Goal: Task Accomplishment & Management: Manage account settings

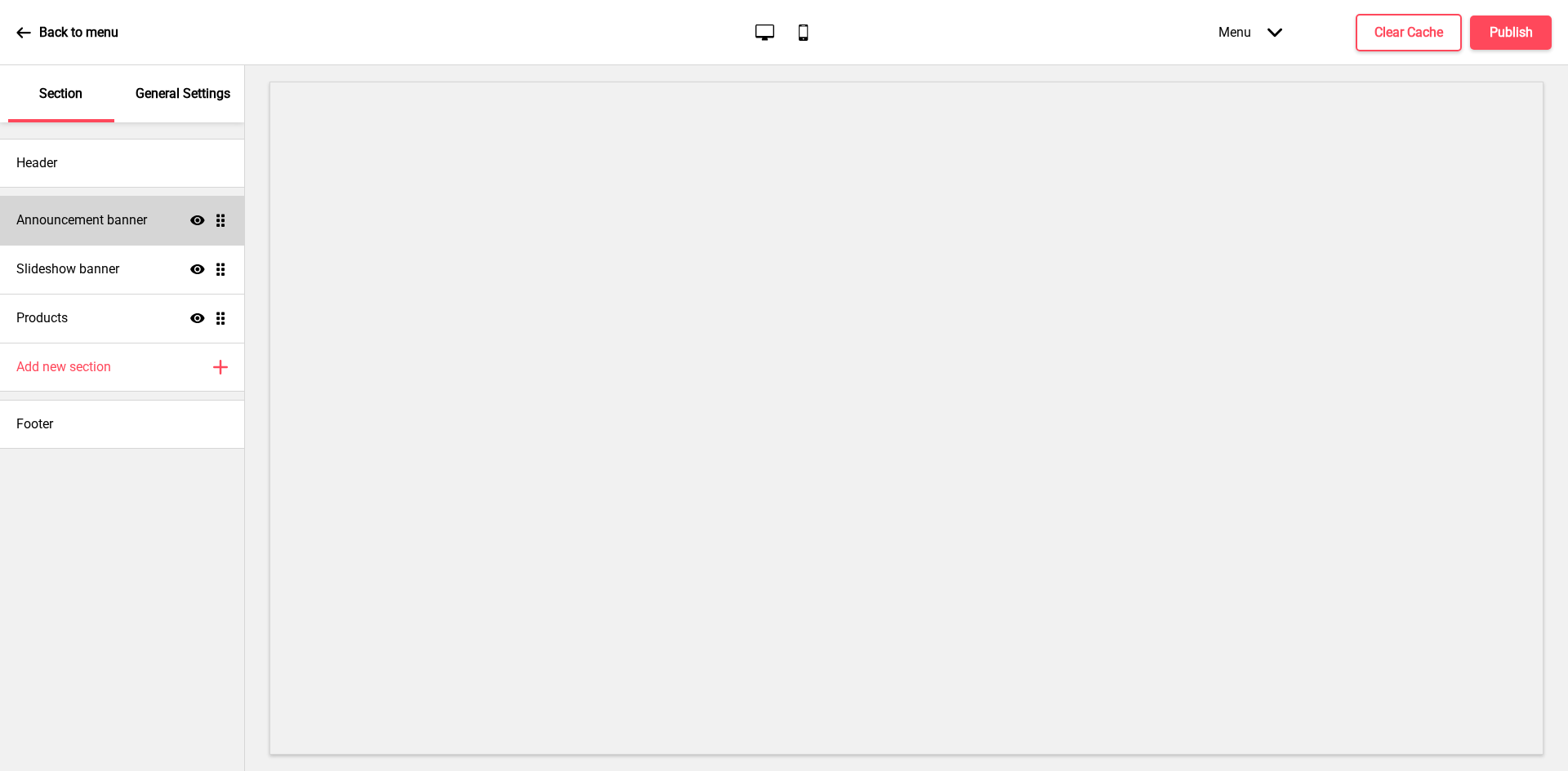
click at [125, 211] on h4 "Announcement banner" at bounding box center [82, 220] width 131 height 18
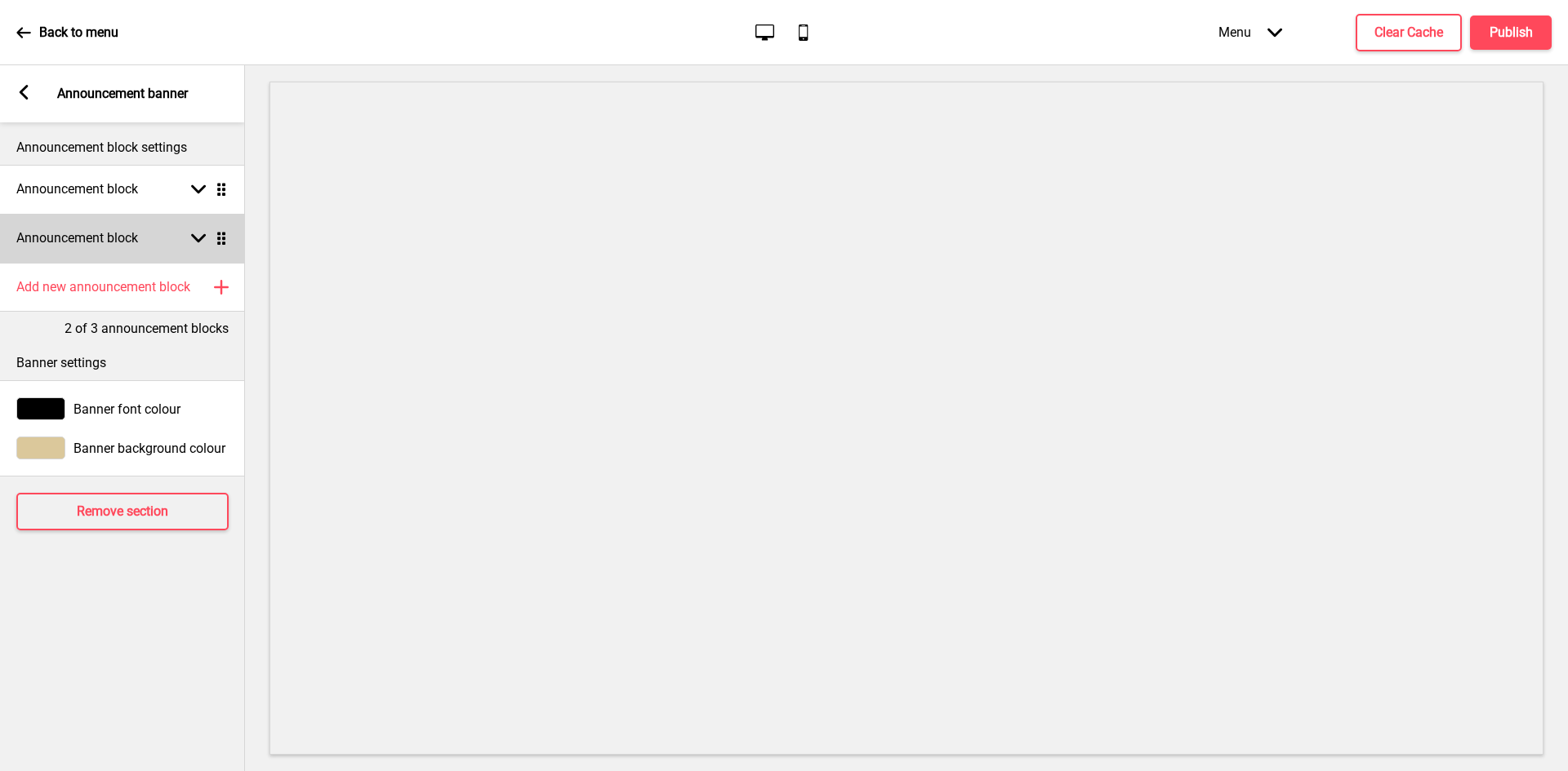
click at [186, 255] on div "Announcement block Arrow down Drag" at bounding box center [122, 239] width 245 height 49
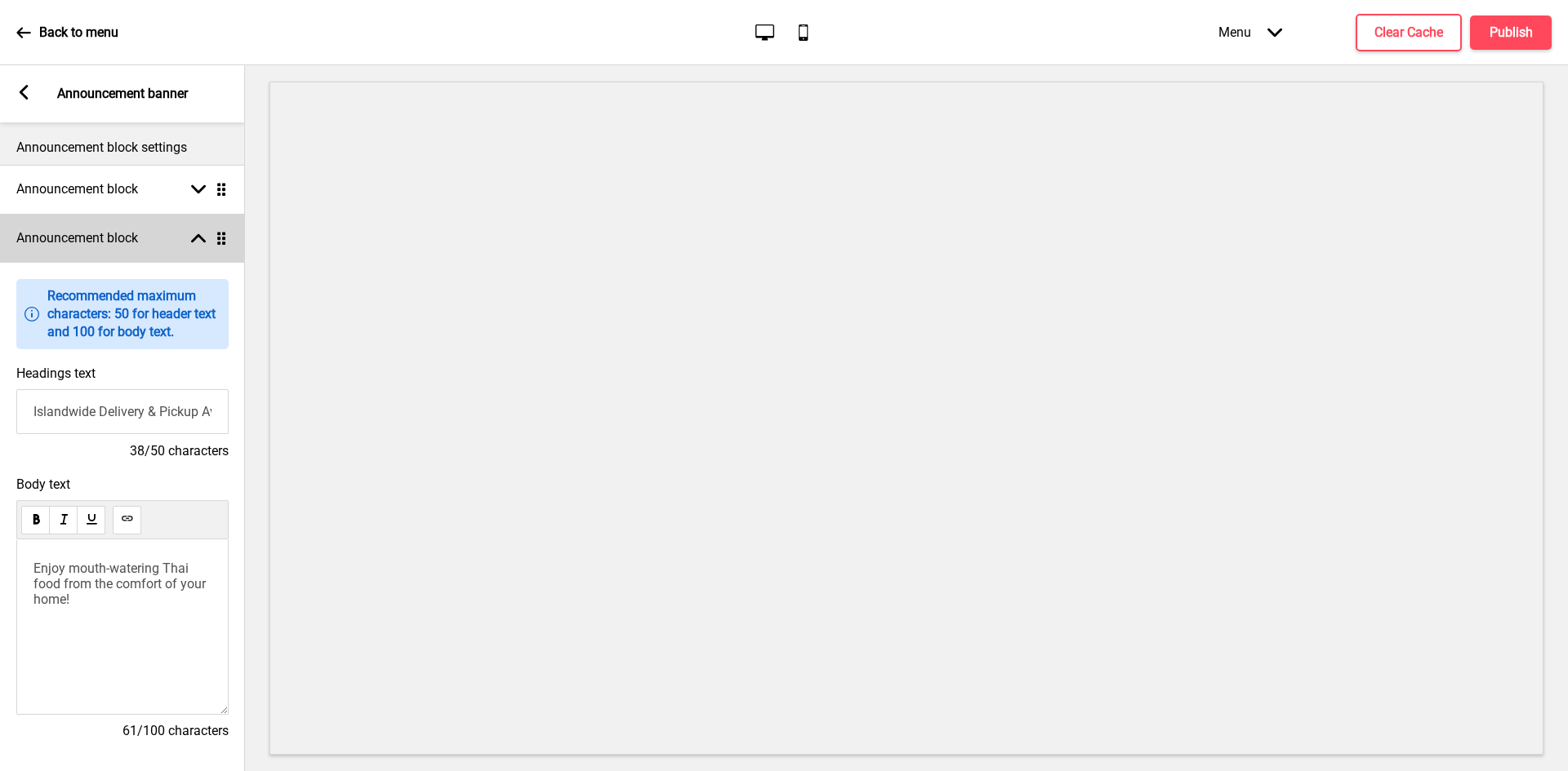
click at [183, 234] on div "Arrow up Drag" at bounding box center [206, 239] width 45 height 15
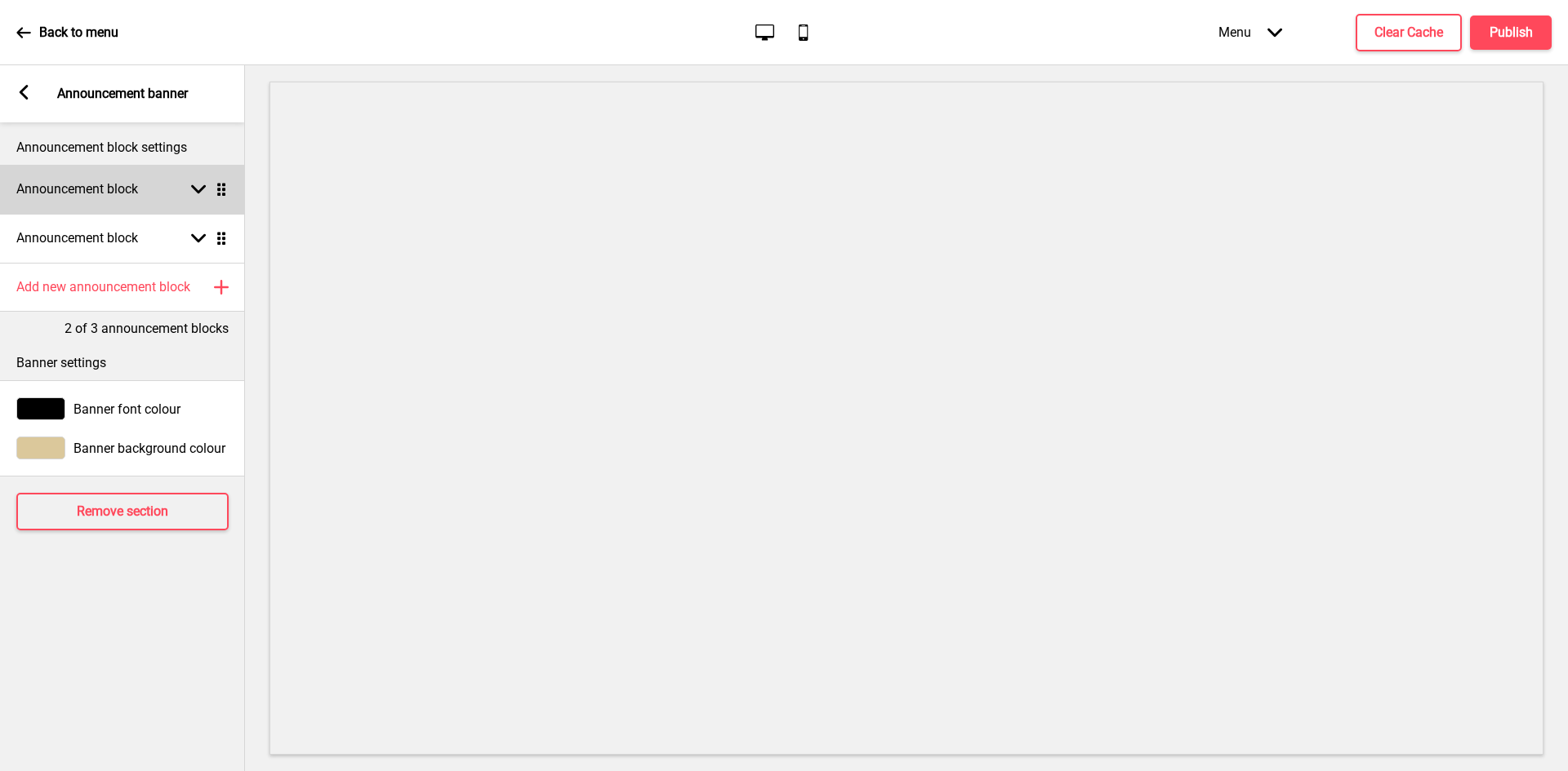
click at [196, 189] on icon at bounding box center [199, 190] width 15 height 9
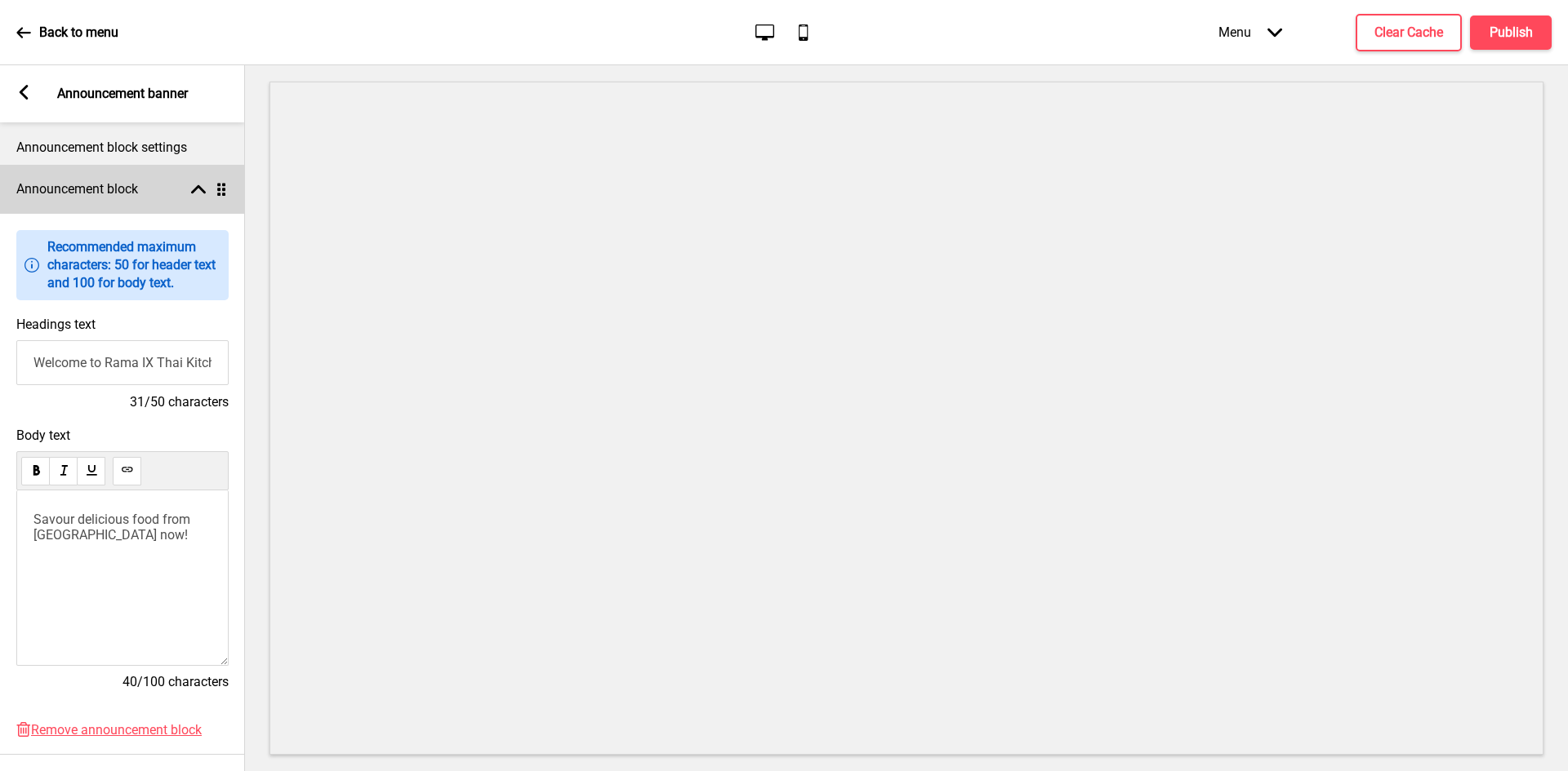
click at [196, 189] on icon at bounding box center [199, 190] width 15 height 9
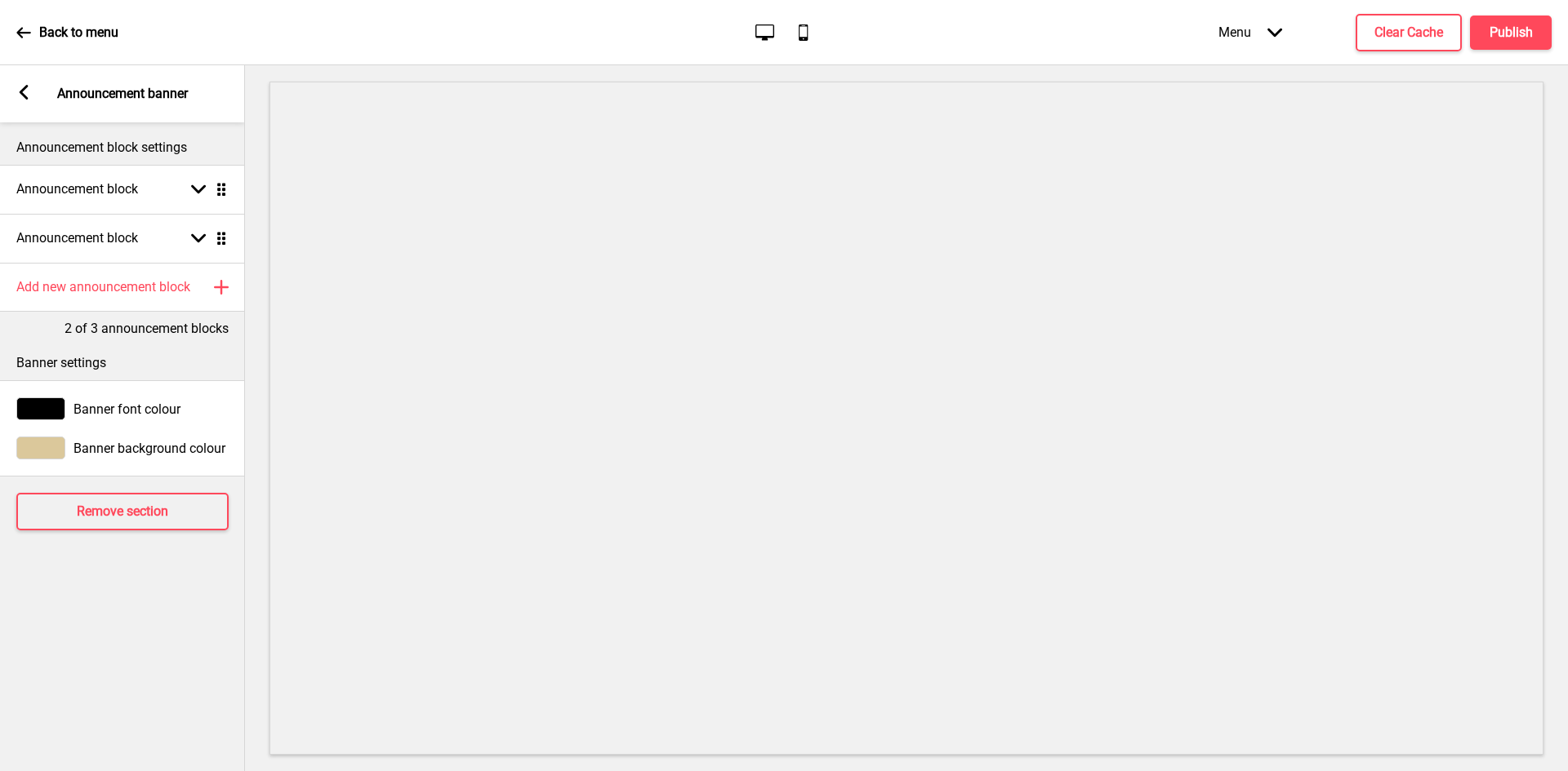
click at [201, 149] on p "Announcement block settings" at bounding box center [122, 148] width 212 height 18
click at [39, 98] on div "Arrow left Announcement banner" at bounding box center [122, 93] width 245 height 57
click at [24, 88] on icon at bounding box center [24, 93] width 9 height 15
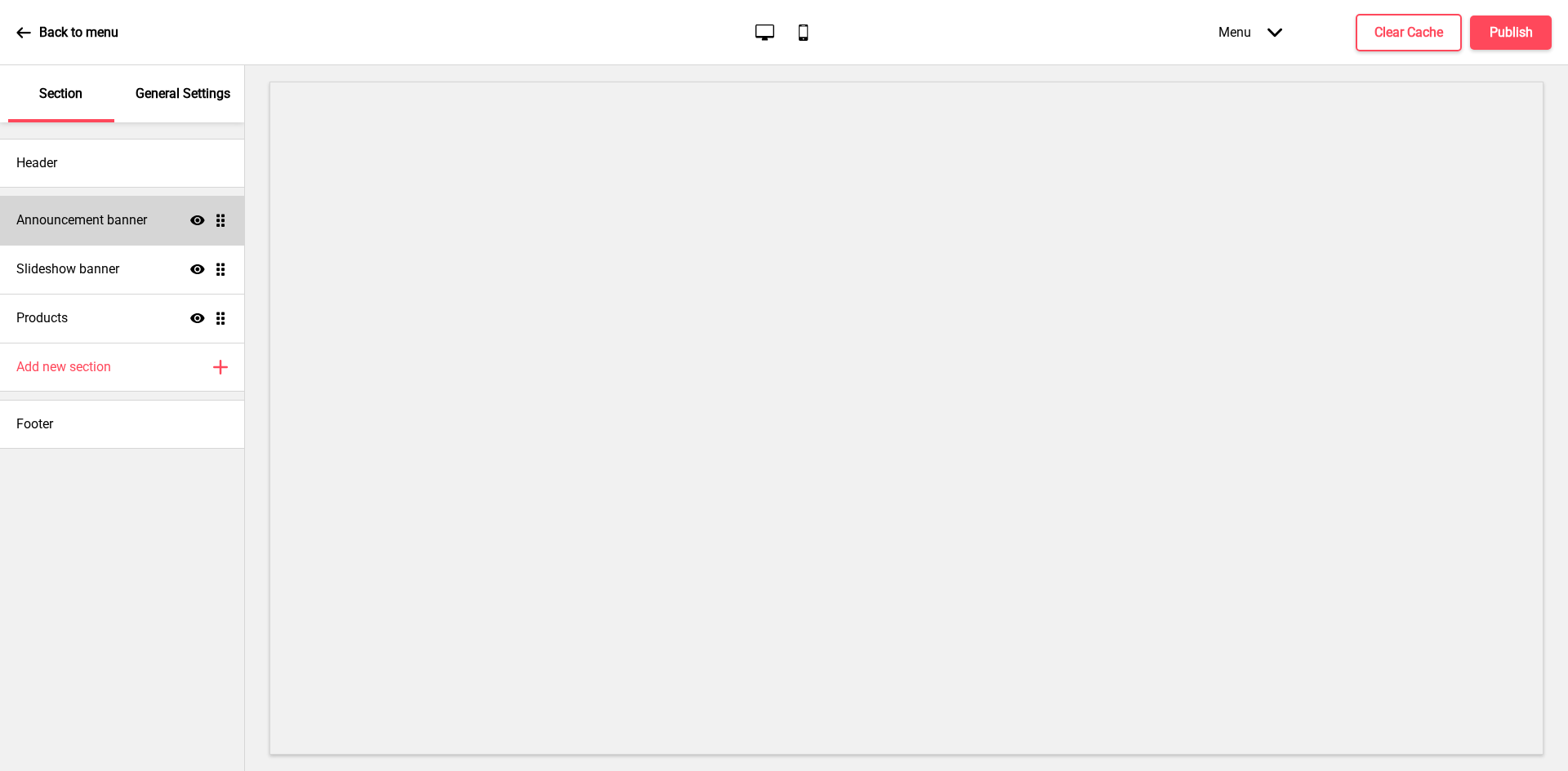
click at [118, 234] on div "Announcement banner Show Drag" at bounding box center [122, 220] width 244 height 49
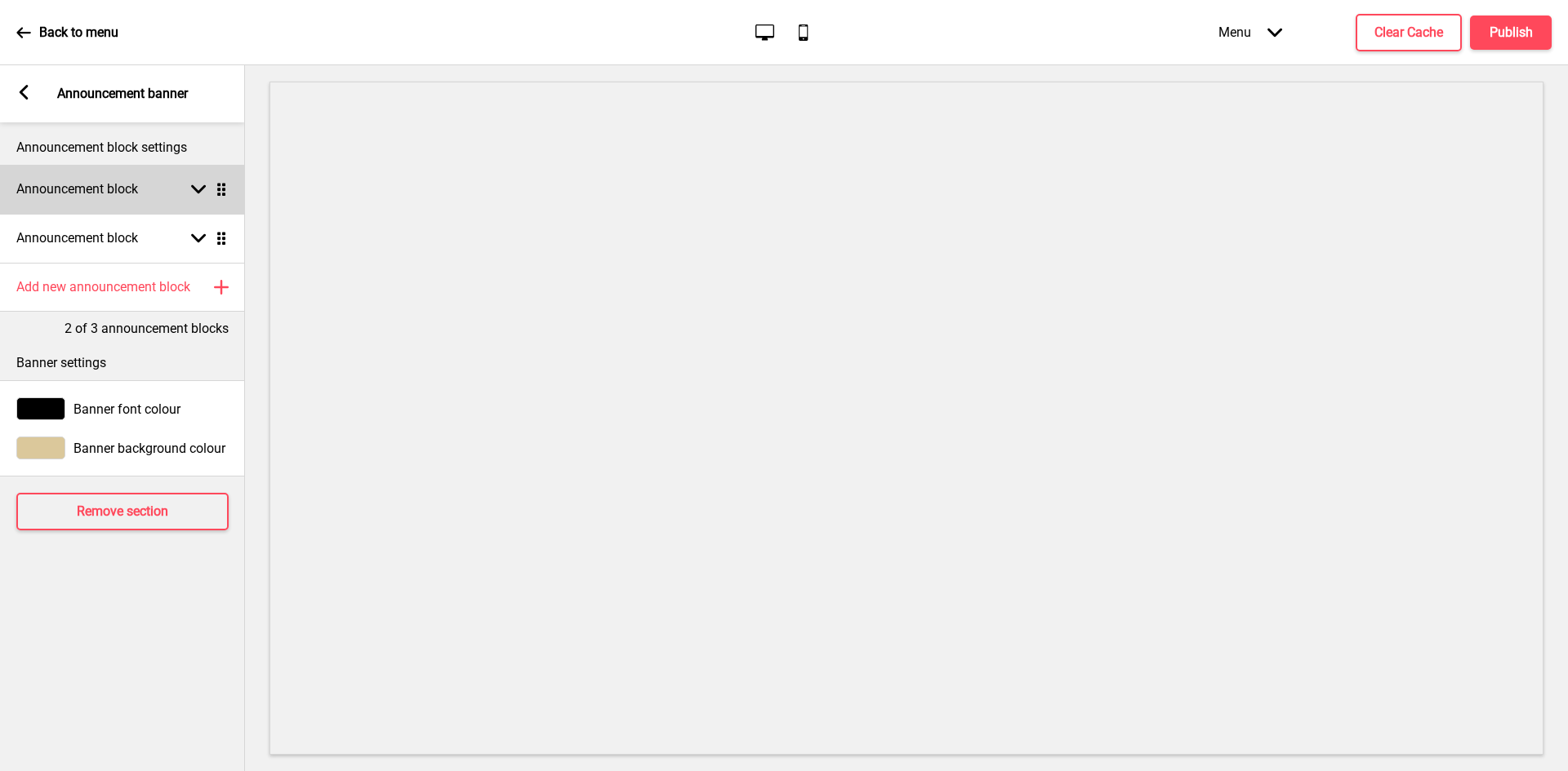
click at [187, 181] on div "Announcement block Arrow down Drag" at bounding box center [122, 190] width 245 height 49
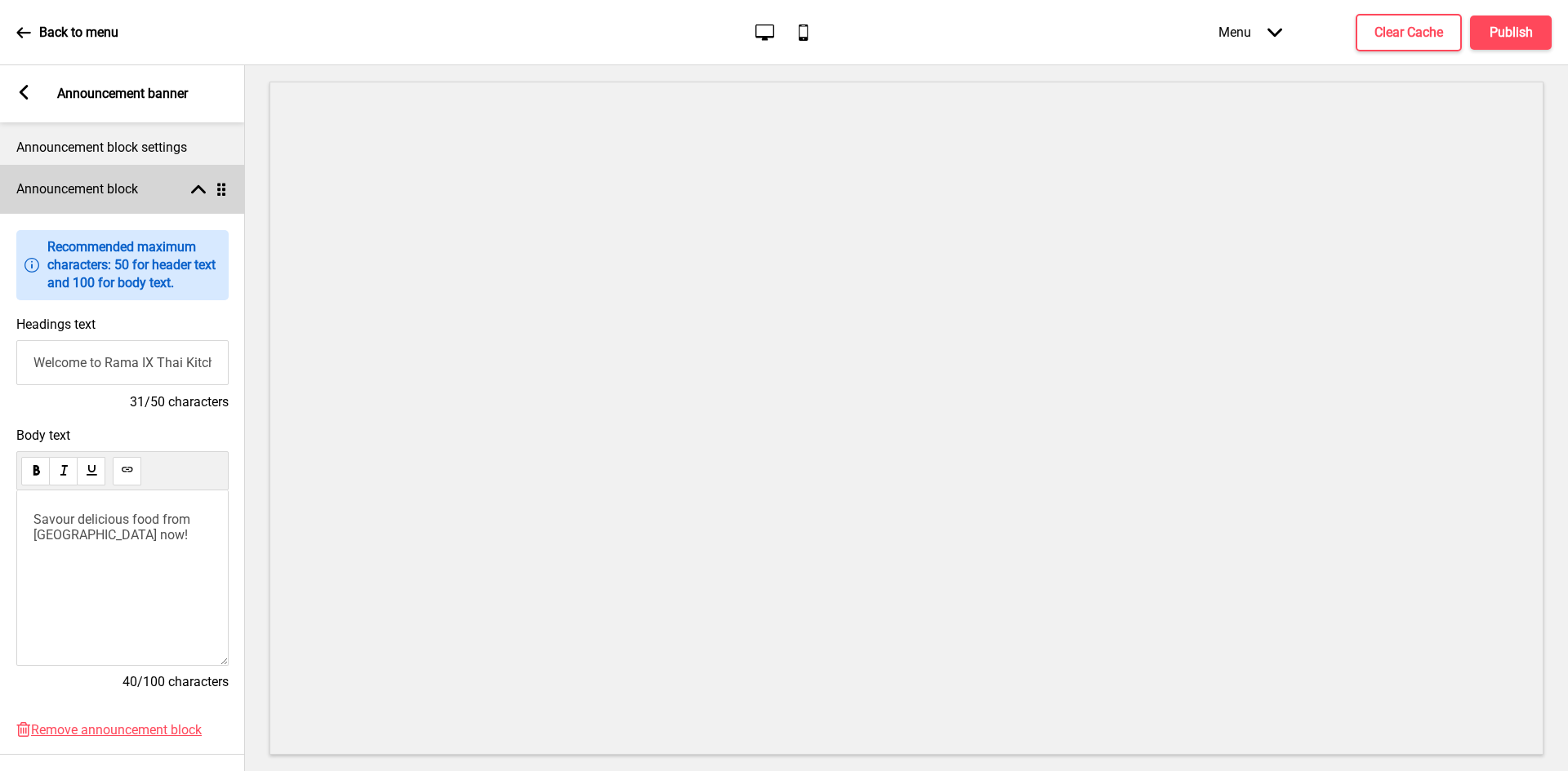
click at [200, 183] on rect at bounding box center [199, 190] width 15 height 15
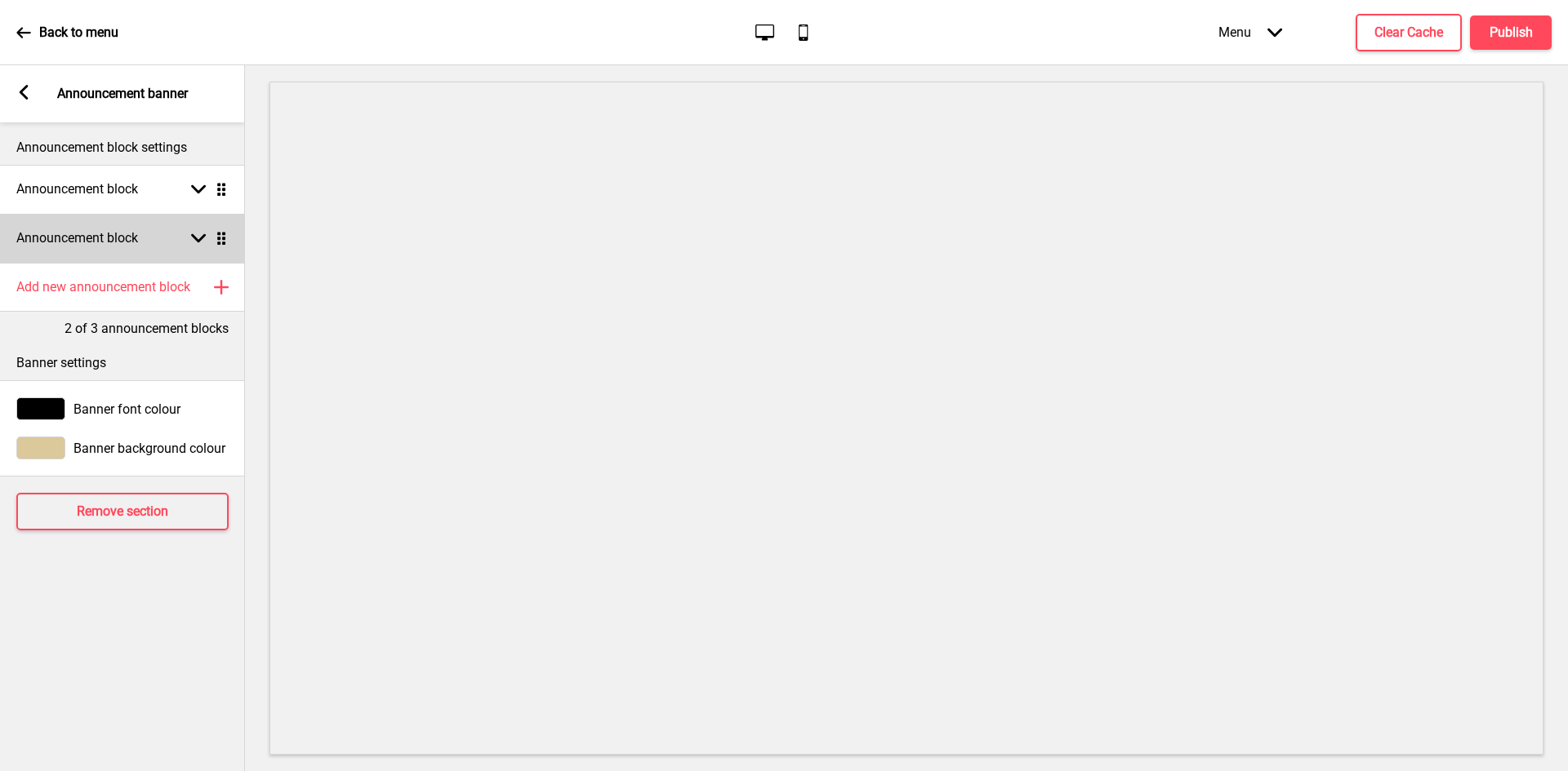
click at [201, 247] on div "Announcement block Arrow down Drag" at bounding box center [122, 239] width 245 height 49
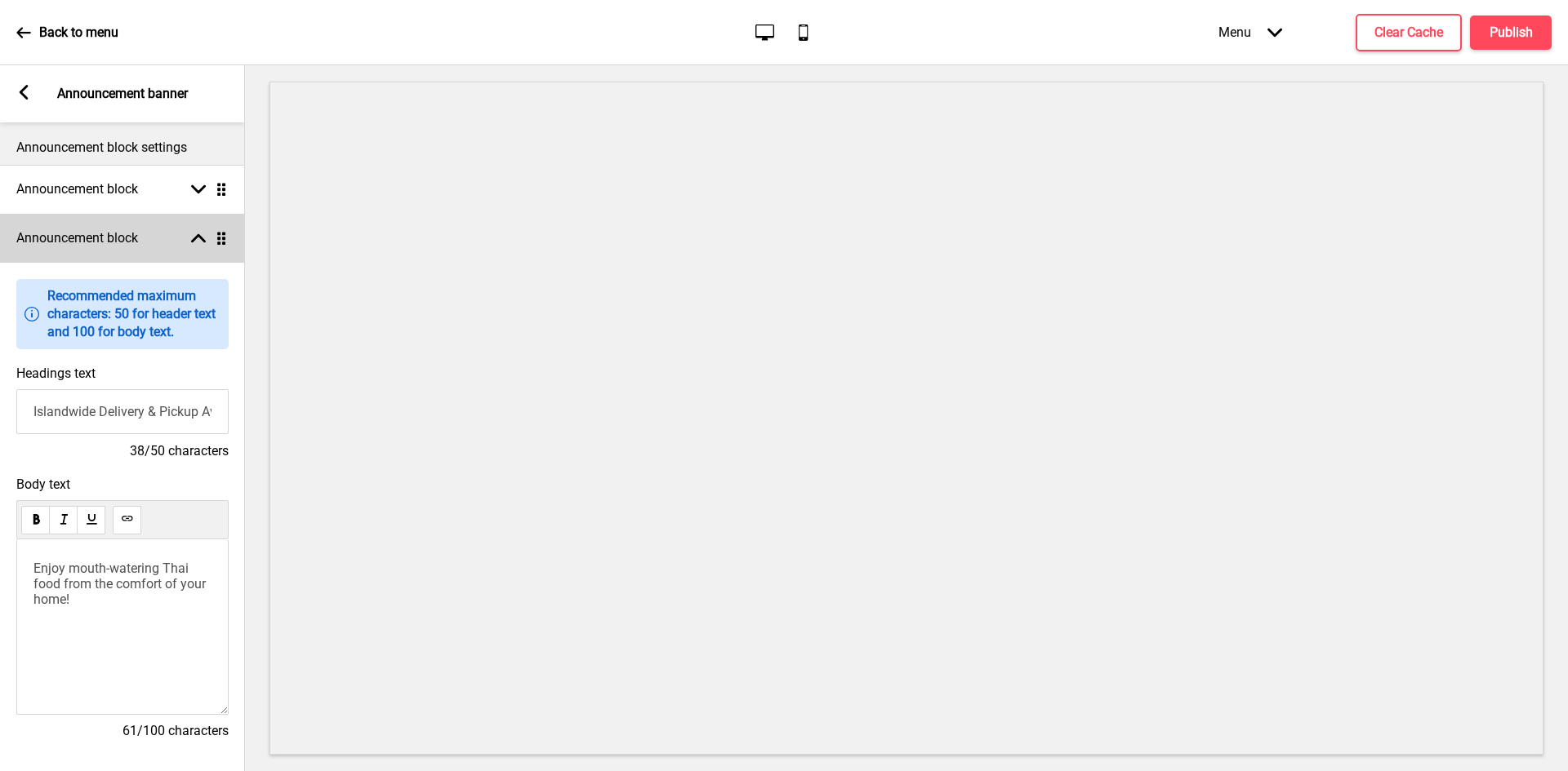
click at [197, 228] on div "Announcement block Arrow up Drag" at bounding box center [122, 239] width 245 height 49
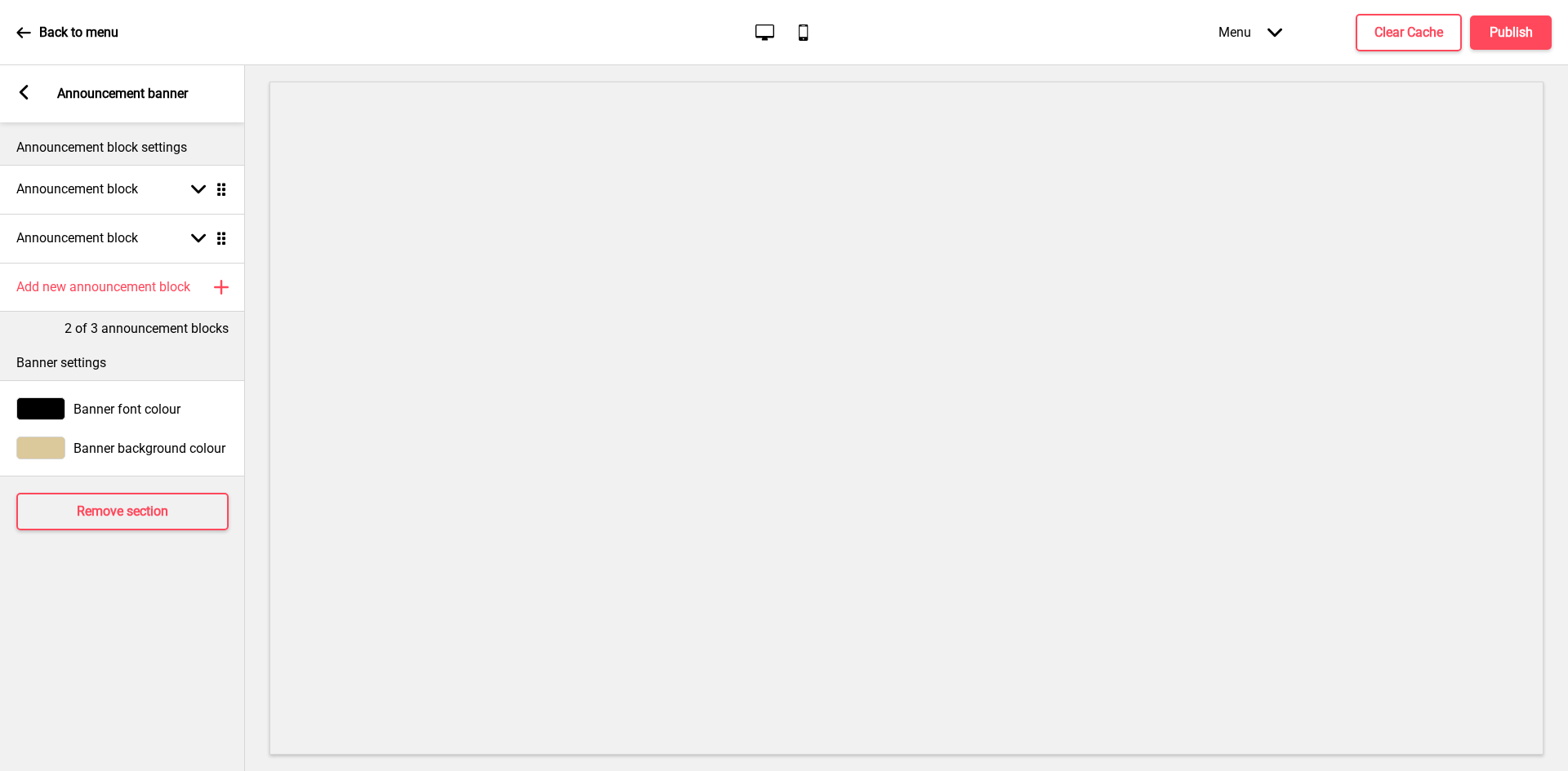
click at [31, 93] on div "Arrow left Announcement banner" at bounding box center [122, 93] width 245 height 57
click at [27, 93] on rect at bounding box center [24, 93] width 15 height 15
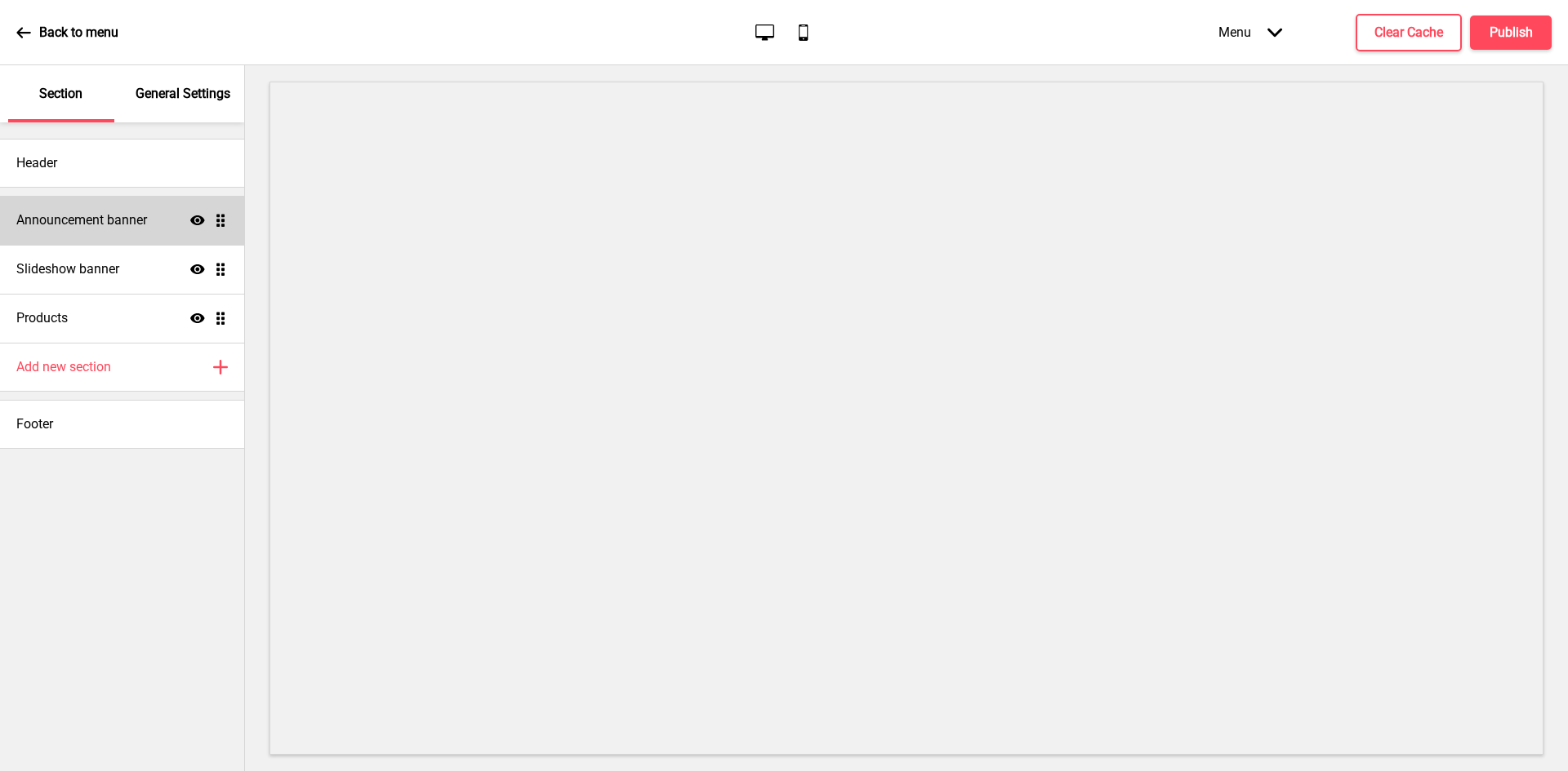
click at [197, 218] on icon "Show" at bounding box center [198, 220] width 15 height 15
click at [197, 218] on icon "Hide" at bounding box center [198, 220] width 15 height 15
click at [208, 105] on div "General Settings" at bounding box center [183, 93] width 106 height 57
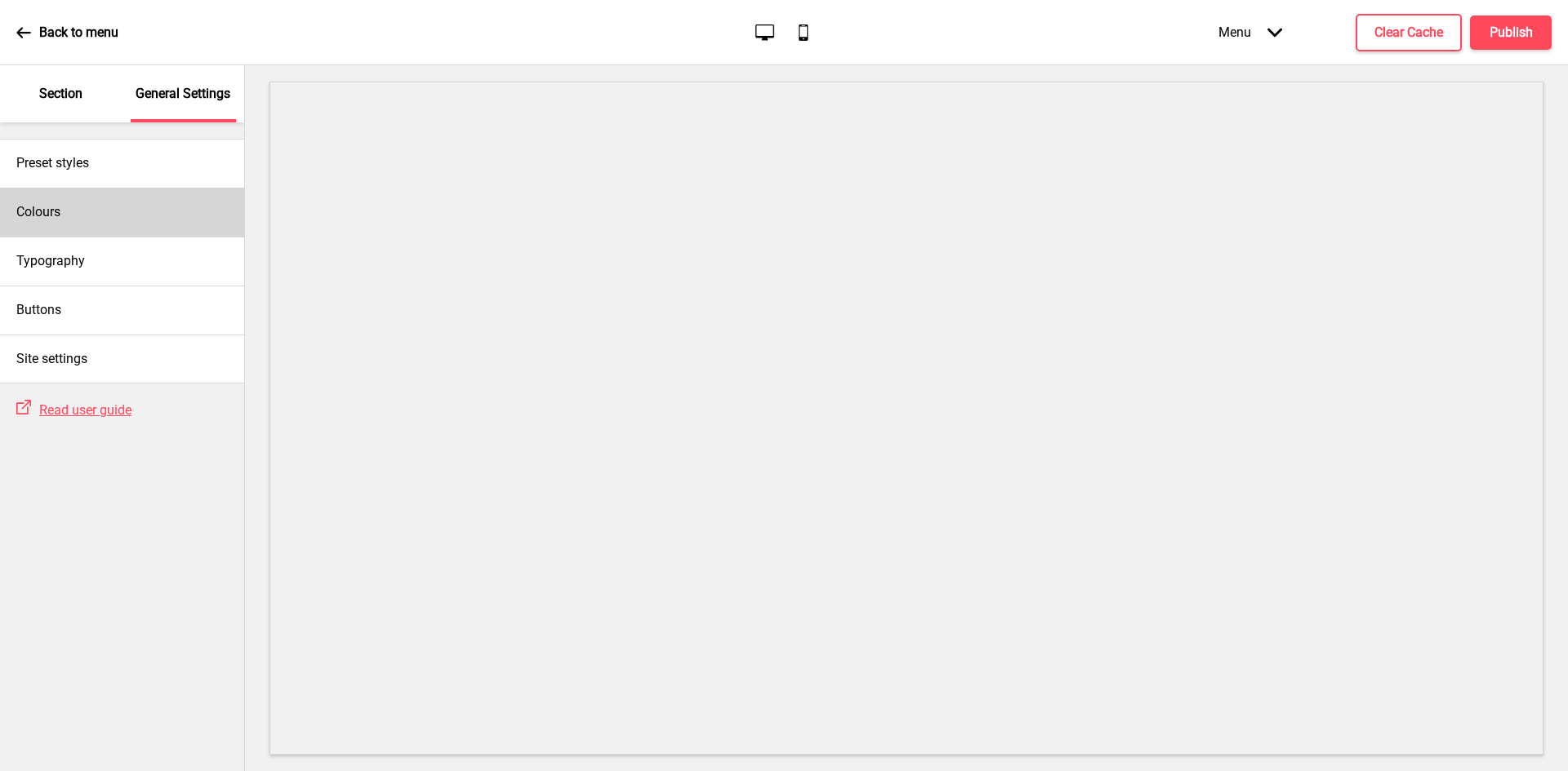
click at [171, 210] on div "Colours" at bounding box center [122, 212] width 244 height 49
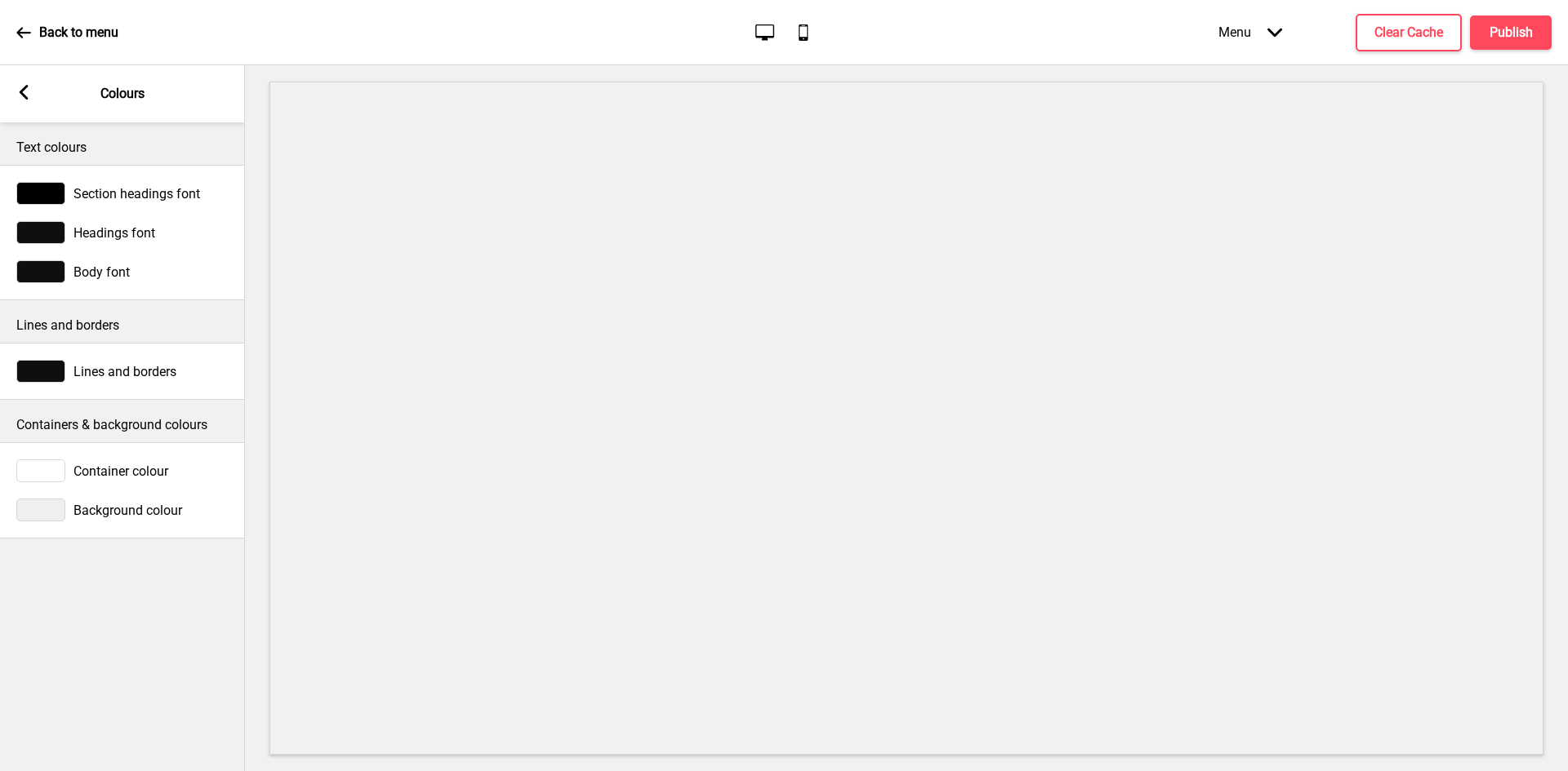
click at [27, 102] on div "Arrow left" at bounding box center [24, 94] width 15 height 18
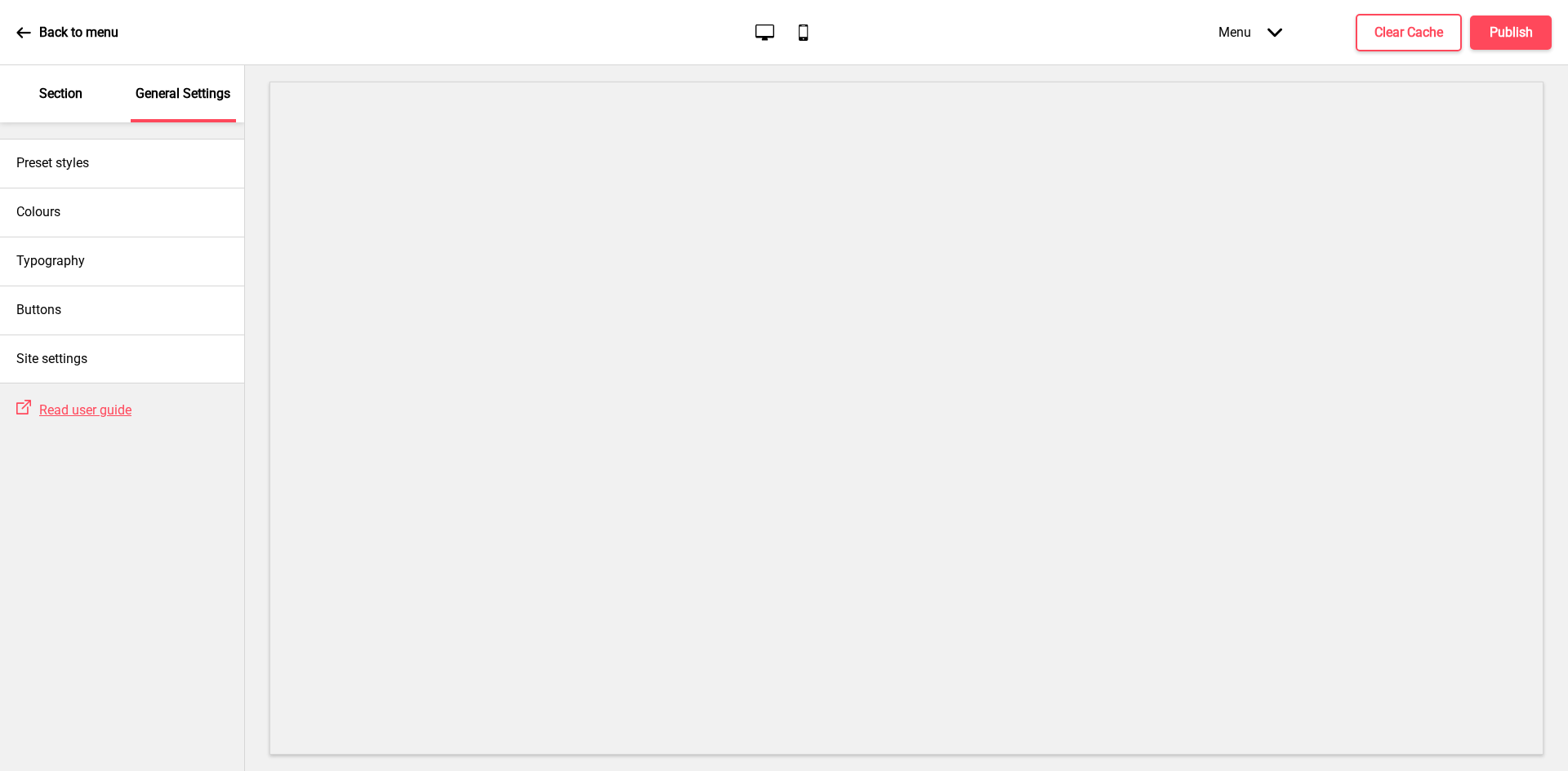
click at [52, 105] on div "Section" at bounding box center [61, 93] width 106 height 57
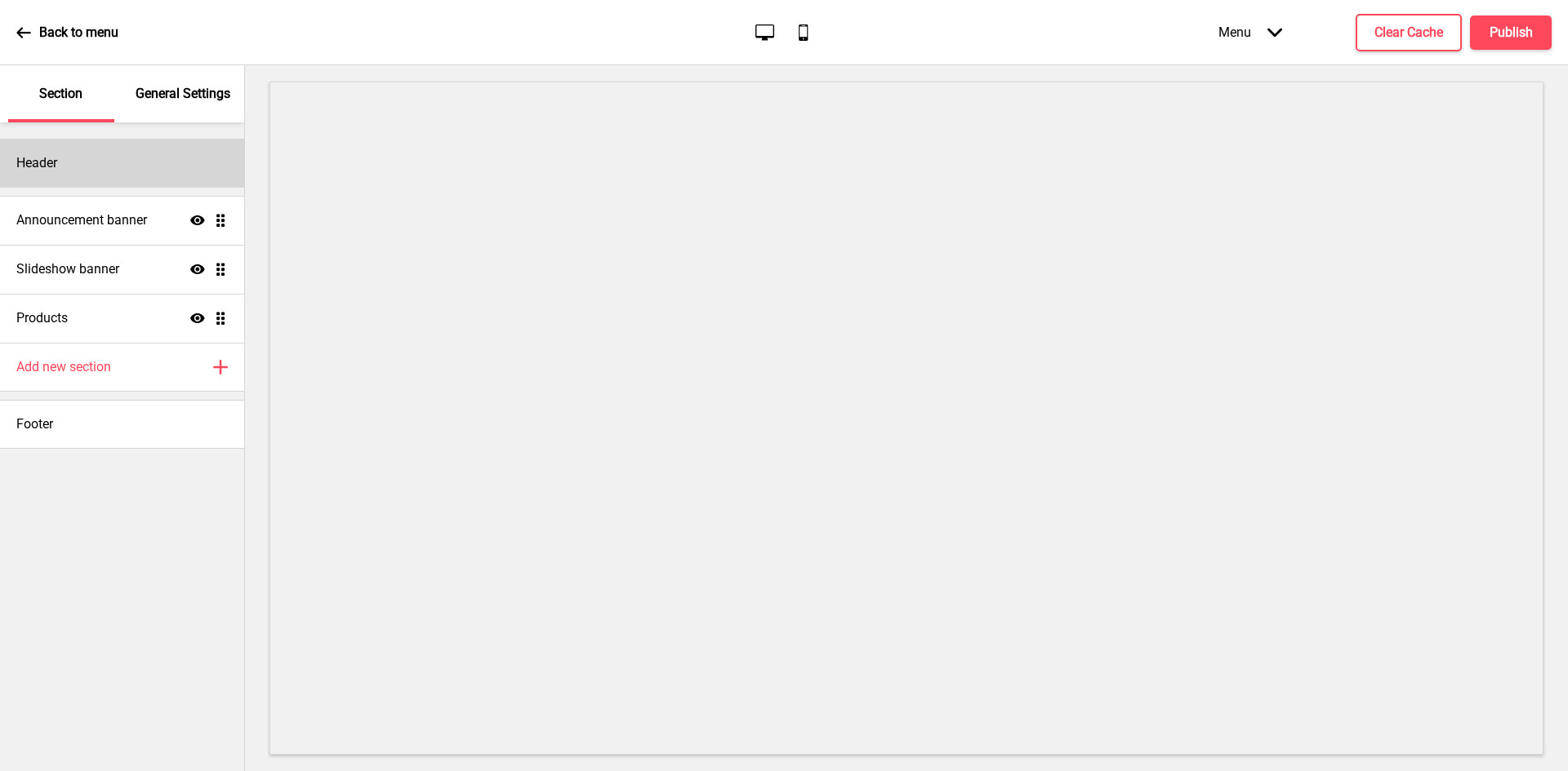
click at [93, 165] on div "Header" at bounding box center [122, 163] width 244 height 49
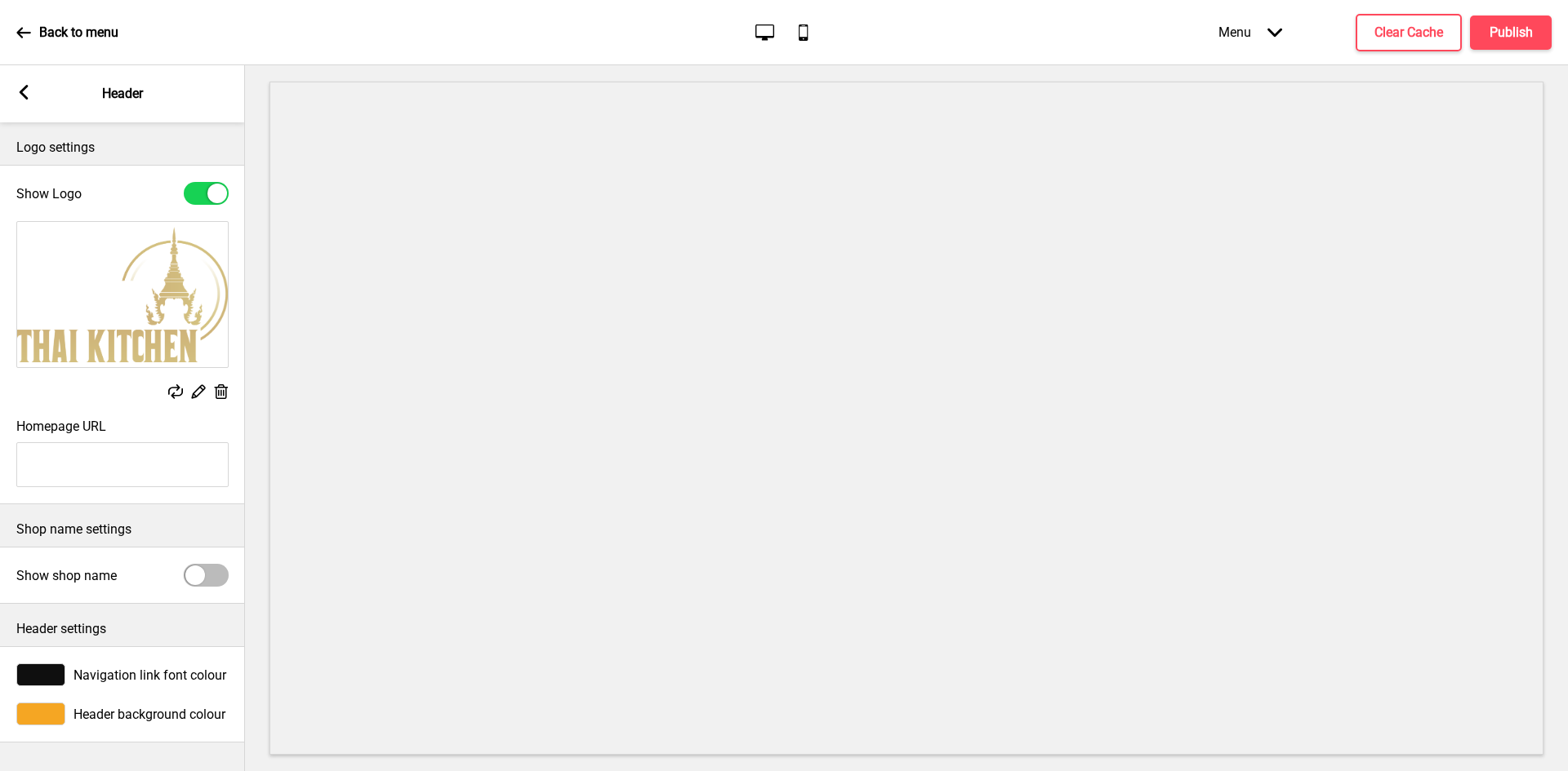
click at [132, 713] on span "Header background colour" at bounding box center [149, 714] width 152 height 15
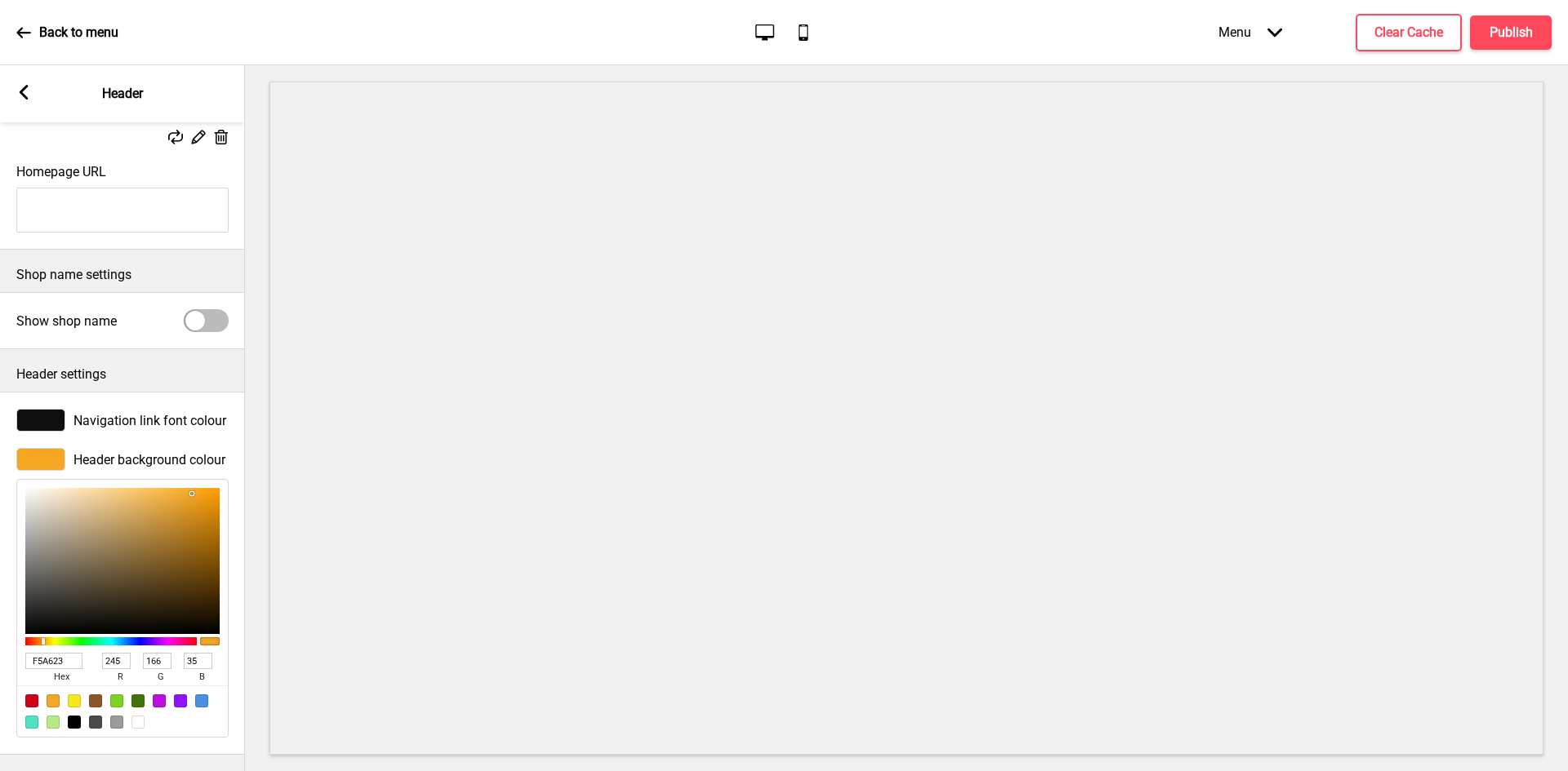
scroll to position [272, 0]
click at [73, 716] on div at bounding box center [74, 722] width 13 height 13
type input "000000"
type input "0"
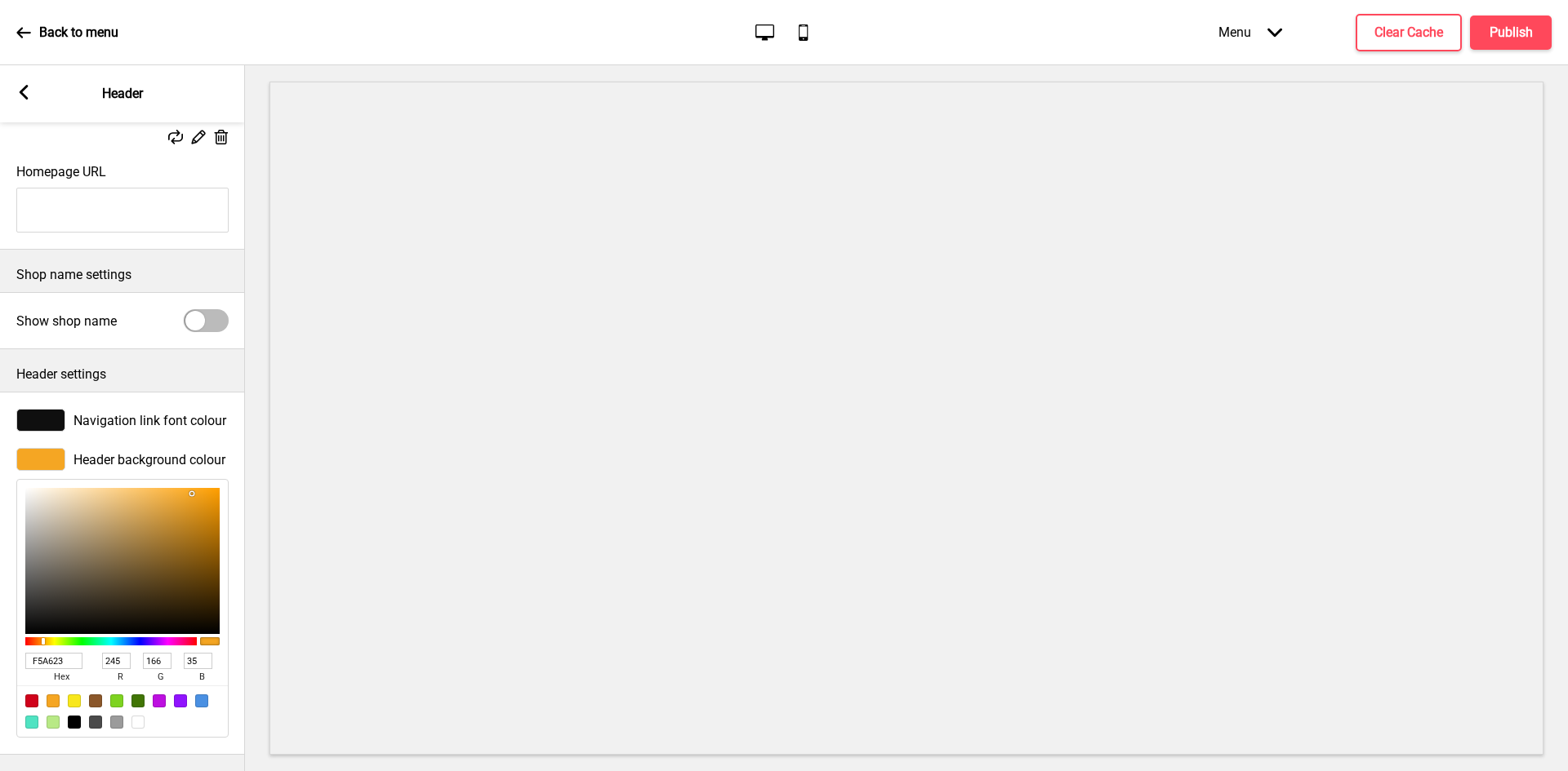
type input "0"
click at [49, 409] on div at bounding box center [41, 420] width 49 height 23
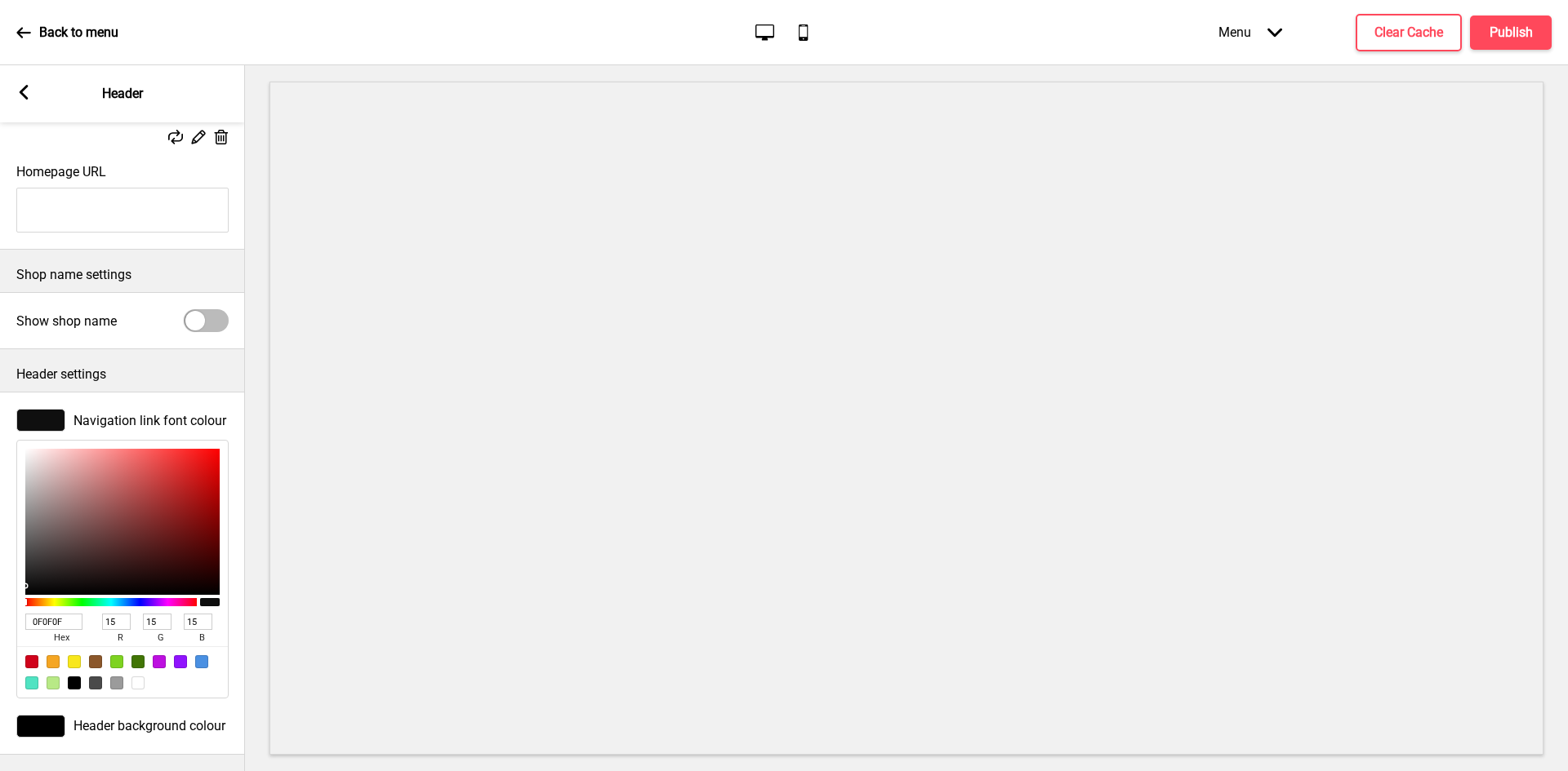
click at [65, 614] on input "0F0F0F" at bounding box center [54, 622] width 57 height 16
drag, startPoint x: 69, startPoint y: 610, endPoint x: 0, endPoint y: 600, distance: 69.7
click at [0, 600] on div "Navigation link font colour 0F0F0F hex 15 r 15 g 15 b 100 a" at bounding box center [122, 553] width 245 height 306
paste input "D1BB7A"
type input "D1BB7A"
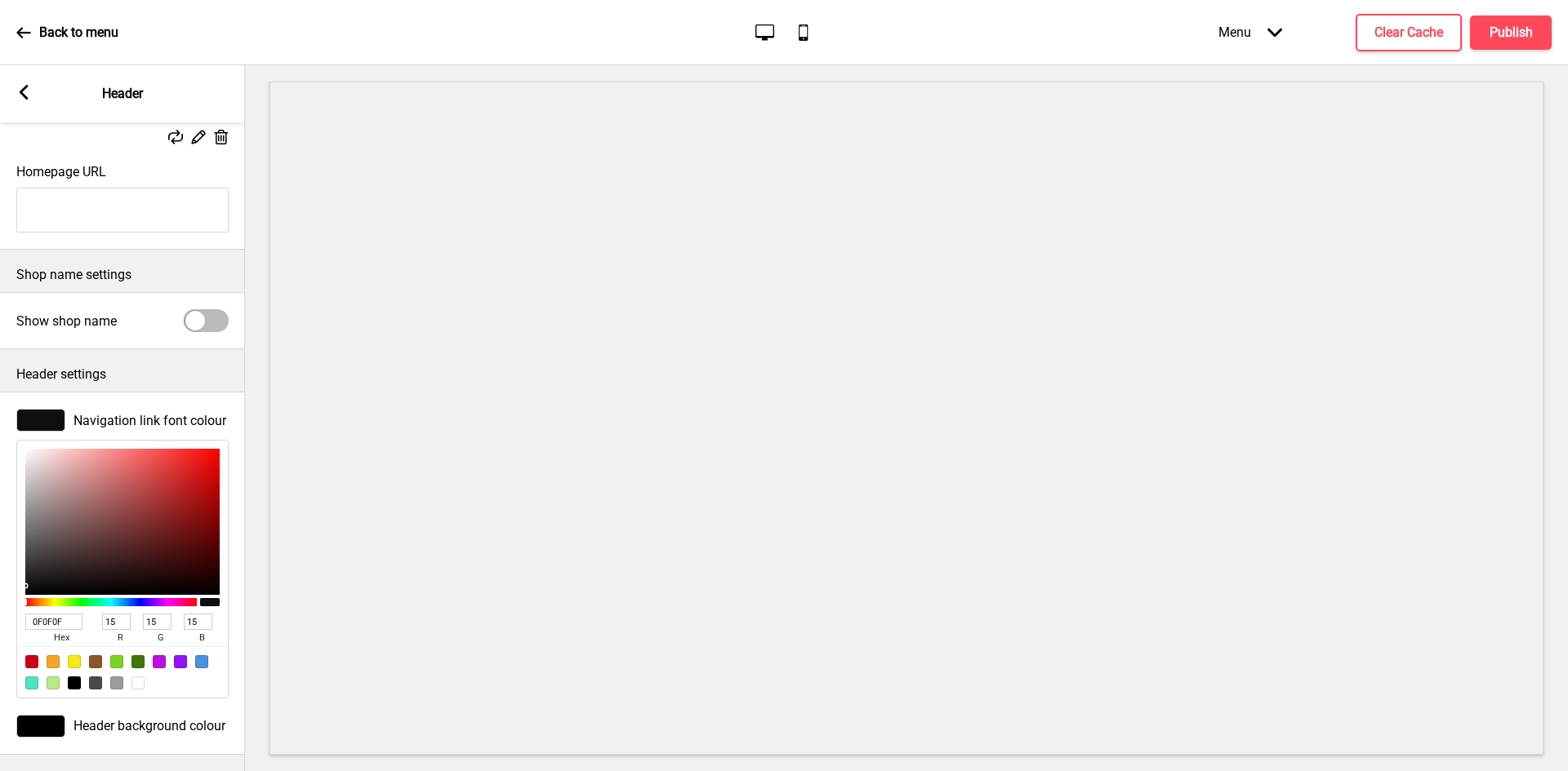
type input "209"
type input "187"
type input "122"
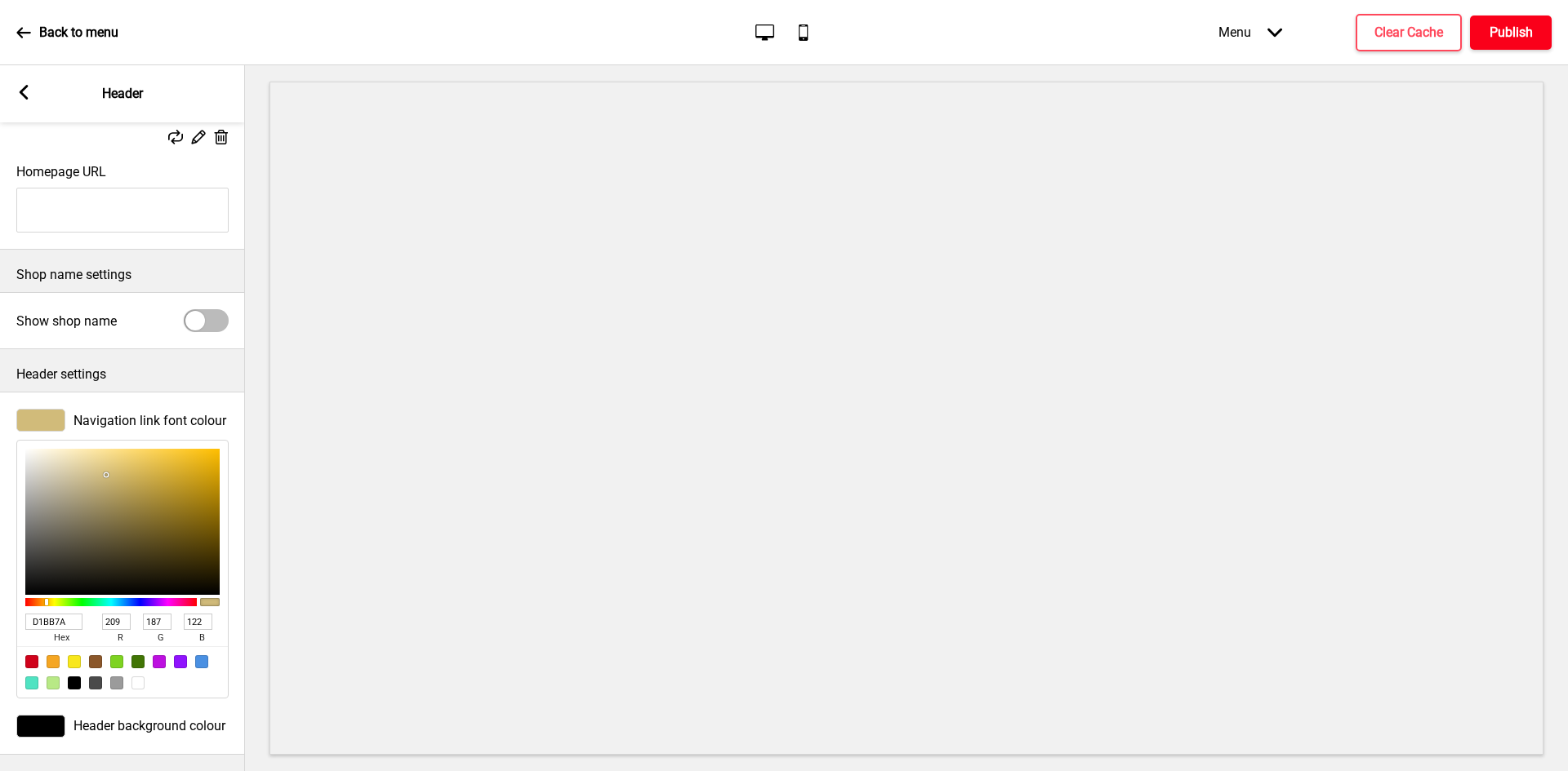
type input "D1BB7A"
click at [1510, 39] on h4 "Publish" at bounding box center [1511, 33] width 44 height 18
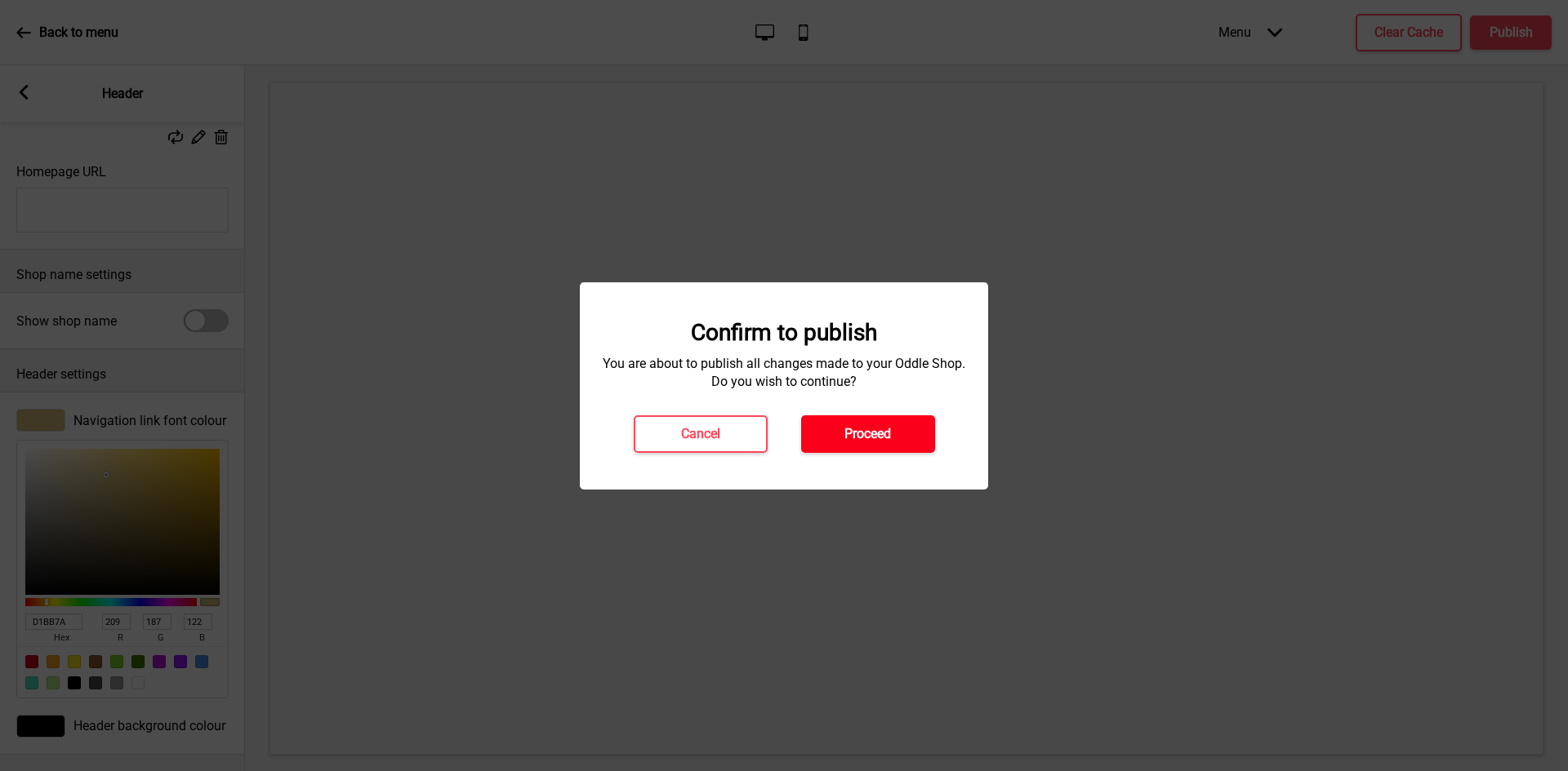
click at [867, 434] on h4 "Proceed" at bounding box center [867, 434] width 46 height 18
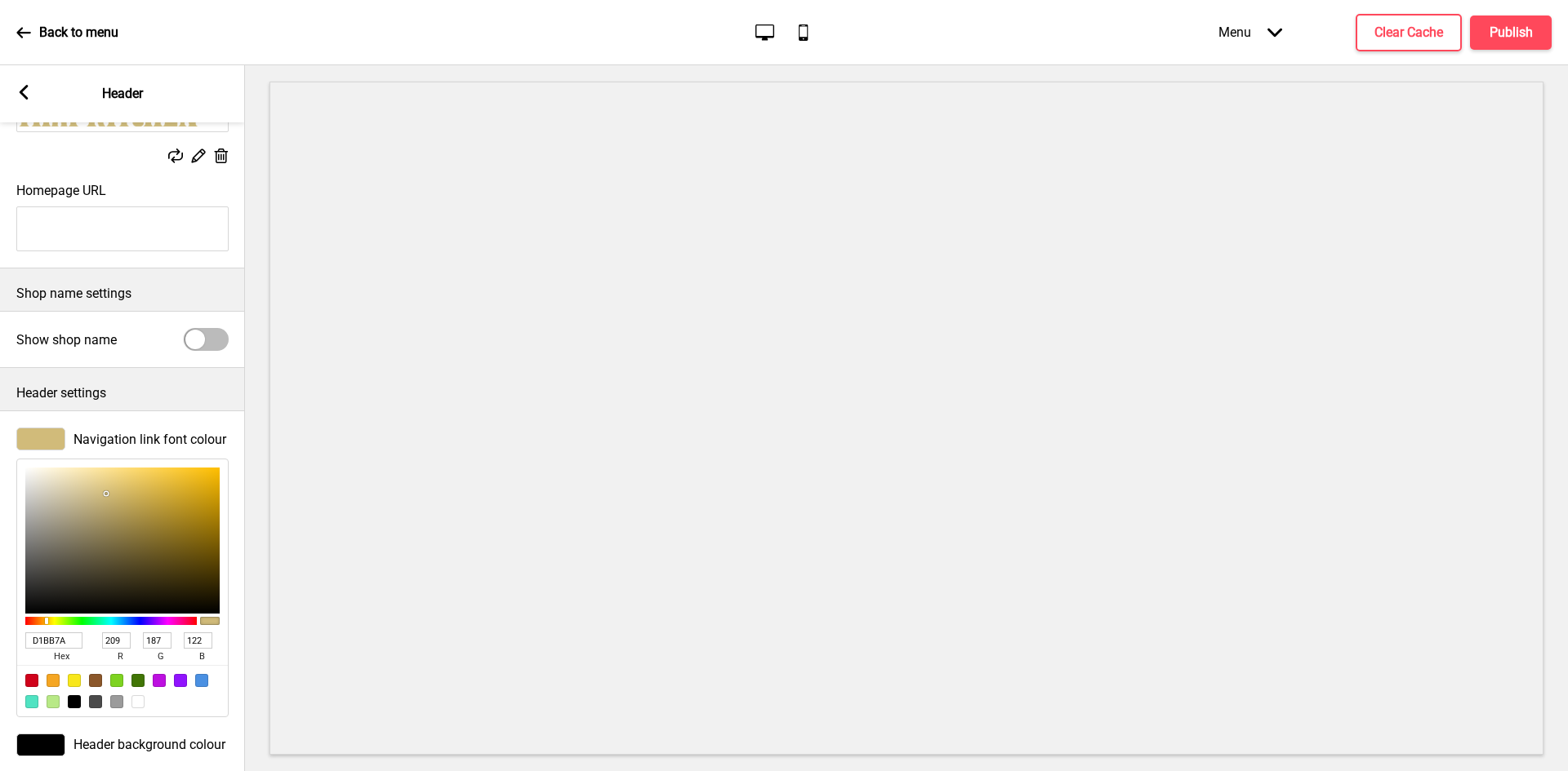
scroll to position [235, 0]
click at [217, 334] on div at bounding box center [205, 340] width 44 height 23
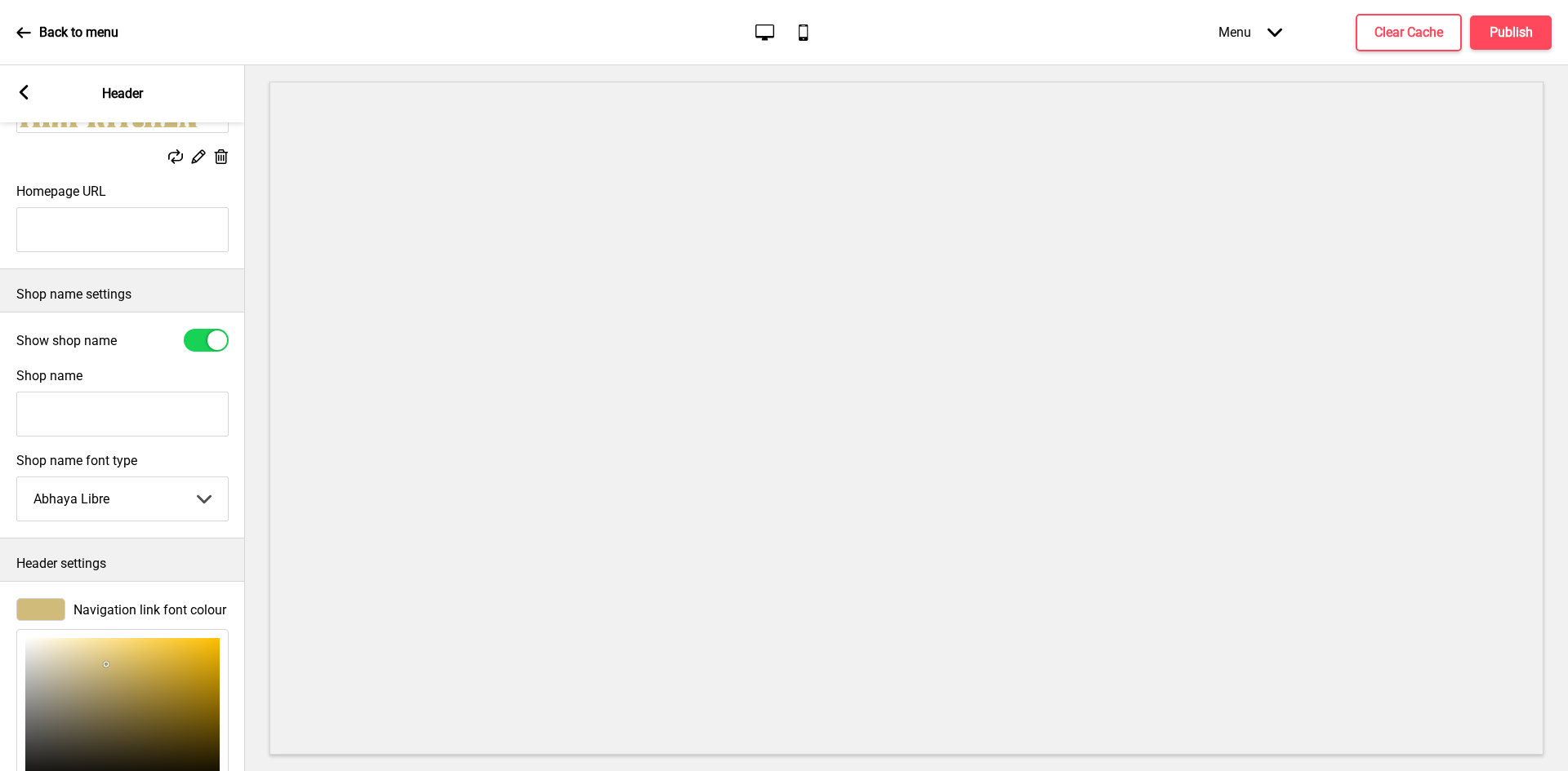
click at [201, 339] on div at bounding box center [205, 340] width 44 height 23
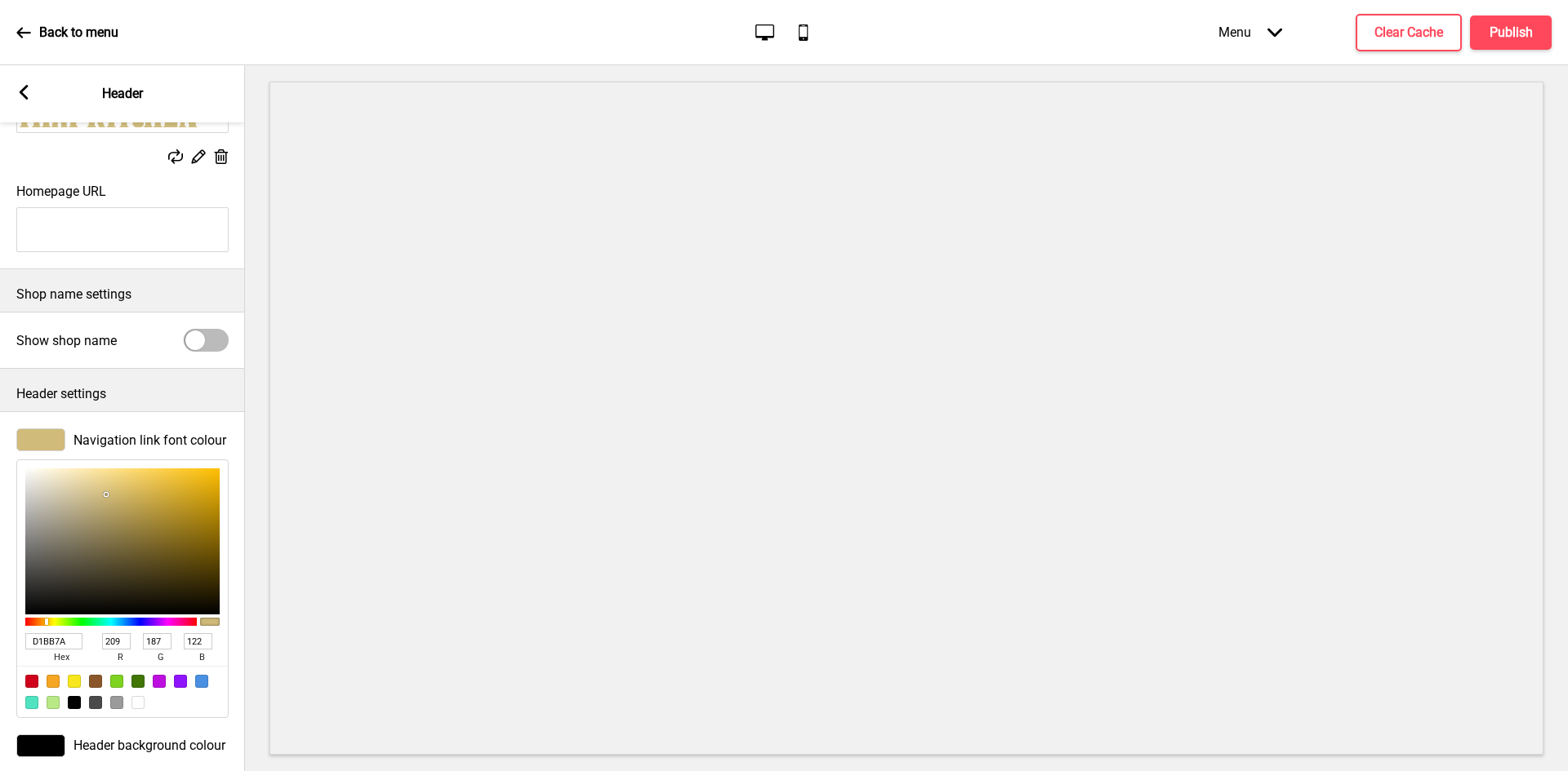
click at [210, 339] on div at bounding box center [205, 340] width 44 height 23
checkbox input "true"
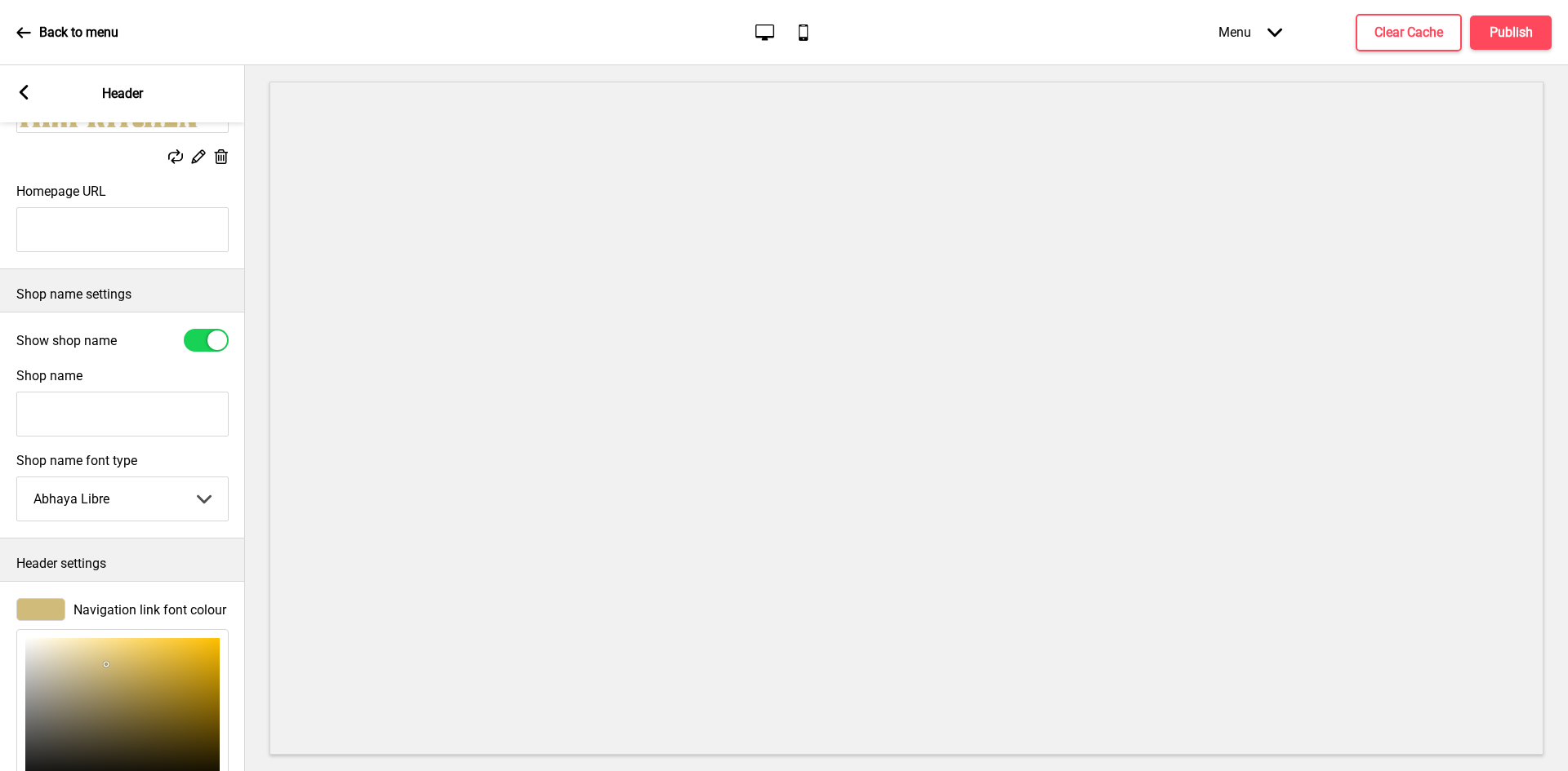
click at [158, 417] on input "Shop name" at bounding box center [122, 414] width 212 height 44
type input "Rama IX Thai Kitchen"
click at [213, 449] on div "Shop name font type Abhaya Libre Abhaya Libre Abril Fatface Adobe Garamond Pro …" at bounding box center [122, 487] width 245 height 85
click at [154, 501] on select "Abhaya Libre Abril Fatface Adobe Garamond Pro Arimo Arsenal Arvo Berkshire Swas…" at bounding box center [122, 499] width 211 height 44
click at [17, 481] on select "Abhaya Libre Abril Fatface Adobe Garamond Pro Arimo Arsenal Arvo Berkshire Swas…" at bounding box center [122, 499] width 211 height 44
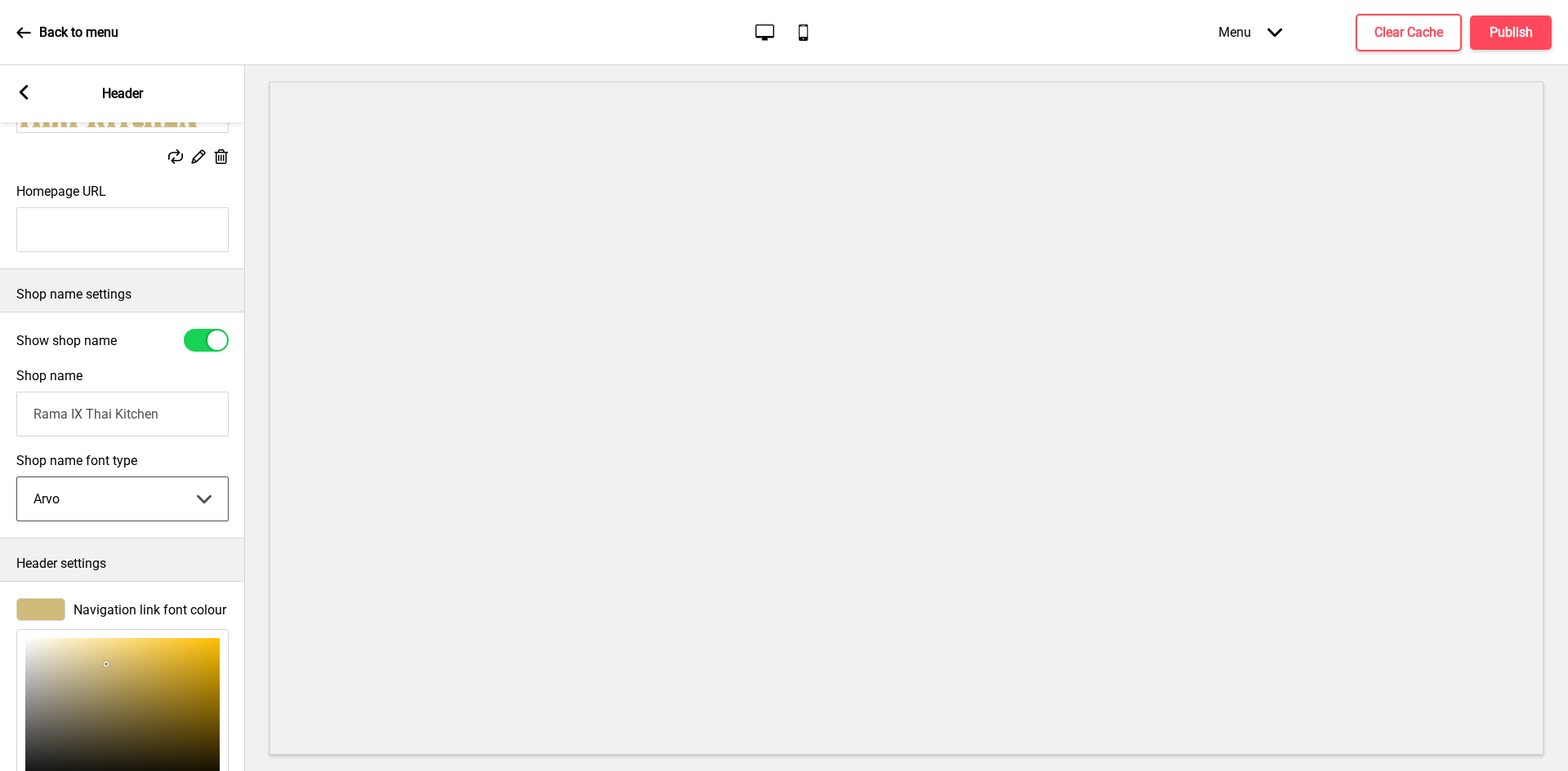
click at [93, 501] on select "Abhaya Libre Abril Fatface Adobe Garamond Pro Arimo Arsenal Arvo Berkshire Swas…" at bounding box center [122, 499] width 211 height 44
select select "Kalam"
click at [17, 481] on select "Abhaya Libre Abril Fatface Adobe Garamond Pro Arimo Arsenal Arvo Berkshire Swas…" at bounding box center [122, 499] width 211 height 44
click at [113, 508] on select "Abhaya Libre Abril Fatface Adobe Garamond Pro Arimo Arsenal Arvo Berkshire Swas…" at bounding box center [122, 499] width 211 height 44
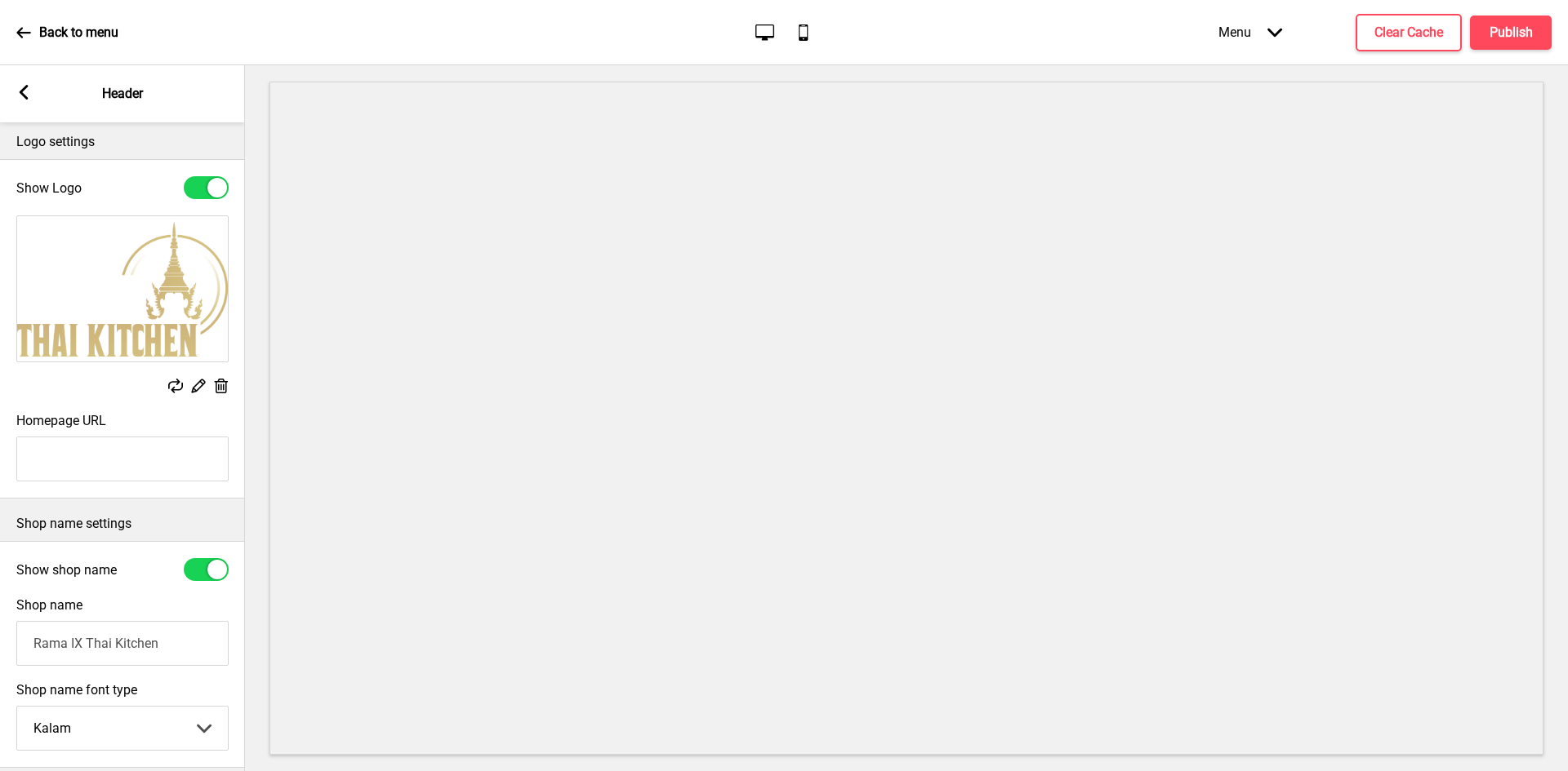
scroll to position [0, 0]
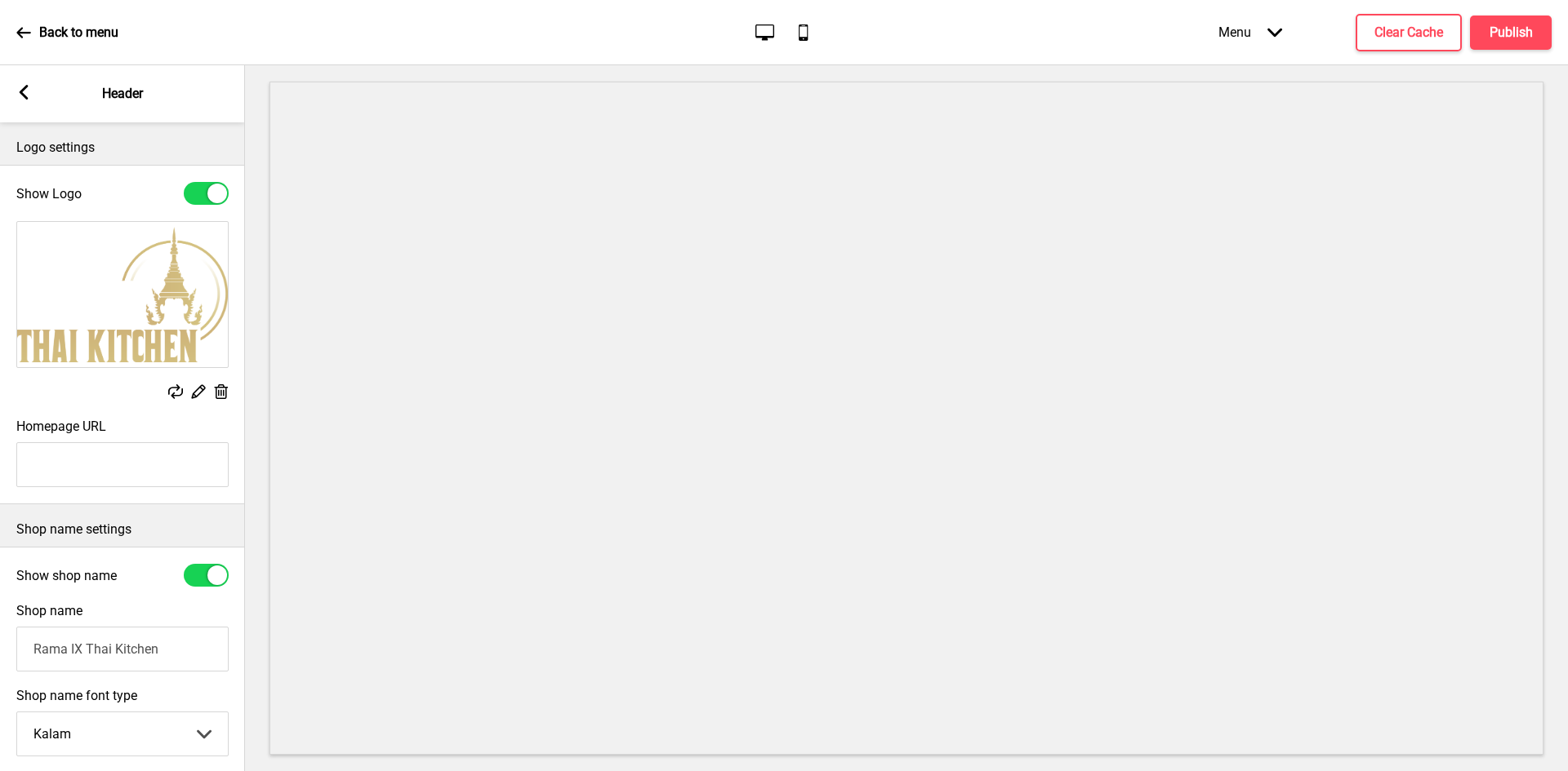
click at [24, 90] on icon at bounding box center [24, 93] width 9 height 15
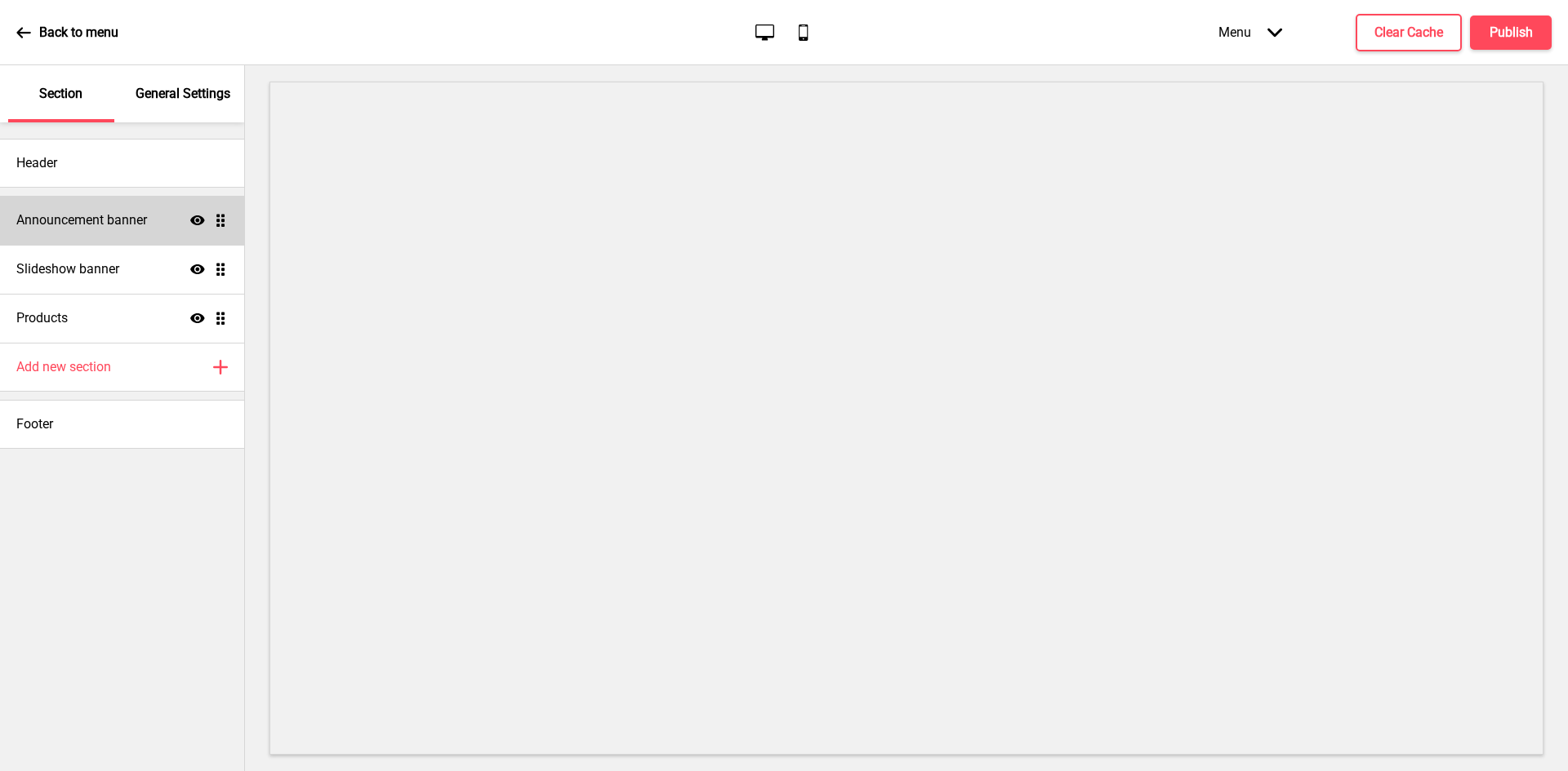
click at [103, 214] on h4 "Announcement banner" at bounding box center [82, 220] width 131 height 18
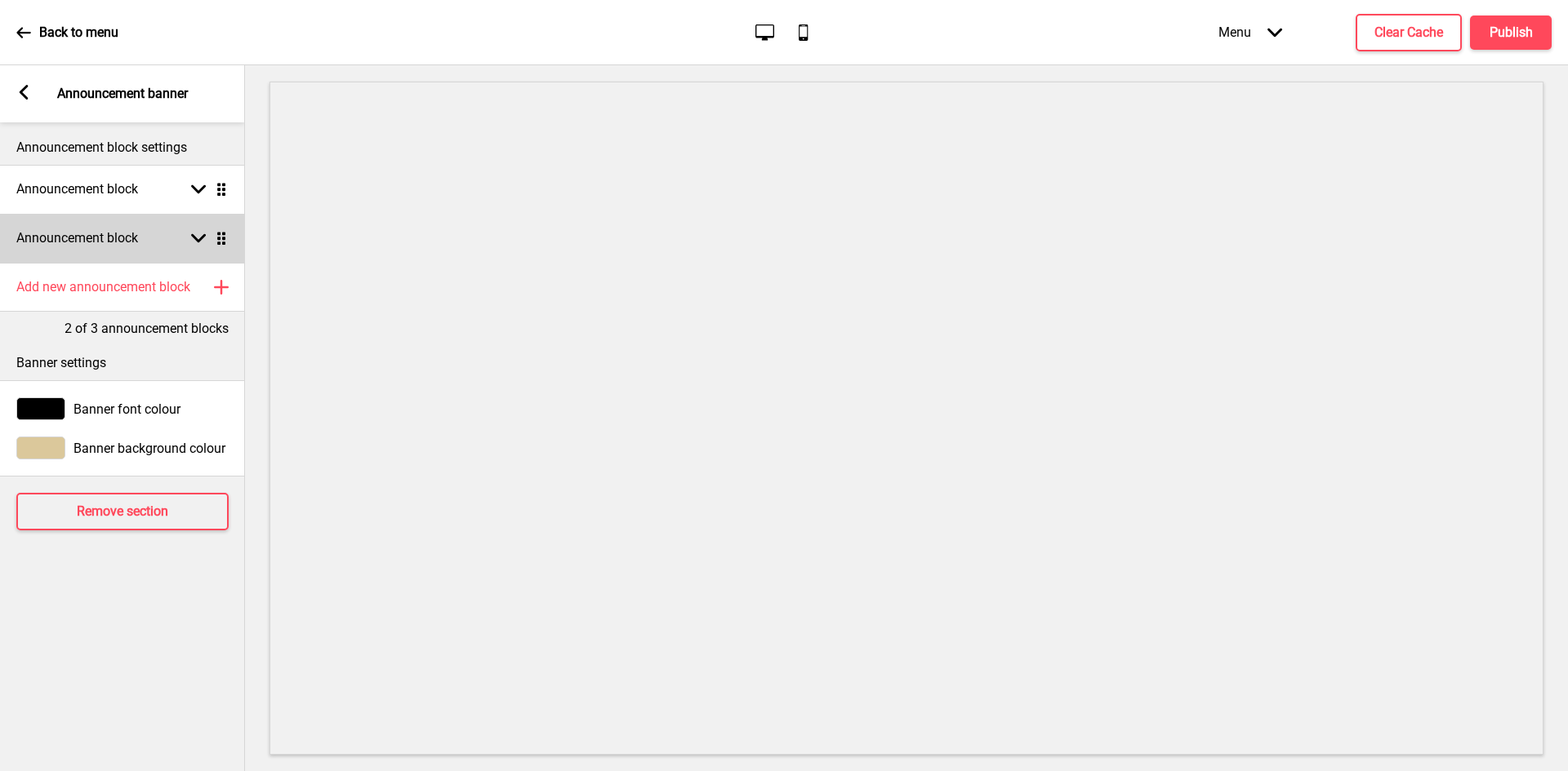
click at [145, 249] on div "Announcement block Arrow down Drag" at bounding box center [122, 239] width 245 height 49
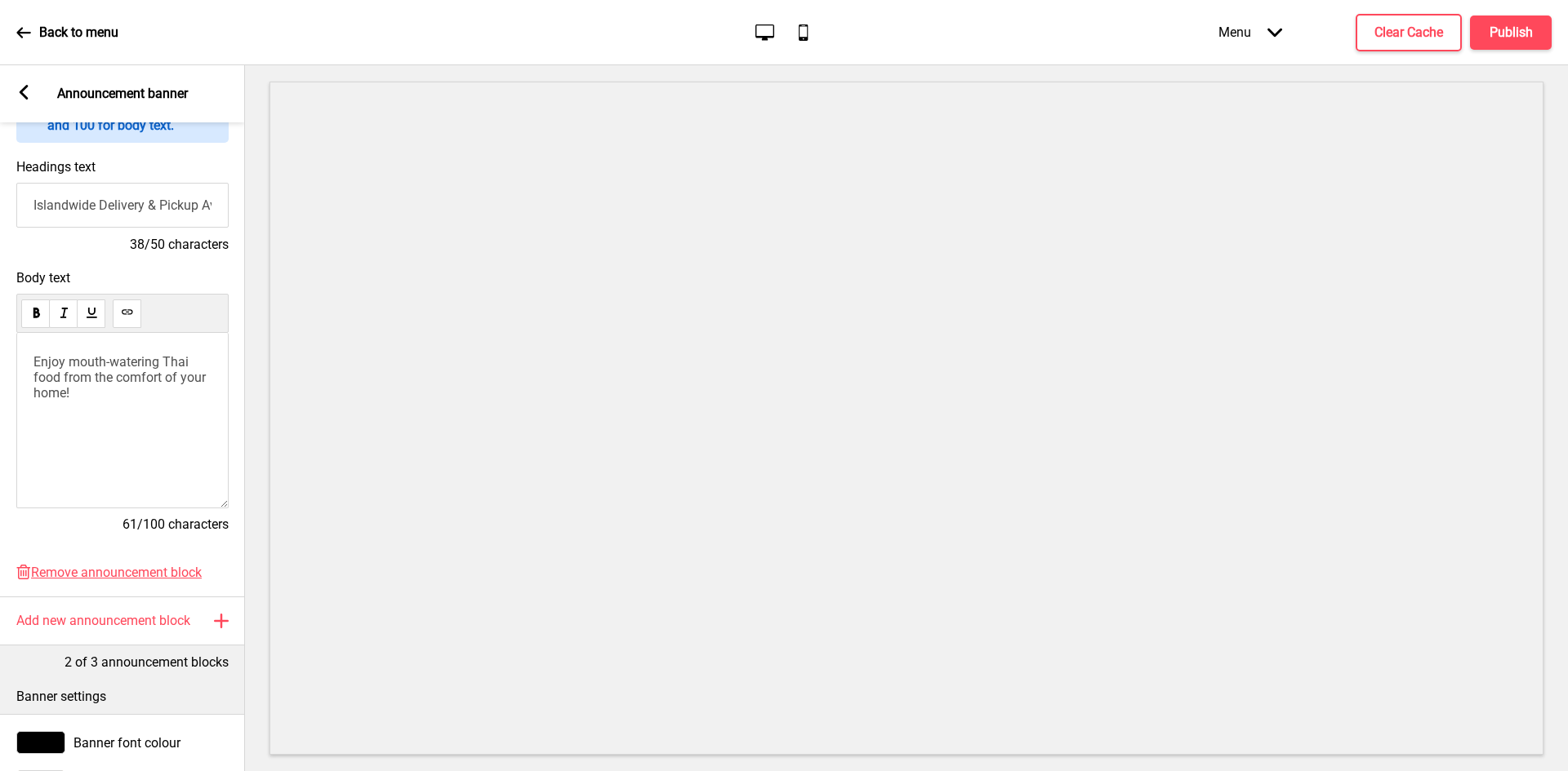
scroll to position [346, 0]
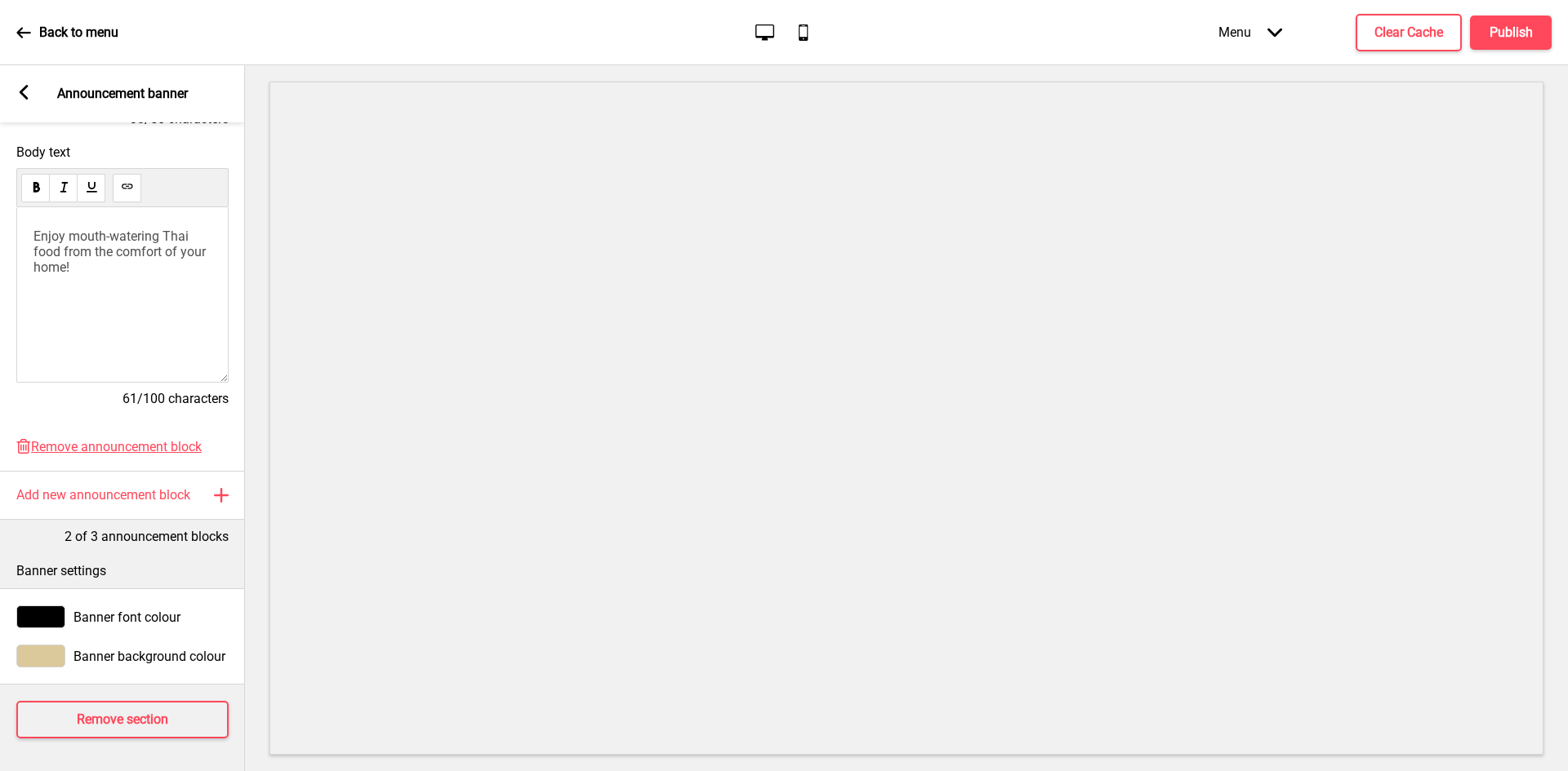
click at [110, 610] on span "Banner font colour" at bounding box center [127, 617] width 107 height 15
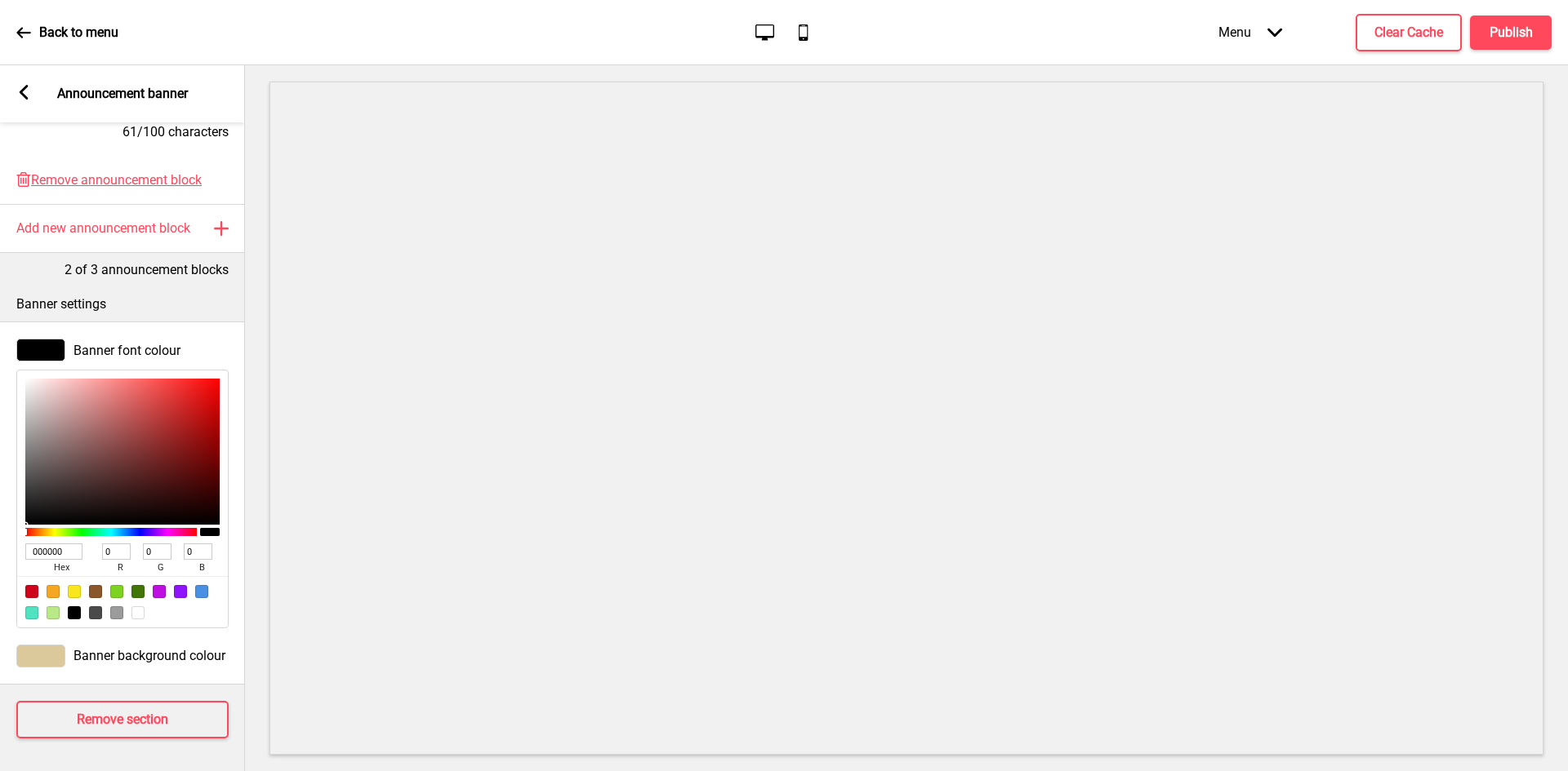
scroll to position [602, 0]
drag, startPoint x: 64, startPoint y: 542, endPoint x: 0, endPoint y: 533, distance: 64.6
click at [0, 533] on div "Banner font colour 000000 hex 0 r 0 g 0 b 100 a" at bounding box center [122, 483] width 245 height 306
paste input "D1BB7A"
type input "D1BB7A"
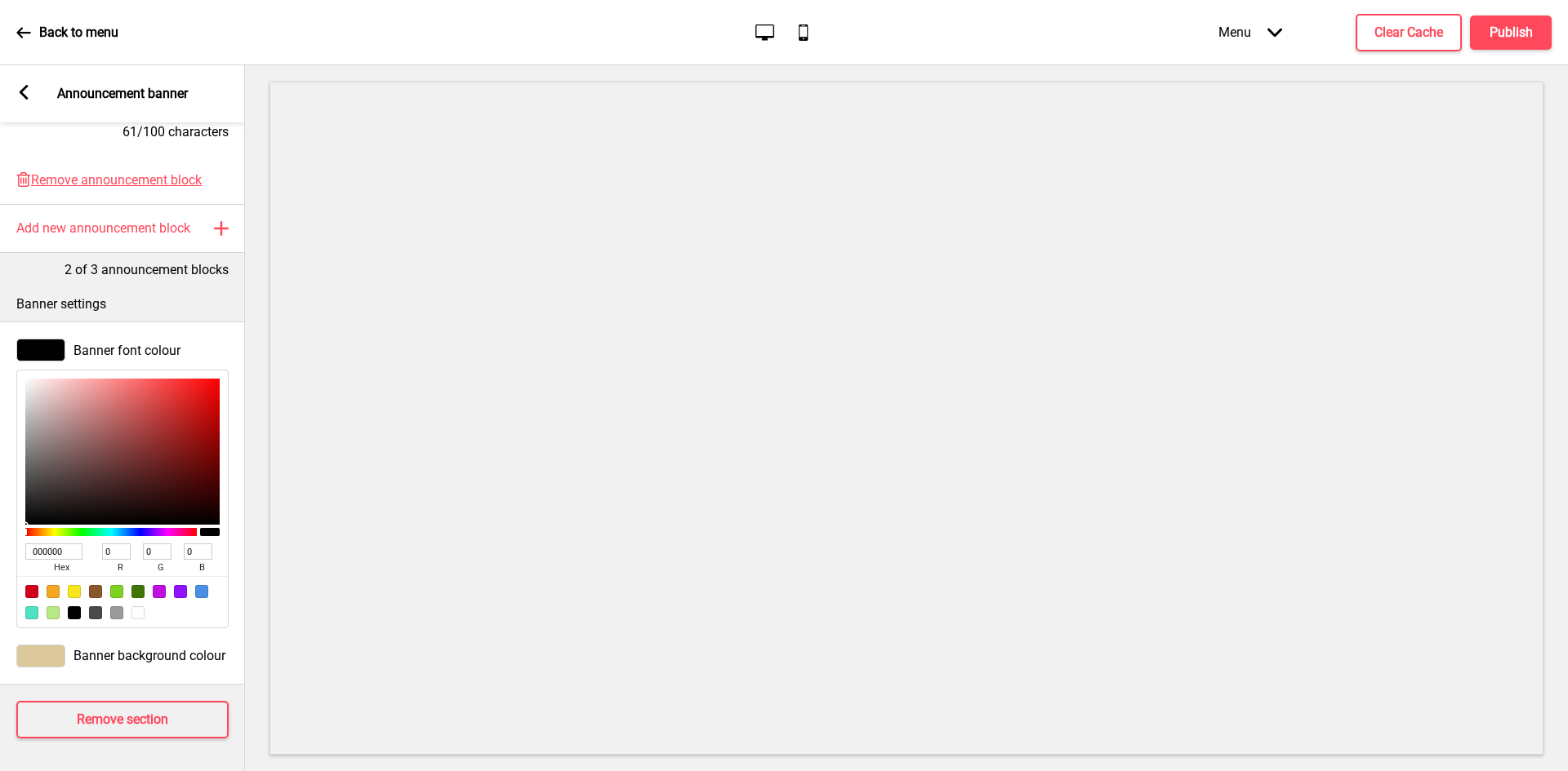
type input "209"
type input "187"
type input "122"
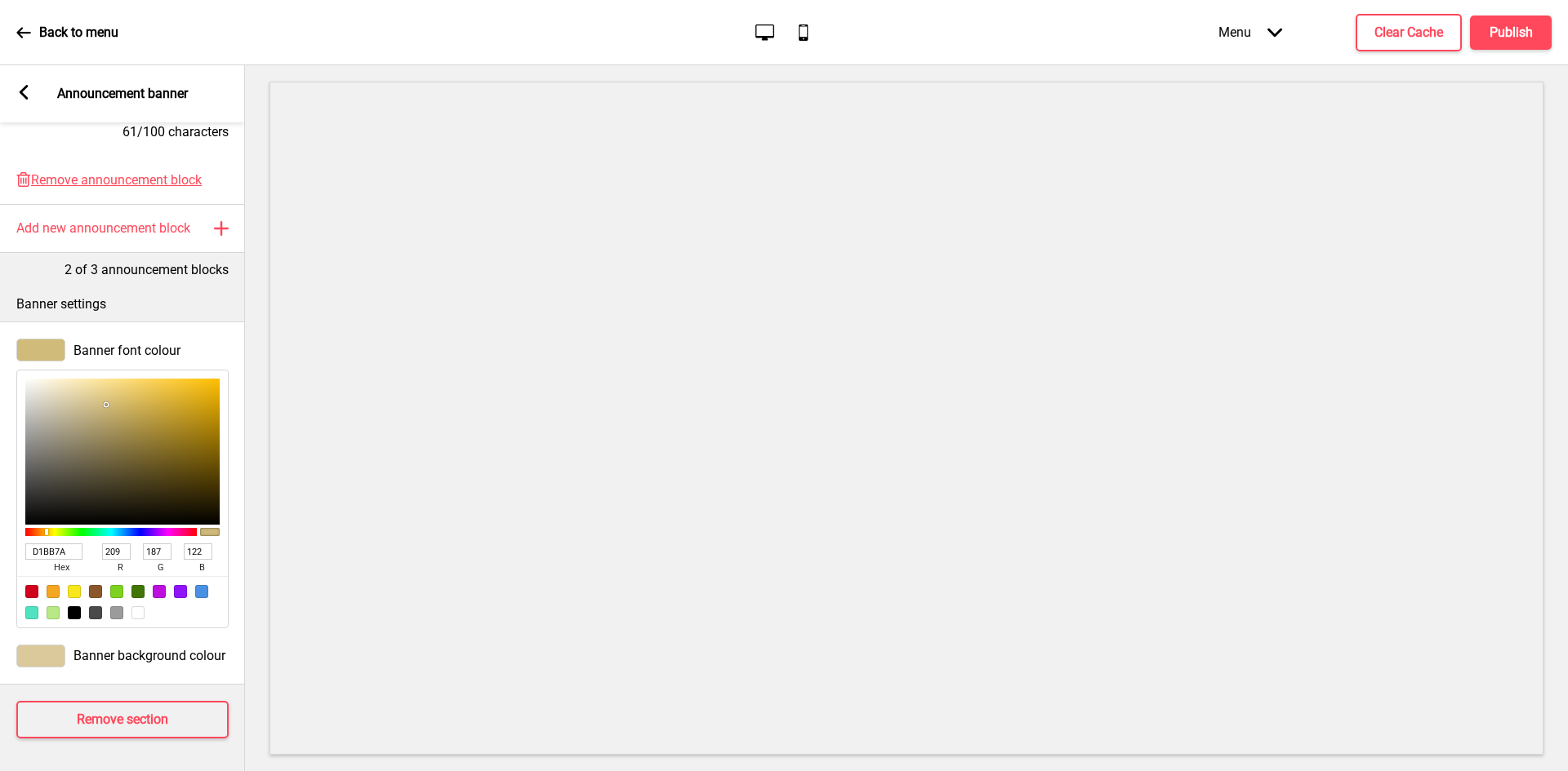
scroll to position [616, 0]
type input "D1BB7A"
click at [63, 645] on div at bounding box center [41, 656] width 49 height 23
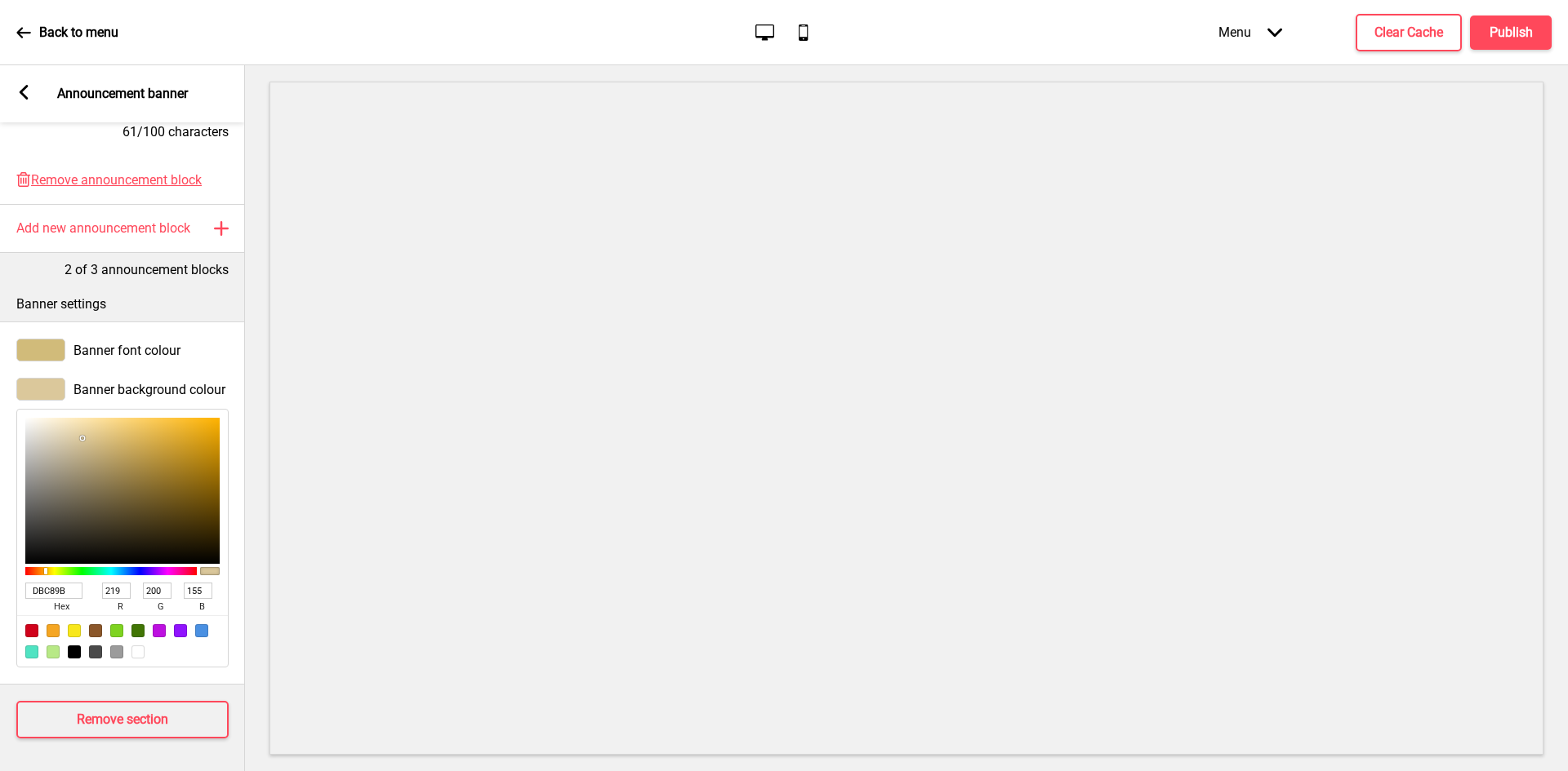
click at [76, 646] on div at bounding box center [74, 652] width 13 height 13
type input "000000"
type input "0"
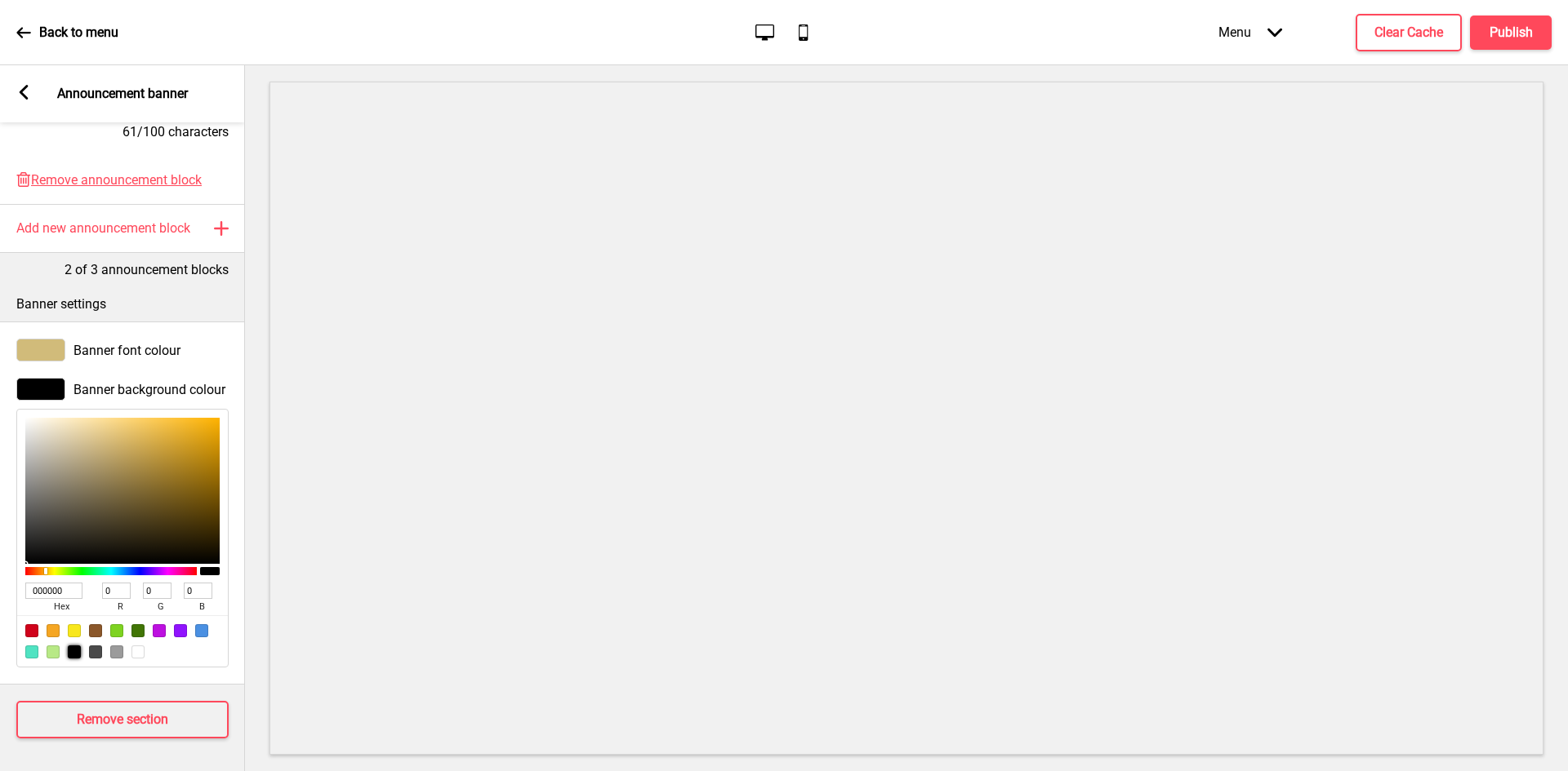
click at [53, 338] on div at bounding box center [41, 349] width 49 height 23
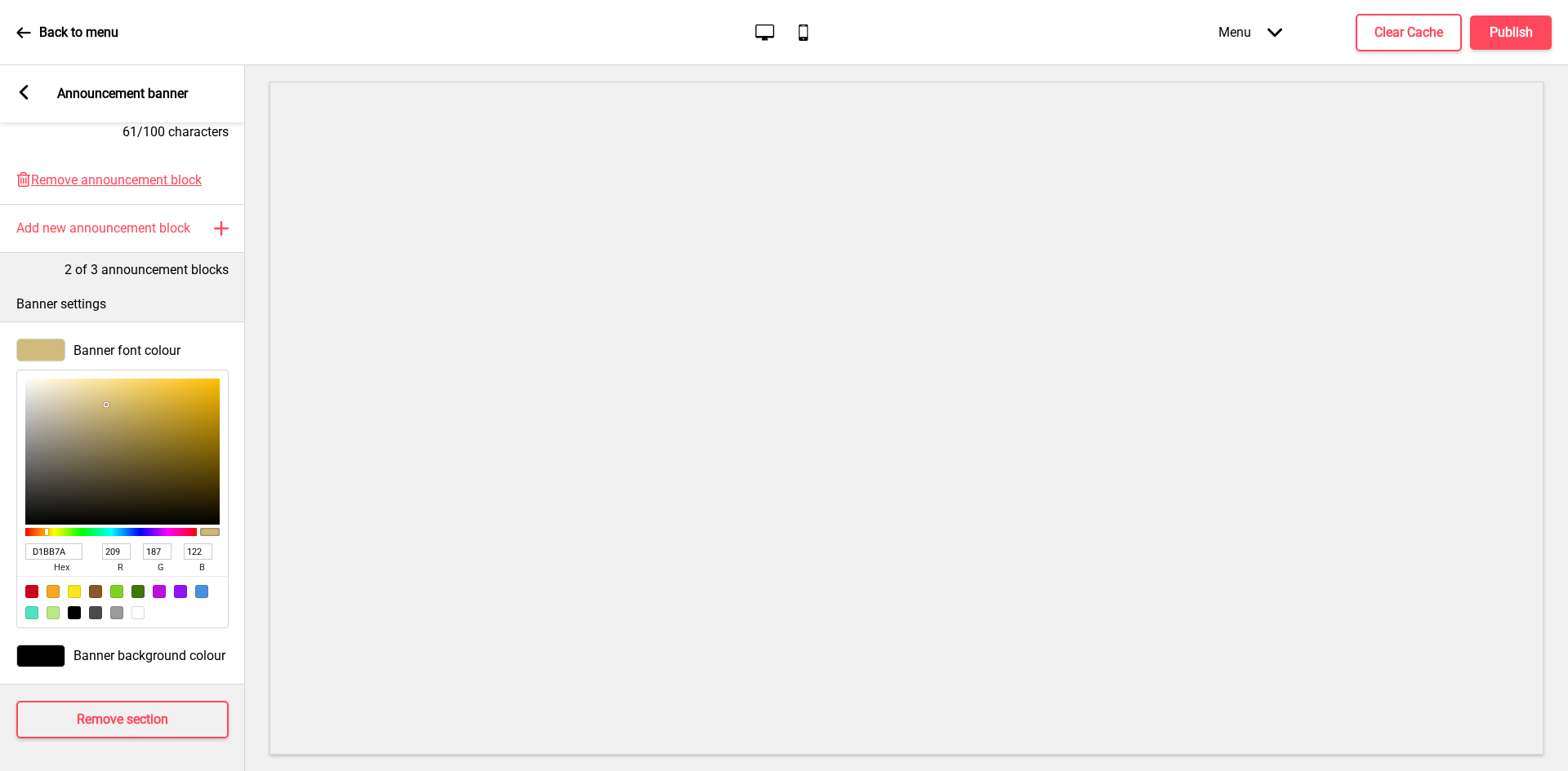
click at [74, 607] on div at bounding box center [74, 613] width 13 height 13
type input "000000"
type input "0"
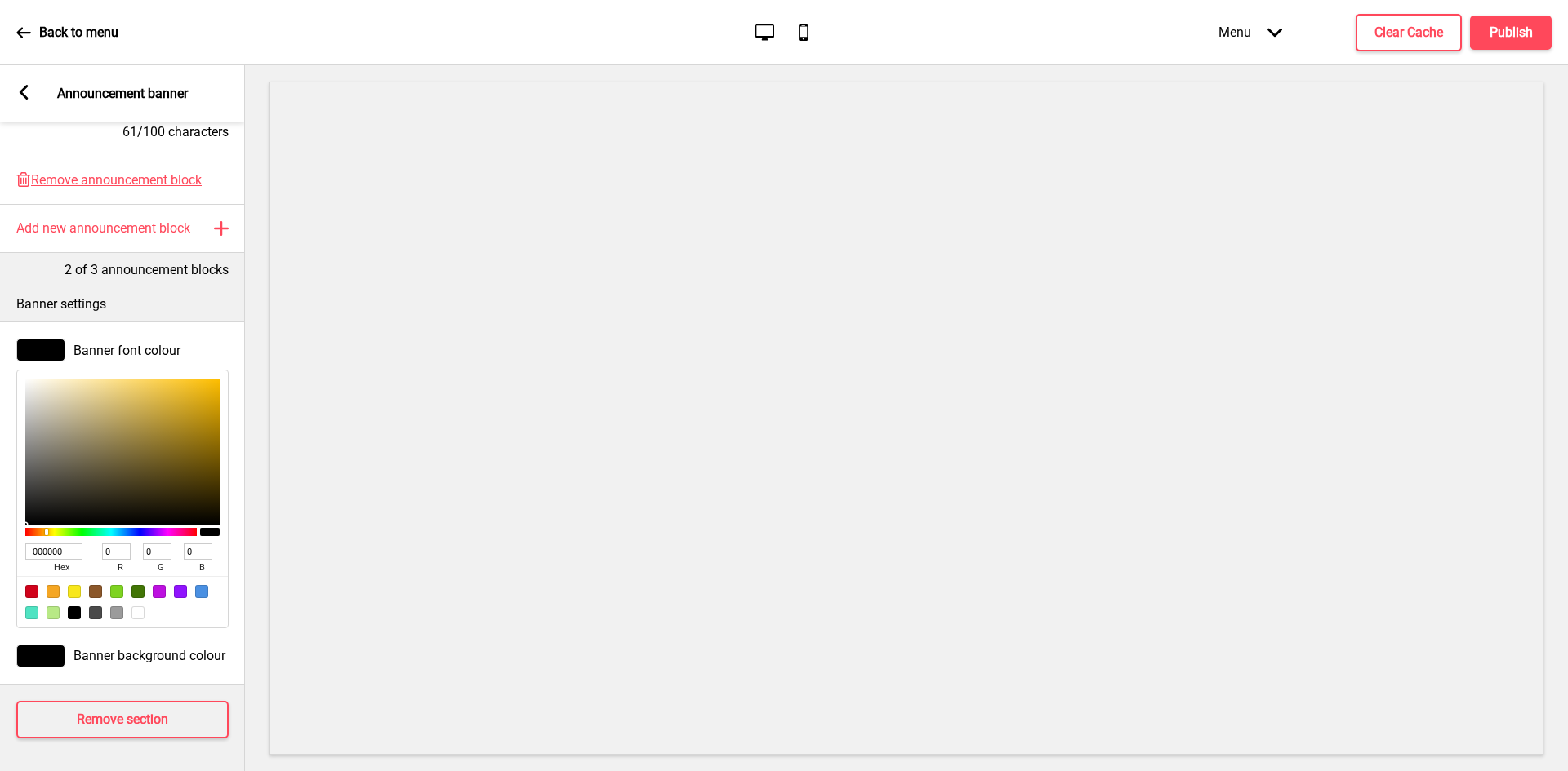
click at [56, 645] on div at bounding box center [41, 656] width 49 height 23
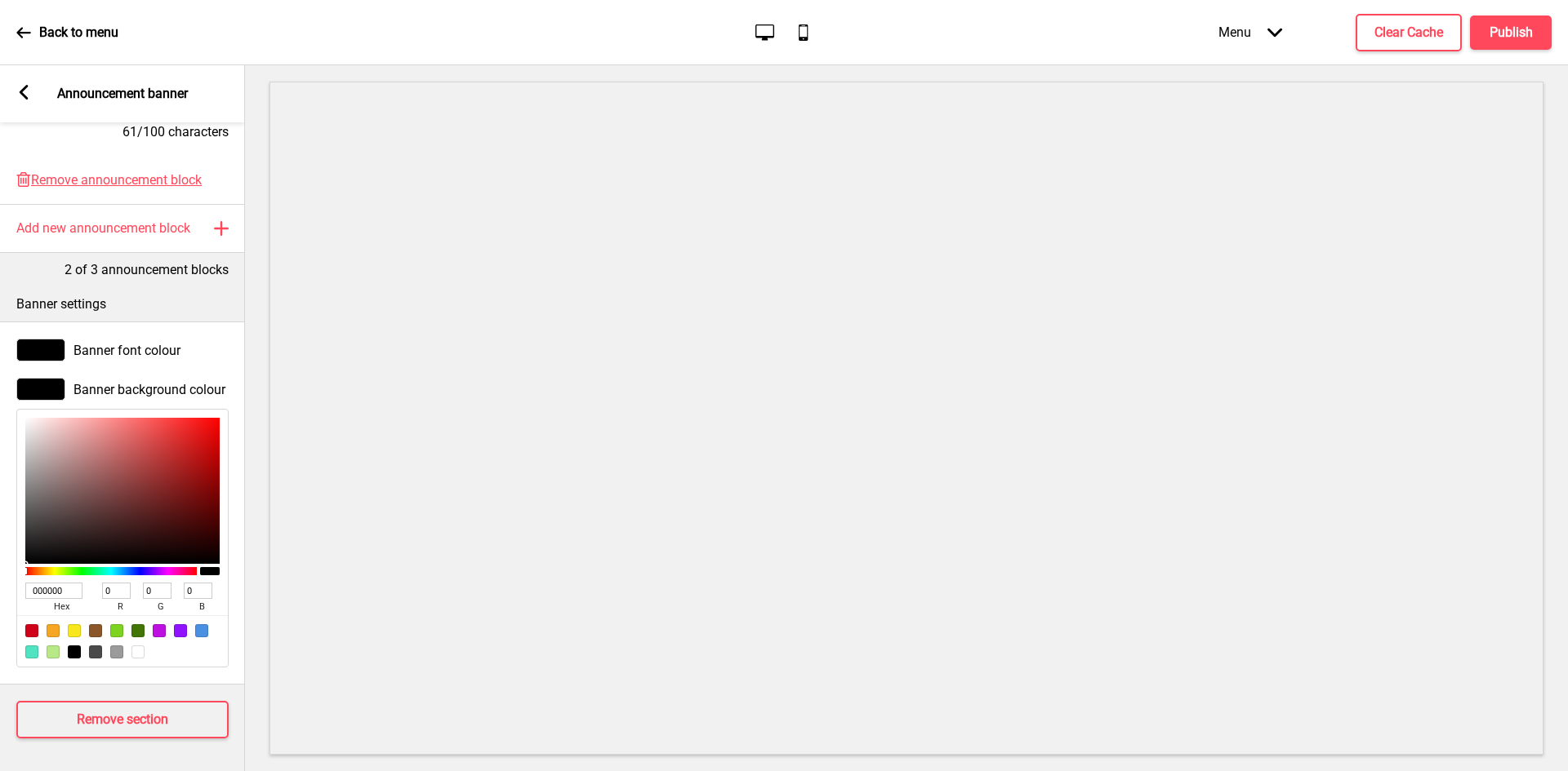
drag, startPoint x: 69, startPoint y: 571, endPoint x: 0, endPoint y: 571, distance: 69.0
click at [0, 571] on div "Banner background colour 000000 hex 0 r 0 g 0 b 100 a" at bounding box center [122, 522] width 245 height 306
paste input "D1BB7A"
type input "D1BB7A"
type input "209"
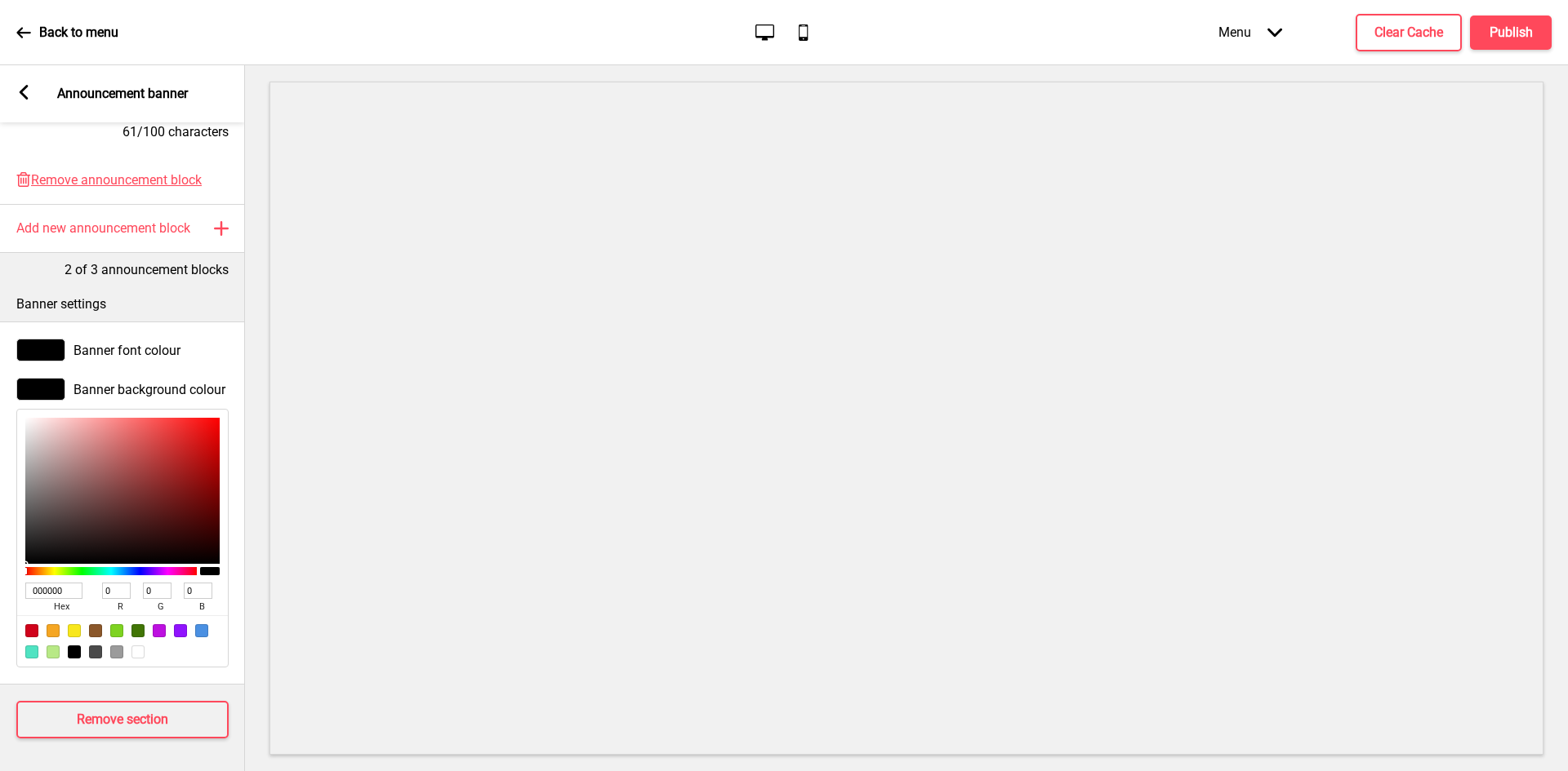
type input "187"
type input "122"
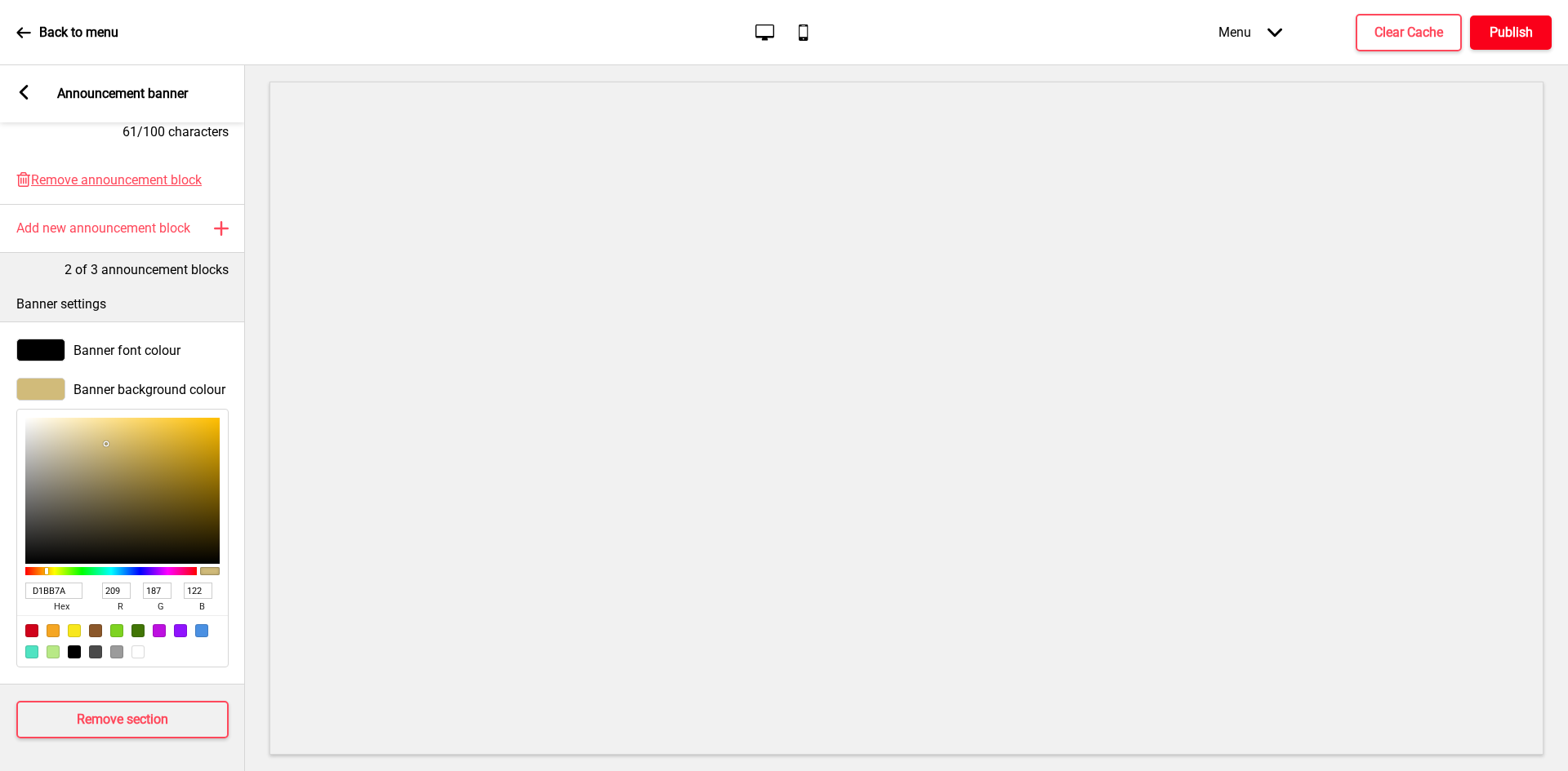
type input "D1BB7A"
click at [1482, 24] on button "Publish" at bounding box center [1511, 33] width 82 height 34
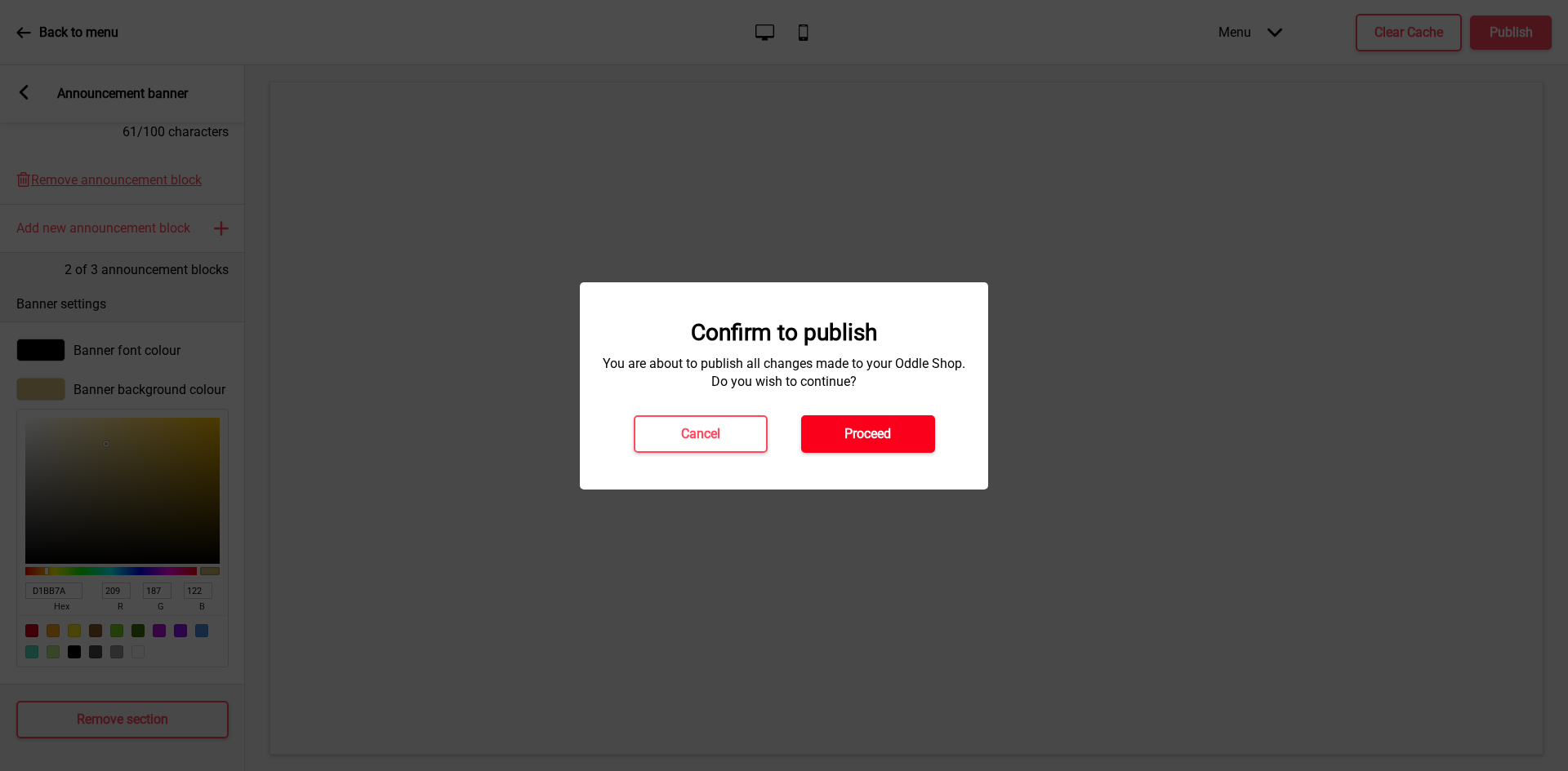
click at [899, 434] on button "Proceed" at bounding box center [868, 434] width 134 height 37
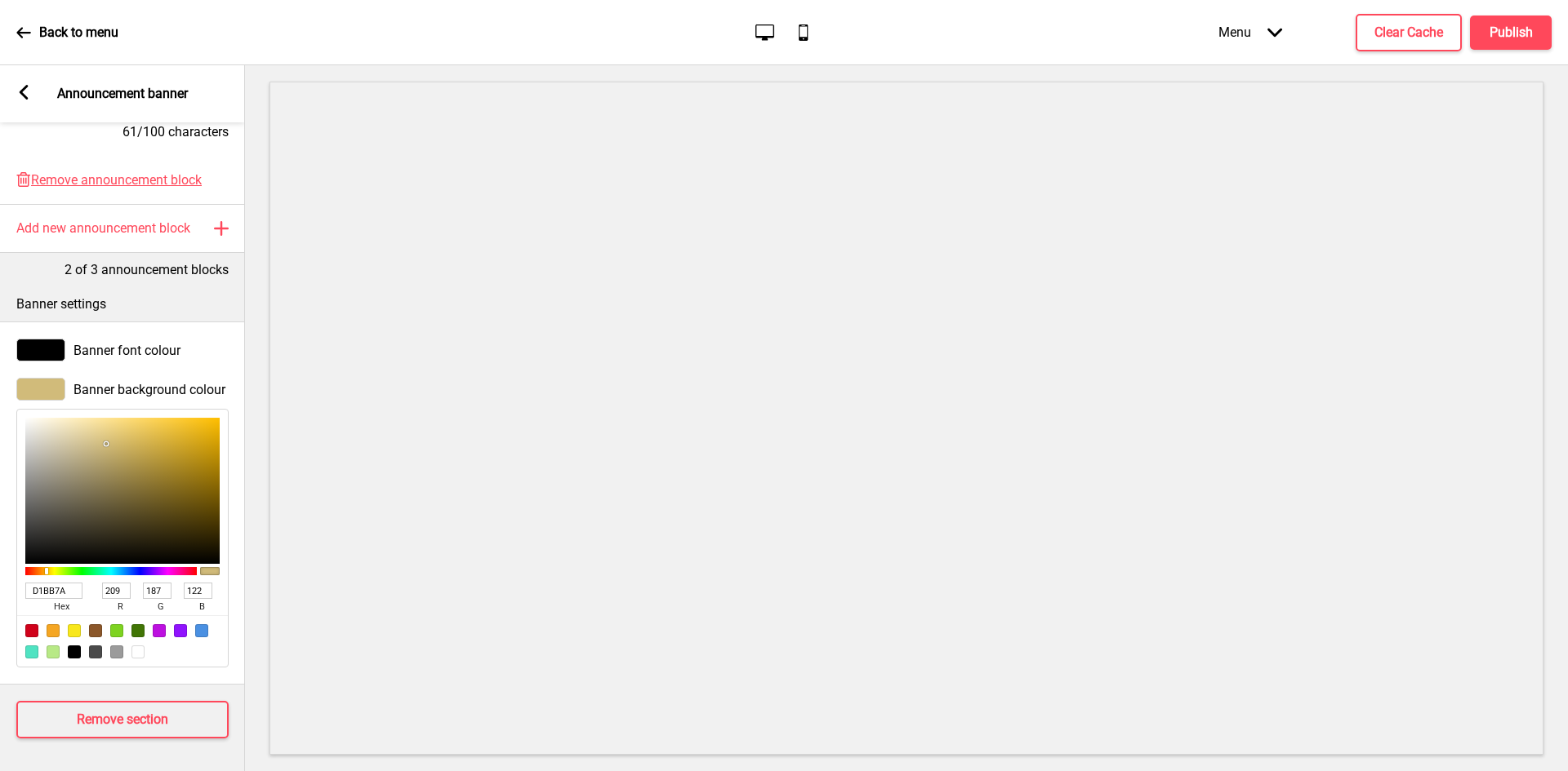
click at [1507, 52] on div "Menu Arrow down Product Page Store Information Checkout Thank you Terms & Condi…" at bounding box center [1352, 32] width 398 height 48
click at [1516, 31] on h4 "Publish" at bounding box center [1511, 33] width 44 height 18
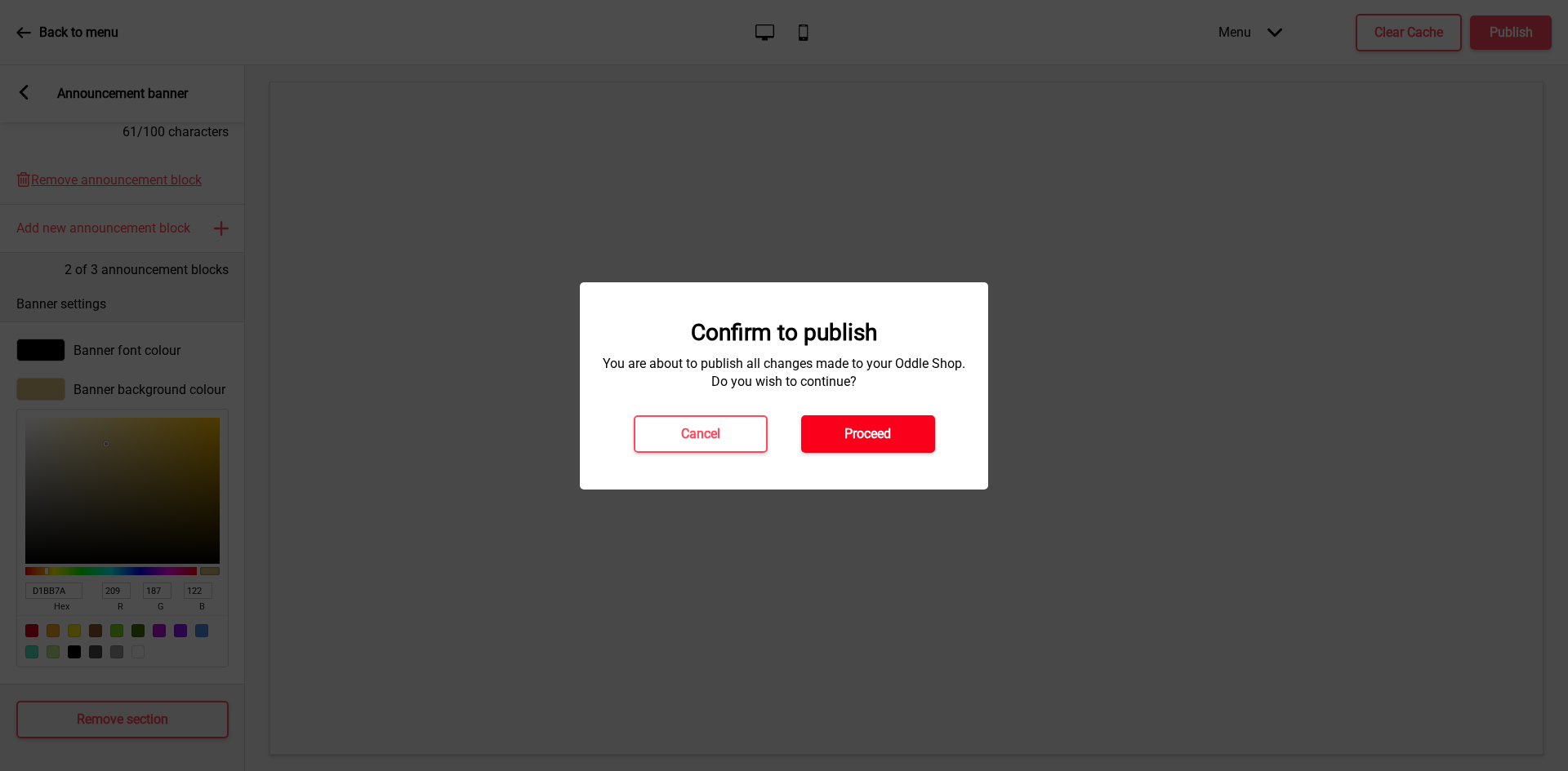
click at [876, 435] on h4 "Proceed" at bounding box center [867, 434] width 46 height 18
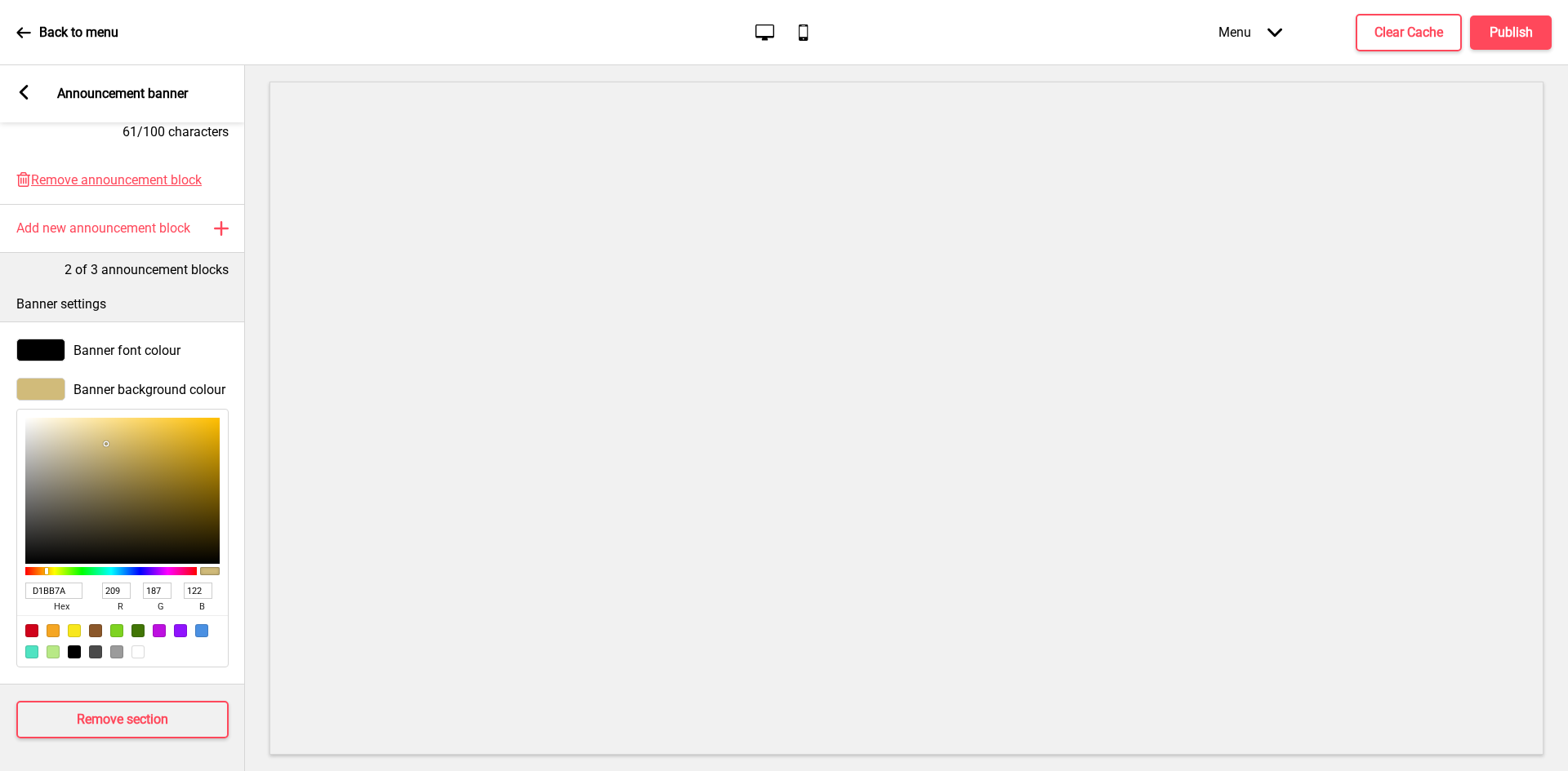
click at [35, 37] on div "Back to menu" at bounding box center [67, 33] width 102 height 44
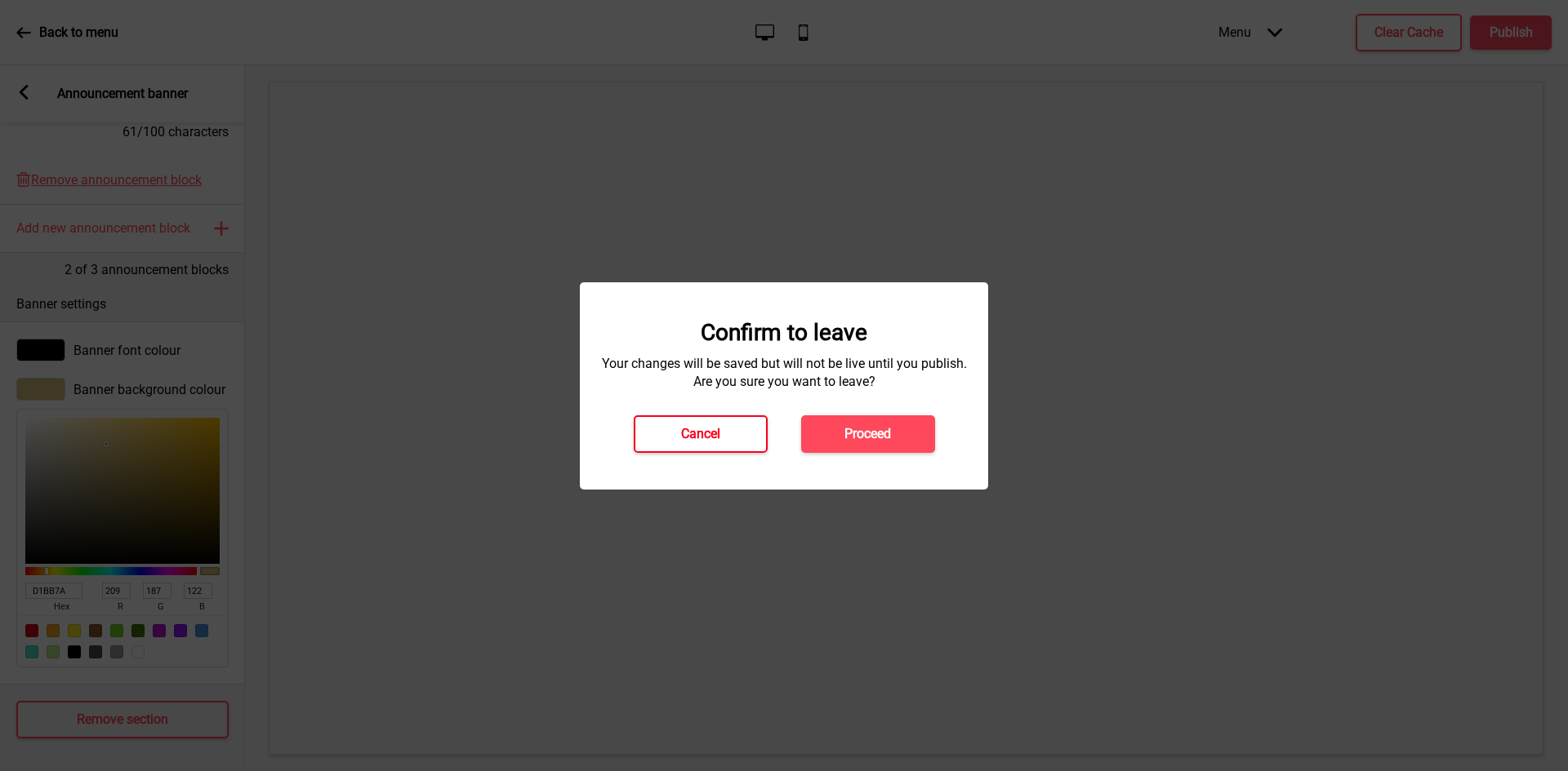
click at [739, 430] on button "Cancel" at bounding box center [701, 434] width 134 height 37
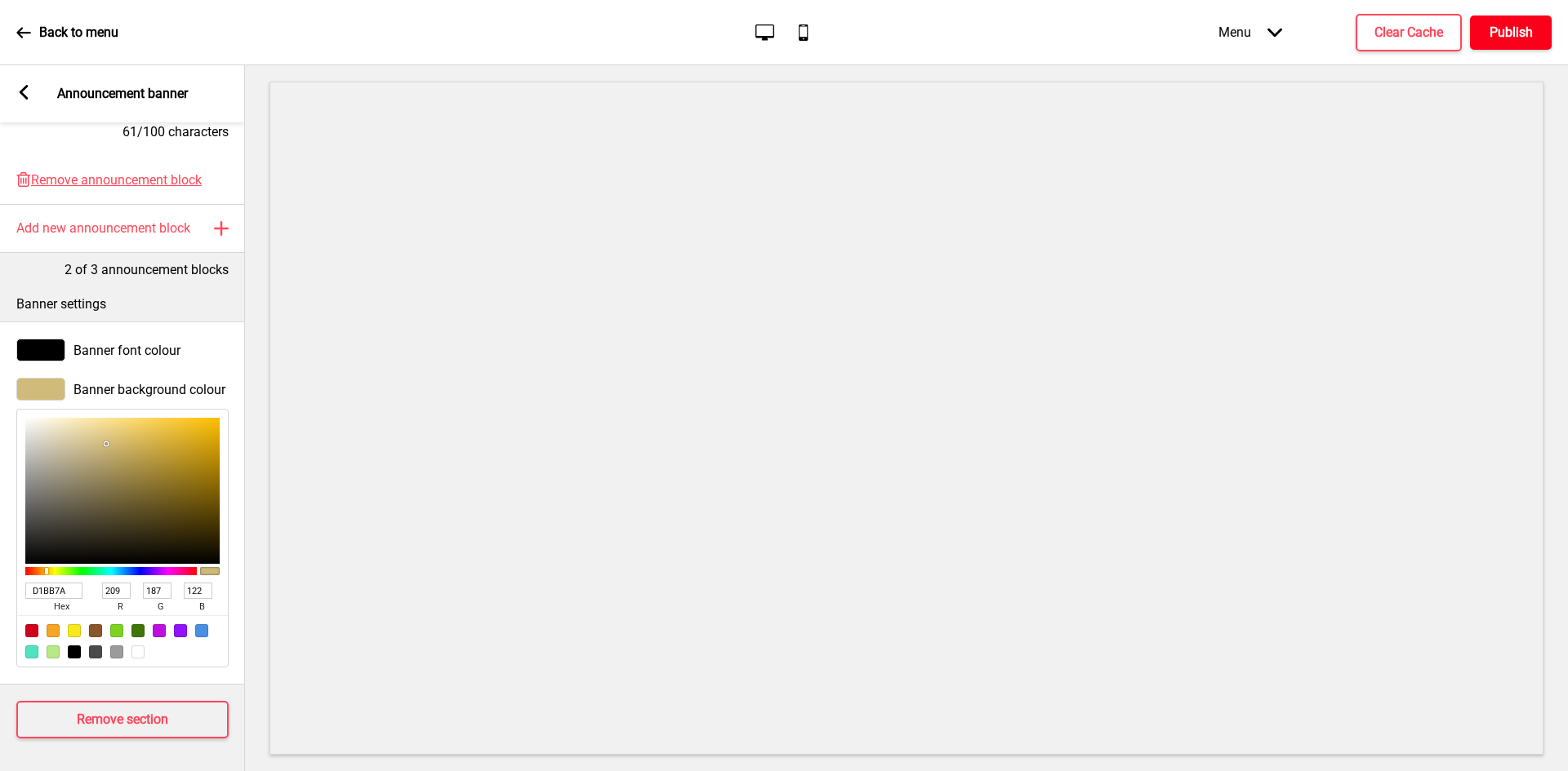
click at [1531, 31] on h4 "Publish" at bounding box center [1511, 33] width 44 height 18
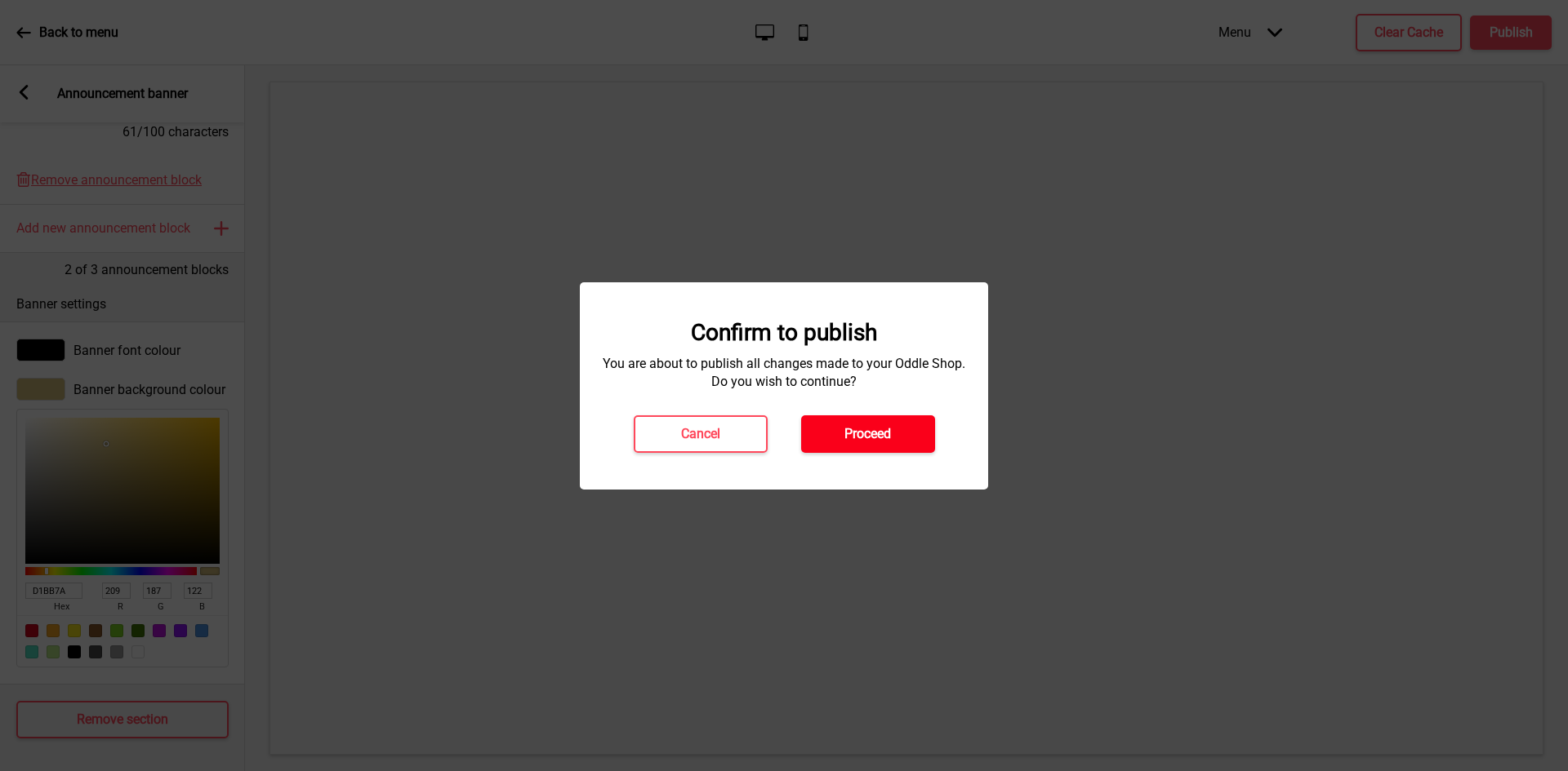
click at [903, 424] on button "Proceed" at bounding box center [868, 434] width 134 height 37
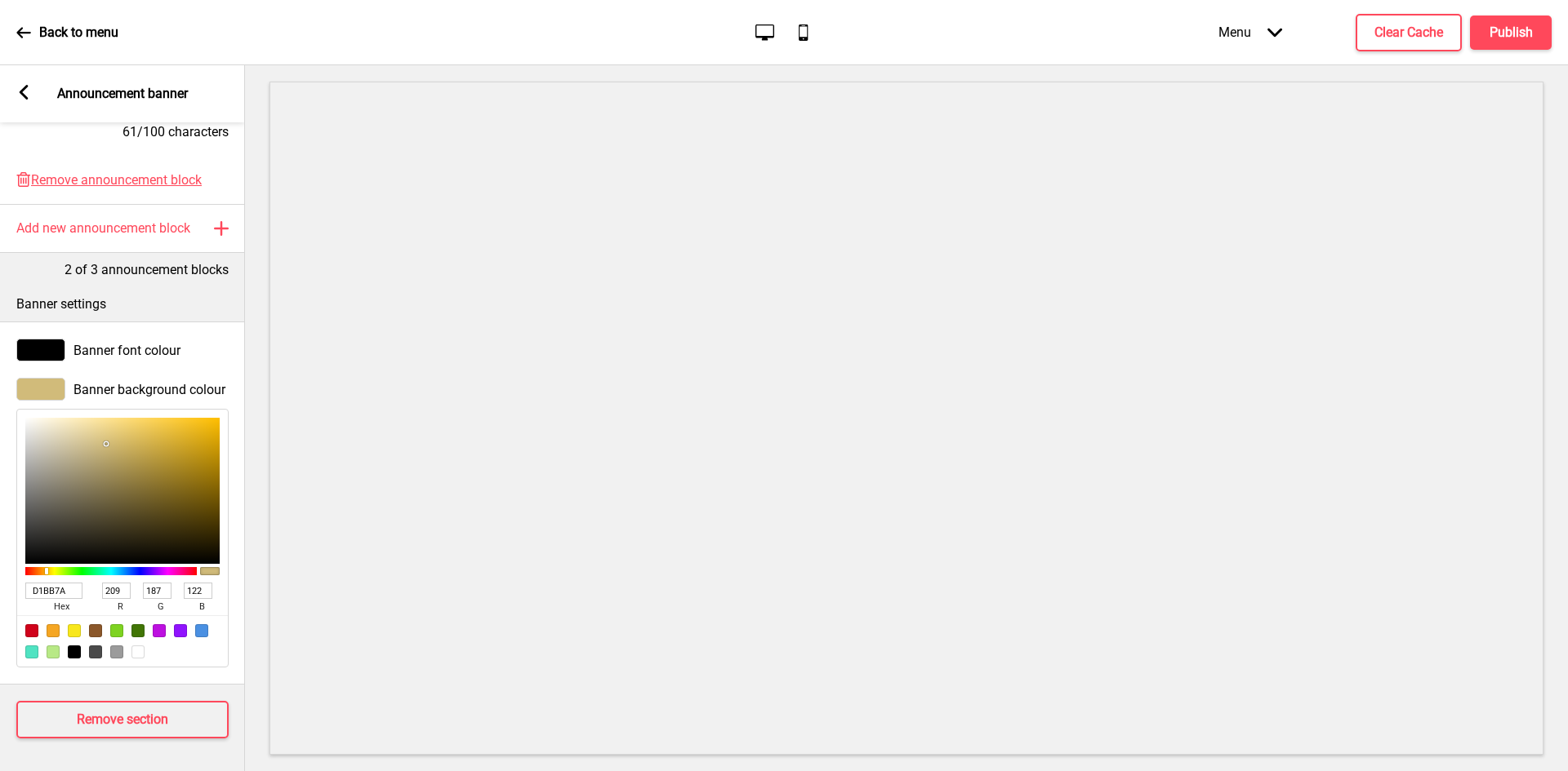
click at [28, 86] on icon at bounding box center [24, 93] width 9 height 15
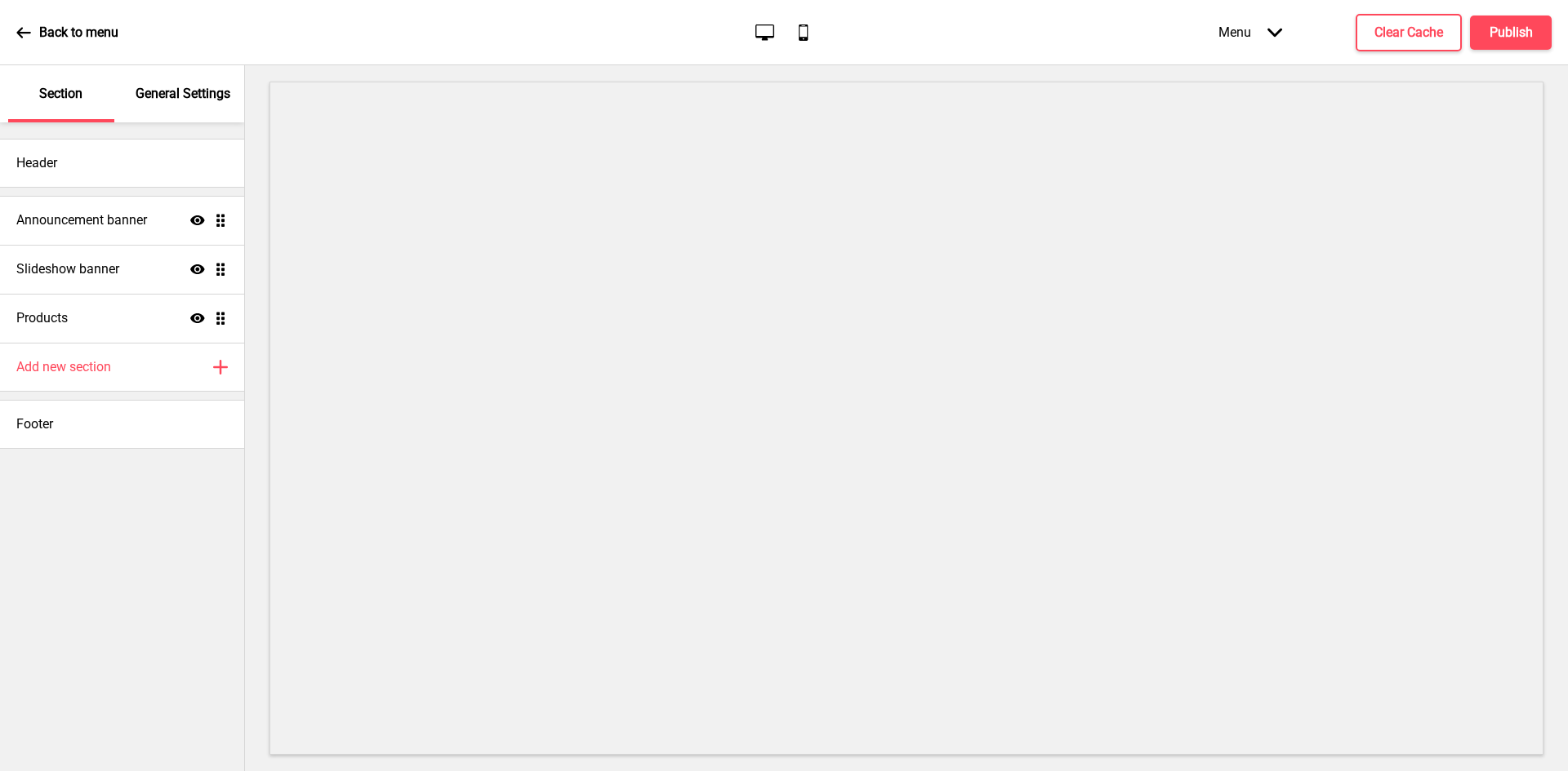
click at [32, 36] on div "Back to menu" at bounding box center [67, 33] width 102 height 44
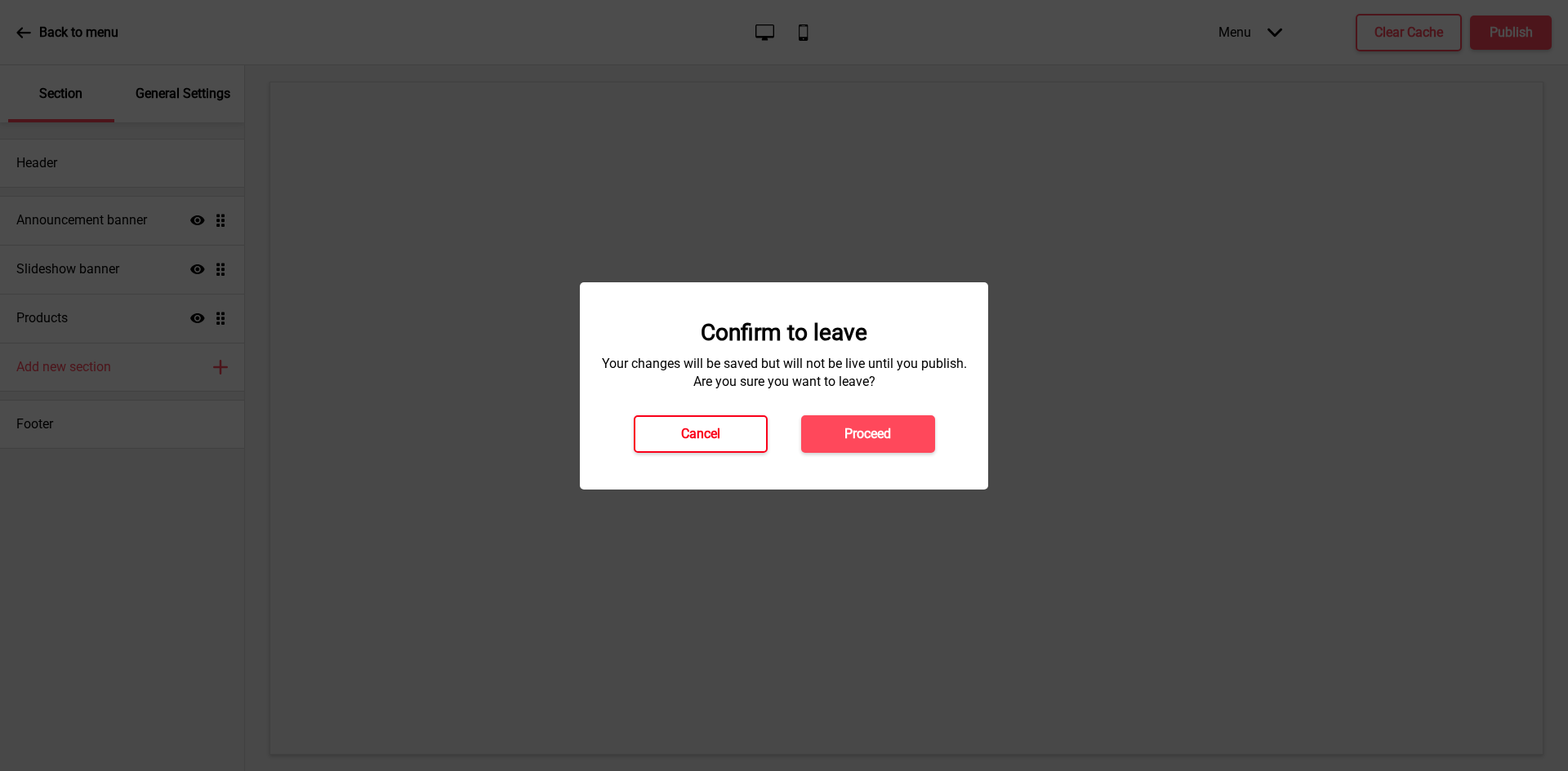
click at [726, 423] on button "Cancel" at bounding box center [701, 434] width 134 height 37
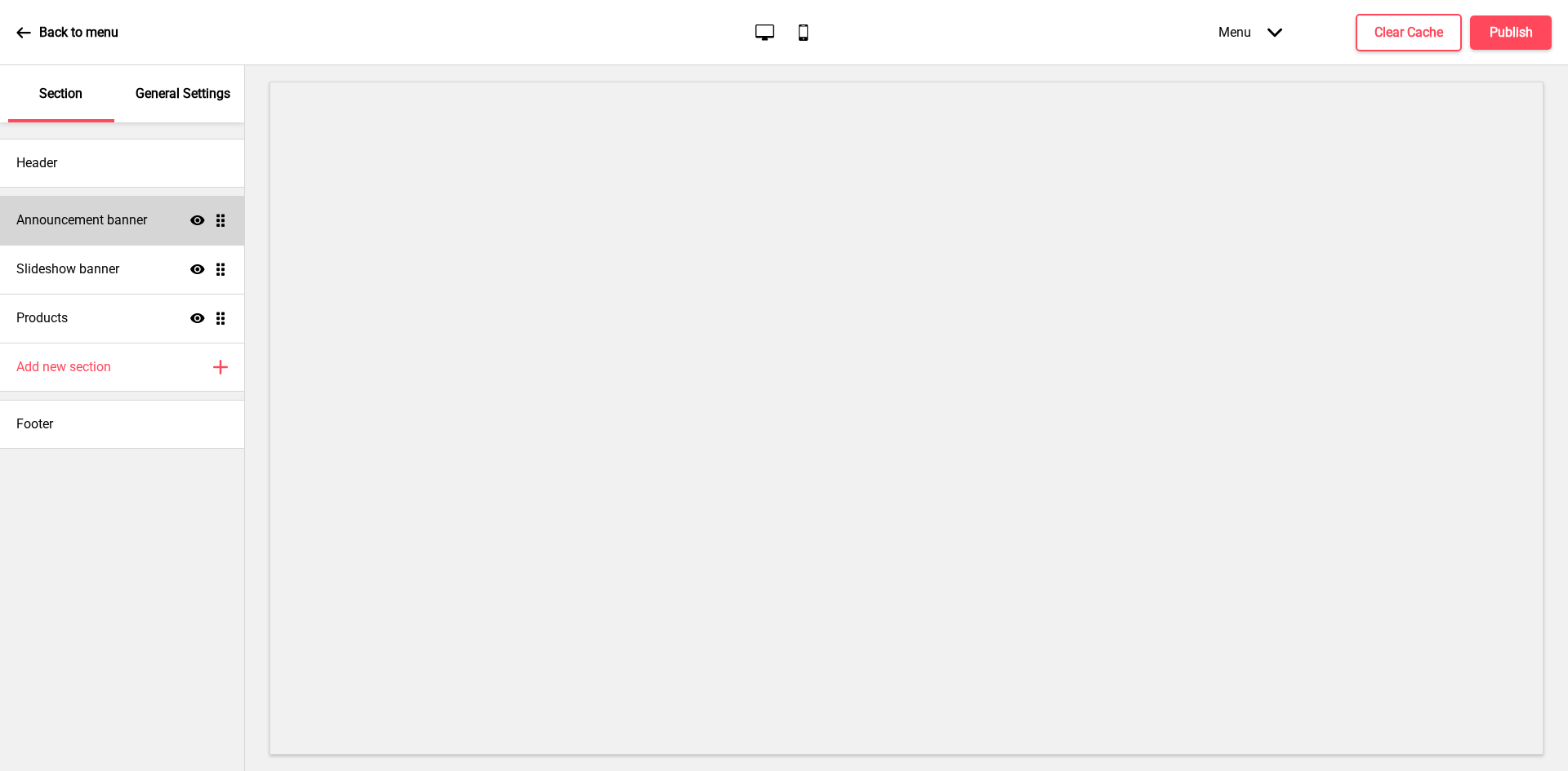
click at [104, 236] on div "Announcement banner Show Drag" at bounding box center [122, 220] width 244 height 49
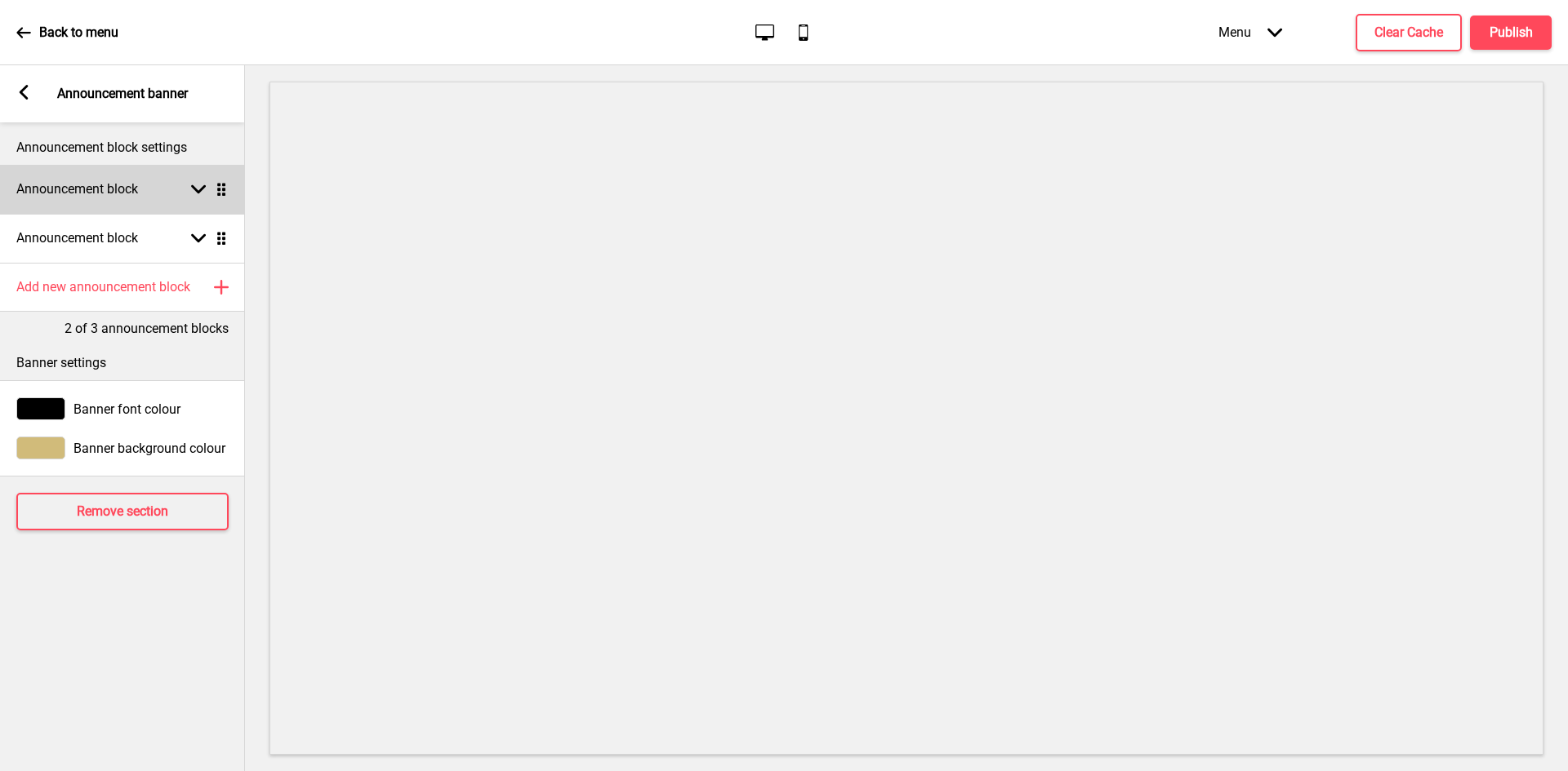
click at [175, 200] on div "Announcement block Arrow down Drag" at bounding box center [122, 190] width 245 height 49
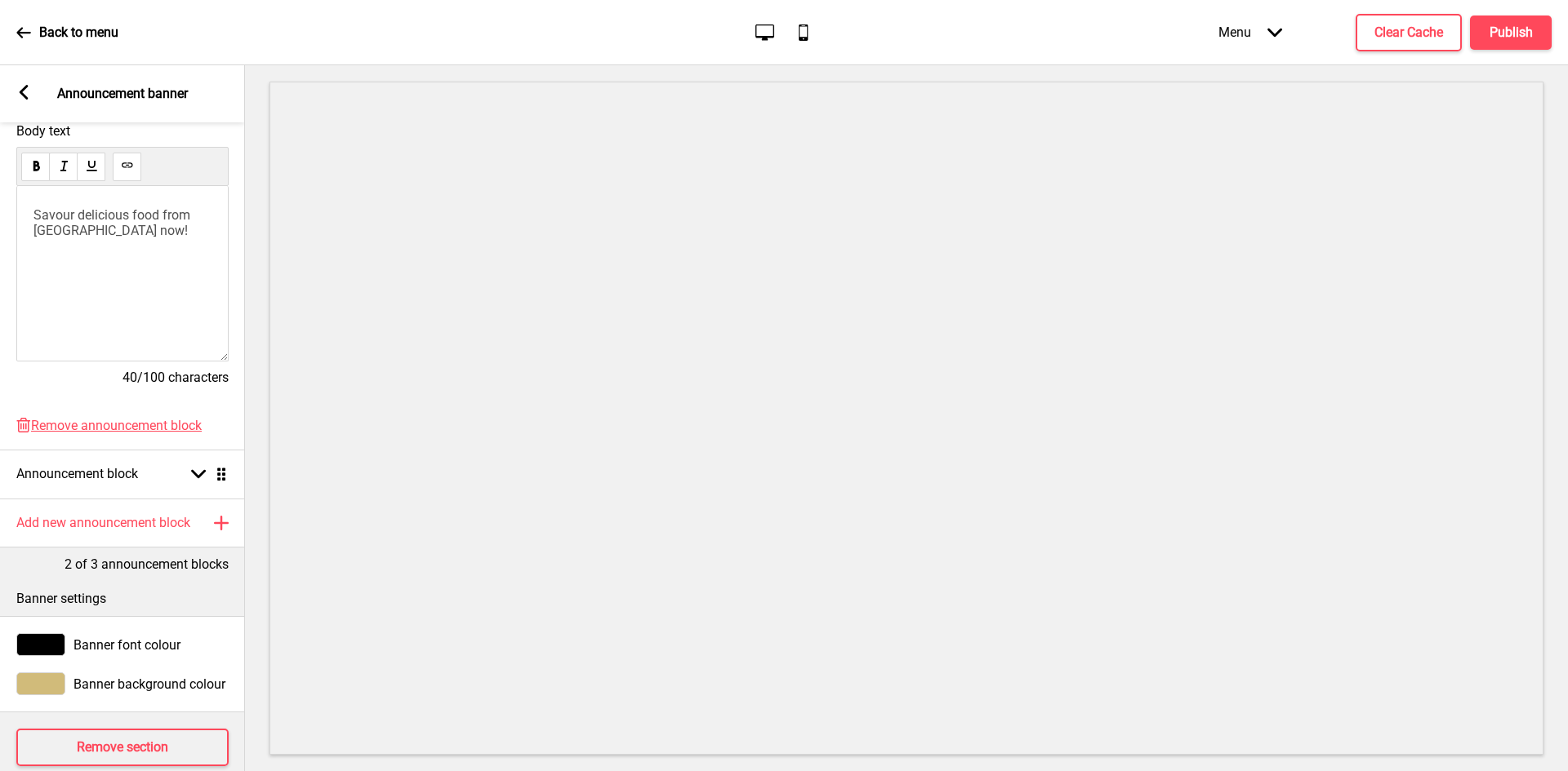
scroll to position [0, 0]
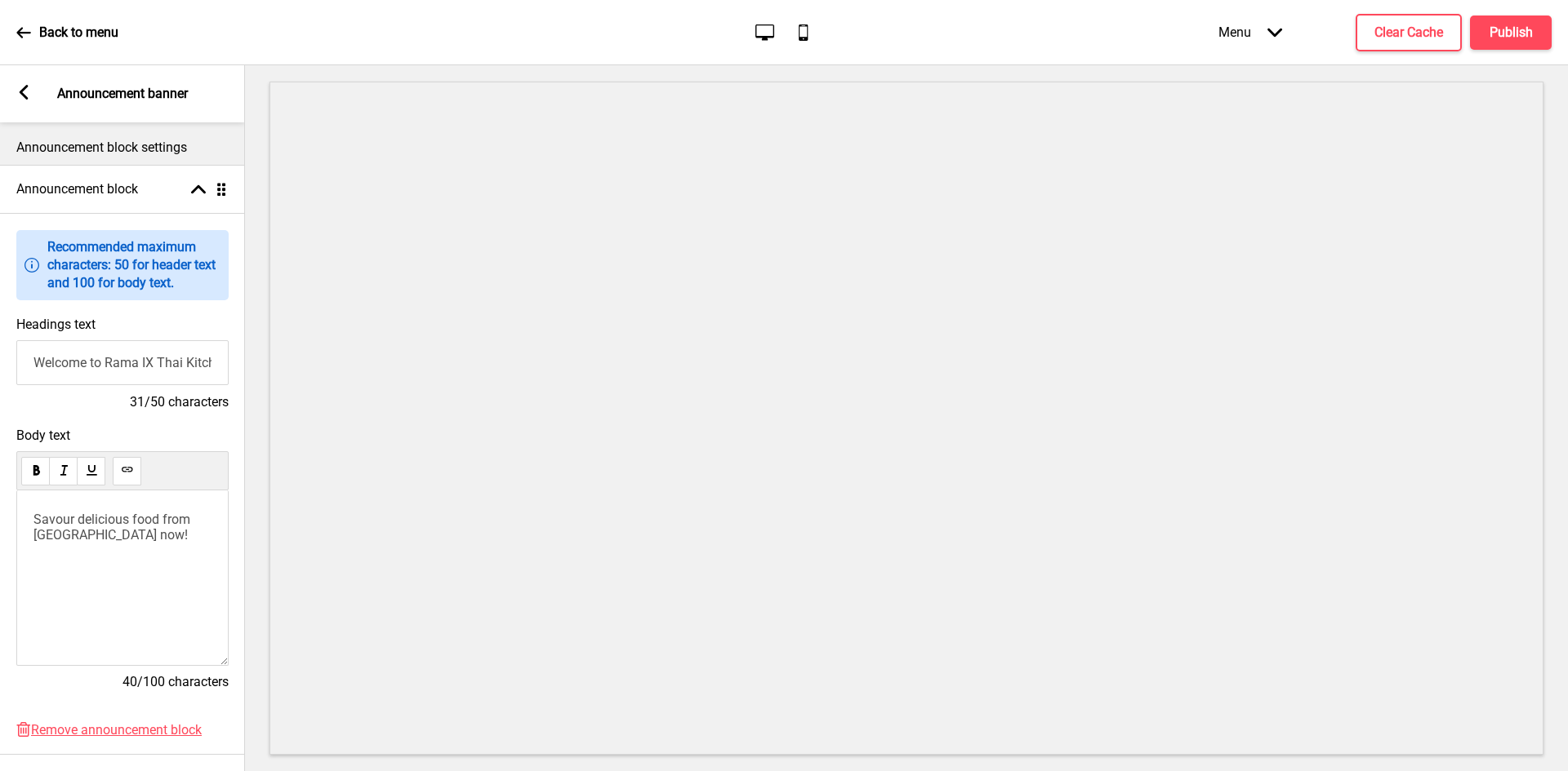
click at [22, 93] on icon at bounding box center [24, 93] width 9 height 15
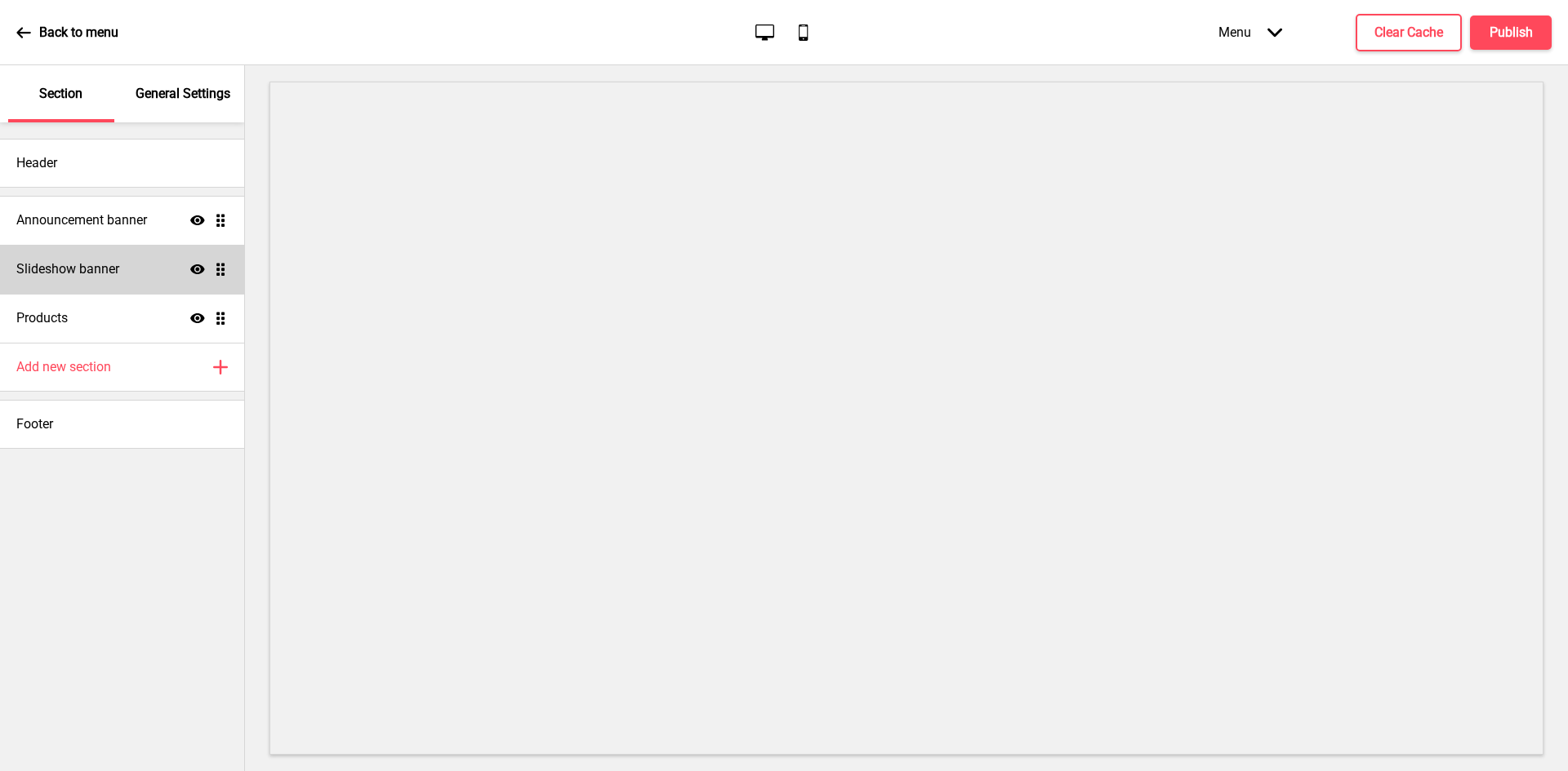
click at [84, 273] on h4 "Slideshow banner" at bounding box center [67, 269] width 103 height 18
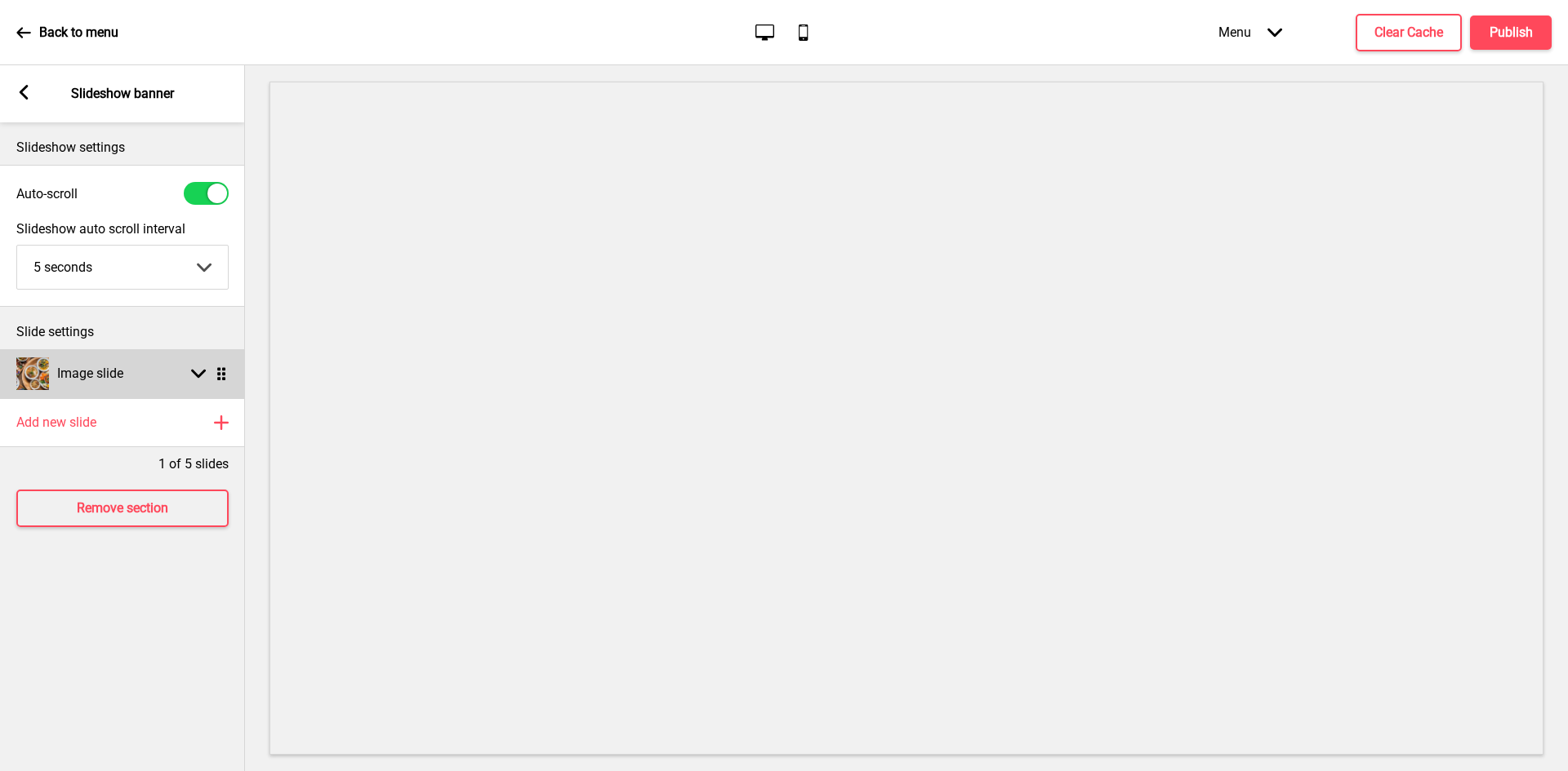
click at [189, 380] on div "Arrow down Drag" at bounding box center [206, 374] width 45 height 15
select select "right"
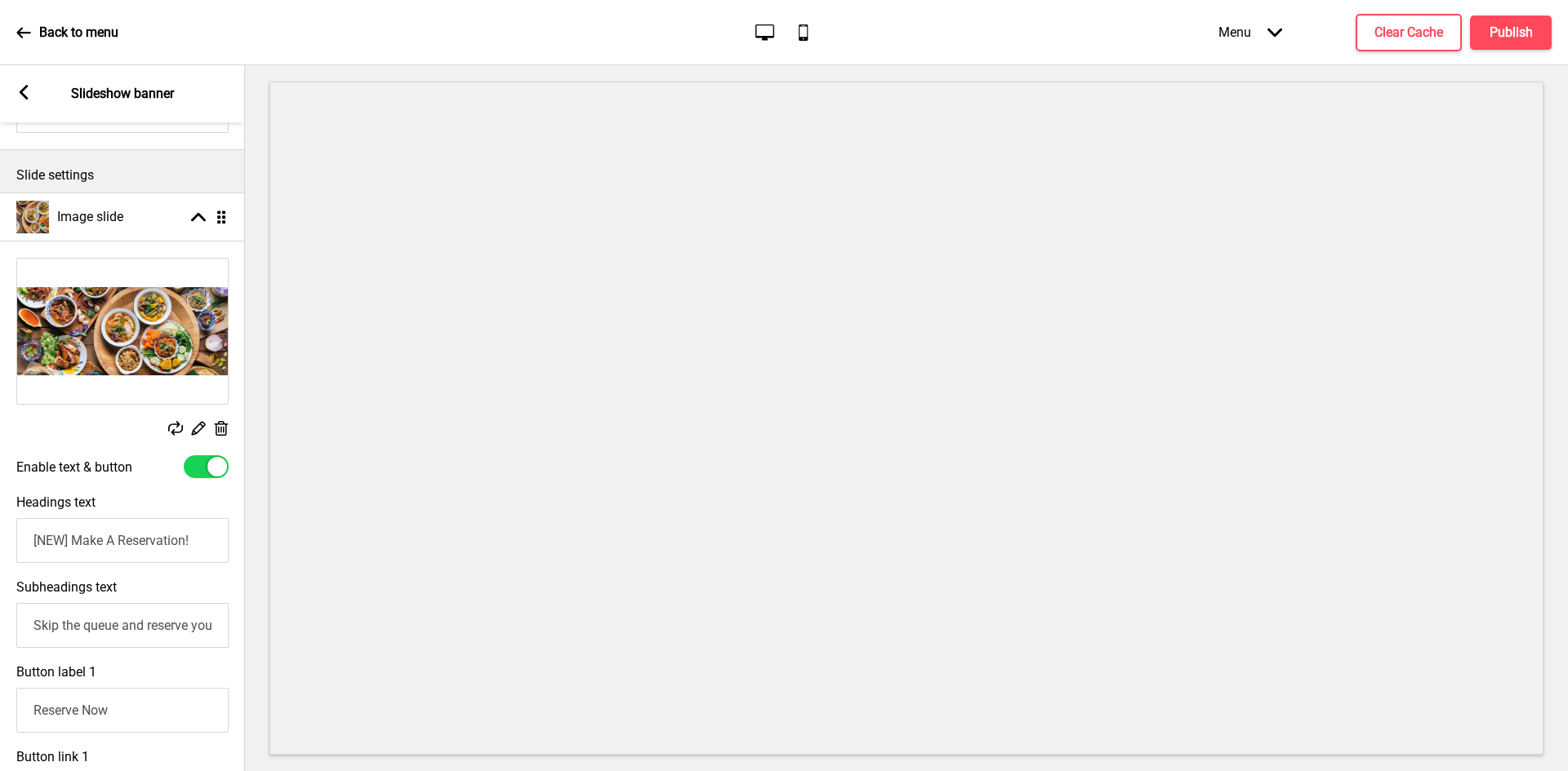
scroll to position [154, 0]
click at [198, 434] on icon at bounding box center [198, 431] width 14 height 14
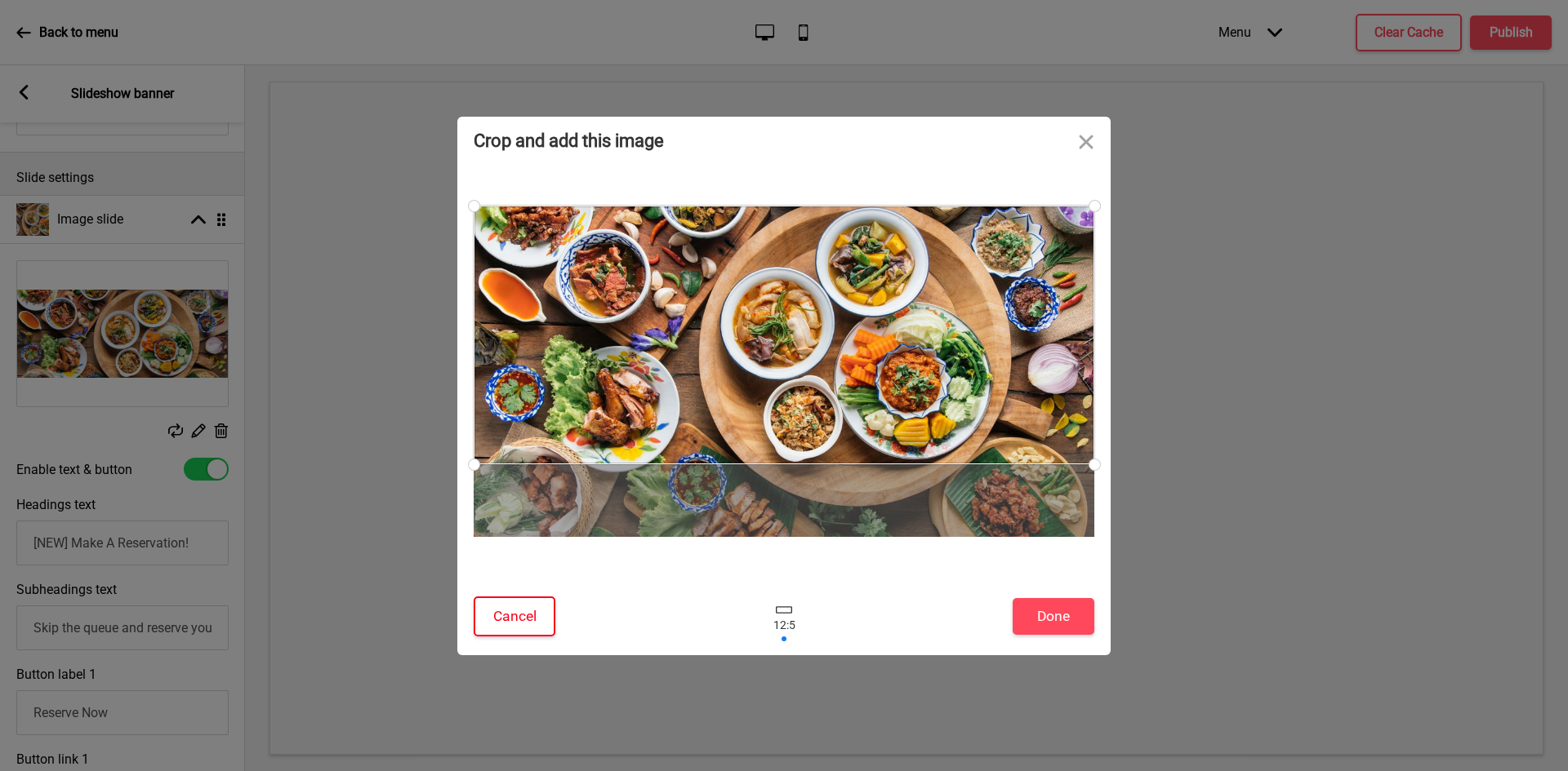
click at [528, 612] on button "Cancel" at bounding box center [514, 617] width 82 height 40
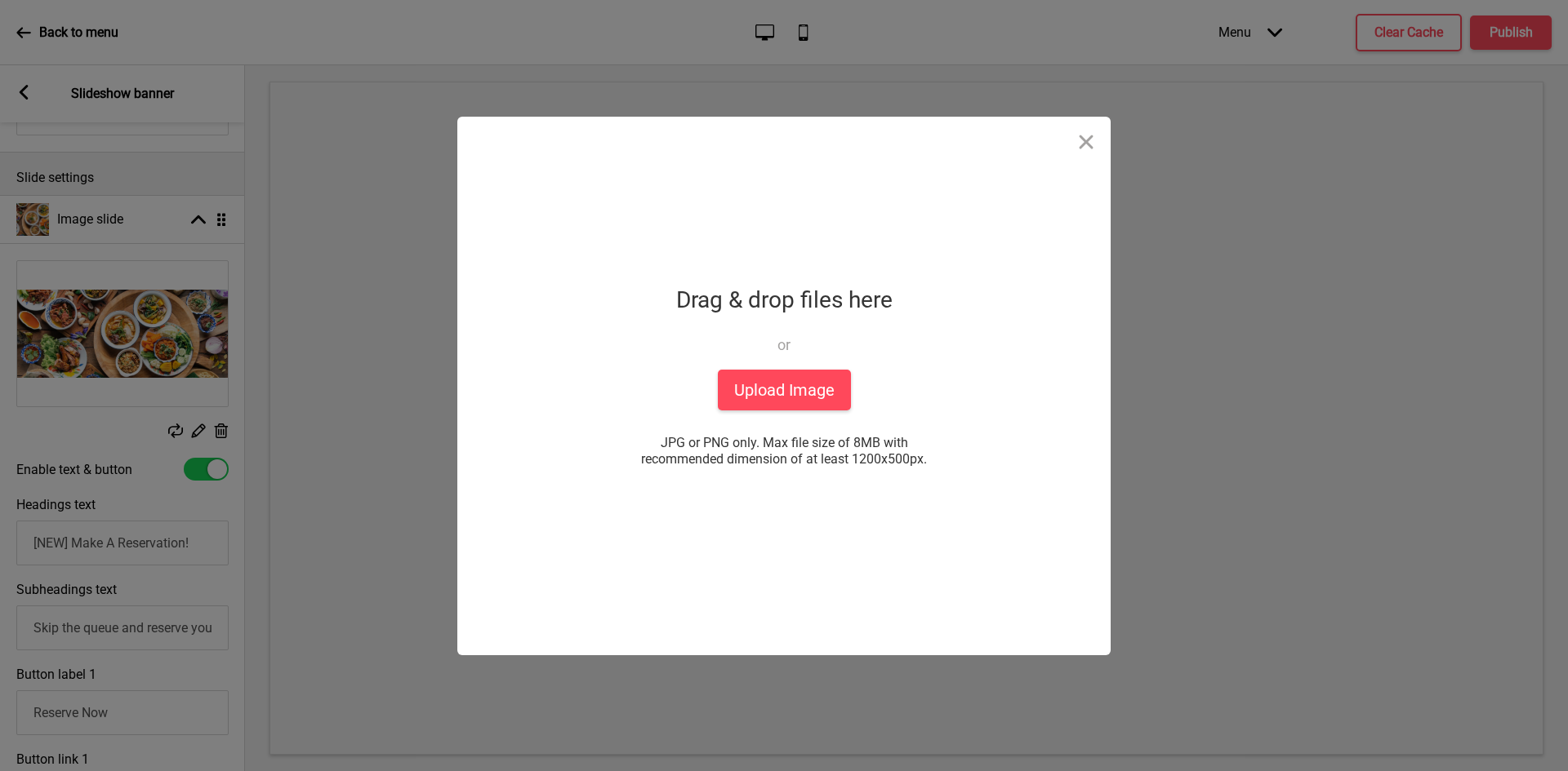
click at [174, 430] on div "Crop and add this image Cancel Done Drop a file here Drag & drop files here or …" at bounding box center [784, 386] width 1568 height 771
click at [808, 395] on button "Upload Image" at bounding box center [784, 390] width 133 height 41
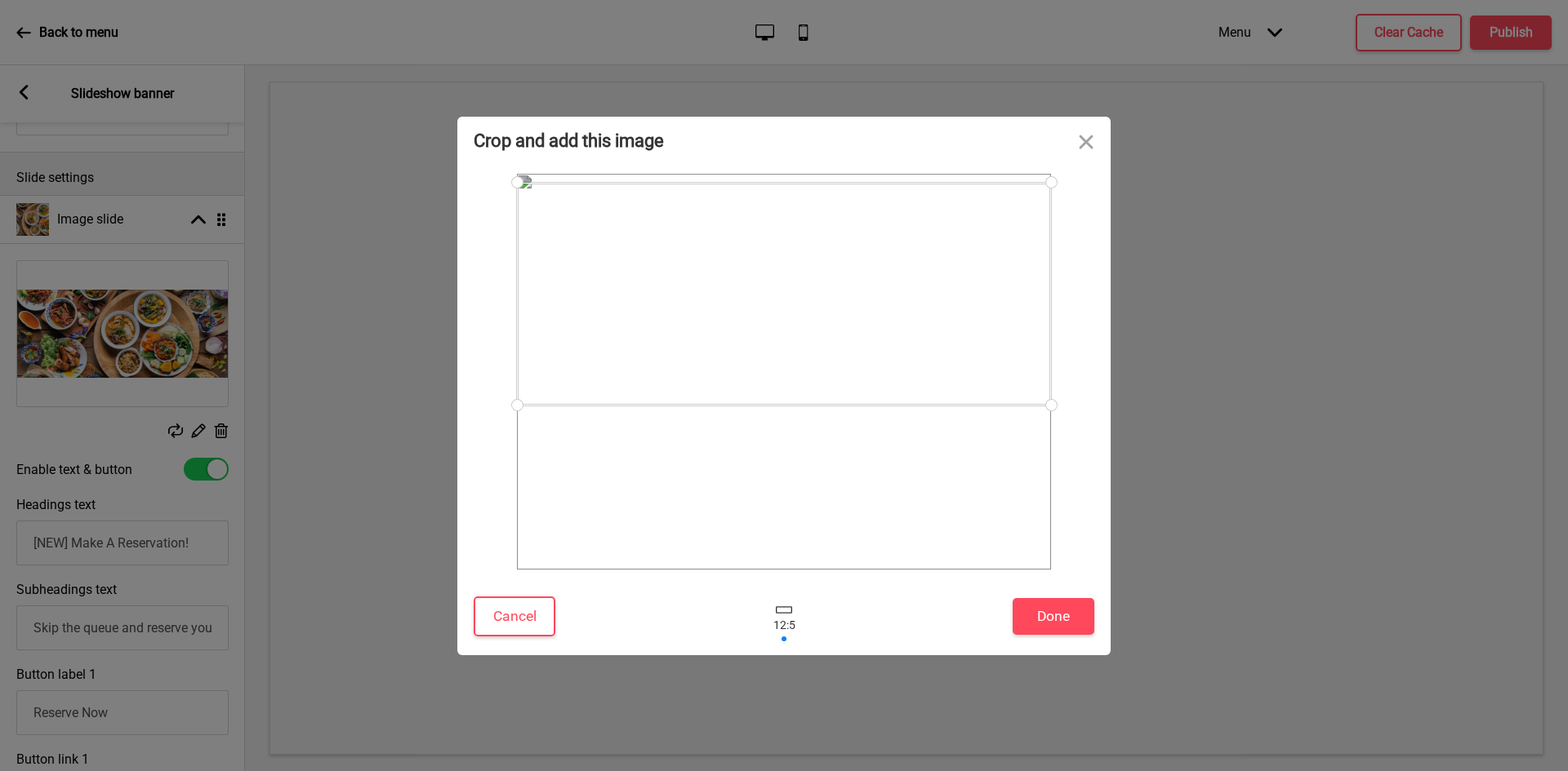
drag, startPoint x: 843, startPoint y: 366, endPoint x: 855, endPoint y: 283, distance: 83.9
click at [855, 283] on div at bounding box center [784, 295] width 534 height 223
click at [859, 288] on div at bounding box center [784, 297] width 534 height 223
click at [526, 609] on button "Cancel" at bounding box center [514, 617] width 82 height 40
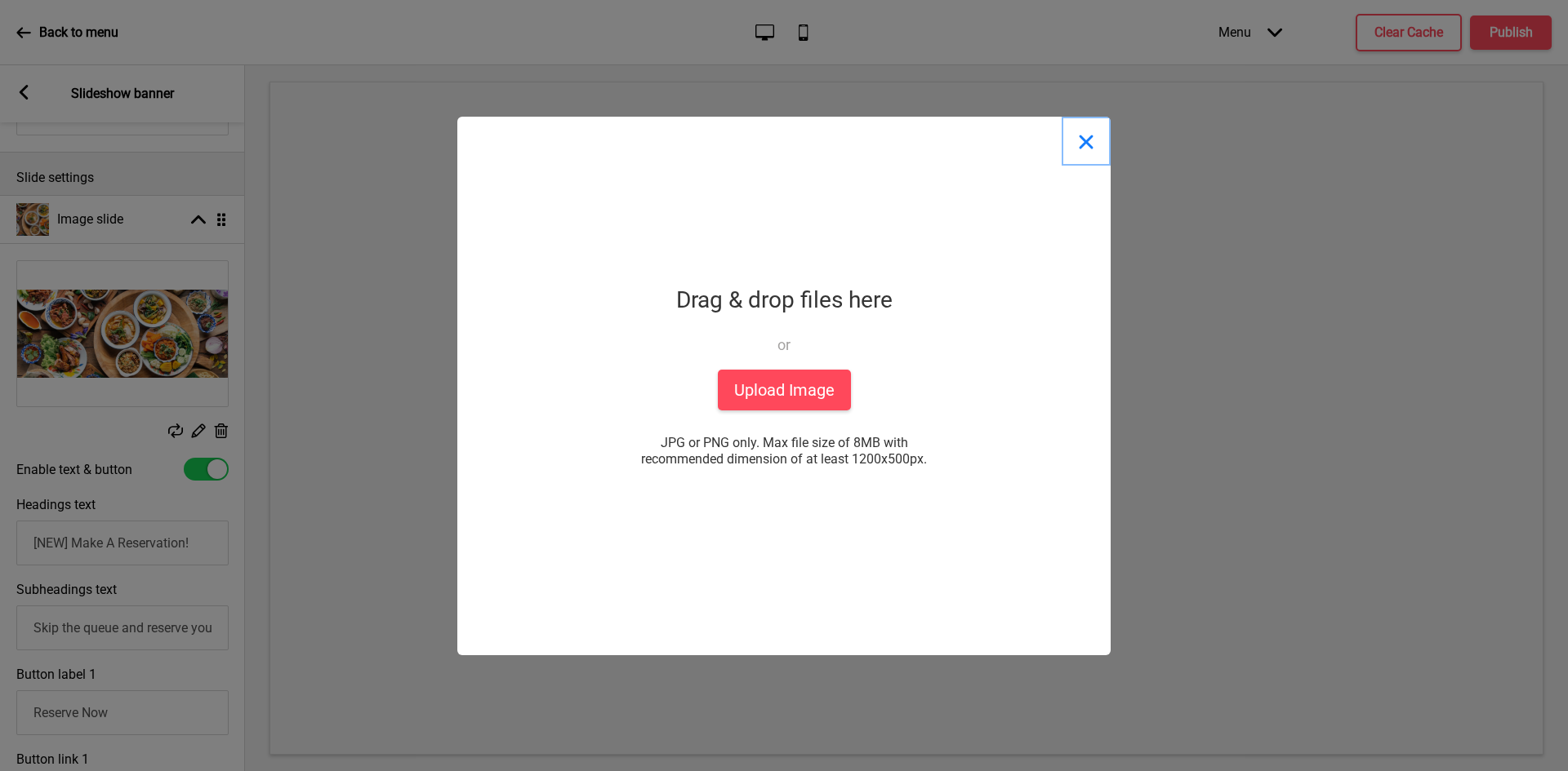
click at [1086, 142] on button "Close" at bounding box center [1086, 142] width 49 height 49
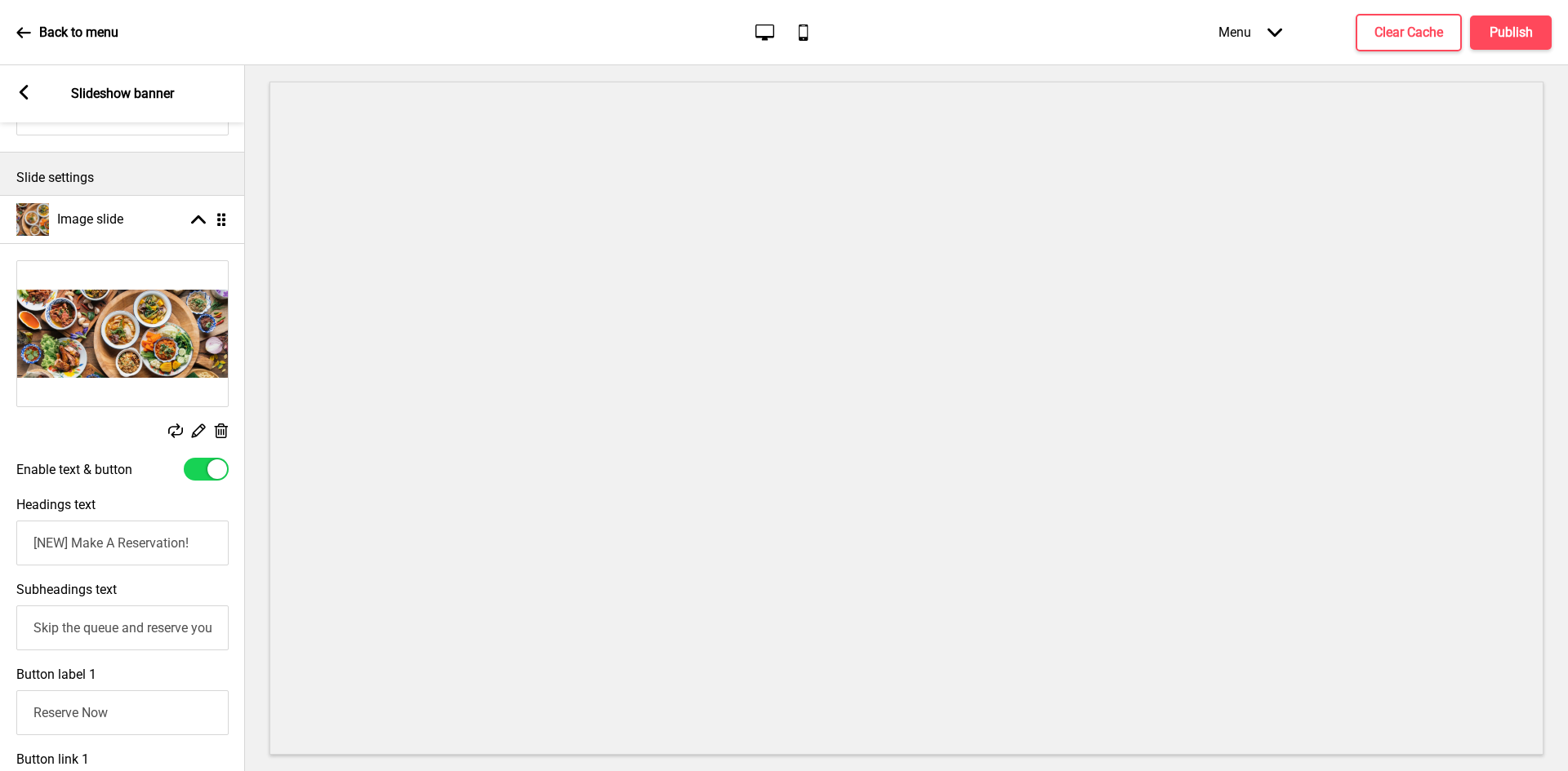
click at [176, 432] on rect at bounding box center [175, 431] width 15 height 15
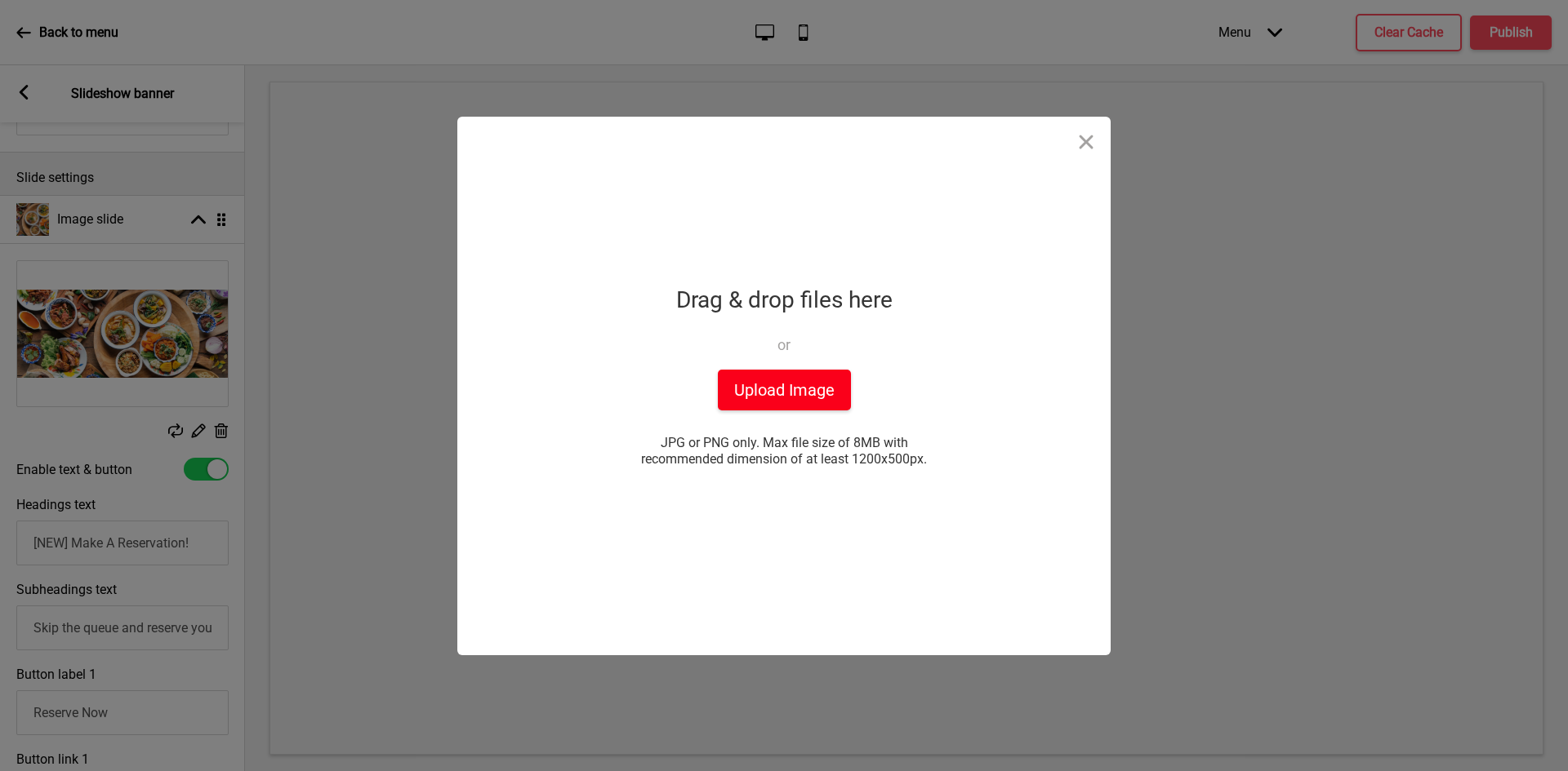
click at [818, 392] on button "Upload Image" at bounding box center [784, 390] width 133 height 41
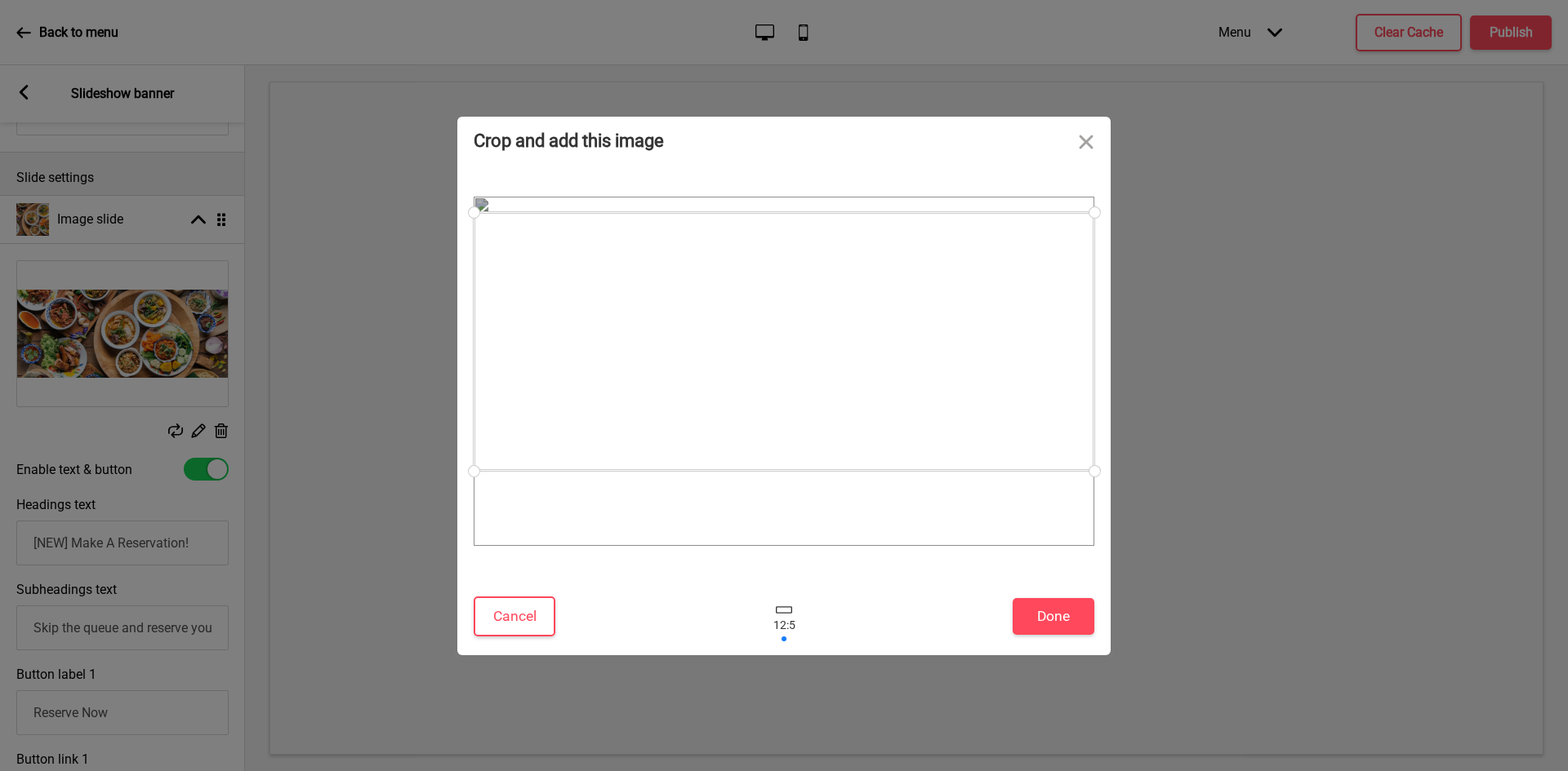
drag, startPoint x: 800, startPoint y: 332, endPoint x: 805, endPoint y: 302, distance: 30.4
click at [805, 302] on div at bounding box center [784, 341] width 621 height 259
click at [1045, 609] on button "Done" at bounding box center [1054, 617] width 82 height 36
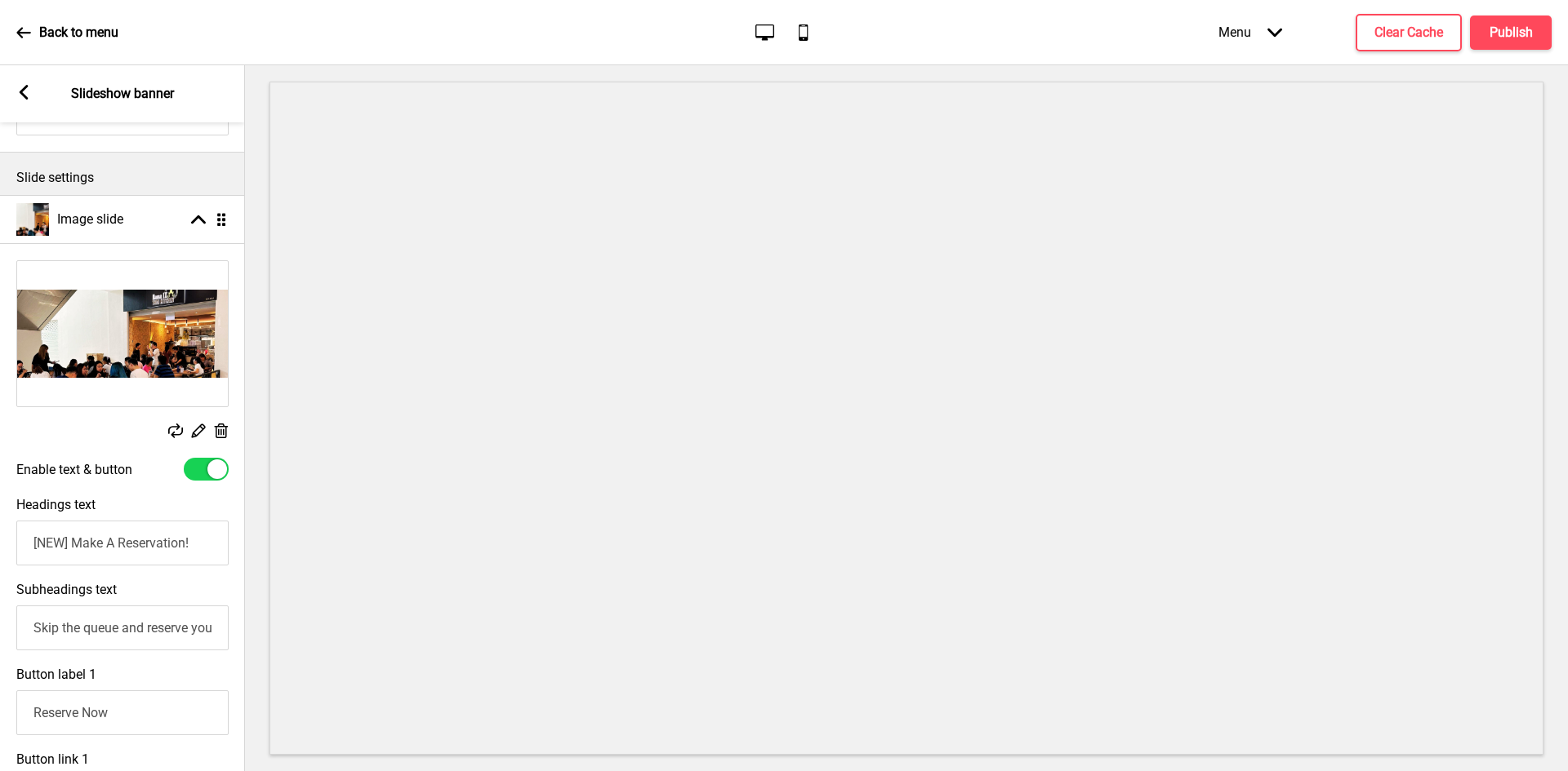
click at [180, 428] on rect at bounding box center [175, 431] width 15 height 15
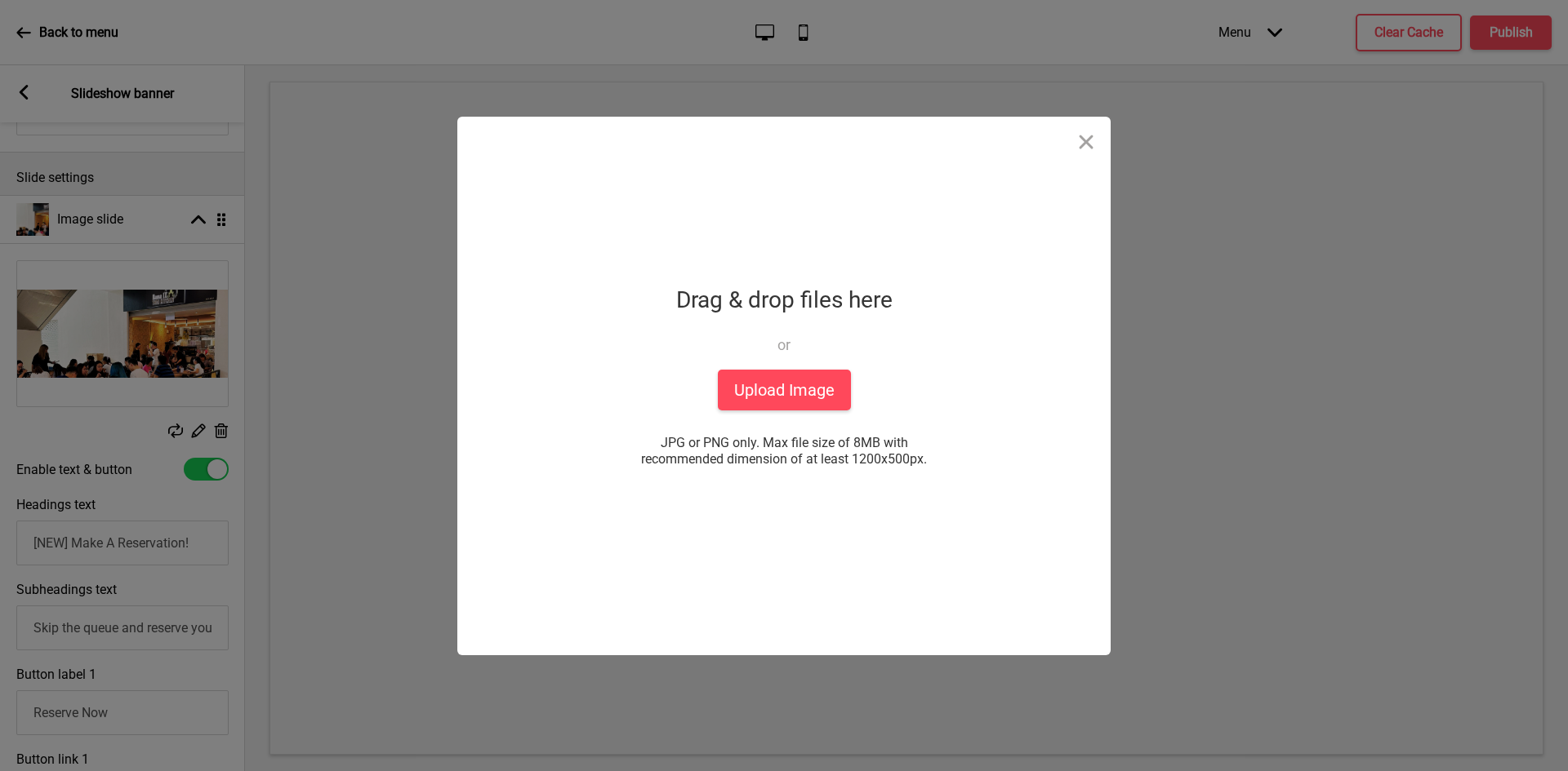
click at [779, 368] on div "Drag & drop files here or Upload files from your computer" at bounding box center [784, 325] width 216 height 90
click at [779, 386] on button "Upload Image" at bounding box center [784, 390] width 133 height 41
click at [778, 398] on button "Upload Image" at bounding box center [784, 390] width 133 height 41
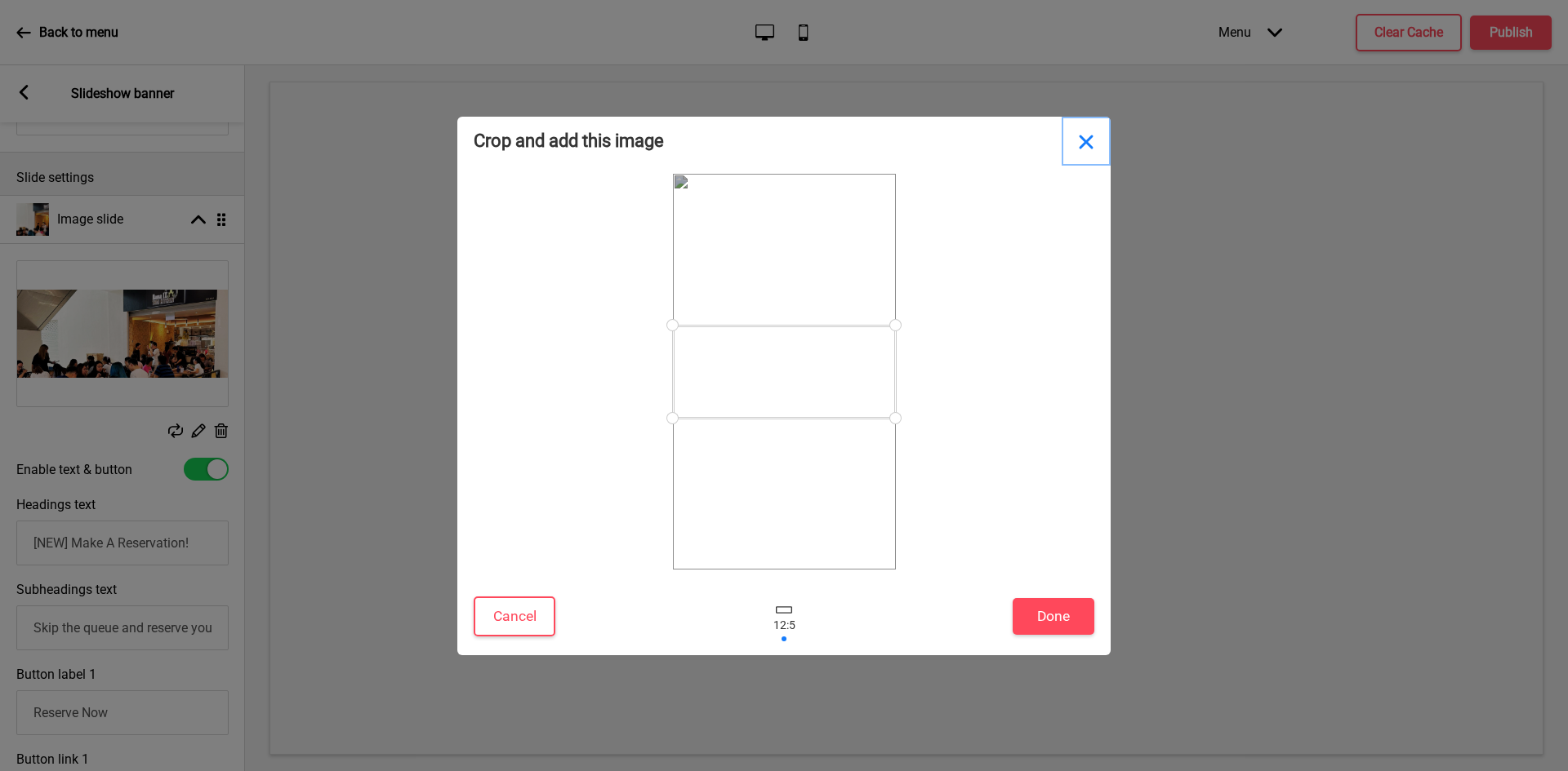
click at [1087, 143] on button "Close" at bounding box center [1086, 142] width 49 height 49
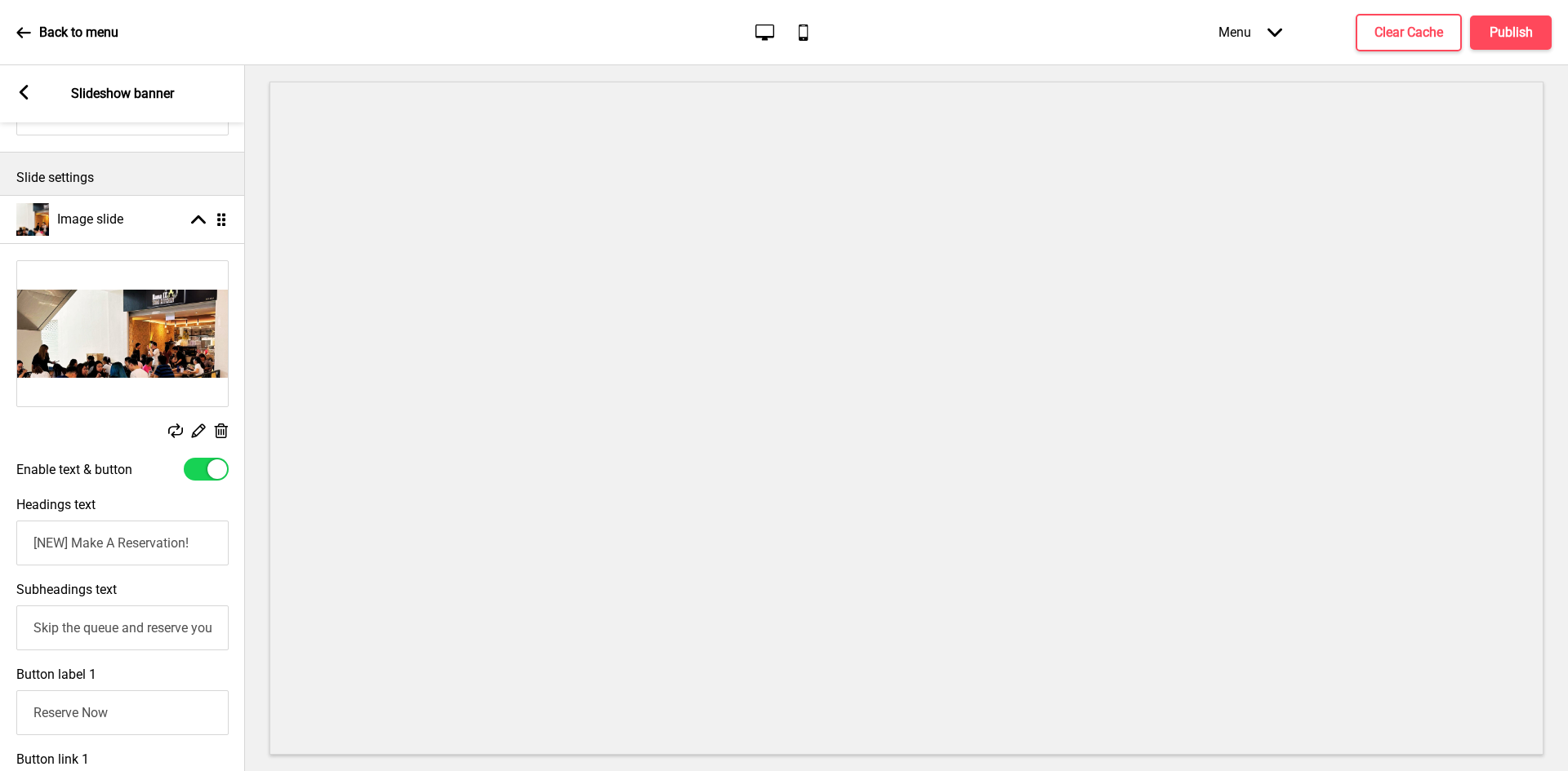
click at [172, 426] on icon at bounding box center [175, 431] width 15 height 15
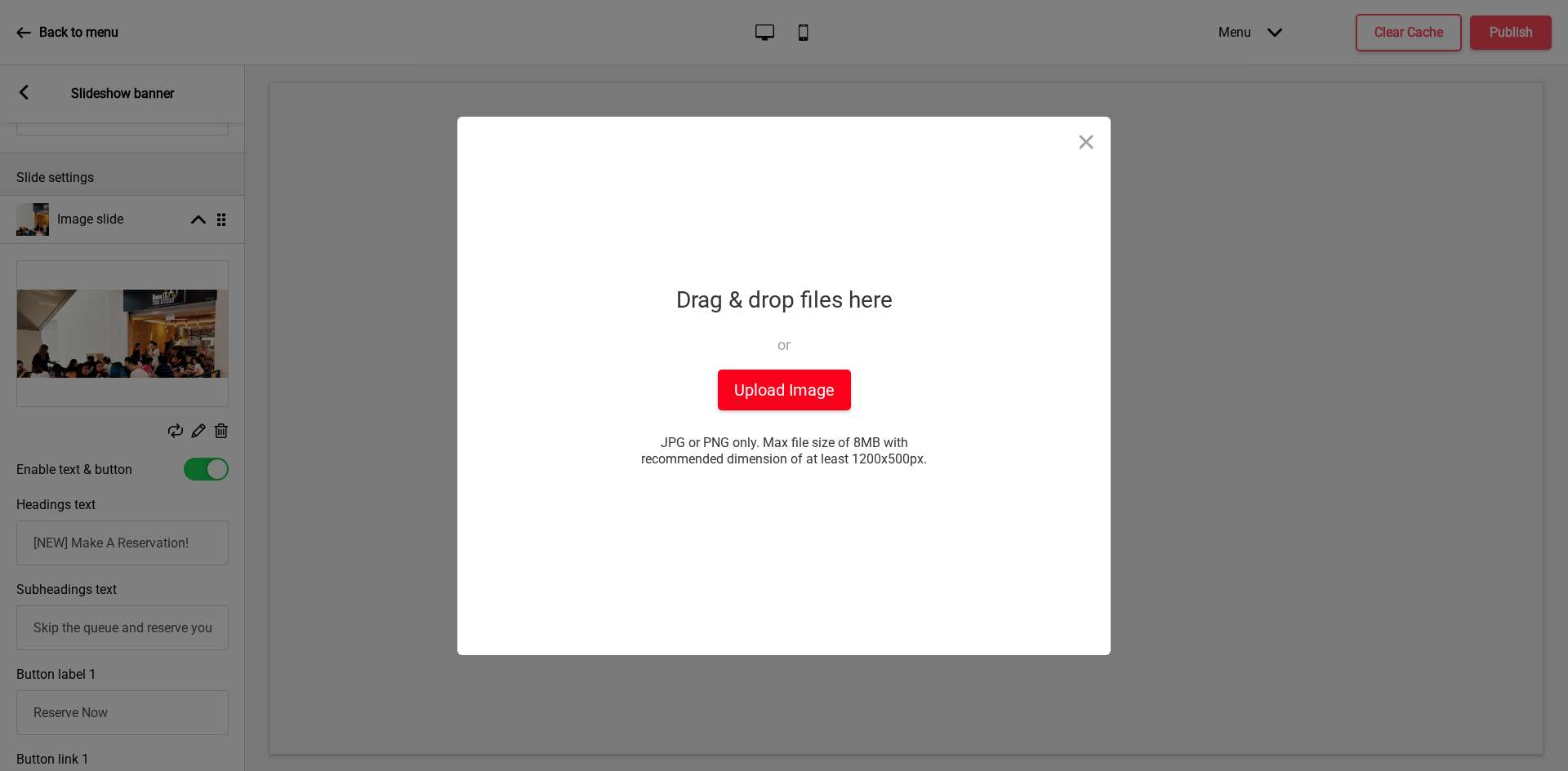
click at [833, 403] on button "Upload Image" at bounding box center [784, 390] width 133 height 41
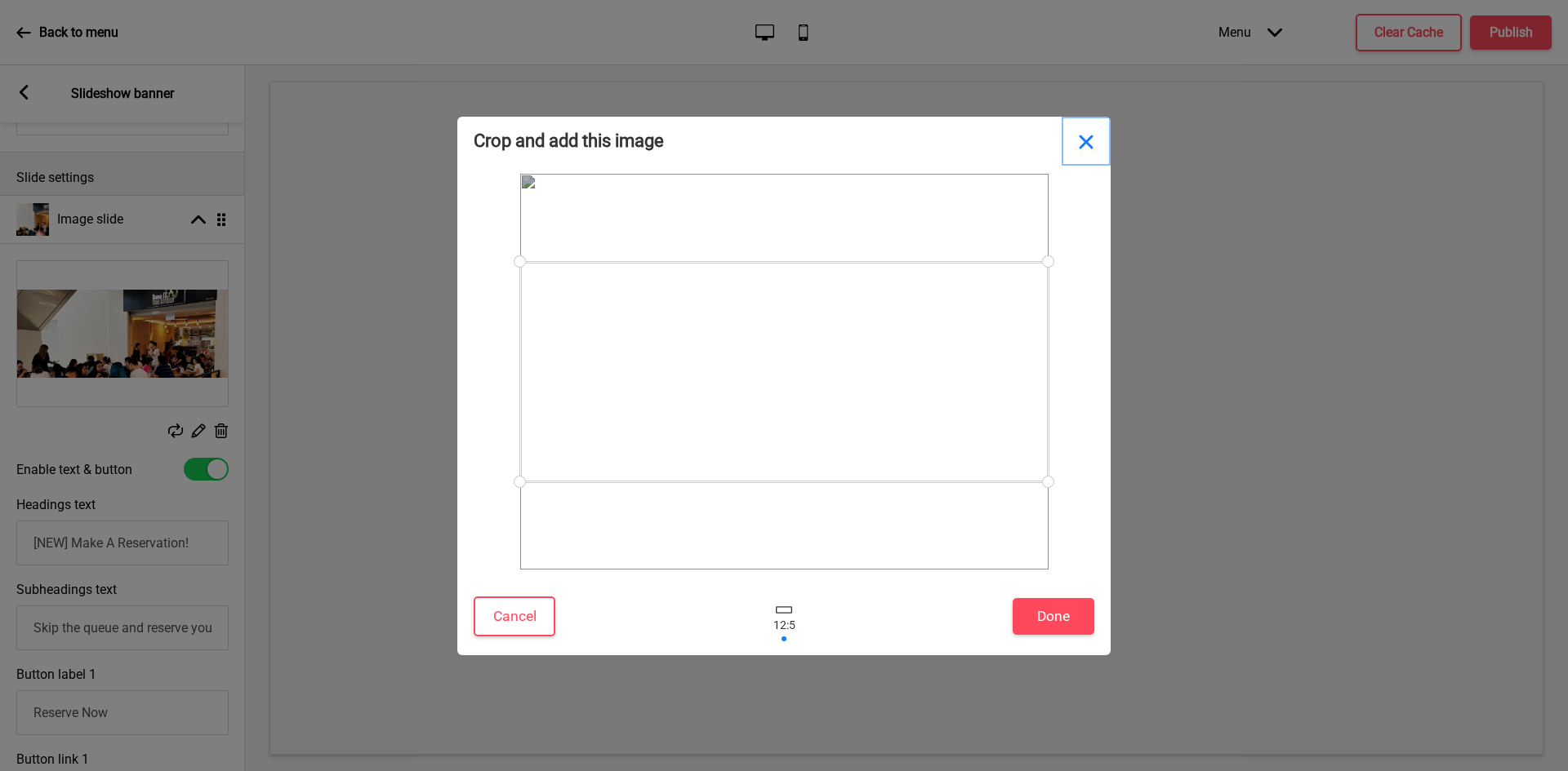
click at [1087, 148] on button "Close" at bounding box center [1086, 142] width 49 height 49
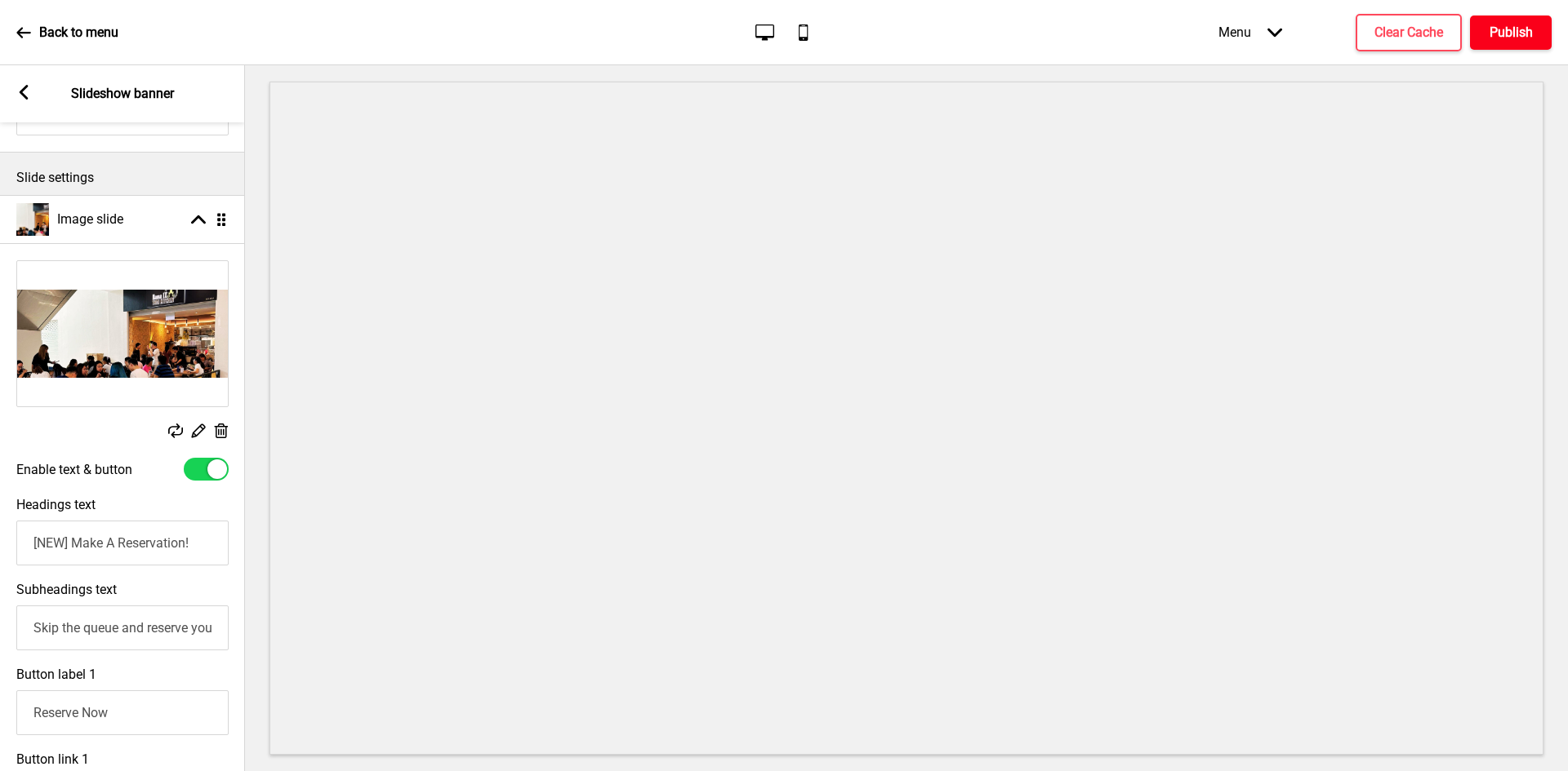
click at [1530, 28] on h4 "Publish" at bounding box center [1511, 33] width 44 height 18
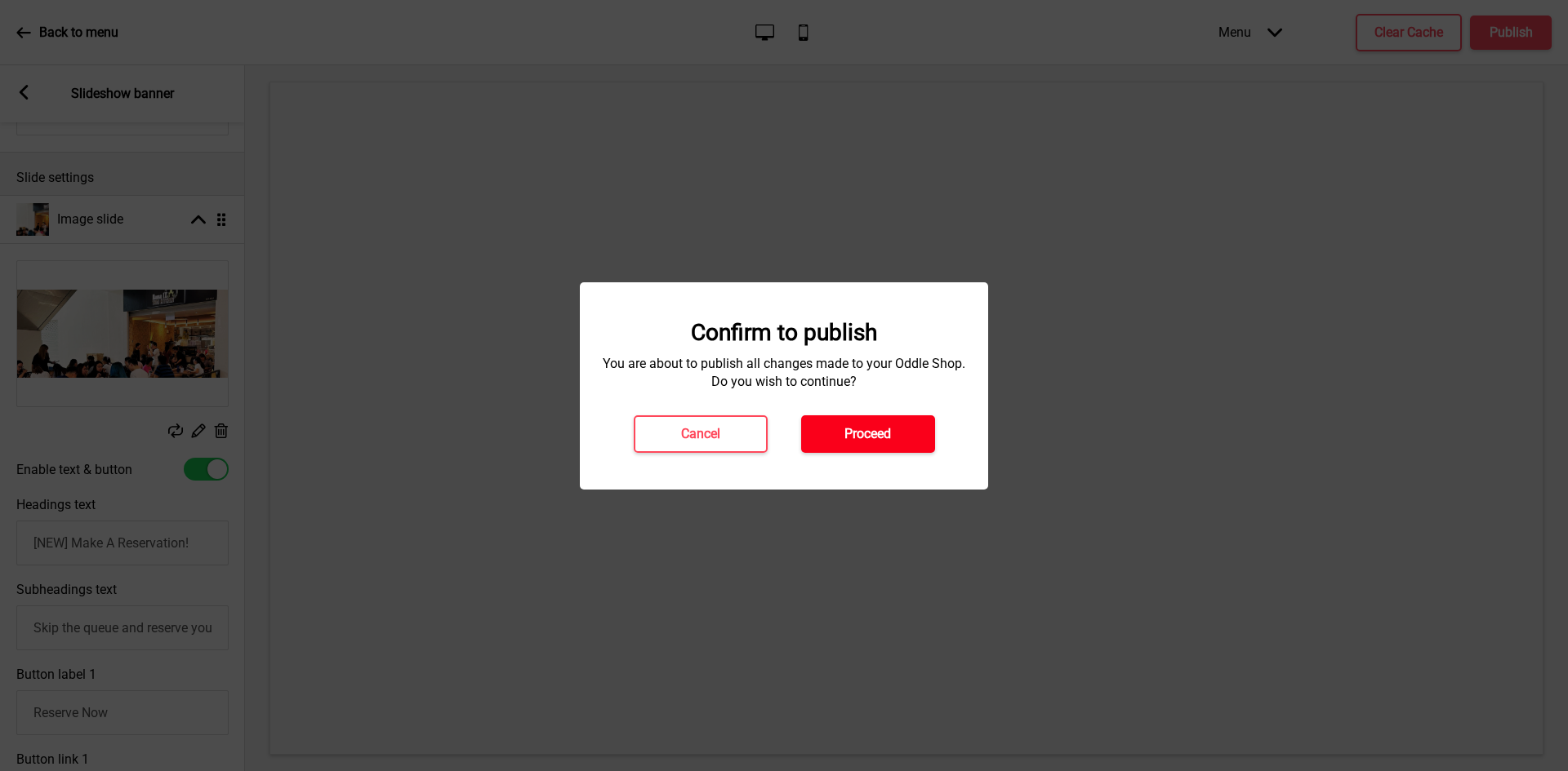
click at [894, 437] on button "Proceed" at bounding box center [868, 434] width 134 height 37
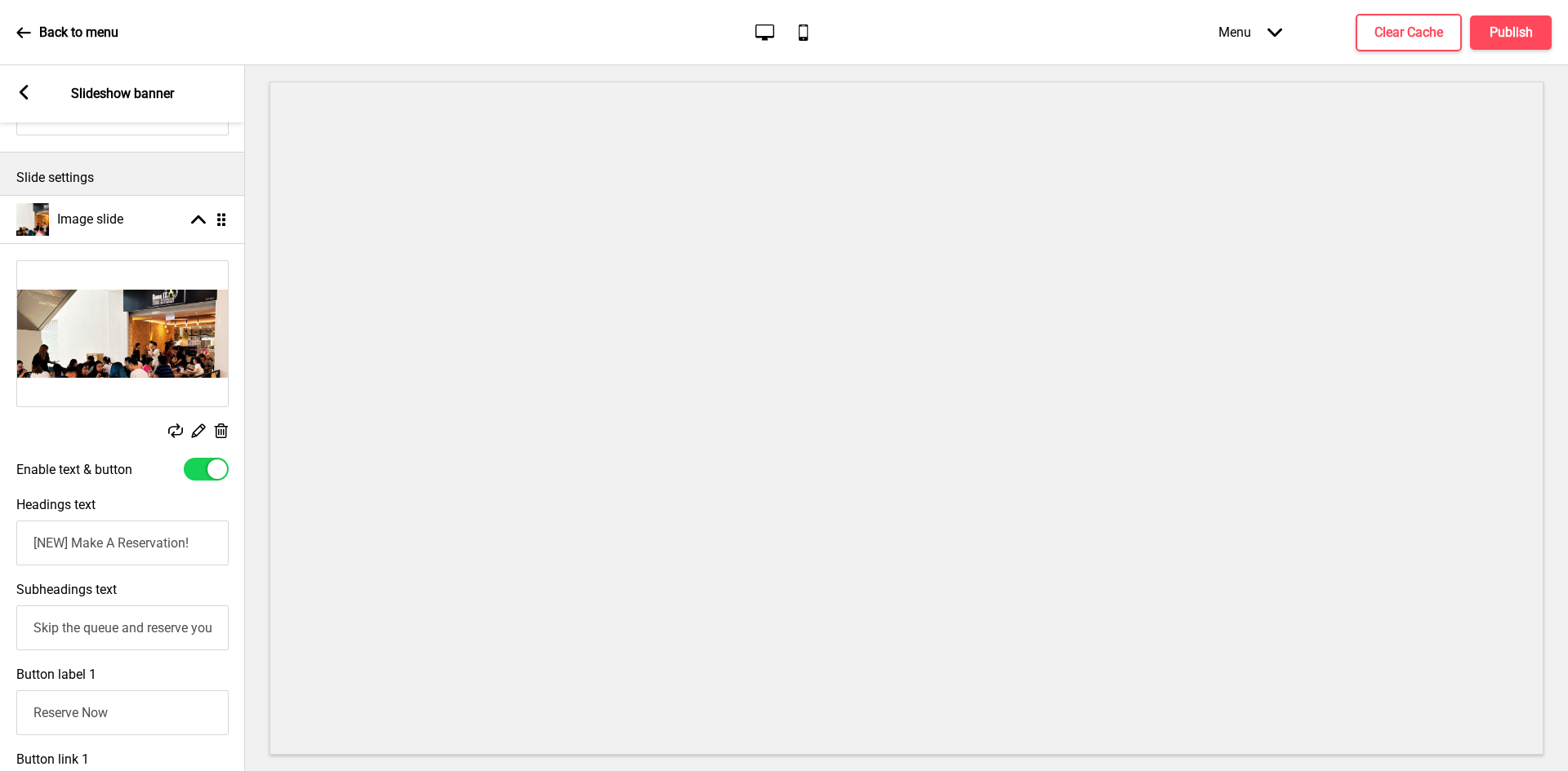
click at [24, 37] on icon at bounding box center [24, 33] width 15 height 15
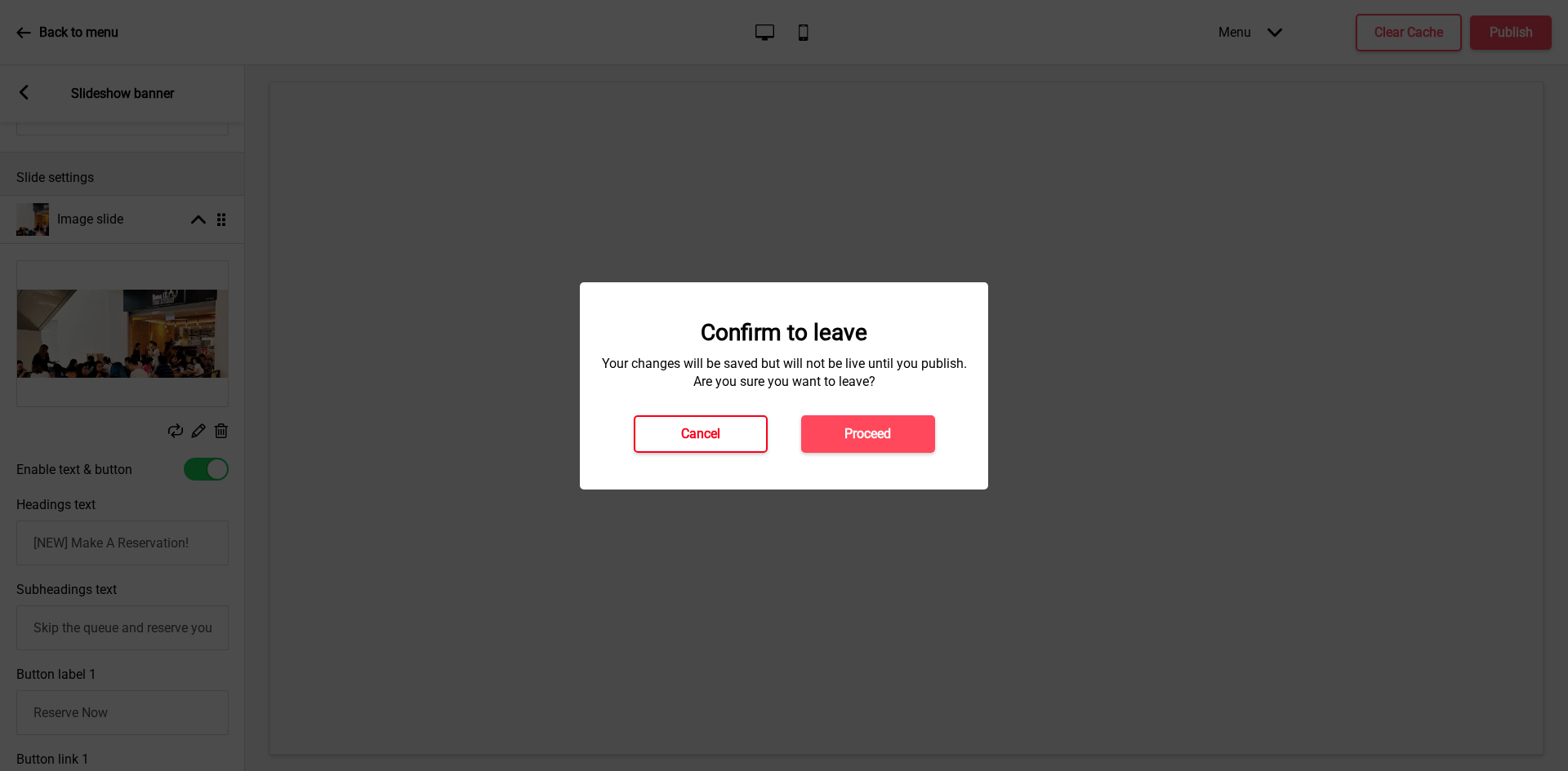
click at [733, 427] on button "Cancel" at bounding box center [701, 434] width 134 height 37
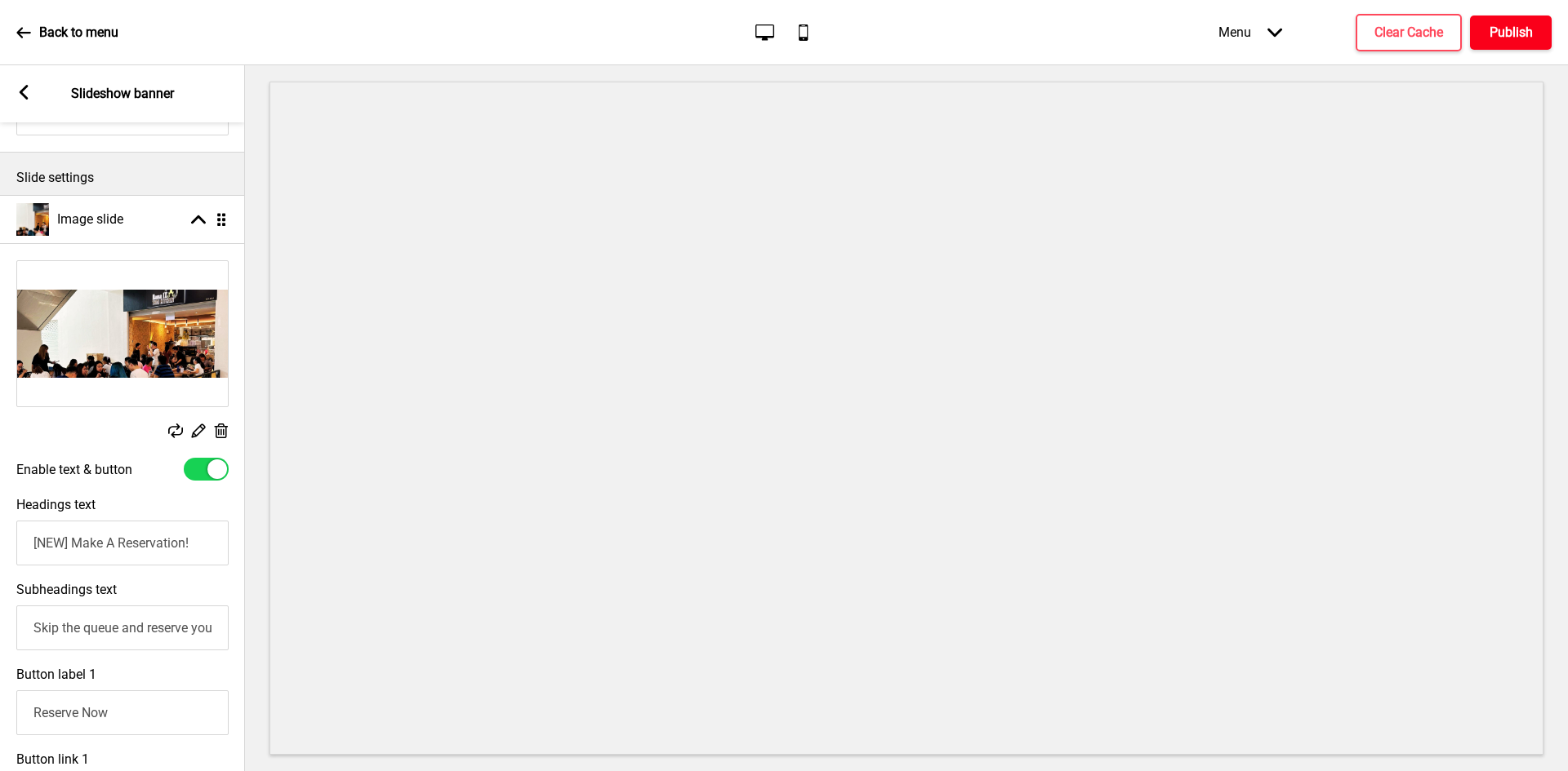
click at [1528, 44] on button "Publish" at bounding box center [1511, 33] width 82 height 34
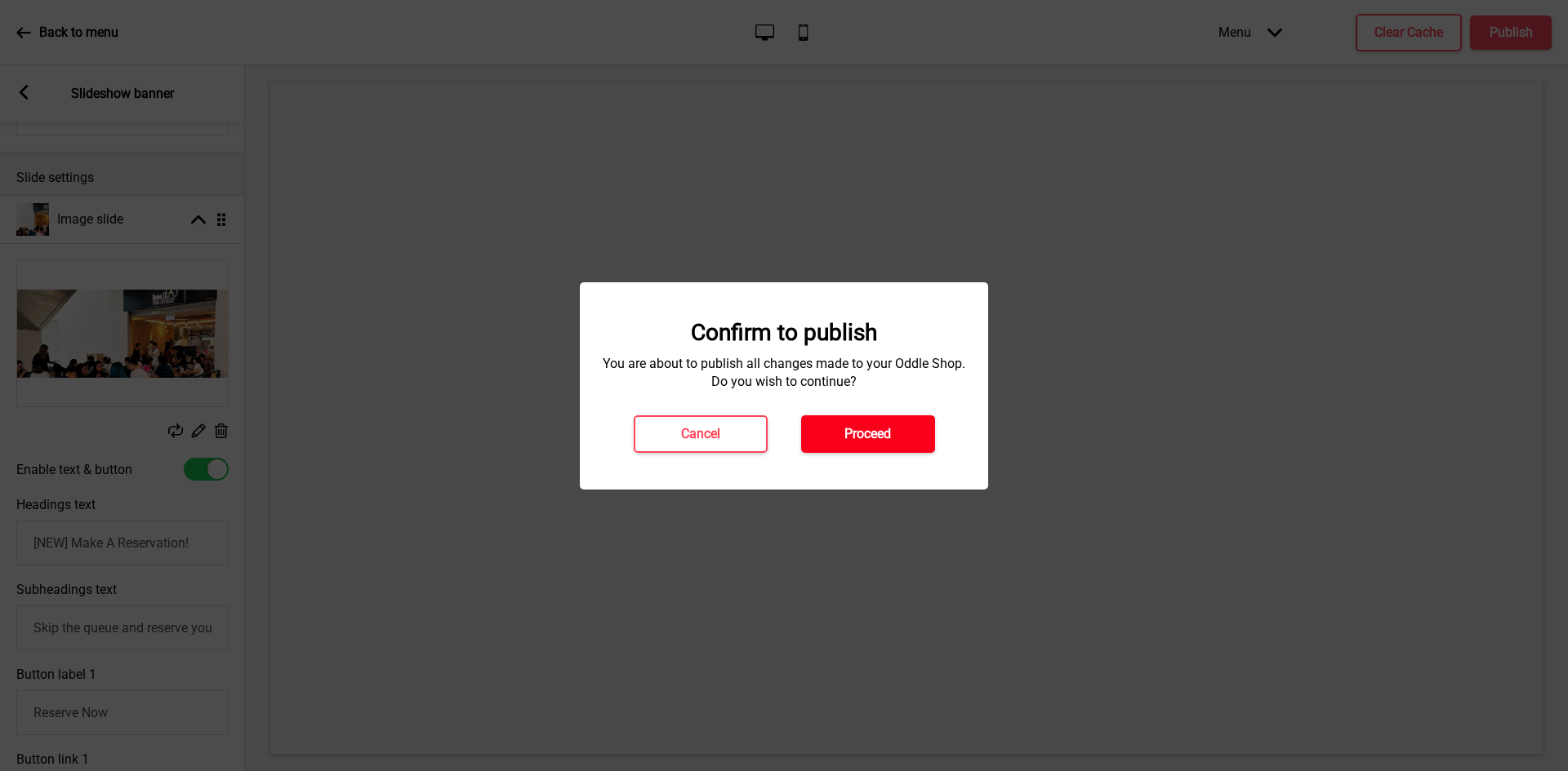
click at [917, 434] on button "Proceed" at bounding box center [868, 434] width 134 height 37
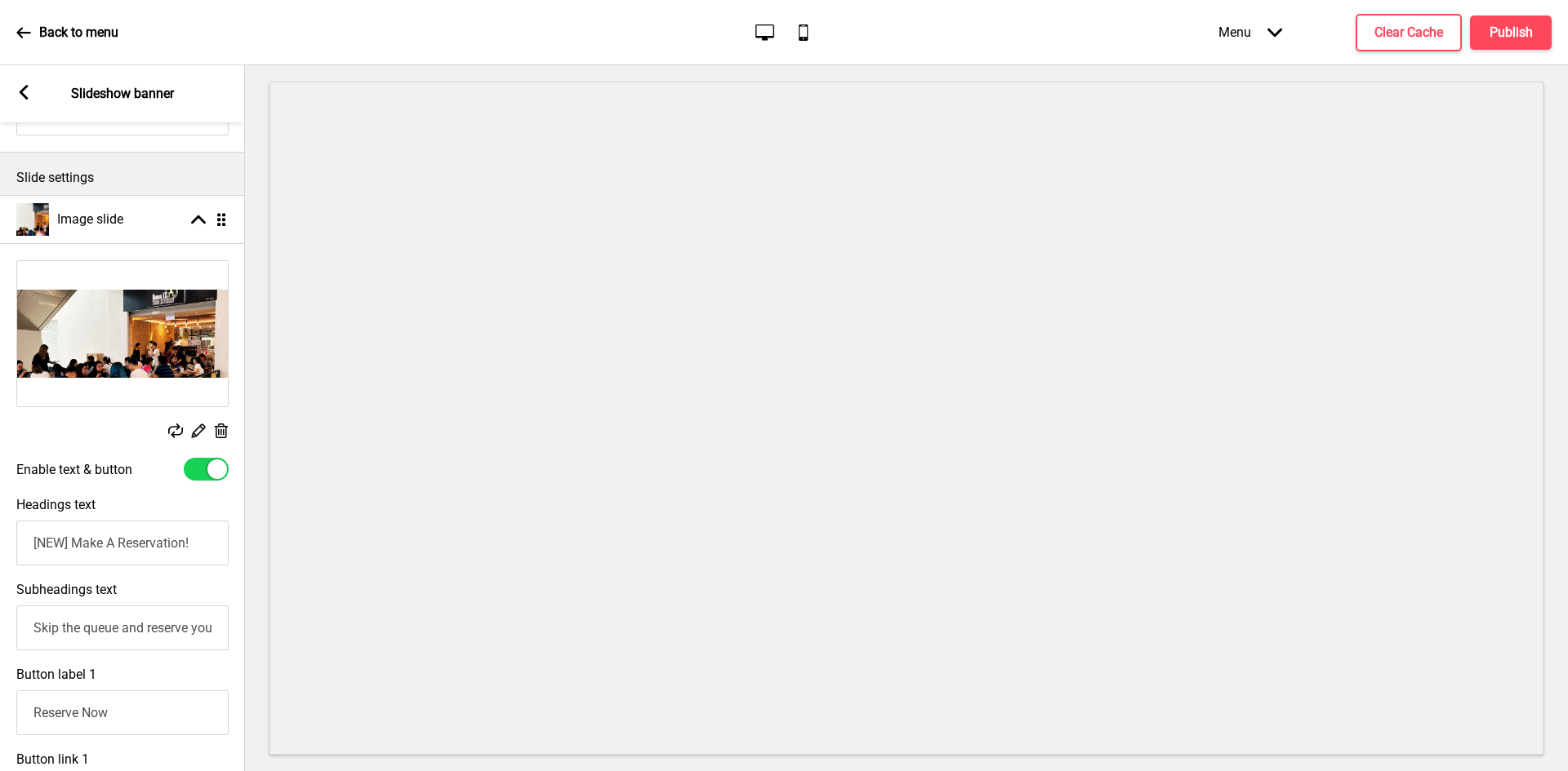
click at [28, 94] on rect at bounding box center [24, 93] width 15 height 15
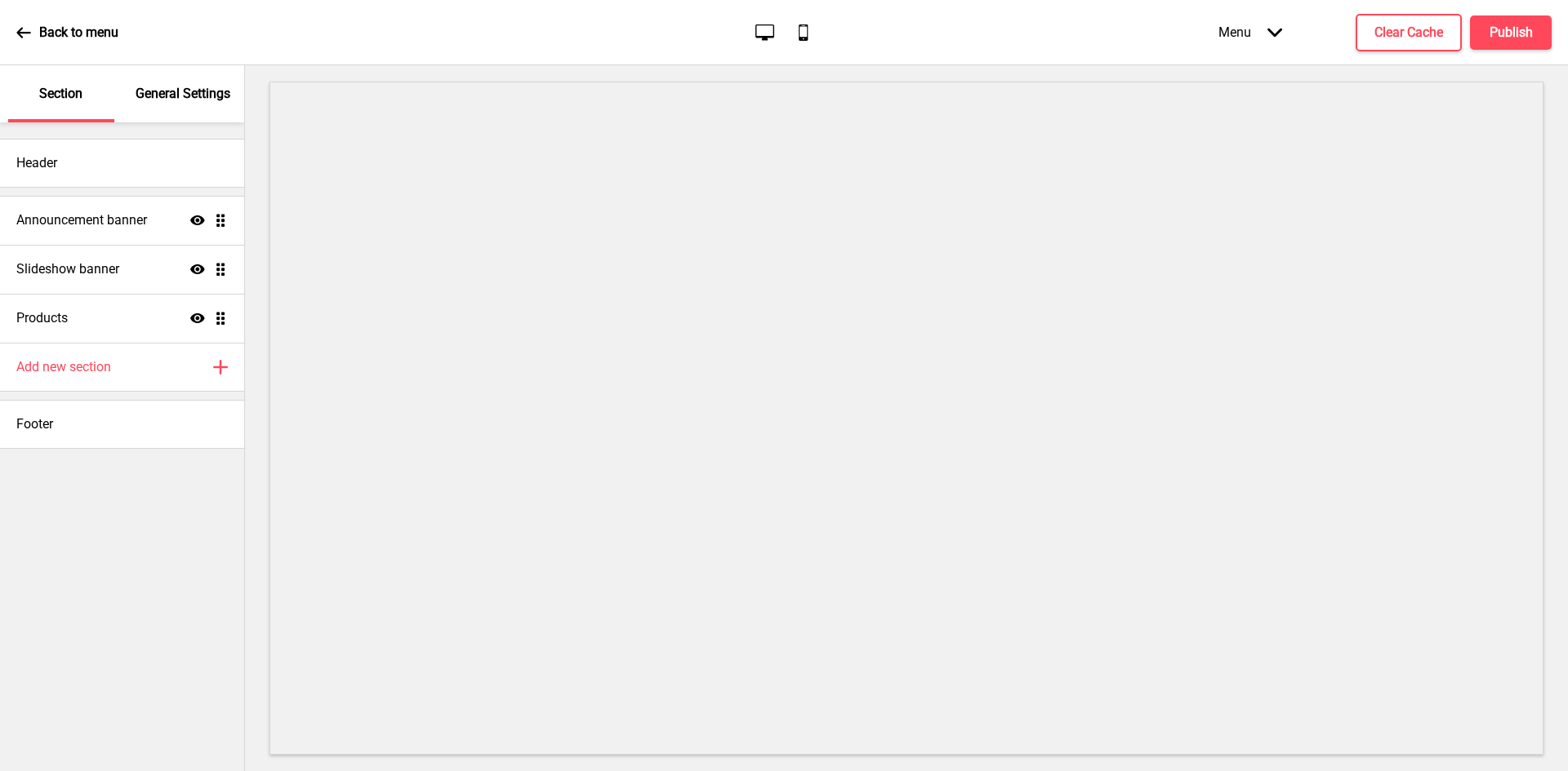
click at [64, 24] on p "Back to menu" at bounding box center [78, 33] width 79 height 18
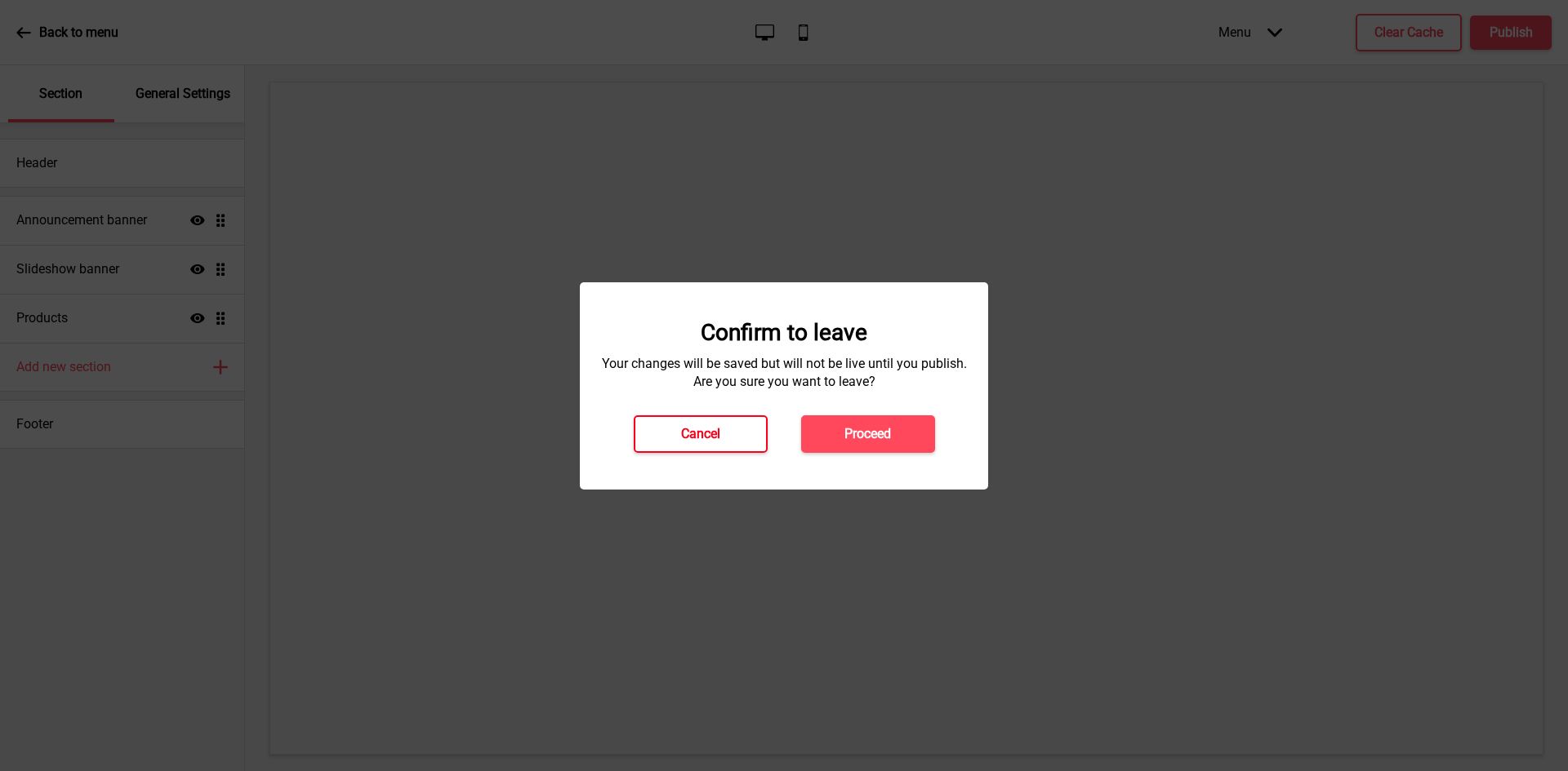
click at [733, 442] on button "Cancel" at bounding box center [701, 434] width 134 height 37
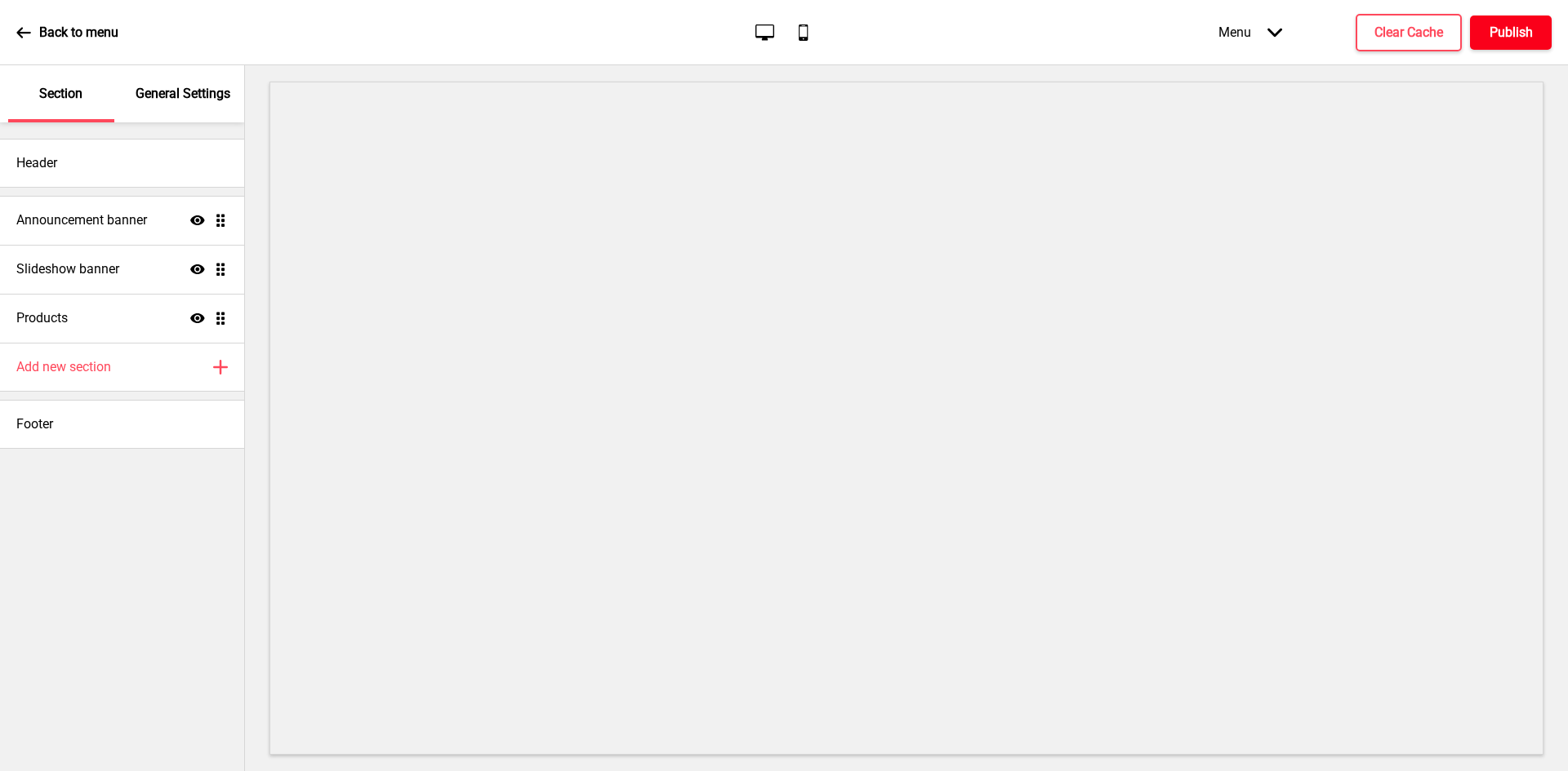
click at [1538, 36] on button "Publish" at bounding box center [1511, 33] width 82 height 34
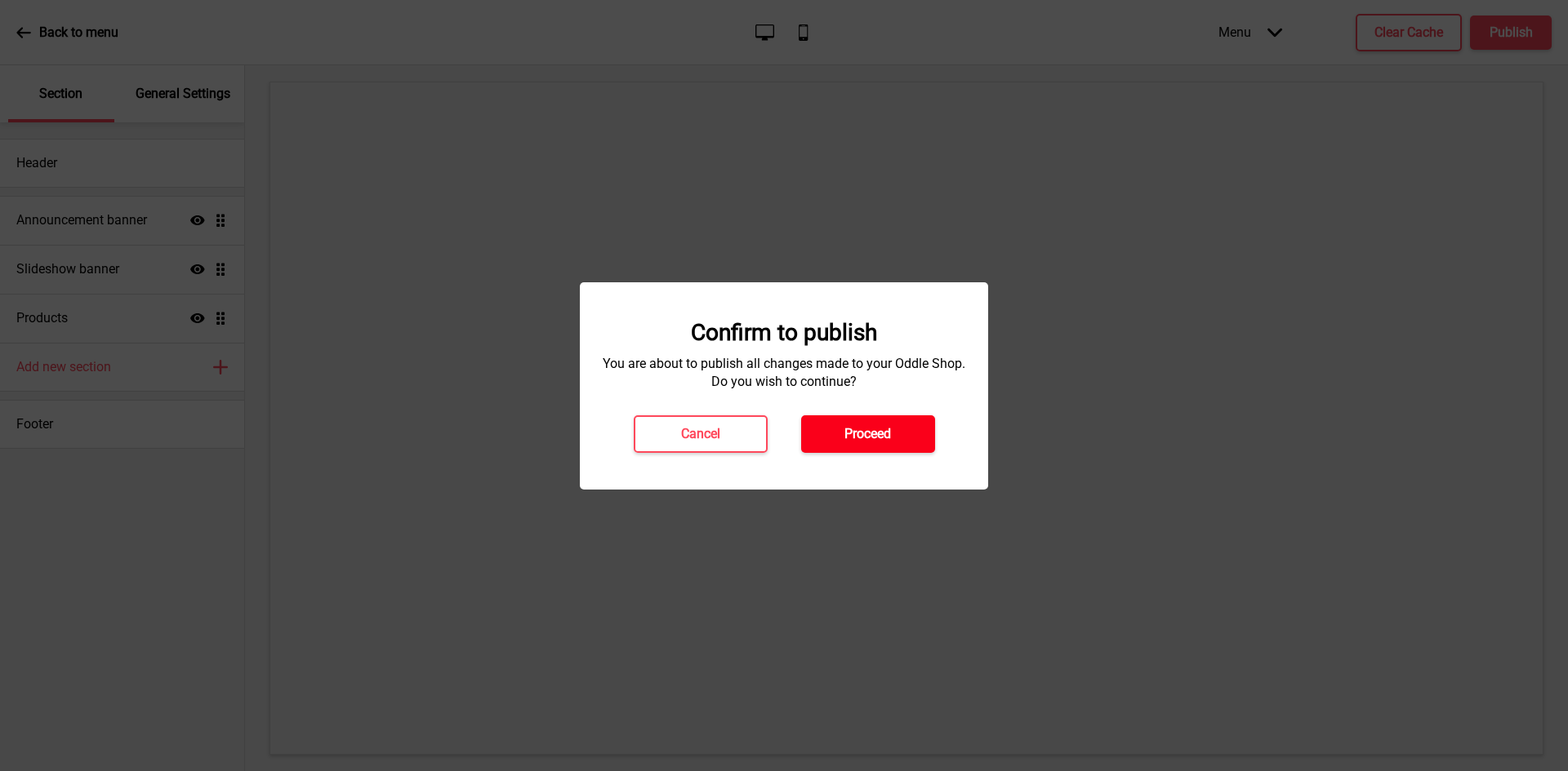
click at [921, 428] on button "Proceed" at bounding box center [868, 434] width 134 height 37
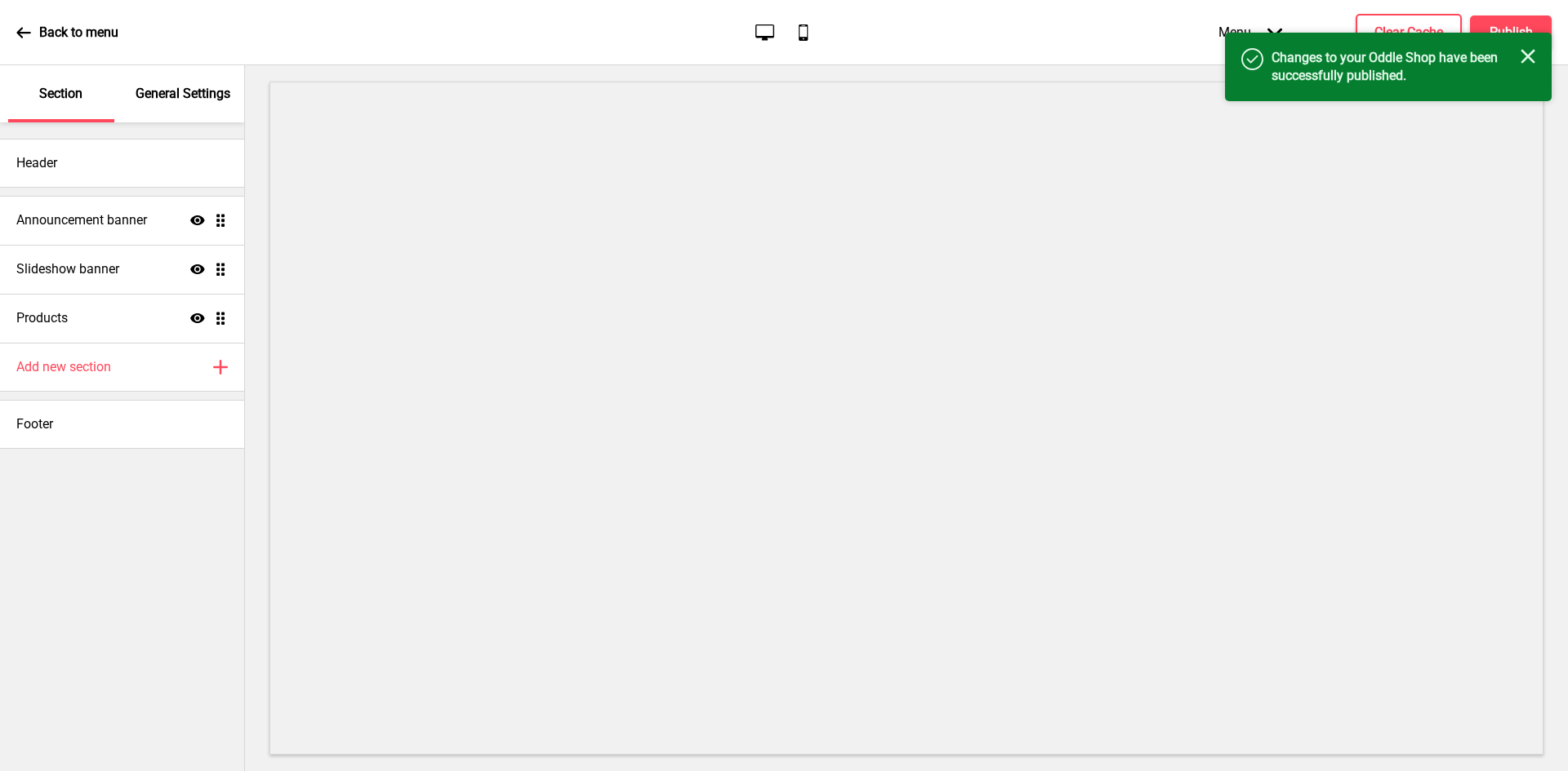
click at [87, 44] on div "Back to menu" at bounding box center [67, 33] width 102 height 44
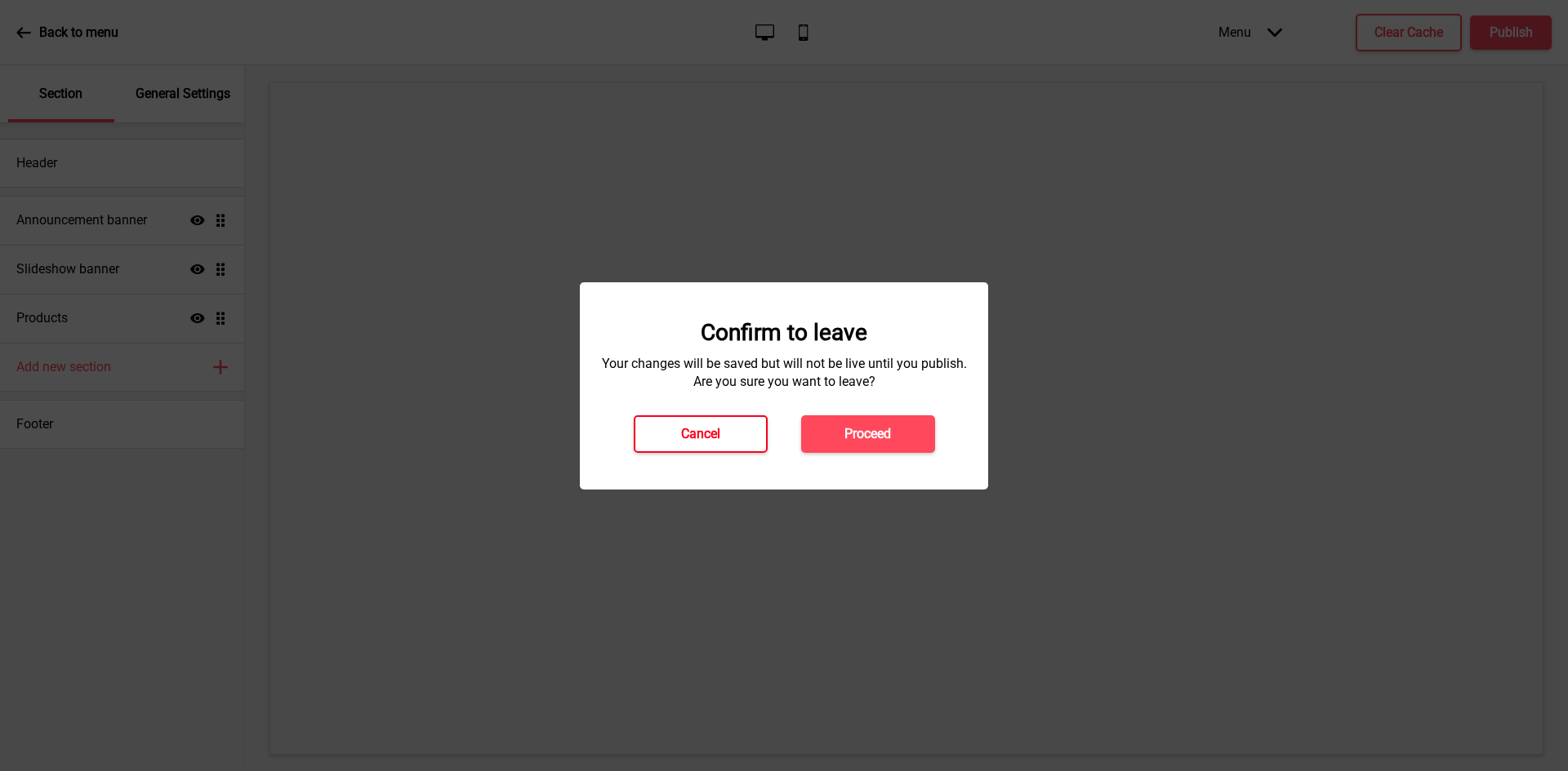
click at [719, 437] on h4 "Cancel" at bounding box center [700, 434] width 39 height 18
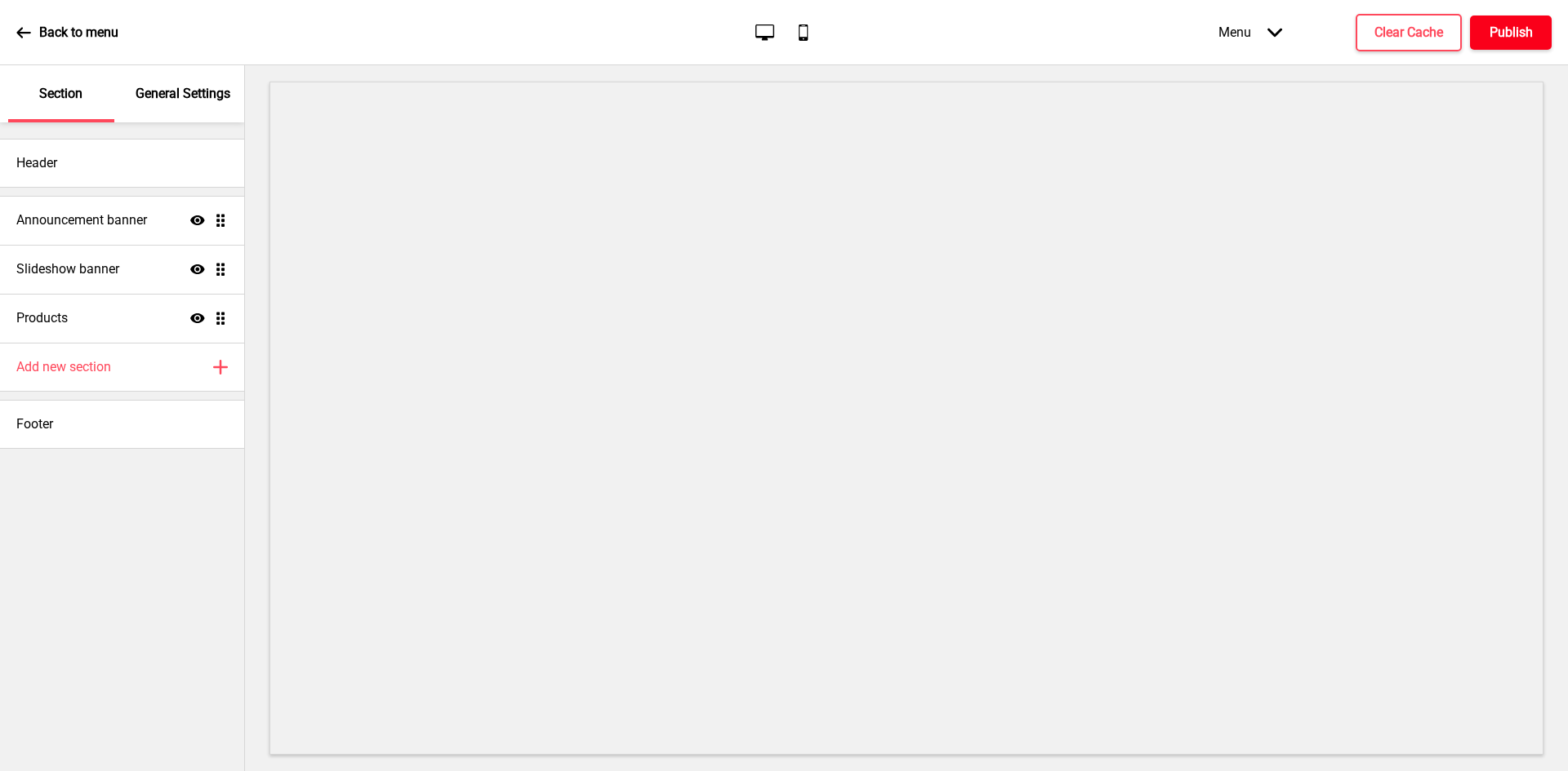
click at [1544, 44] on button "Publish" at bounding box center [1511, 33] width 82 height 34
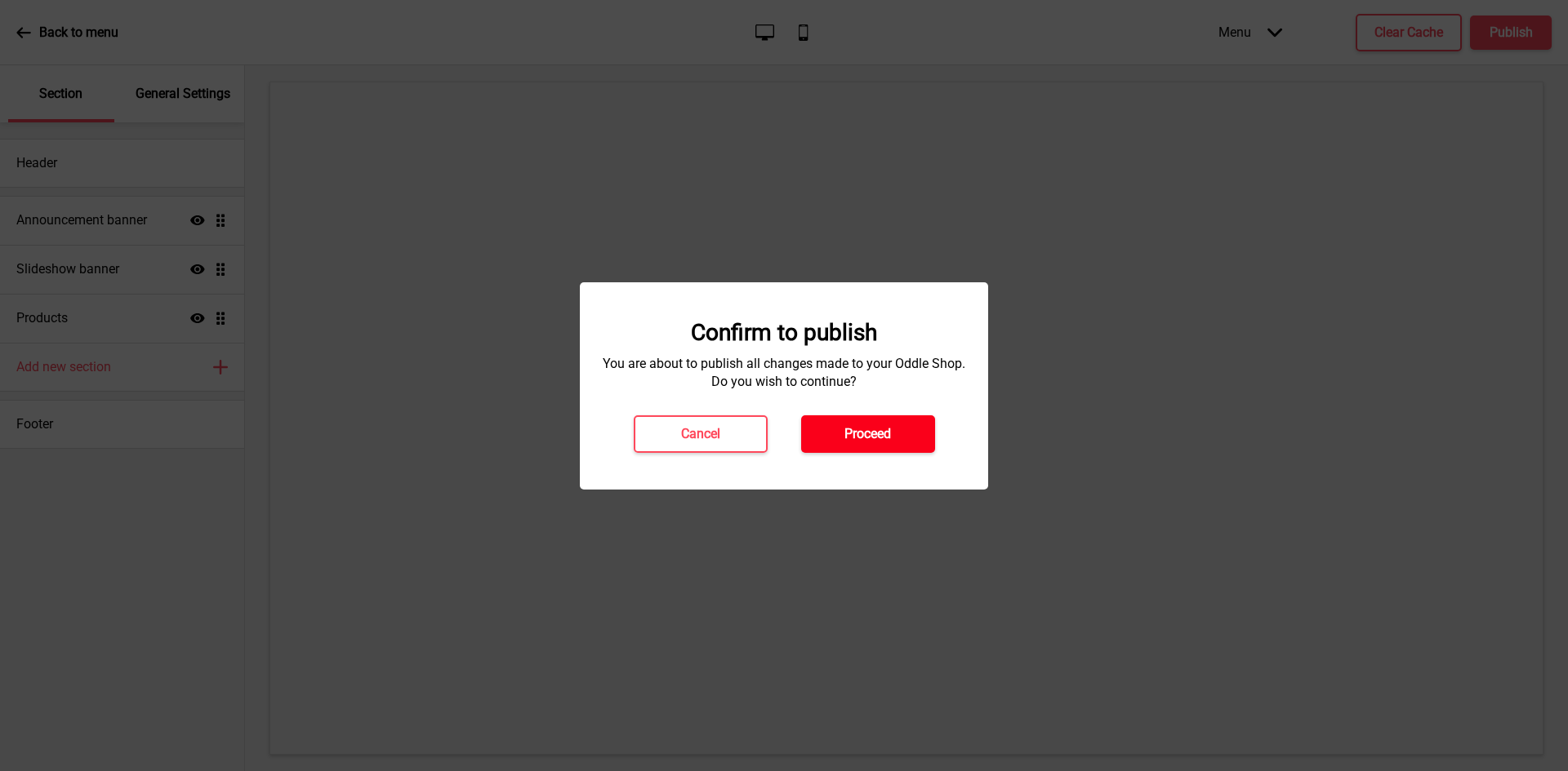
click at [897, 431] on button "Proceed" at bounding box center [868, 434] width 134 height 37
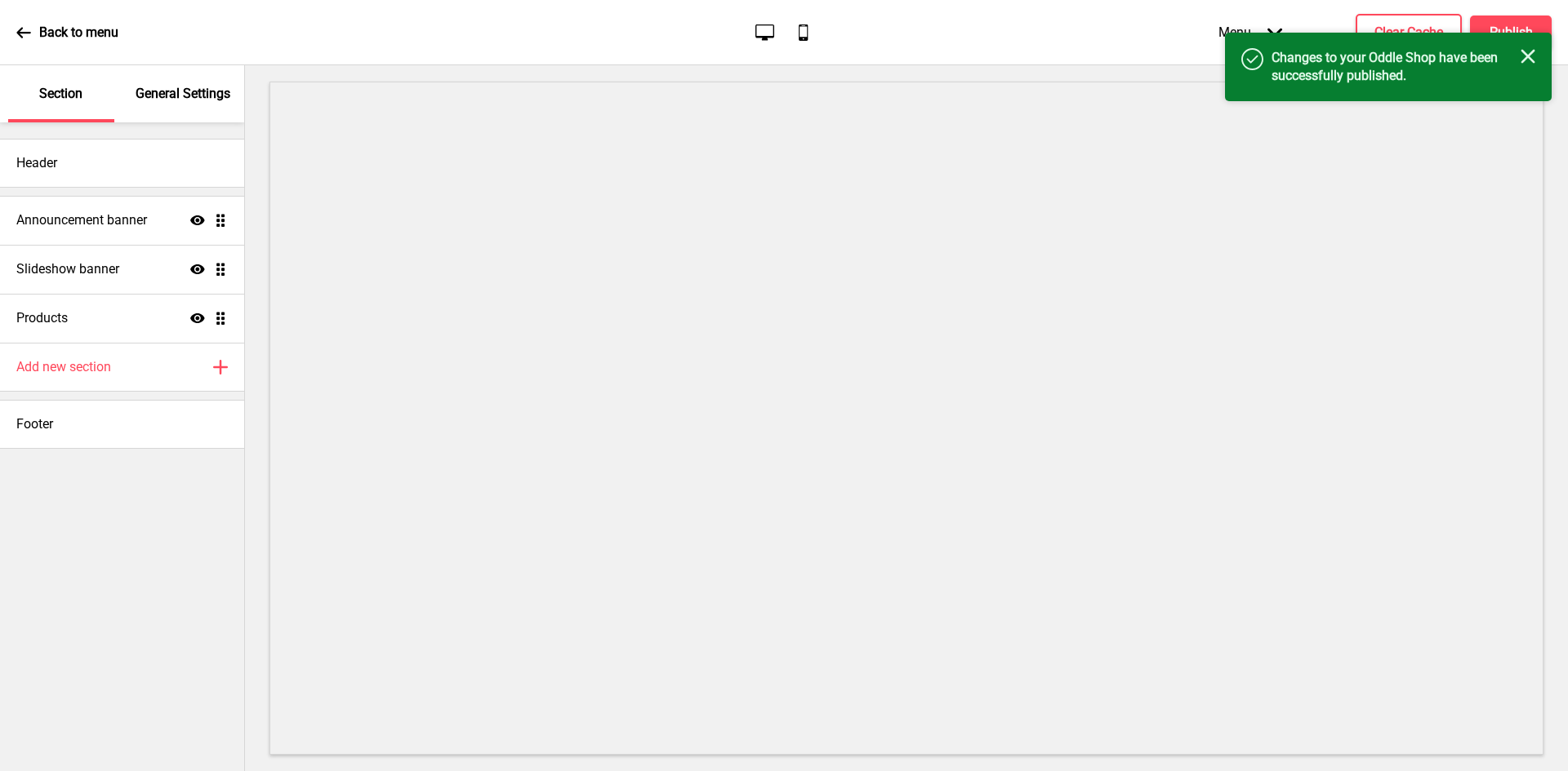
click at [1532, 58] on icon "Close" at bounding box center [1527, 56] width 15 height 15
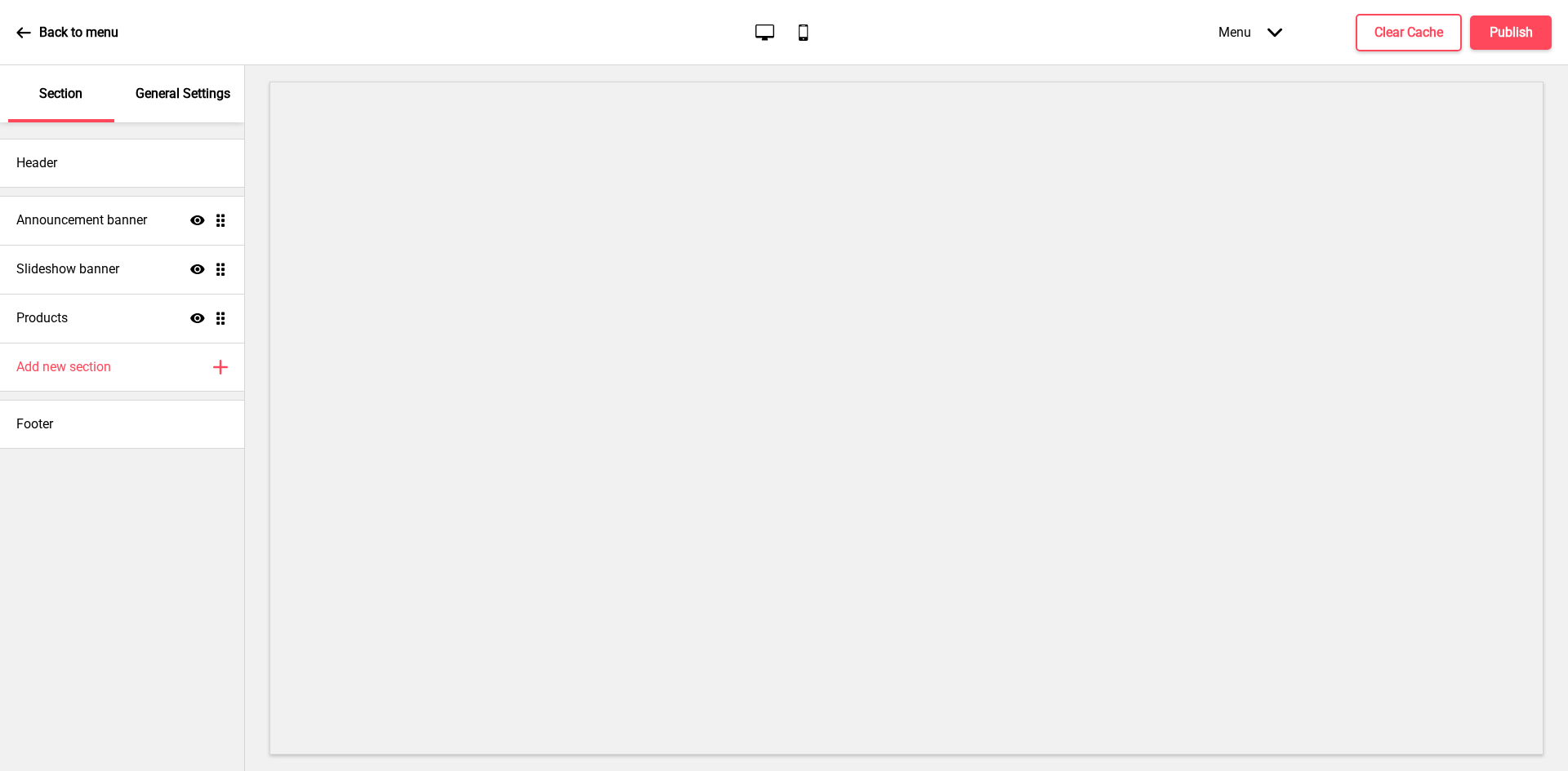
click at [25, 41] on div "Back to menu" at bounding box center [67, 33] width 102 height 44
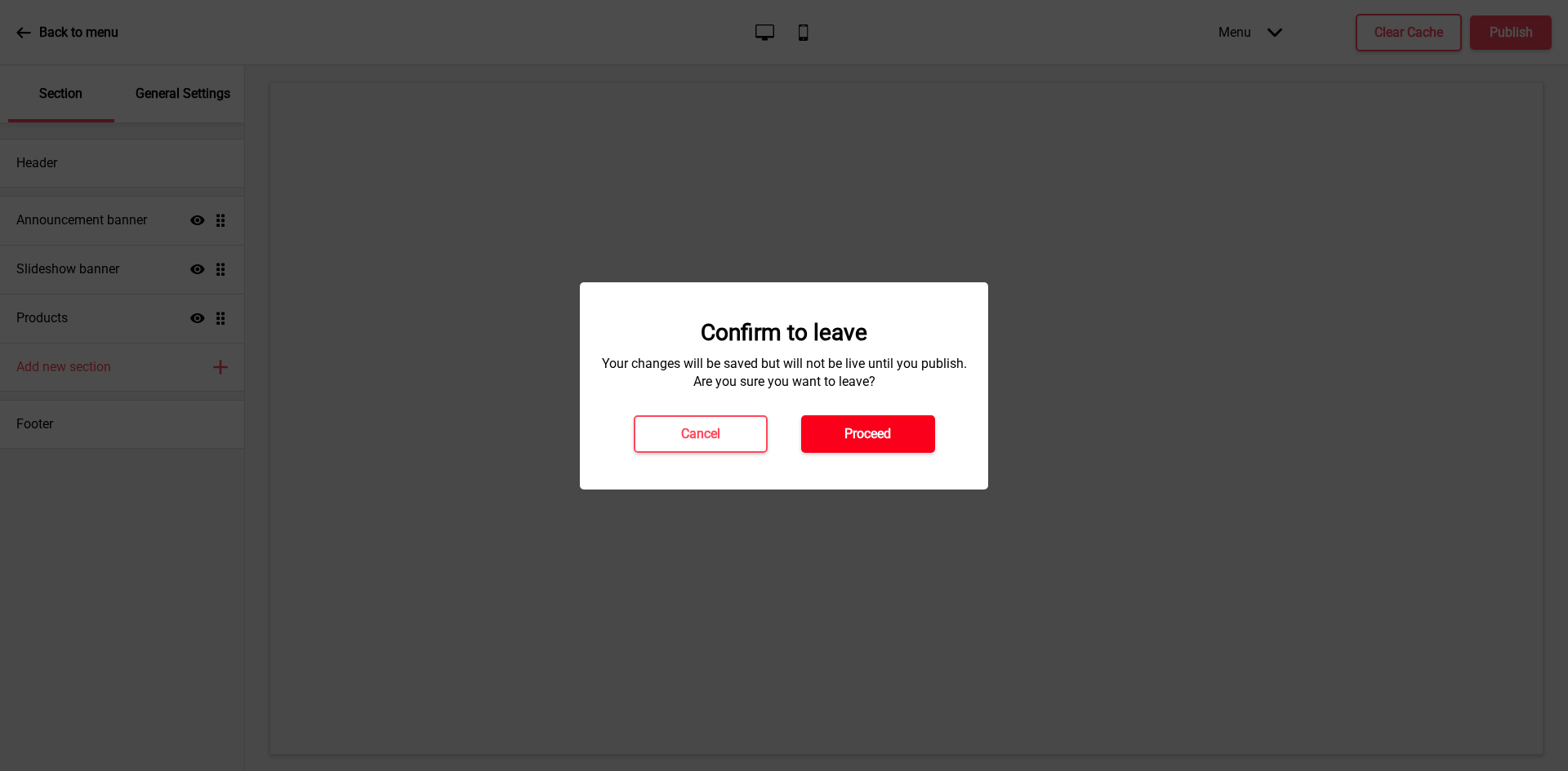
click at [834, 434] on button "Proceed" at bounding box center [868, 434] width 134 height 37
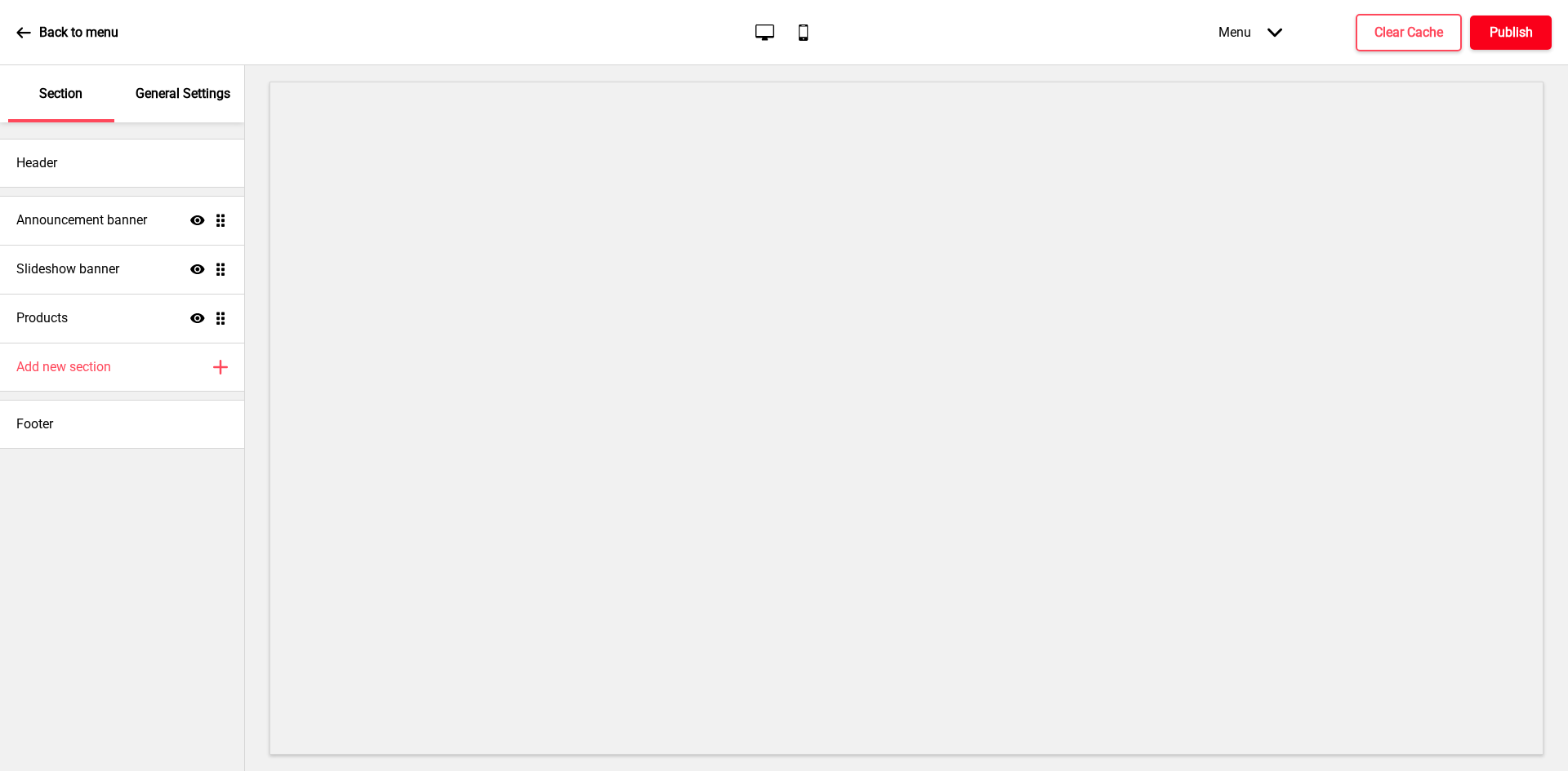
click at [1503, 29] on h4 "Publish" at bounding box center [1511, 33] width 44 height 18
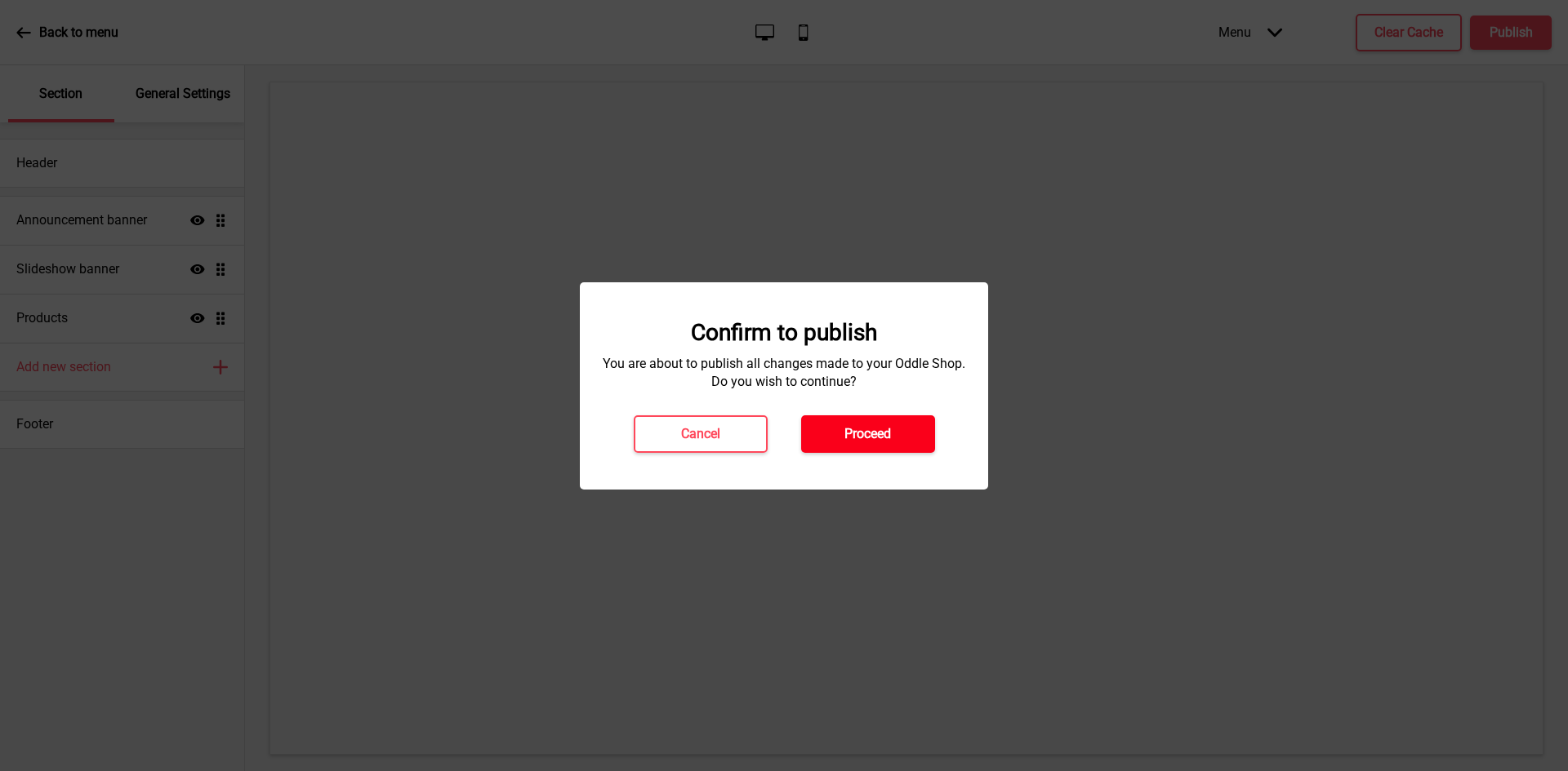
click at [867, 449] on button "Proceed" at bounding box center [868, 434] width 134 height 37
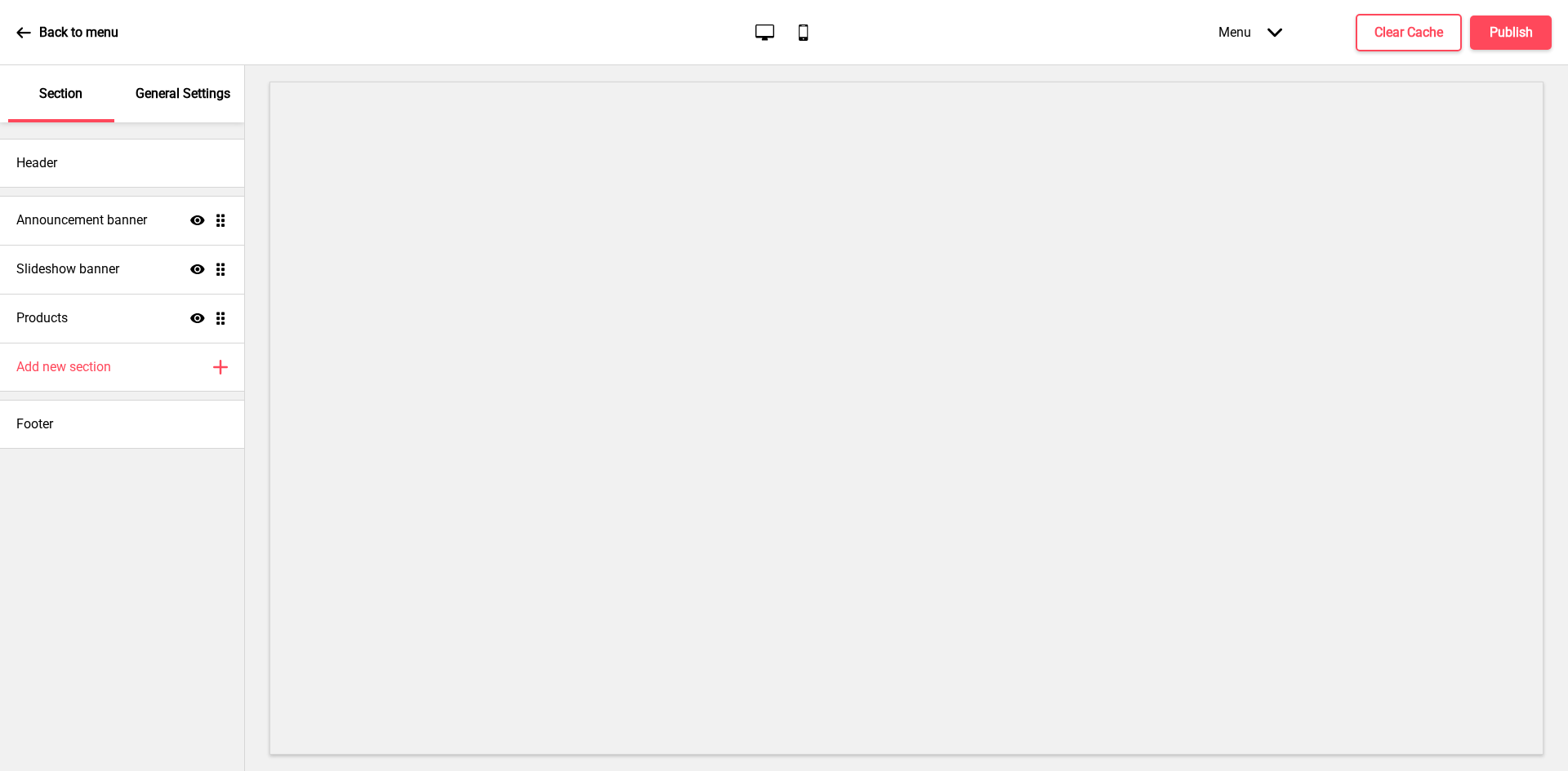
click at [28, 22] on div "Back to menu" at bounding box center [67, 33] width 102 height 44
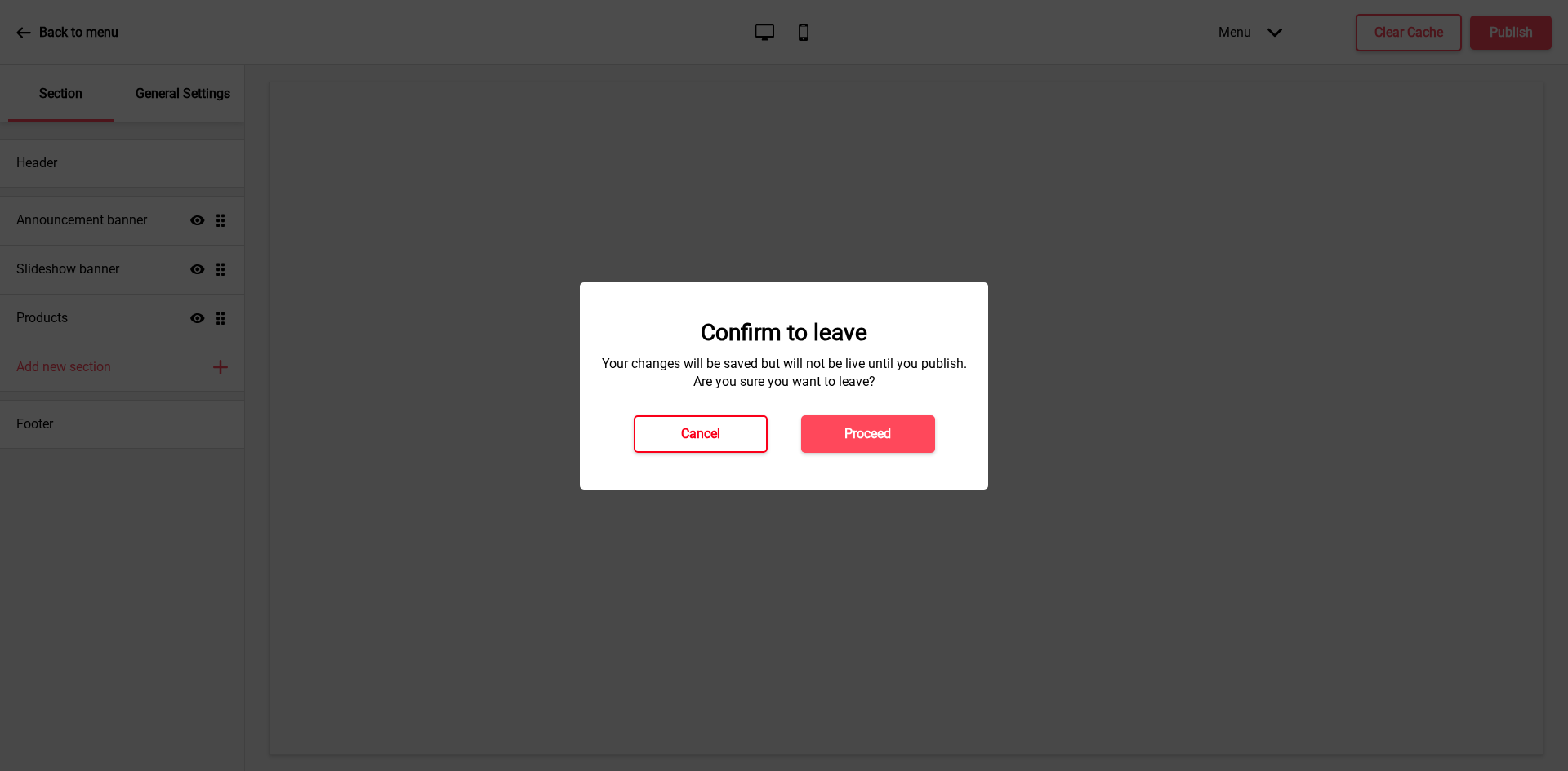
click at [740, 437] on button "Cancel" at bounding box center [701, 434] width 134 height 37
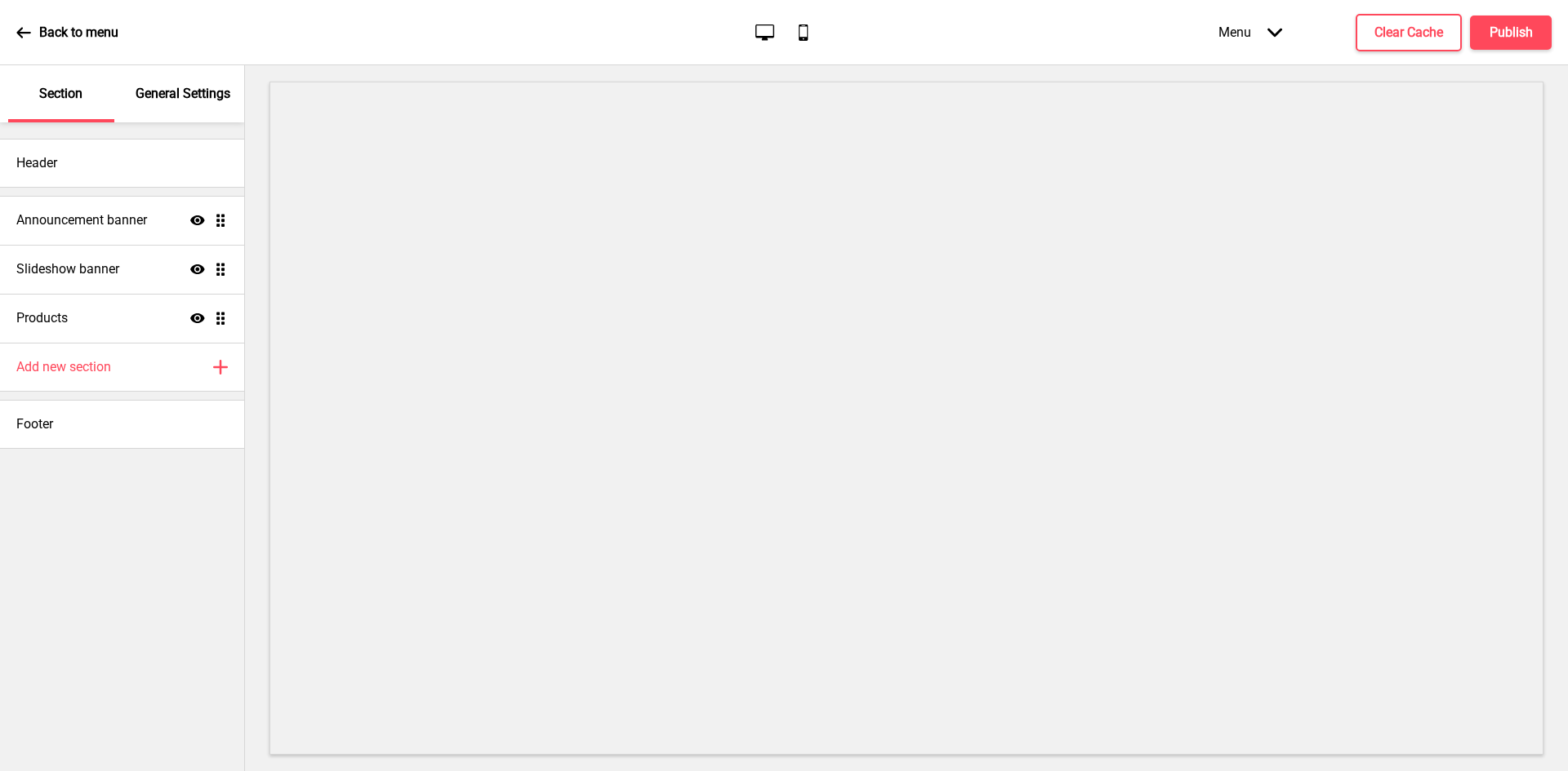
click at [195, 102] on p "General Settings" at bounding box center [182, 94] width 94 height 18
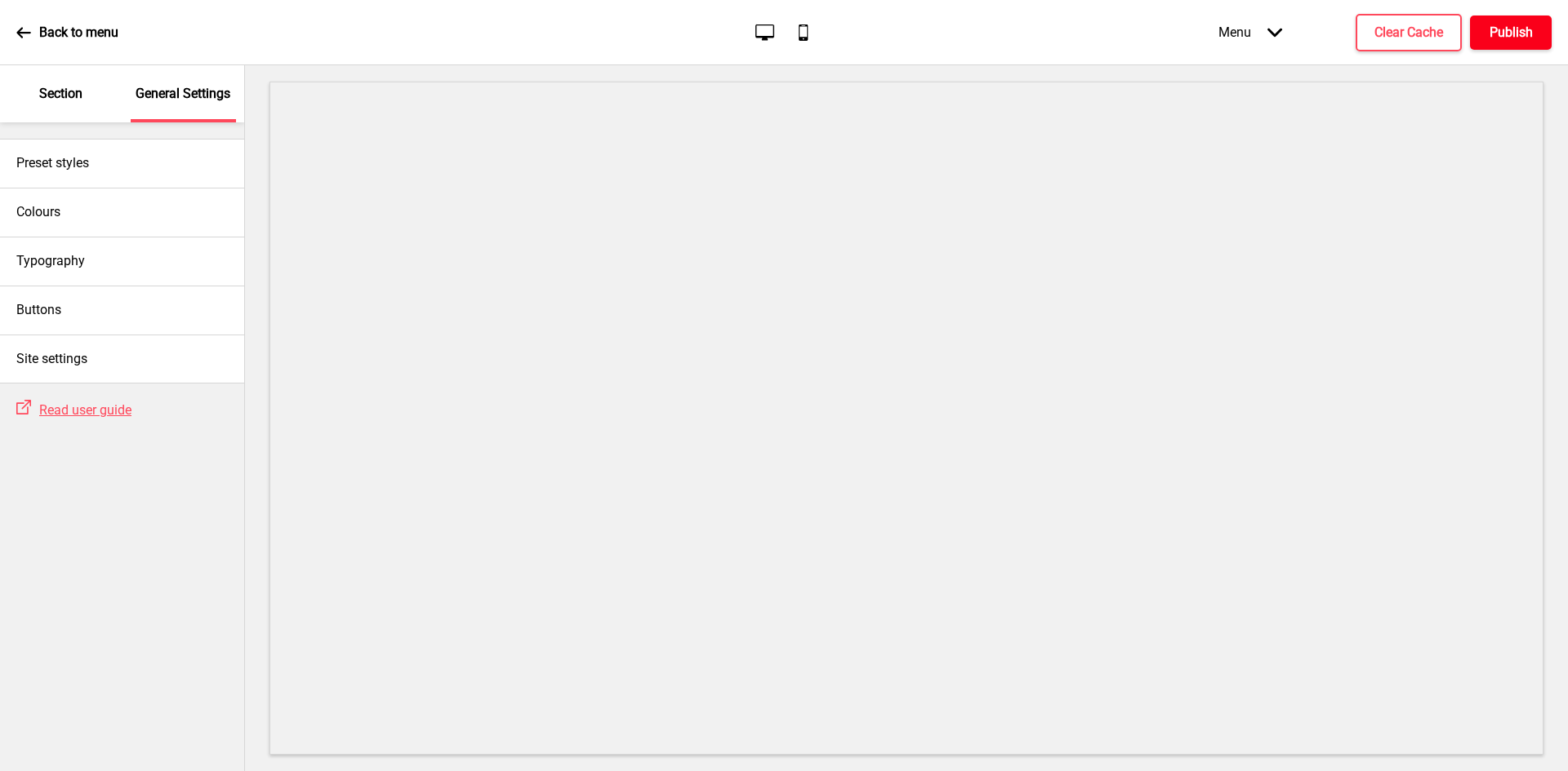
click at [1514, 36] on h4 "Publish" at bounding box center [1511, 33] width 44 height 18
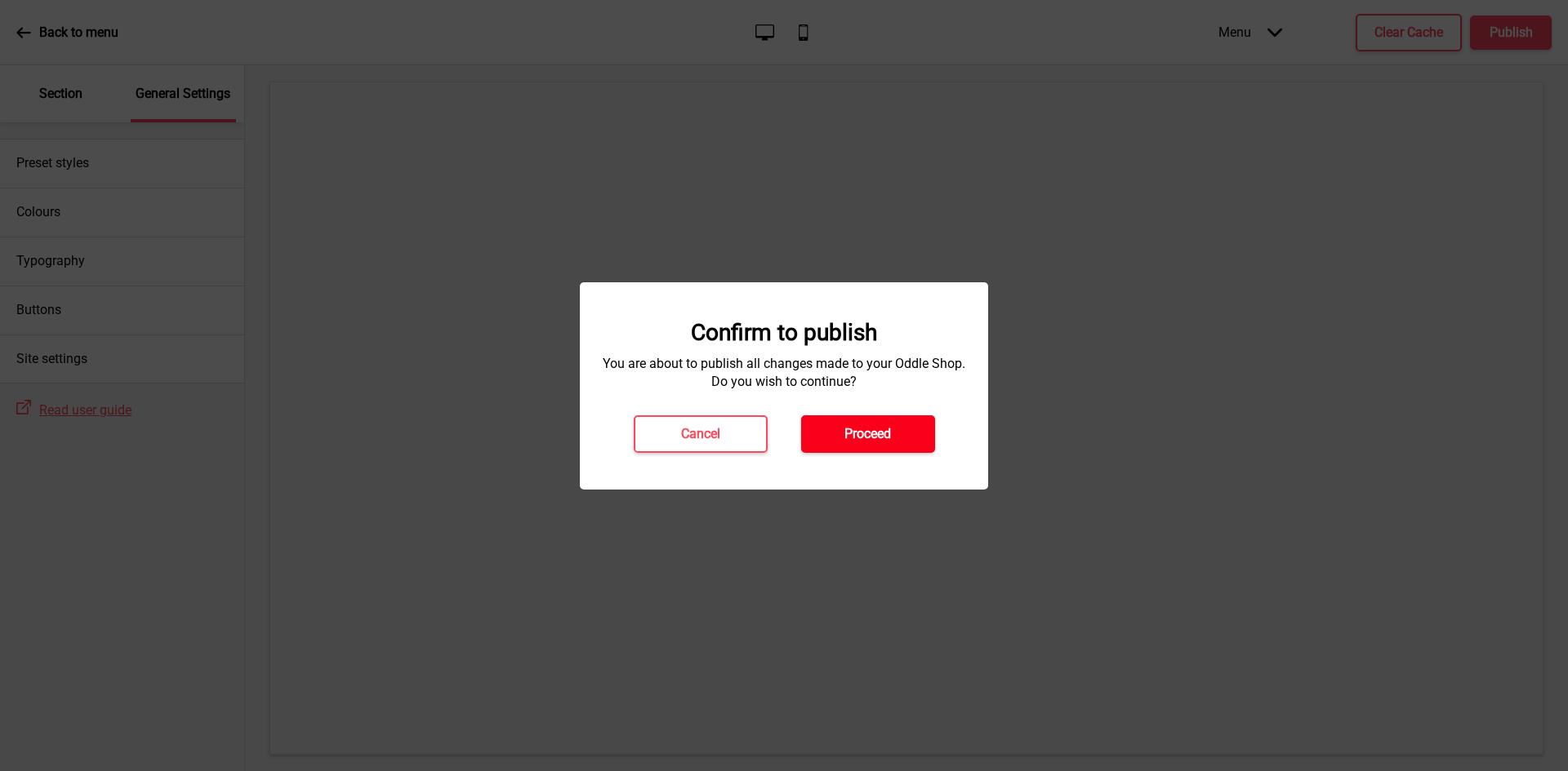
click at [873, 432] on h4 "Proceed" at bounding box center [867, 434] width 46 height 18
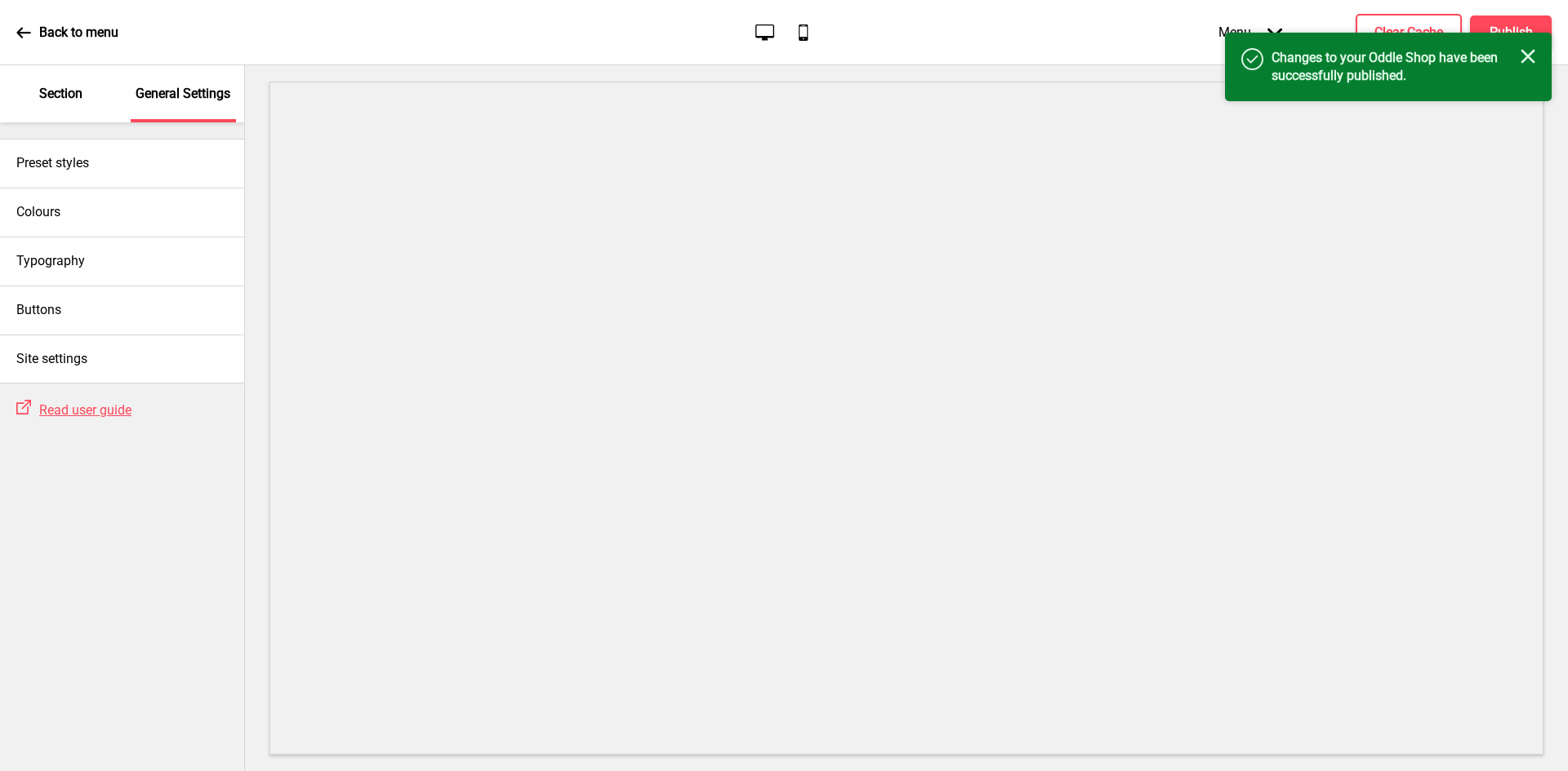
click at [1491, 48] on div "Success Changes to your Oddle Shop have been successfully published. Close" at bounding box center [1388, 67] width 327 height 69
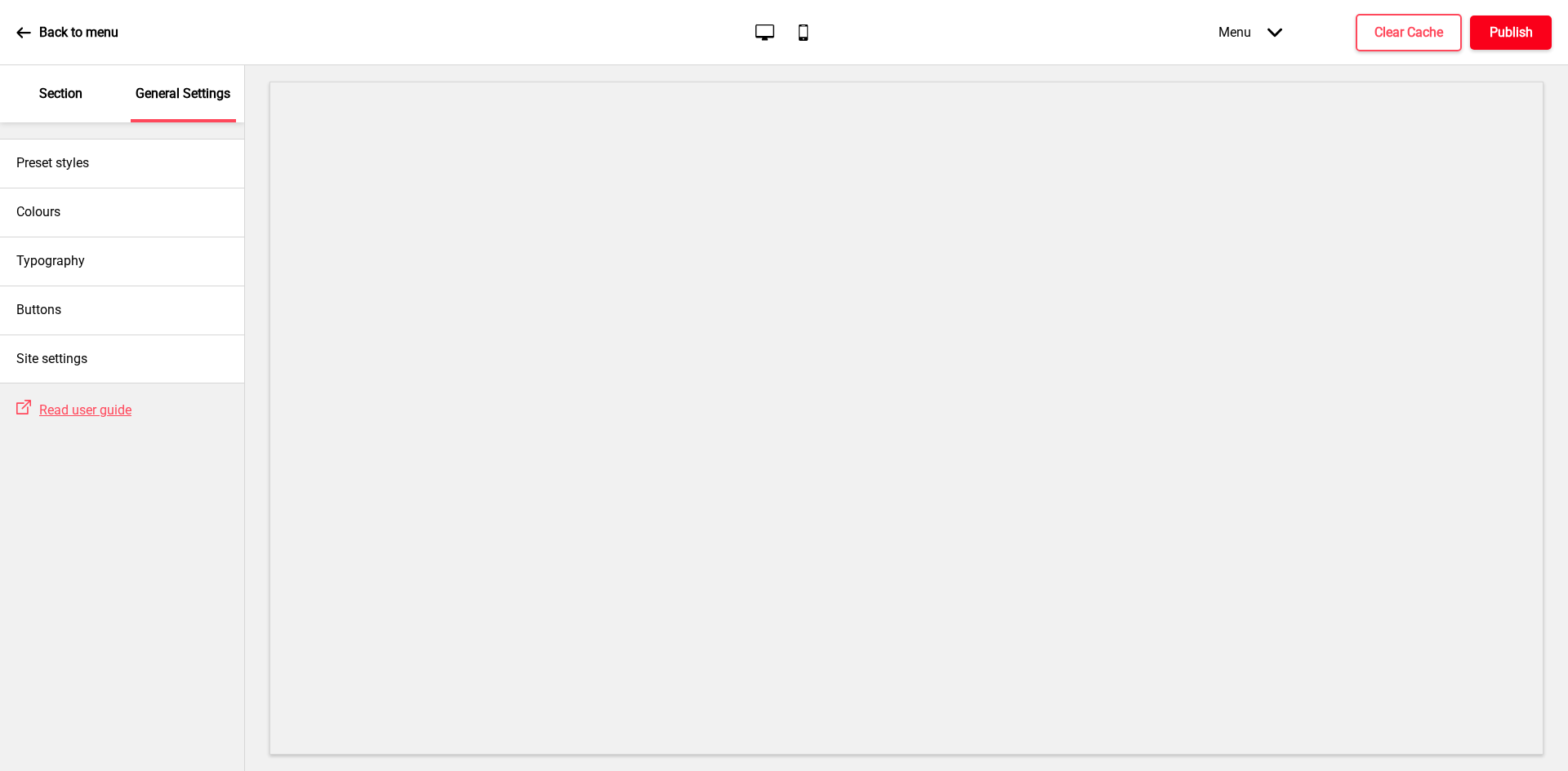
click at [1514, 44] on button "Publish" at bounding box center [1511, 33] width 82 height 34
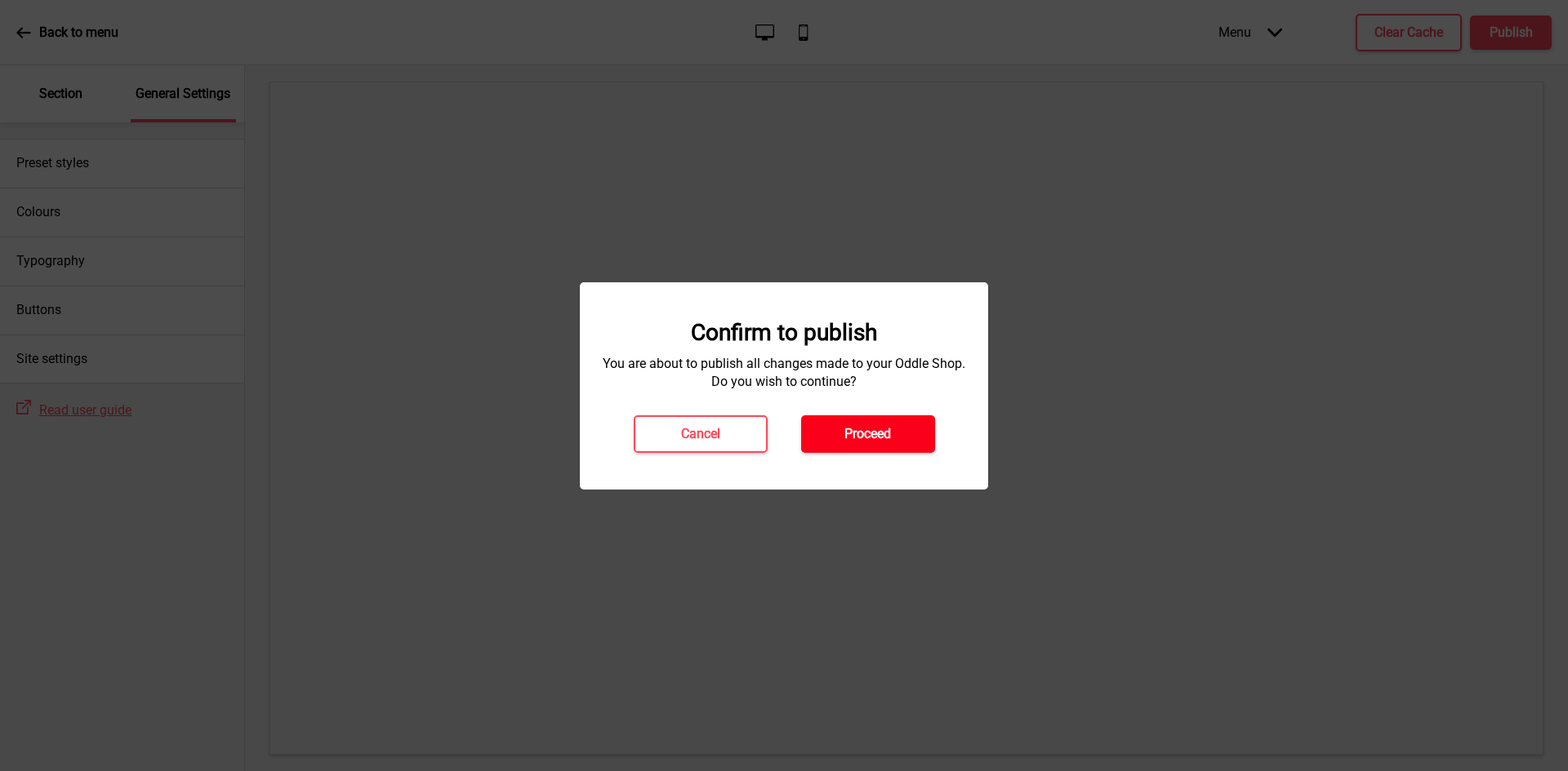
click at [901, 433] on button "Proceed" at bounding box center [868, 434] width 134 height 37
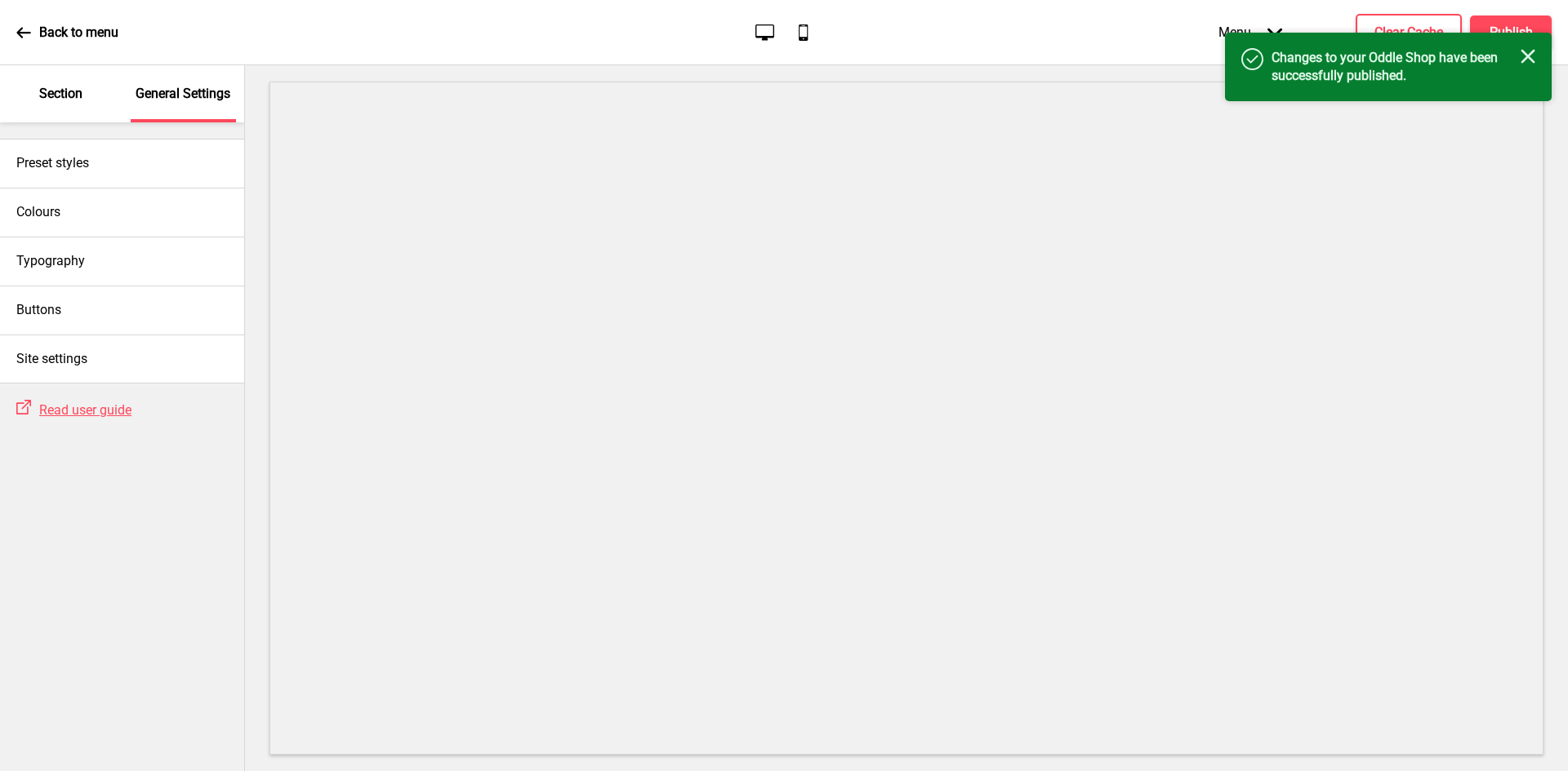
click at [1526, 60] on icon "Close" at bounding box center [1527, 56] width 15 height 15
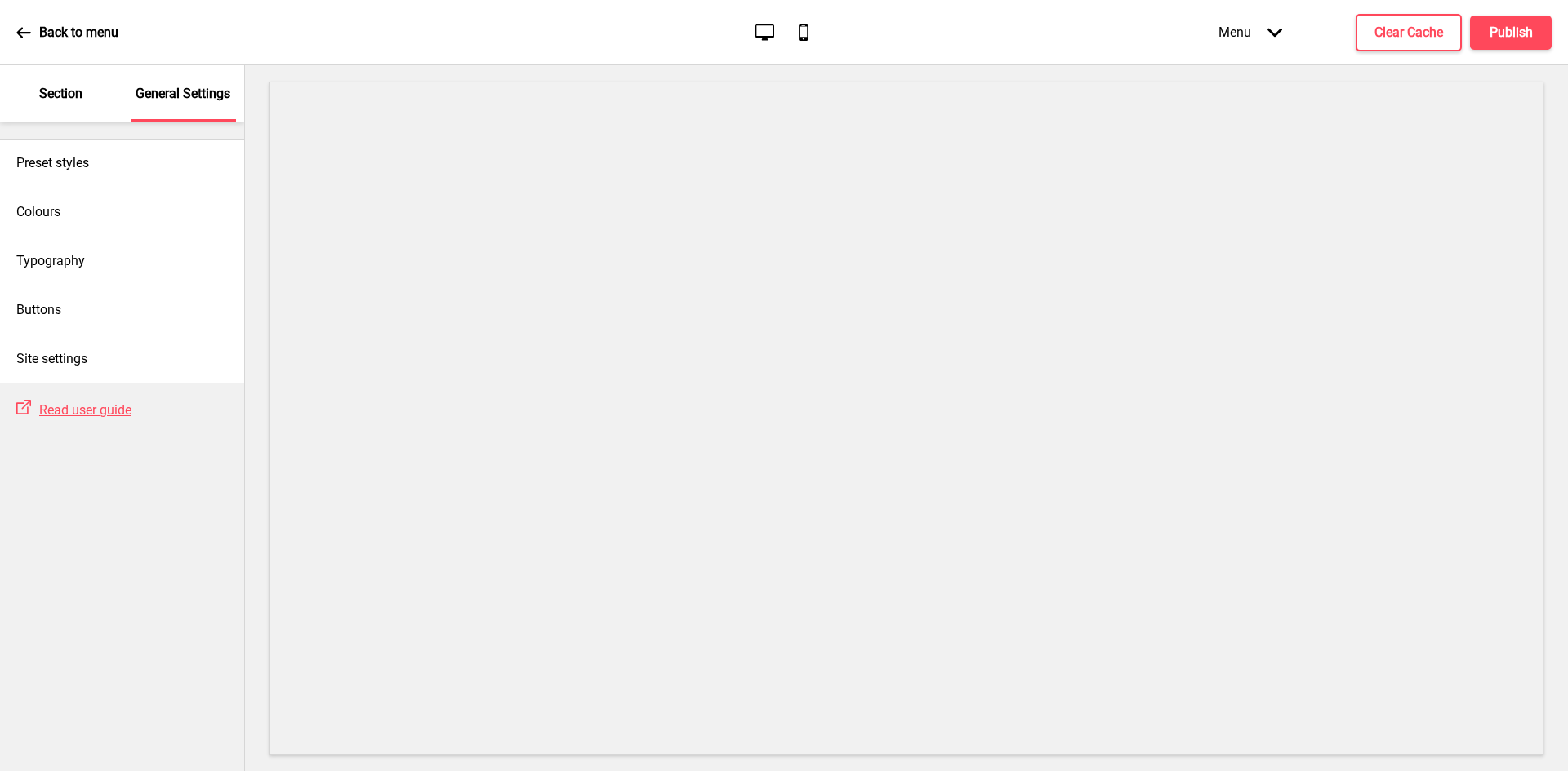
click at [761, 28] on icon "Desktop" at bounding box center [765, 32] width 22 height 22
click at [795, 33] on icon "Mobile" at bounding box center [803, 32] width 22 height 22
click at [761, 32] on icon "Desktop" at bounding box center [765, 32] width 22 height 22
click at [68, 93] on p "Section" at bounding box center [61, 94] width 44 height 18
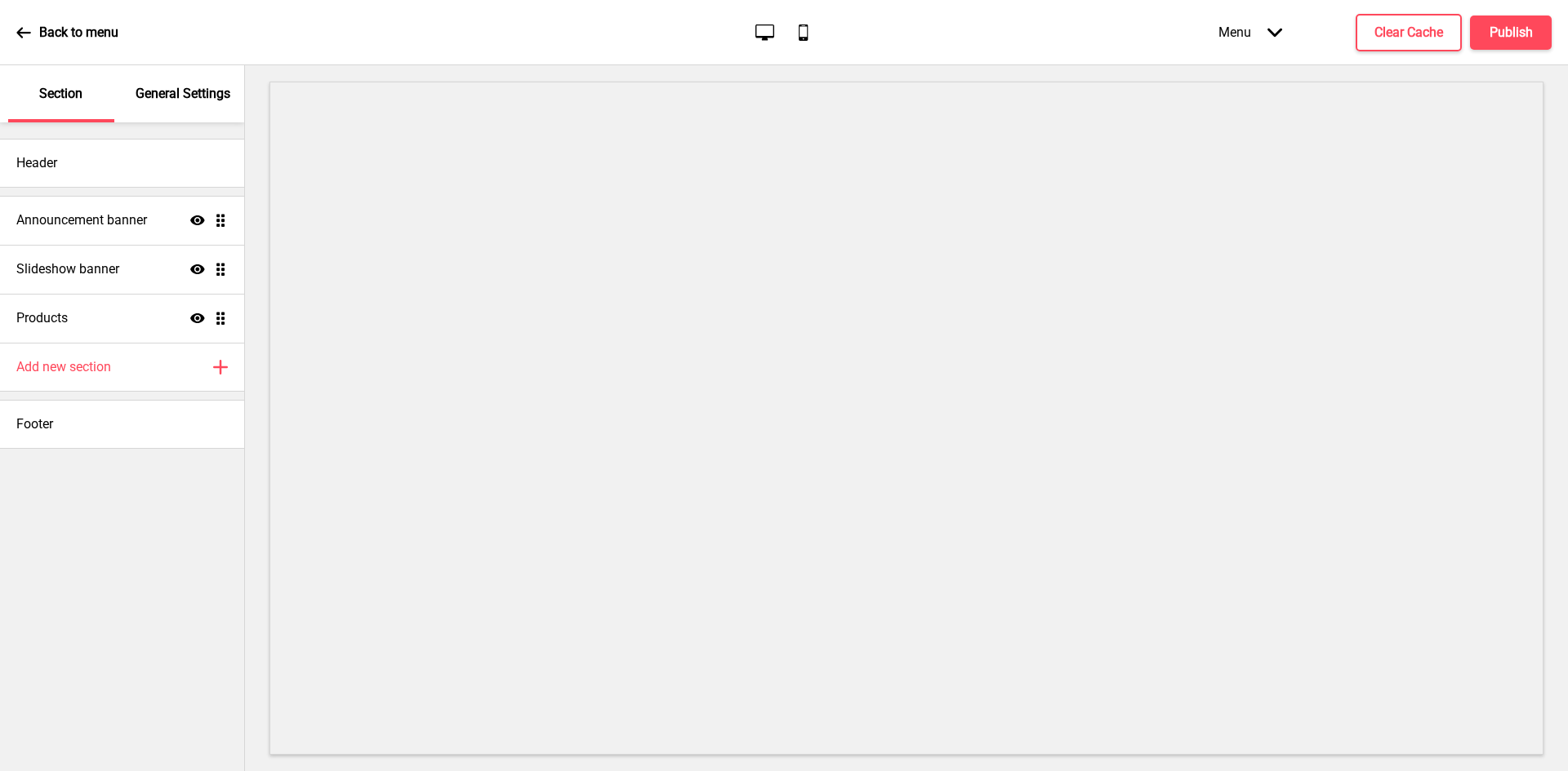
click at [1552, 28] on div "Back to menu Desktop Mobile Menu Arrow down Product Page Store Information Chec…" at bounding box center [784, 33] width 1568 height 65
click at [1491, 48] on button "Publish" at bounding box center [1511, 33] width 82 height 34
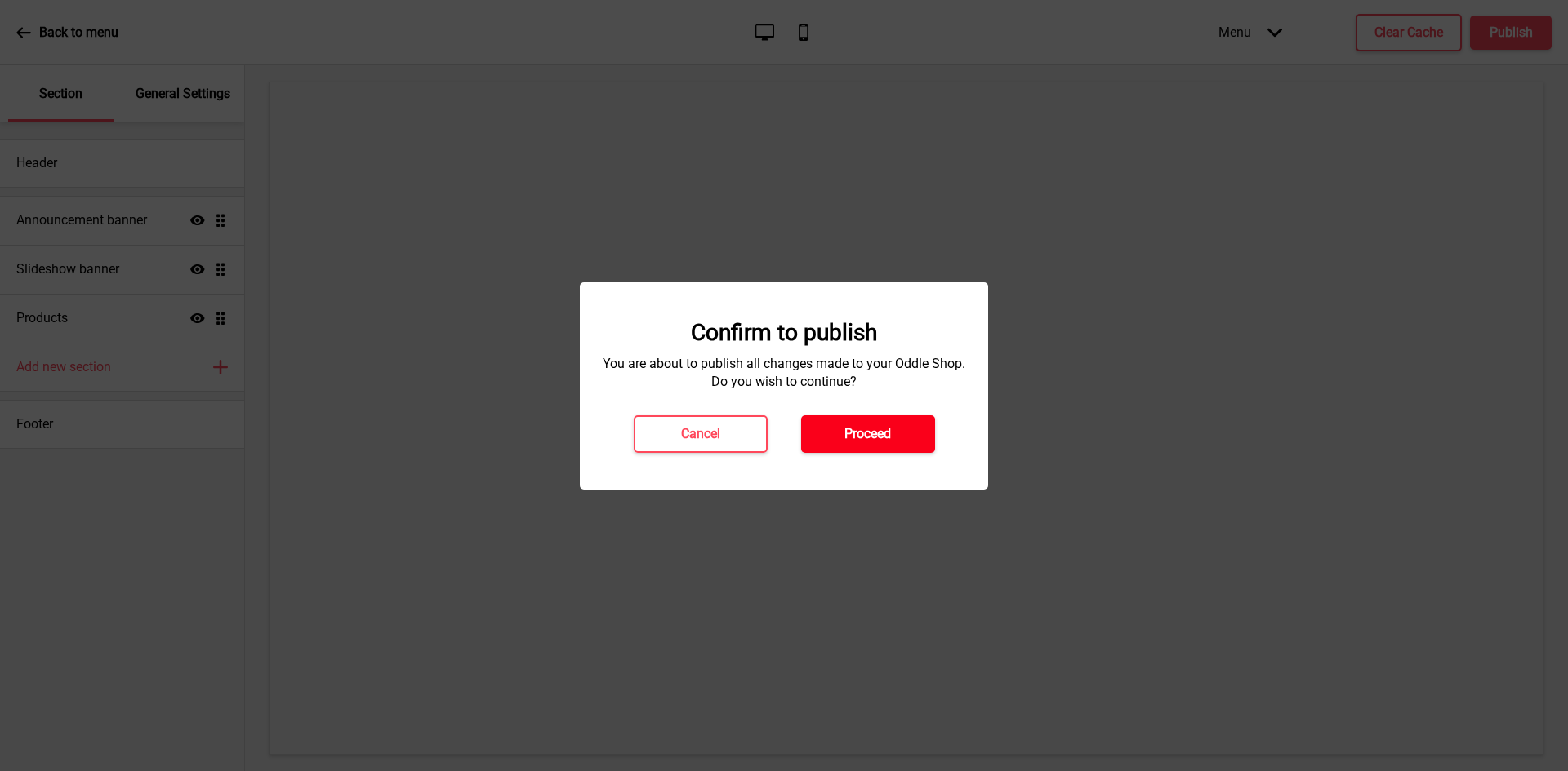
click at [892, 442] on button "Proceed" at bounding box center [868, 434] width 134 height 37
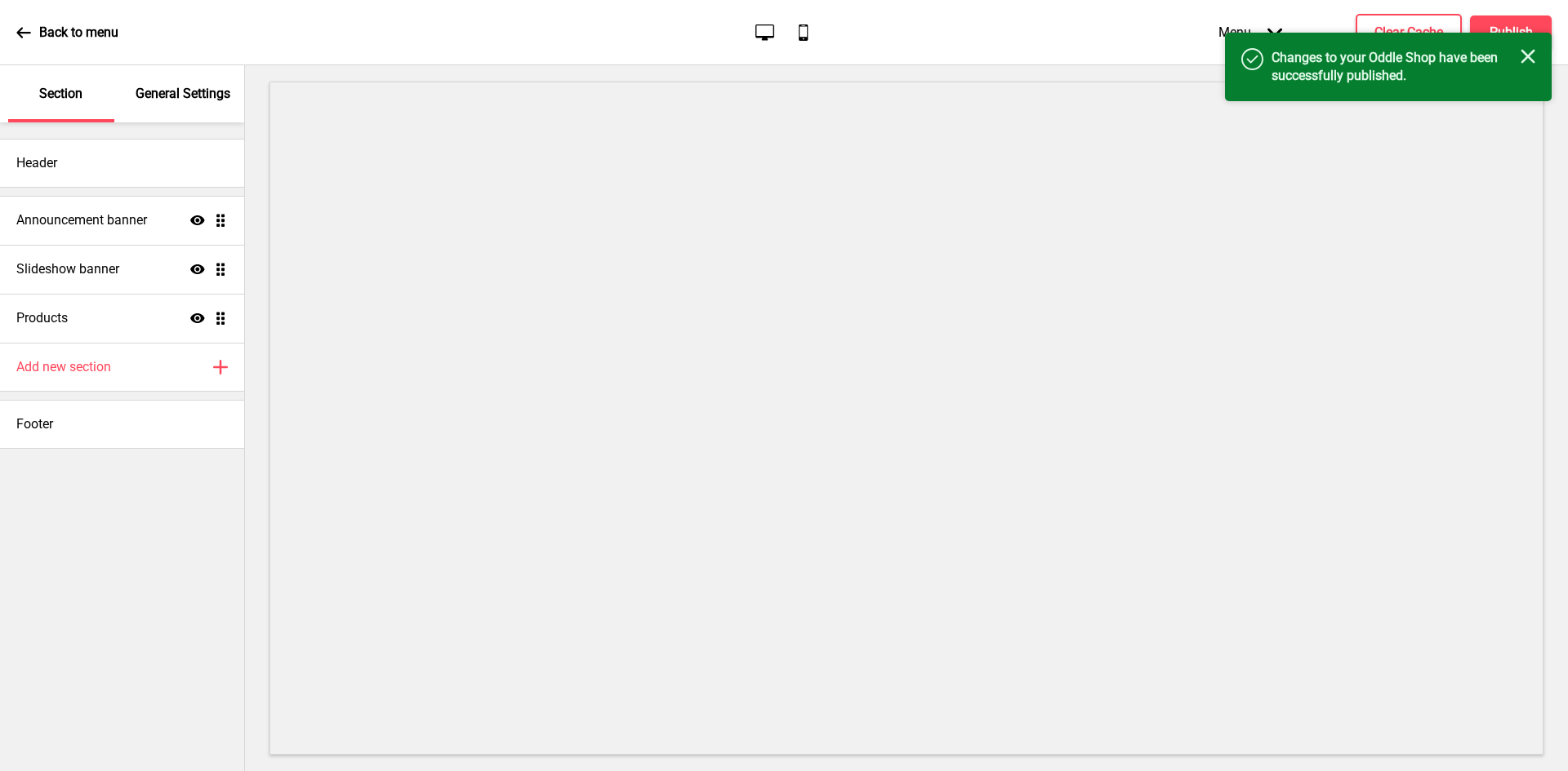
click at [64, 34] on p "Back to menu" at bounding box center [78, 33] width 79 height 18
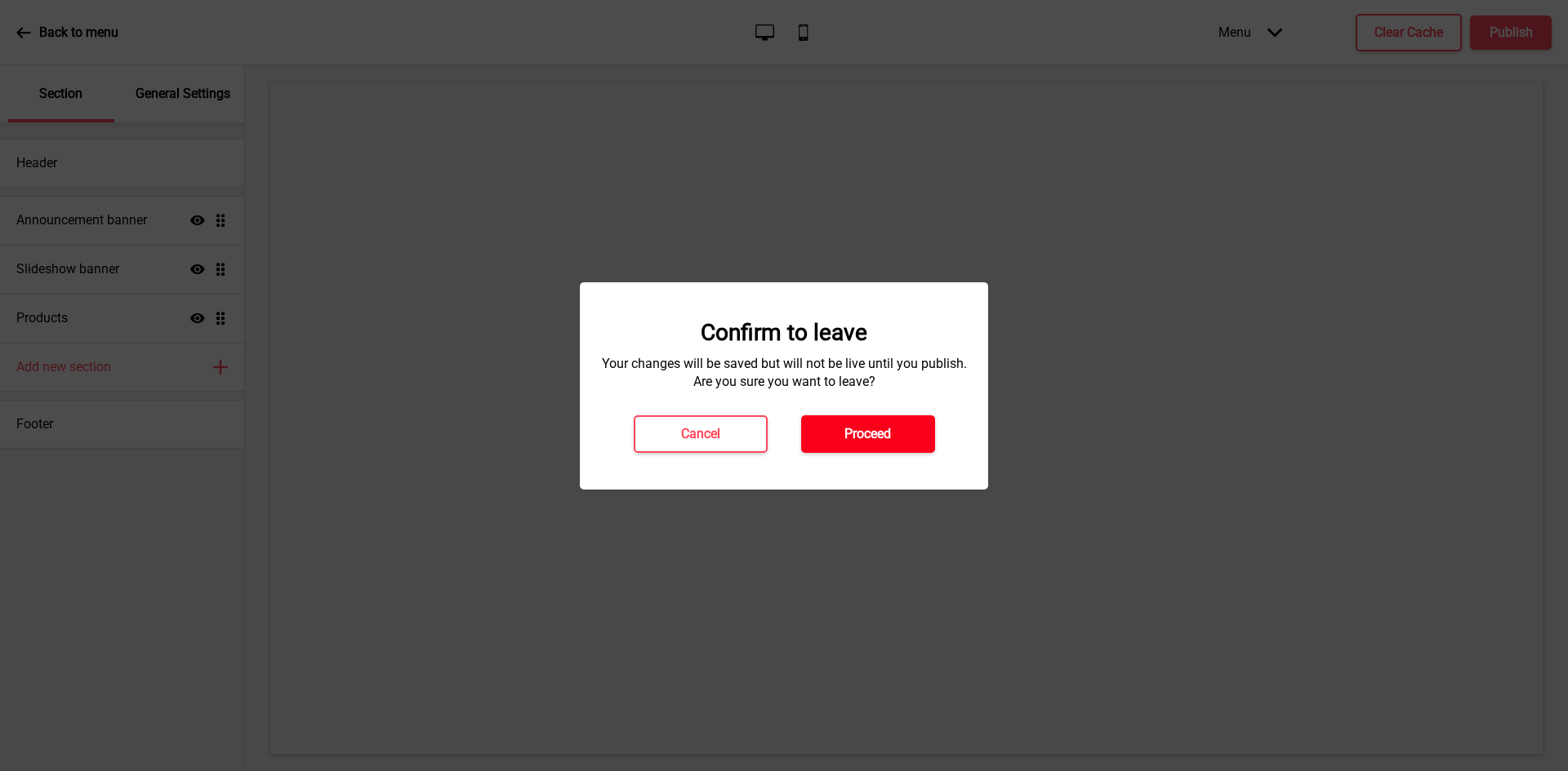
click at [895, 427] on button "Proceed" at bounding box center [868, 434] width 134 height 37
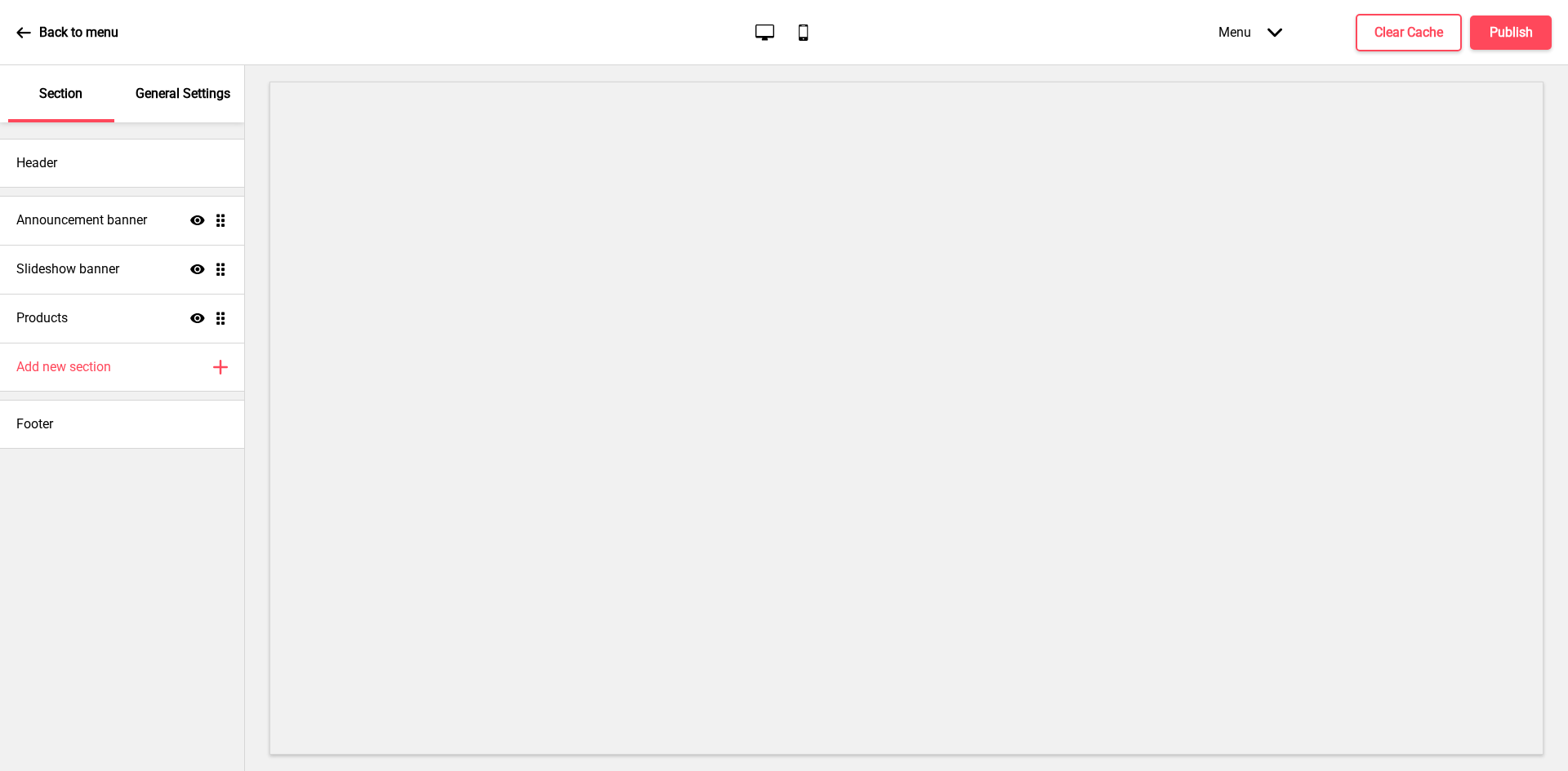
click at [1267, 32] on div "Menu Arrow down" at bounding box center [1250, 32] width 96 height 48
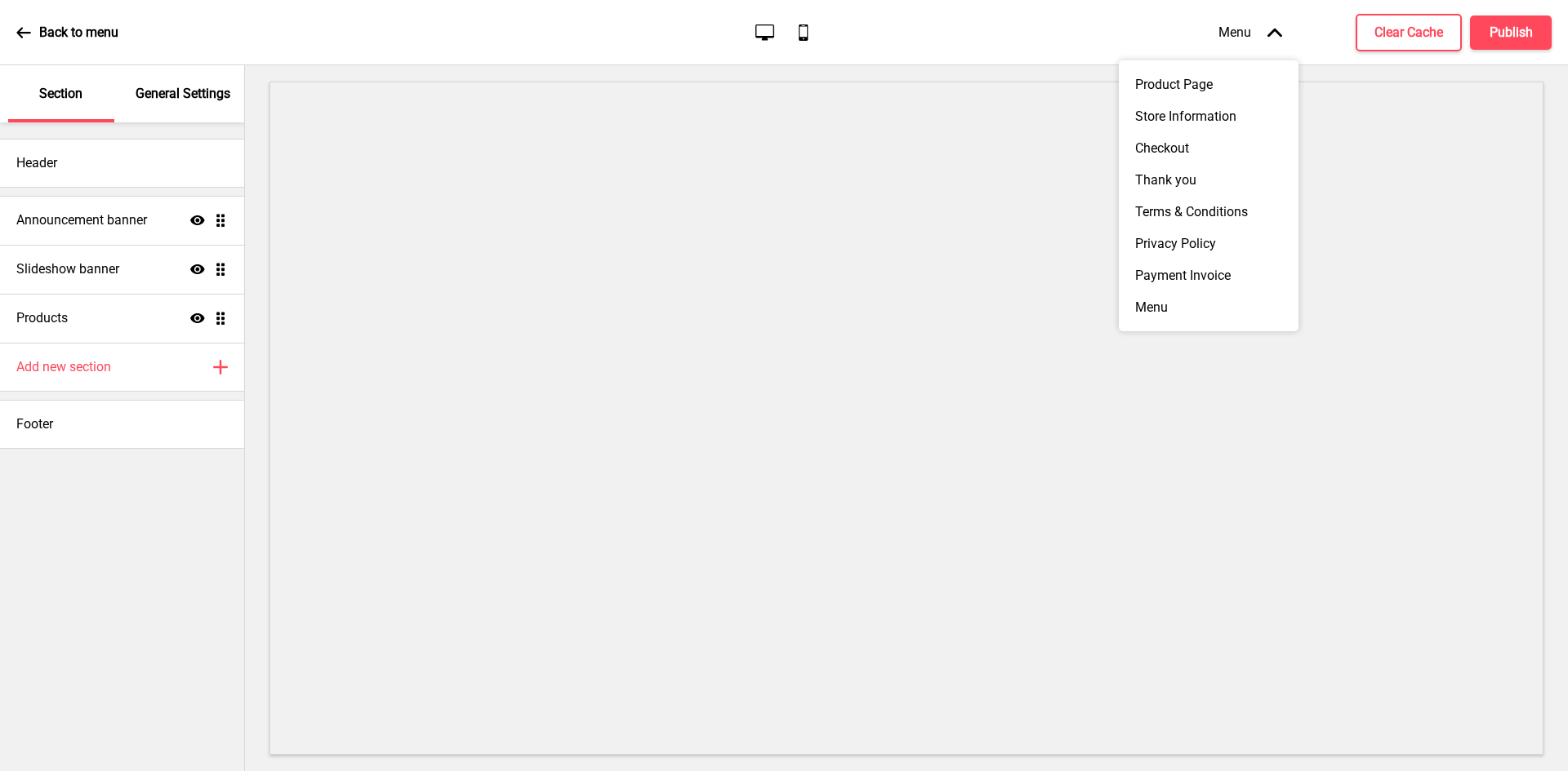
click at [1293, 38] on div "Menu Arrow up" at bounding box center [1250, 32] width 96 height 48
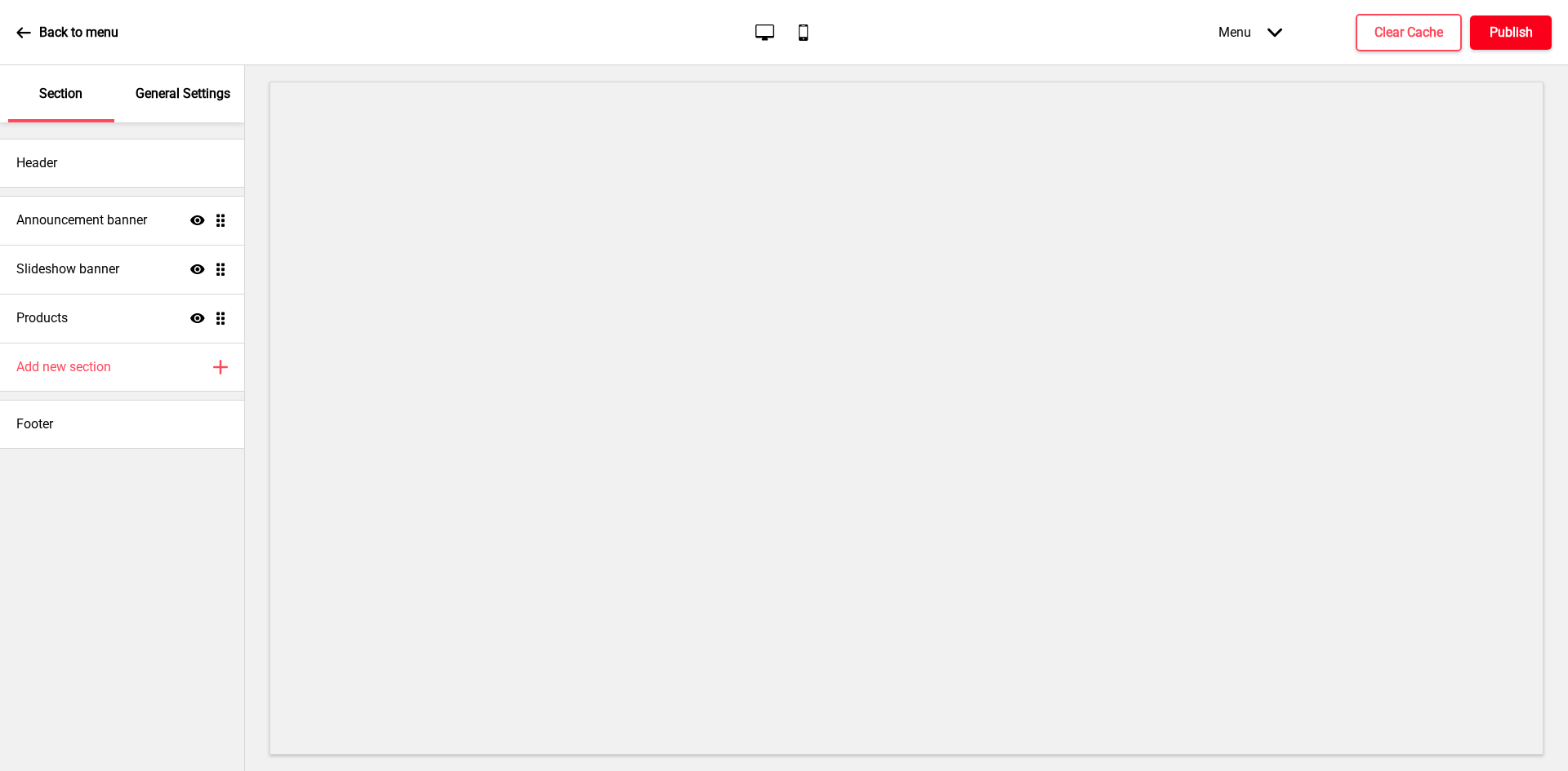
click at [1523, 37] on h4 "Publish" at bounding box center [1511, 33] width 44 height 18
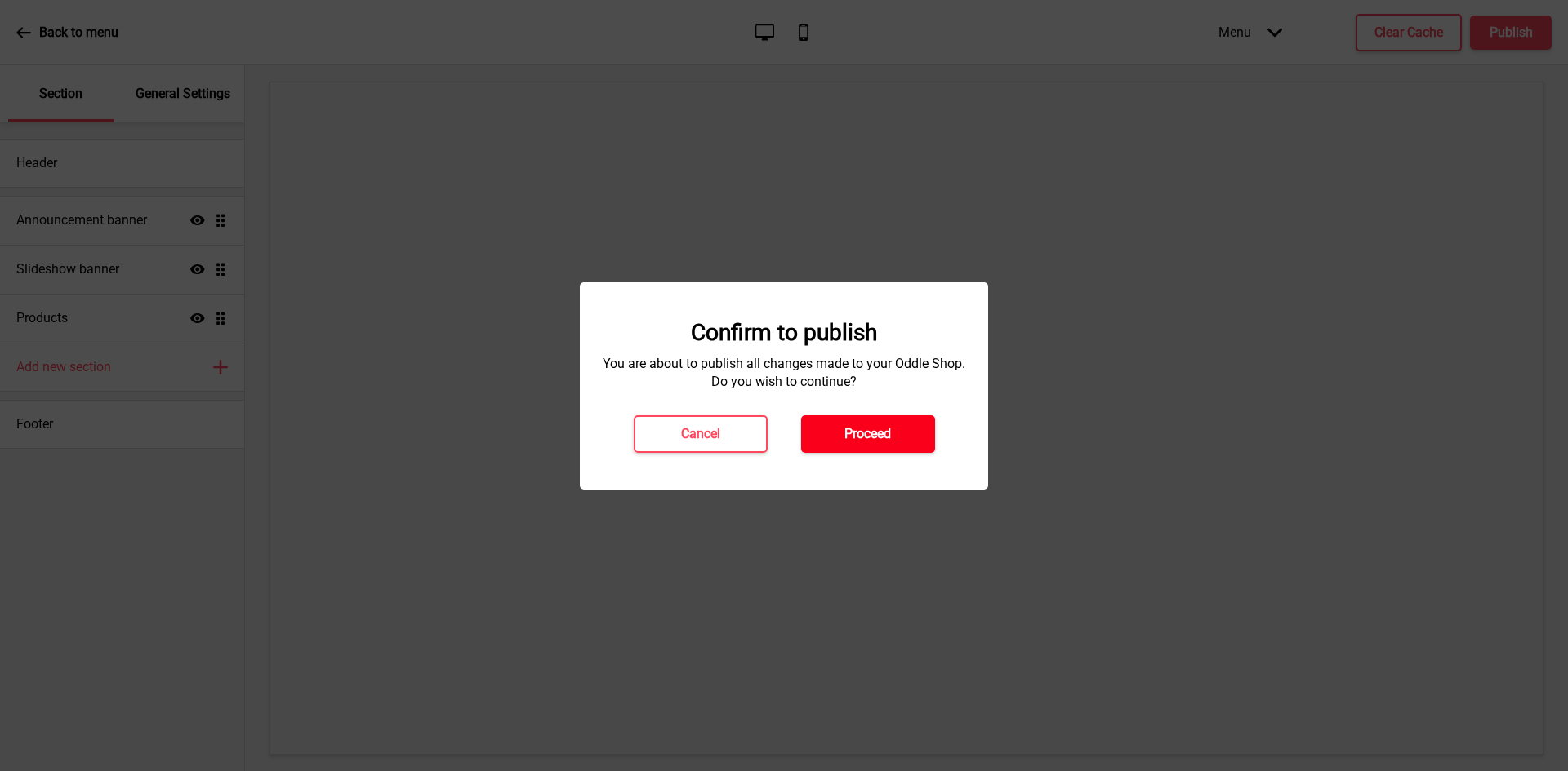
click at [853, 432] on h4 "Proceed" at bounding box center [867, 434] width 46 height 18
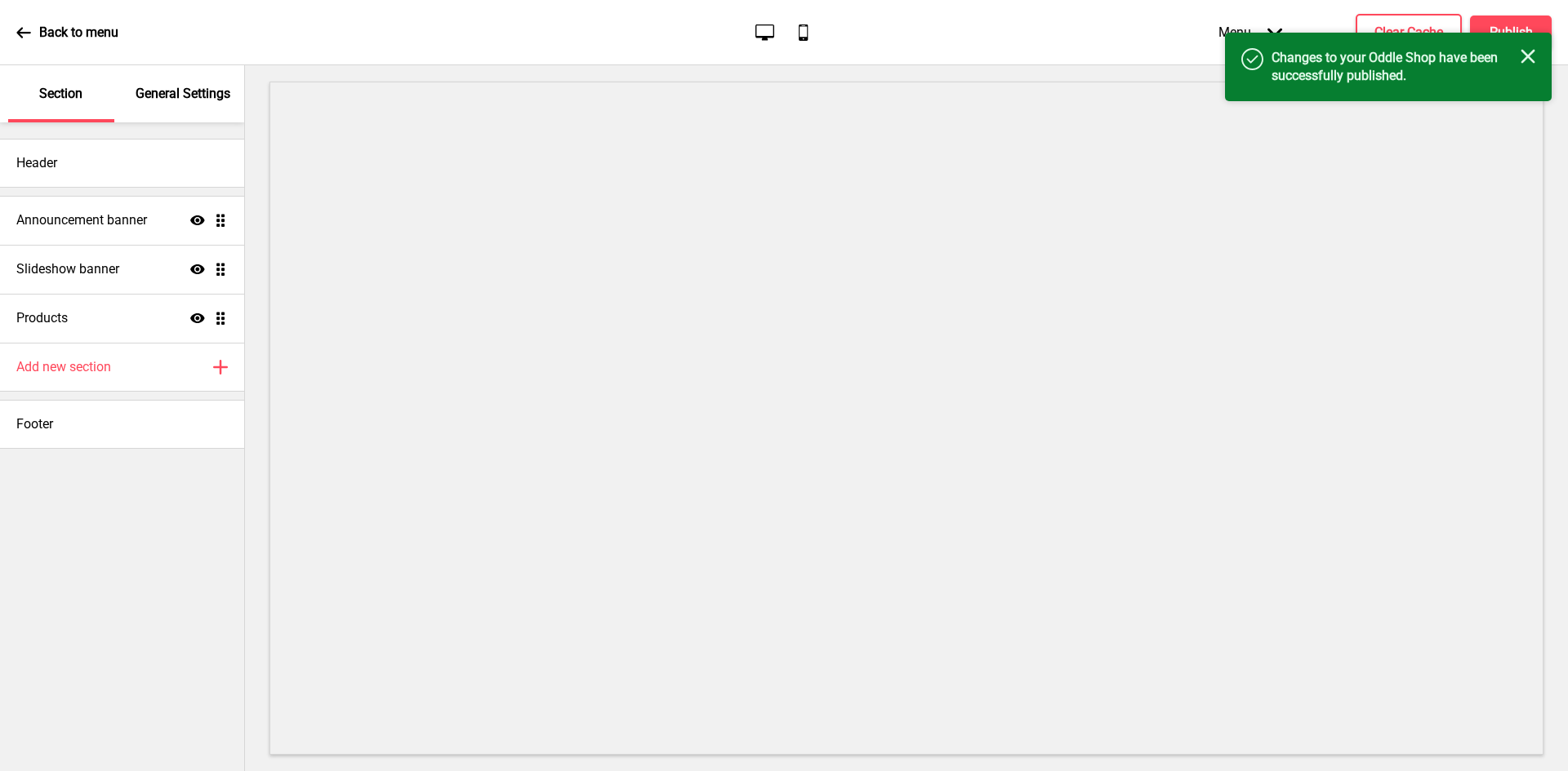
click at [1143, 38] on div "Back to menu Desktop Mobile Menu Arrow down Product Page Store Information Chec…" at bounding box center [784, 33] width 1568 height 65
click at [1249, 34] on div "Success Changes to your Oddle Shop have been successfully published. Close" at bounding box center [1388, 67] width 327 height 69
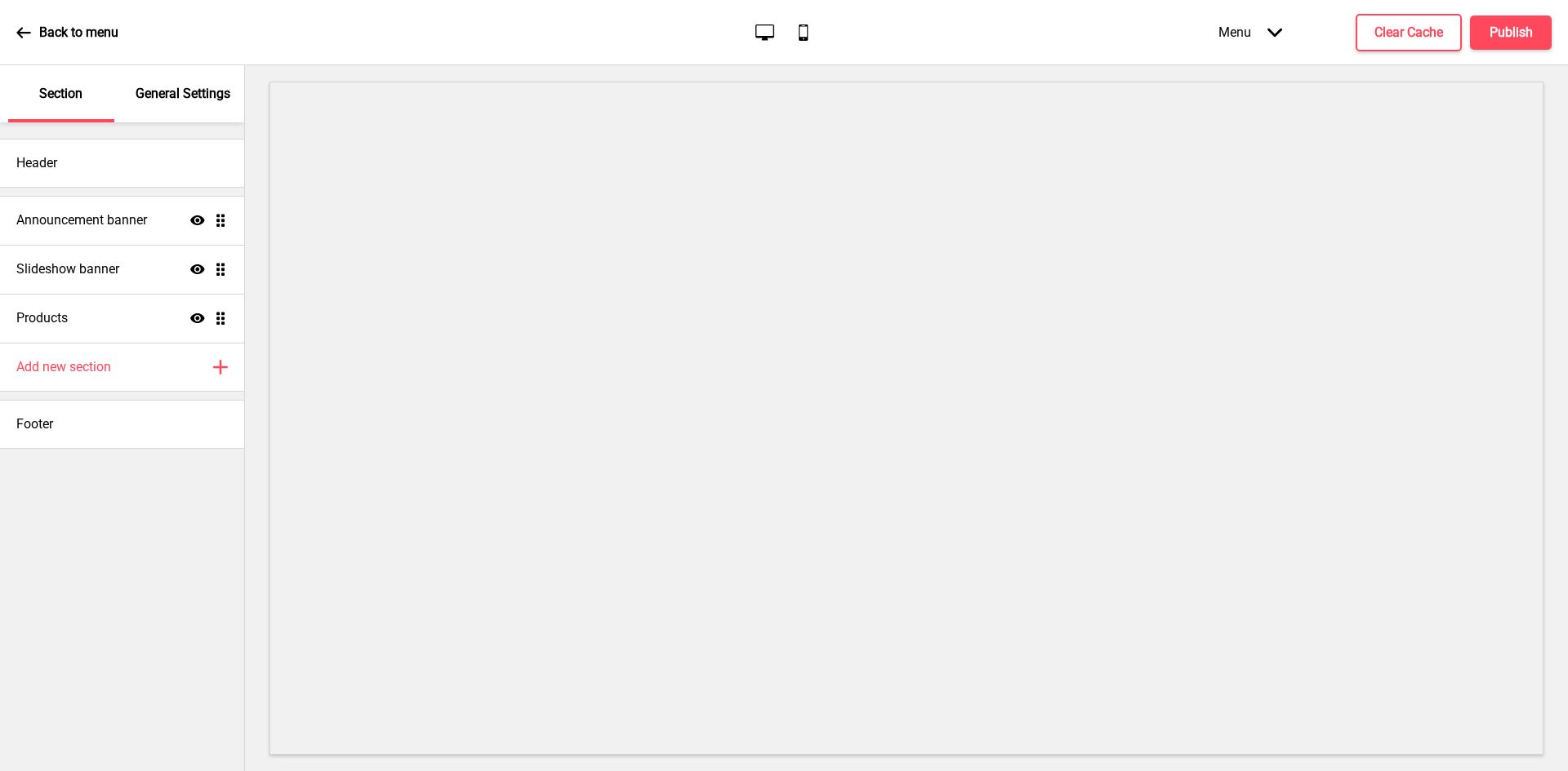
click at [1249, 34] on div "Menu Arrow down" at bounding box center [1250, 32] width 96 height 48
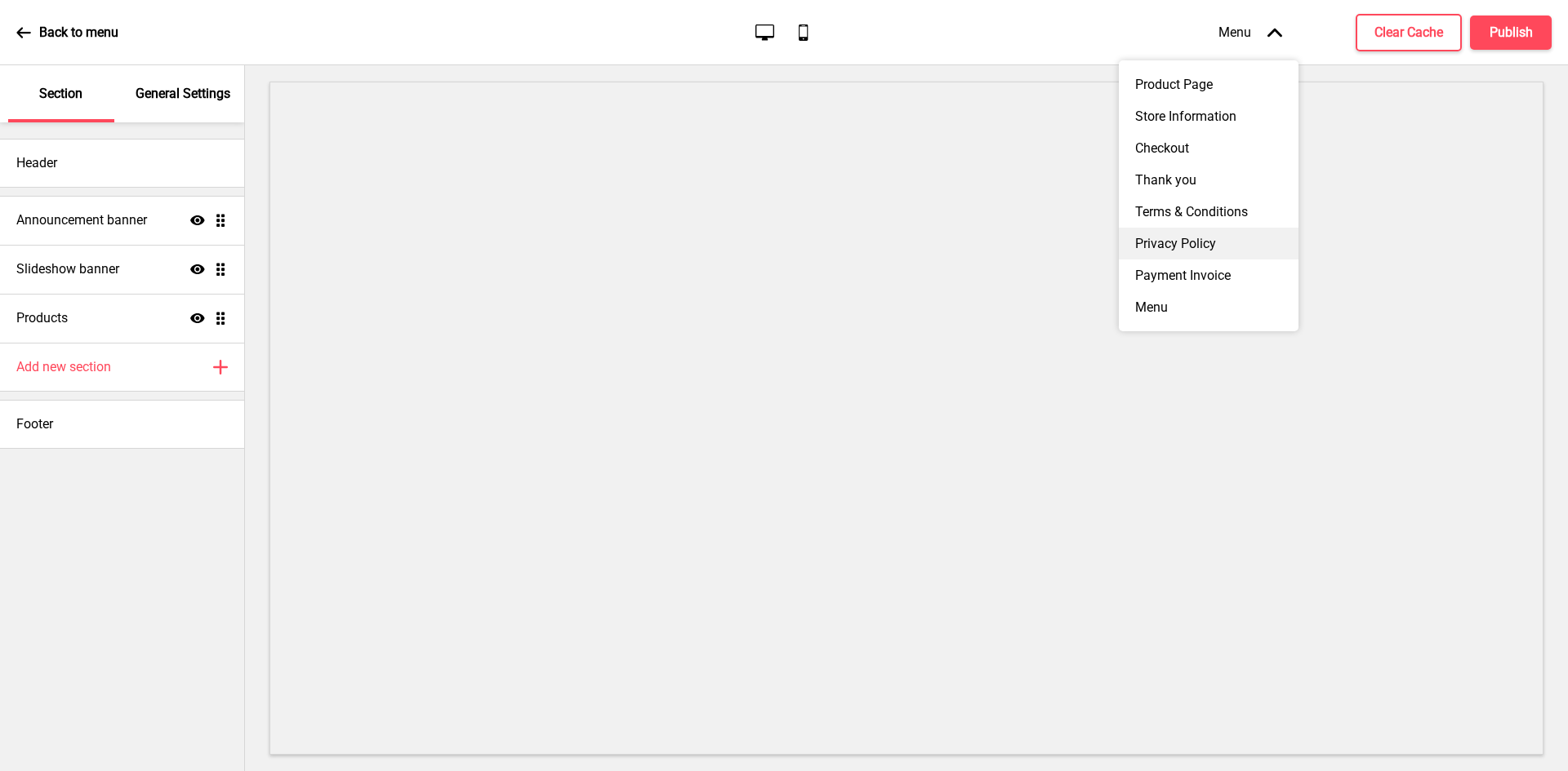
click at [1223, 252] on div "Privacy Policy" at bounding box center [1209, 243] width 180 height 32
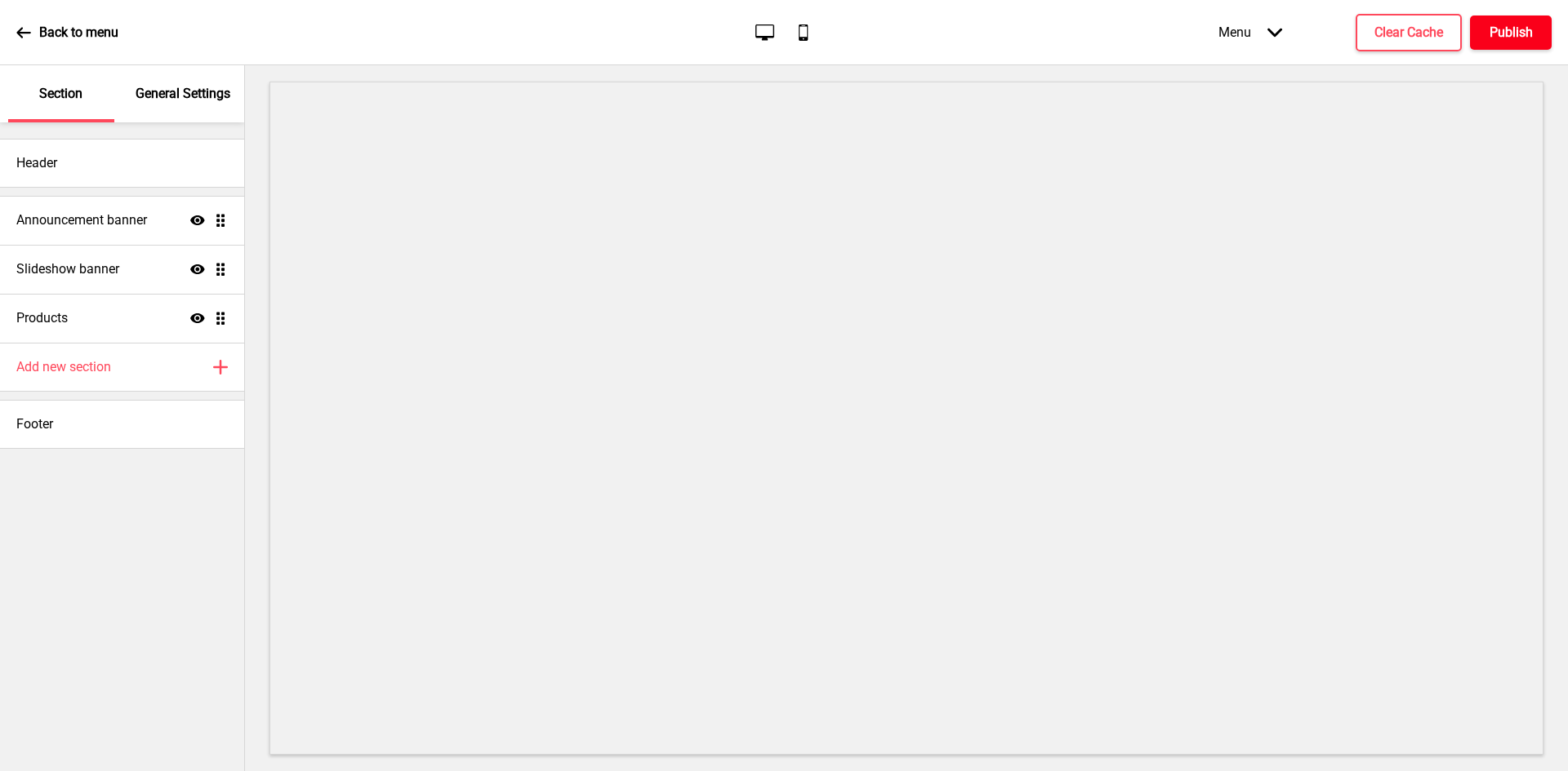
click at [1506, 28] on h4 "Publish" at bounding box center [1511, 33] width 44 height 18
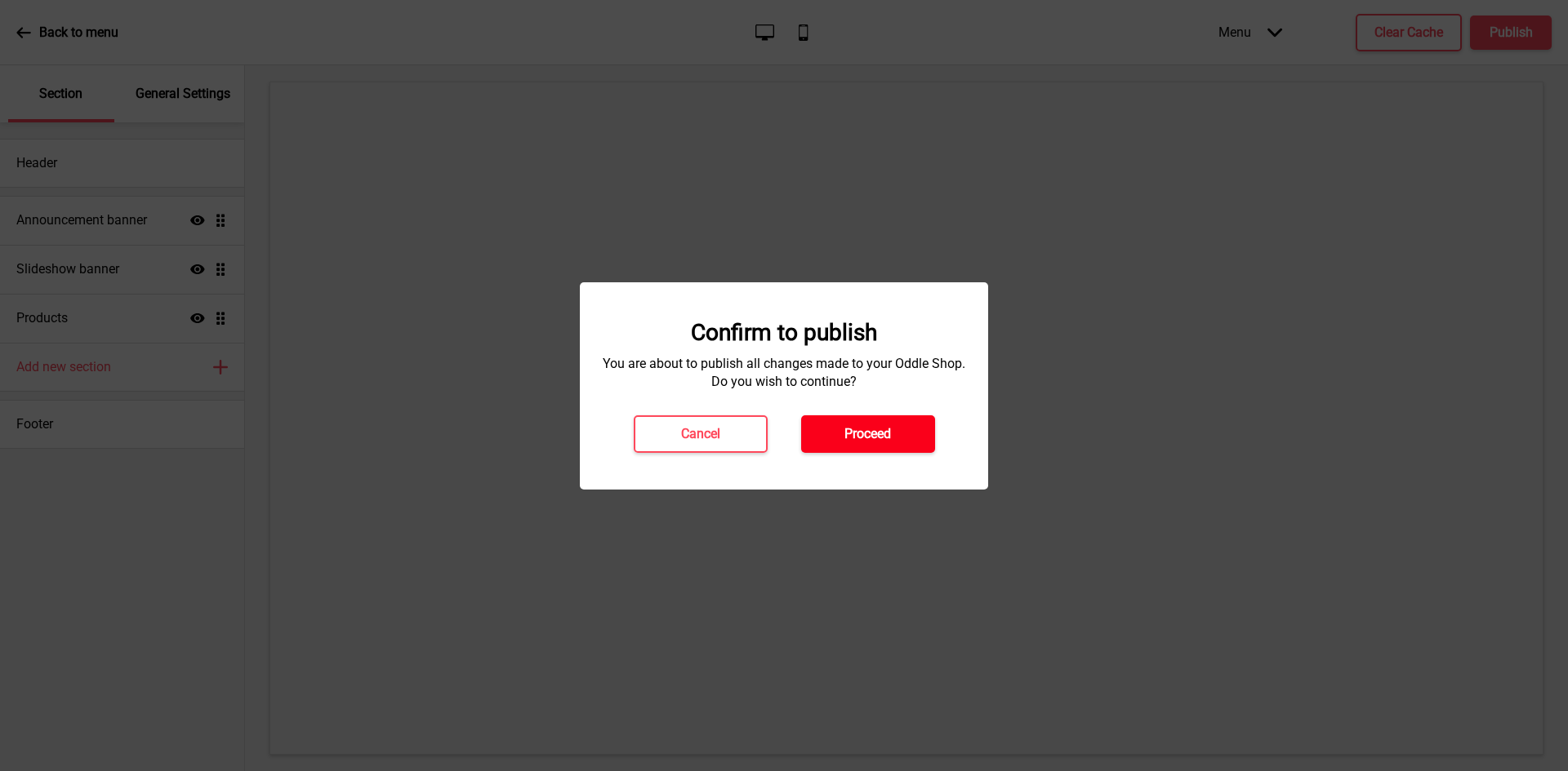
click at [866, 434] on h4 "Proceed" at bounding box center [867, 434] width 46 height 18
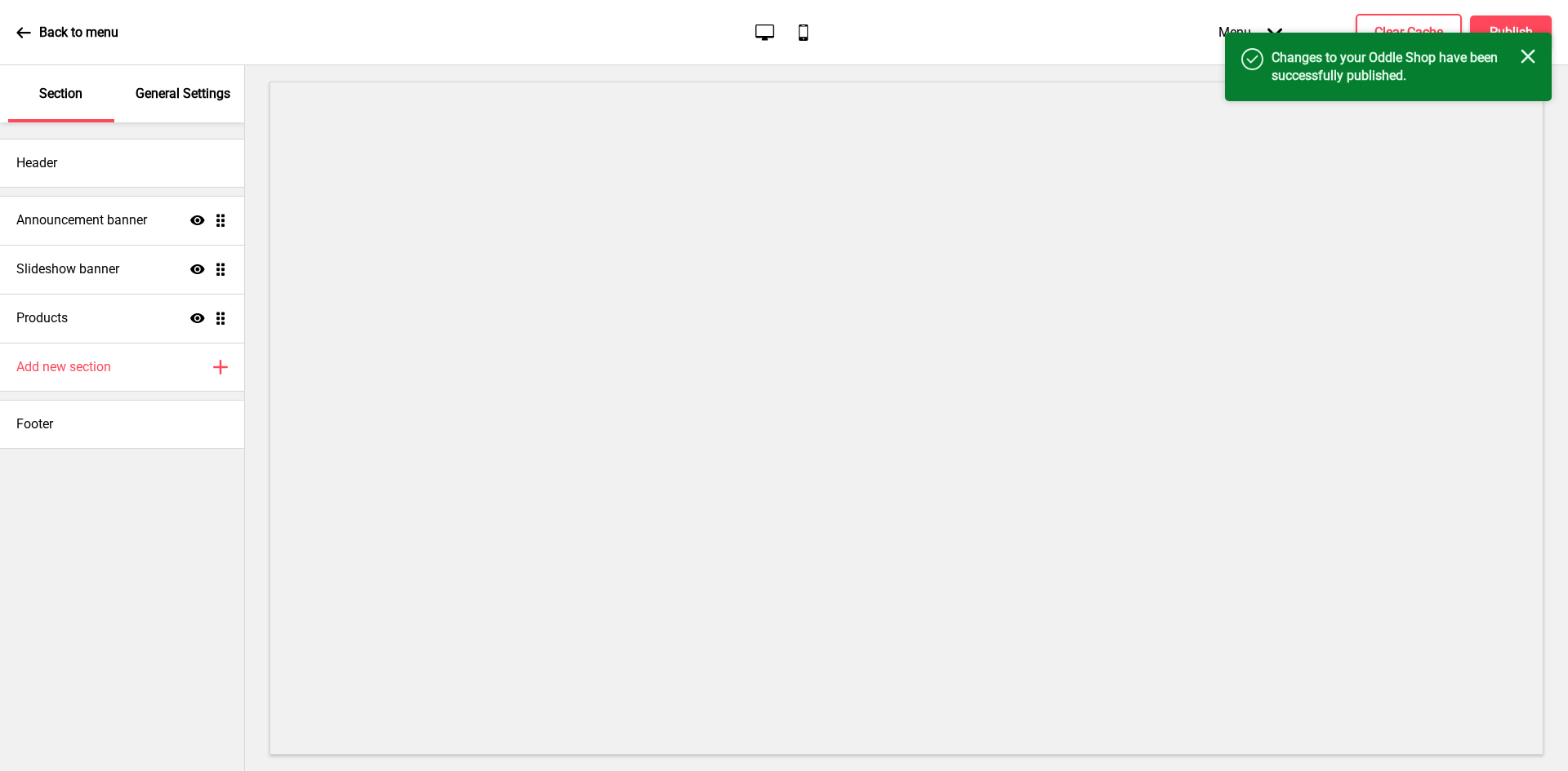
click at [157, 102] on div "General Settings" at bounding box center [183, 93] width 106 height 57
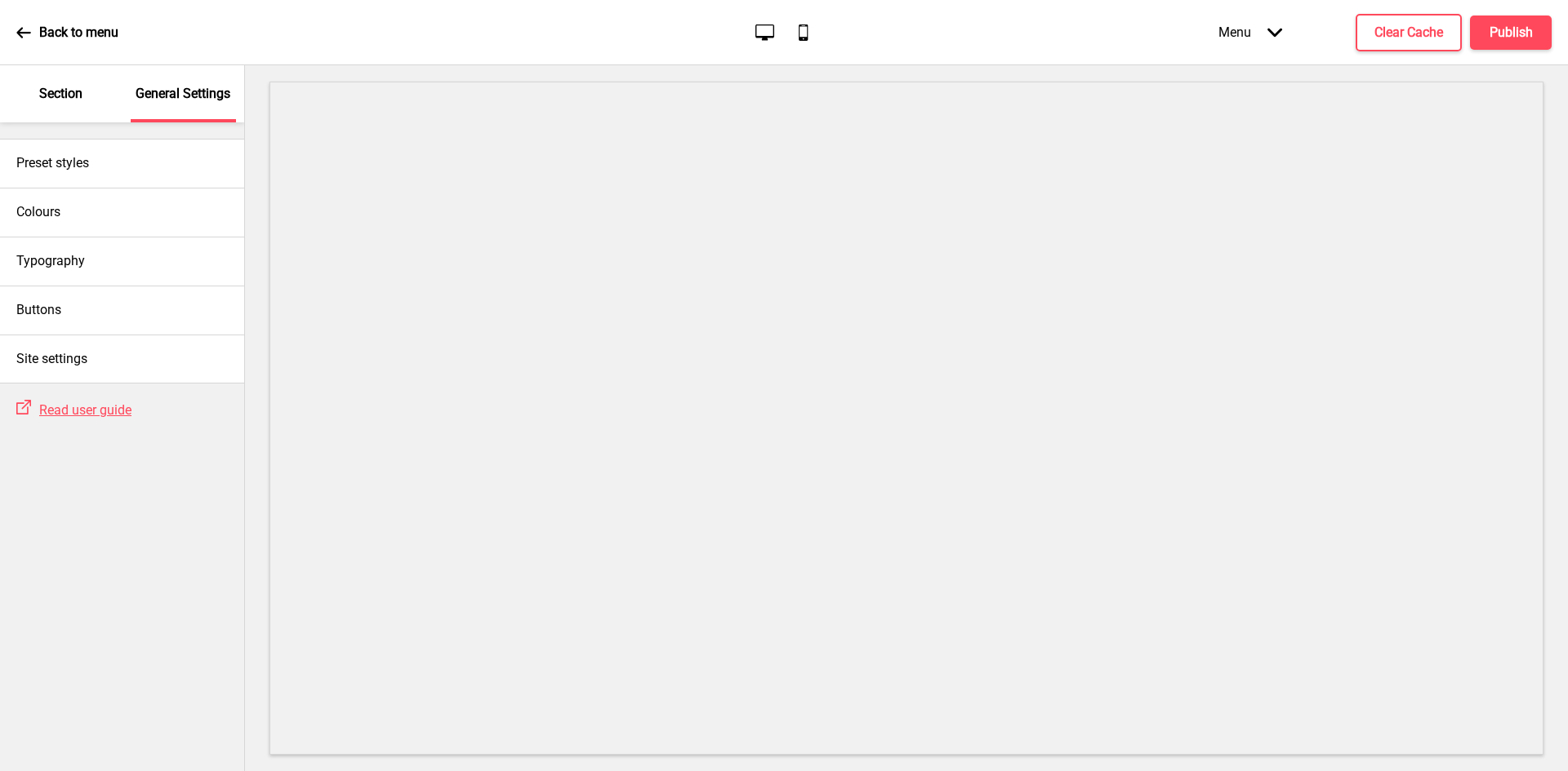
click at [10, 97] on div "Section" at bounding box center [61, 93] width 106 height 57
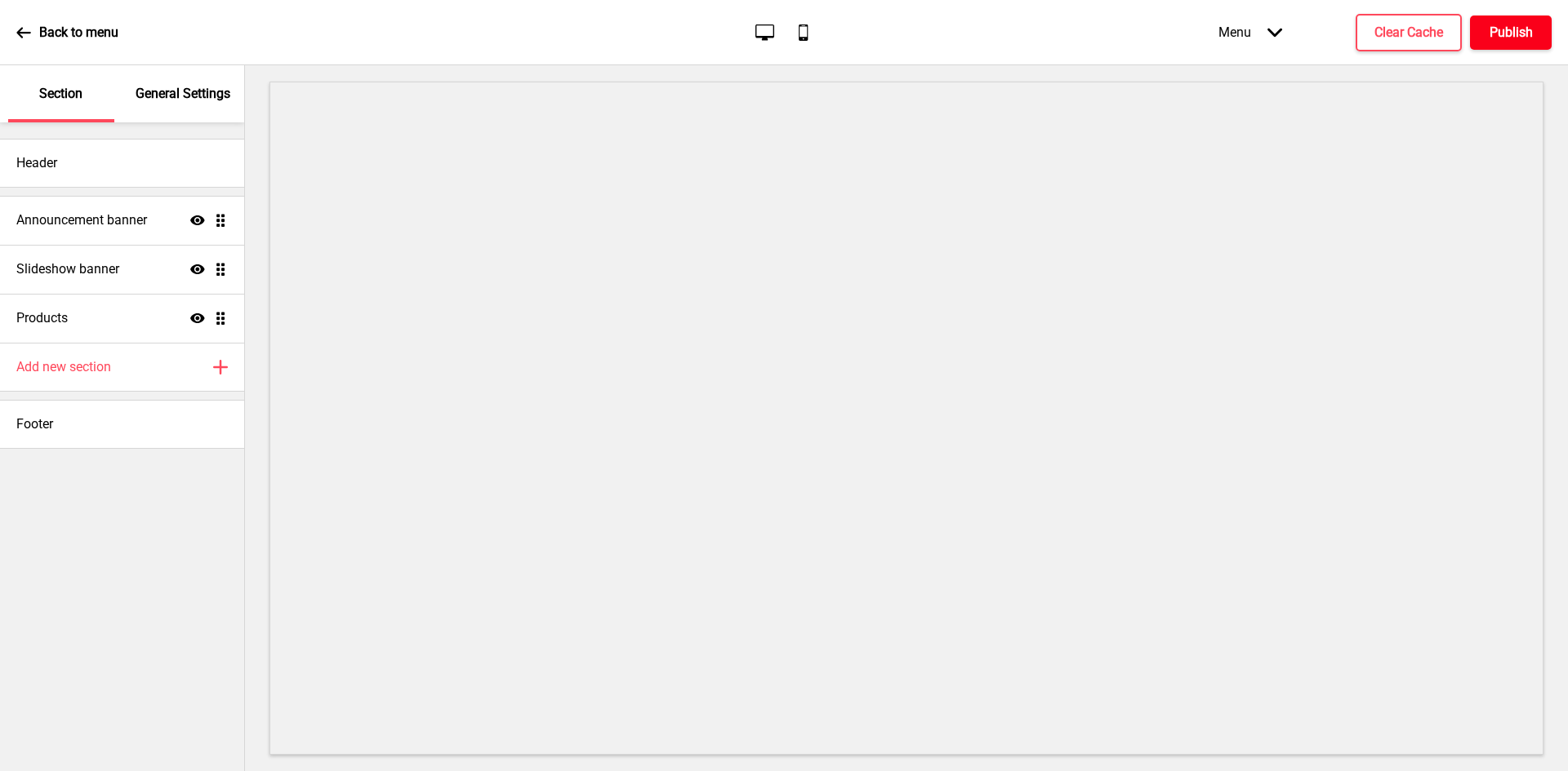
click at [1479, 34] on button "Publish" at bounding box center [1511, 33] width 82 height 34
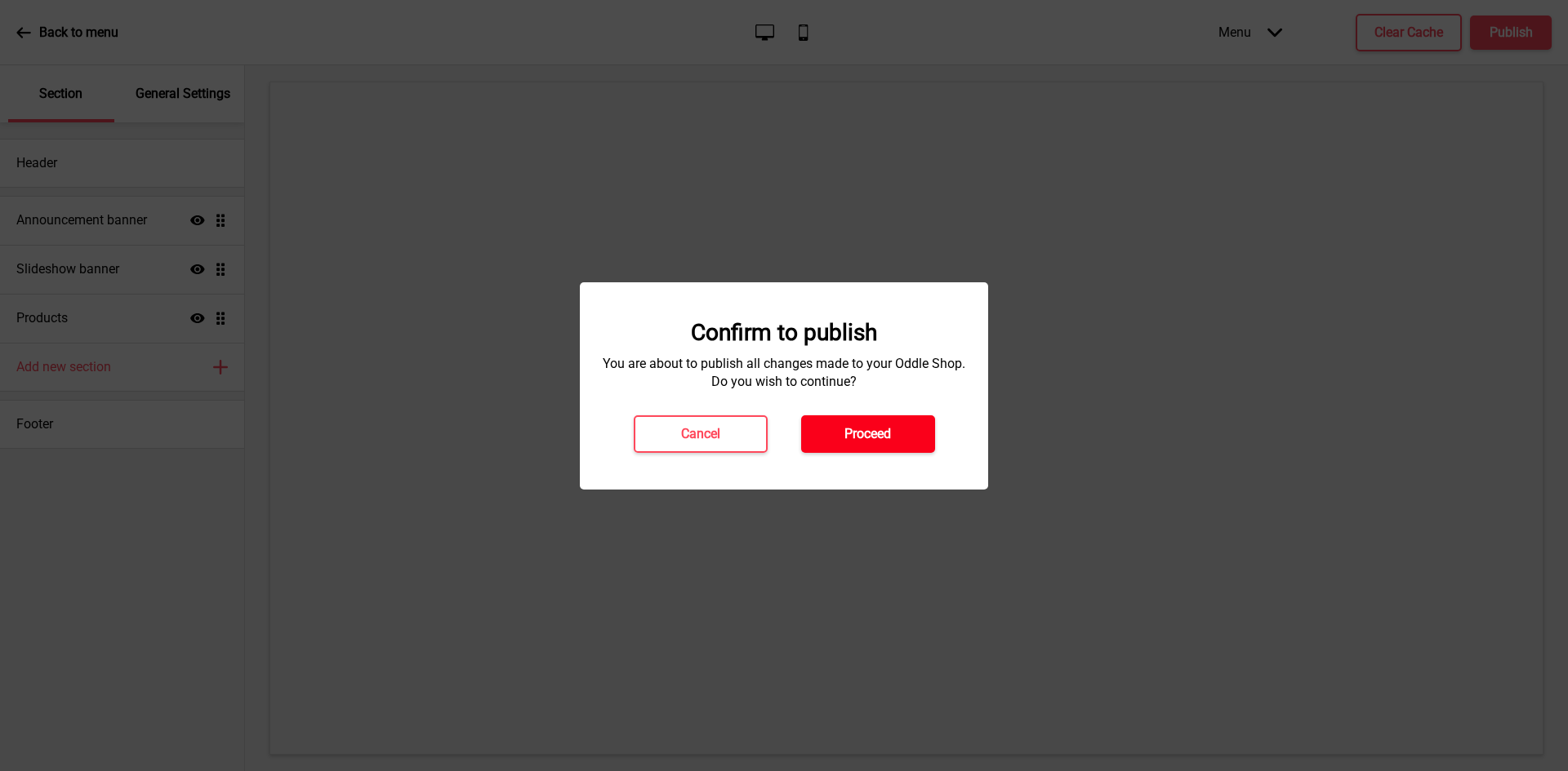
click at [900, 435] on button "Proceed" at bounding box center [868, 434] width 134 height 37
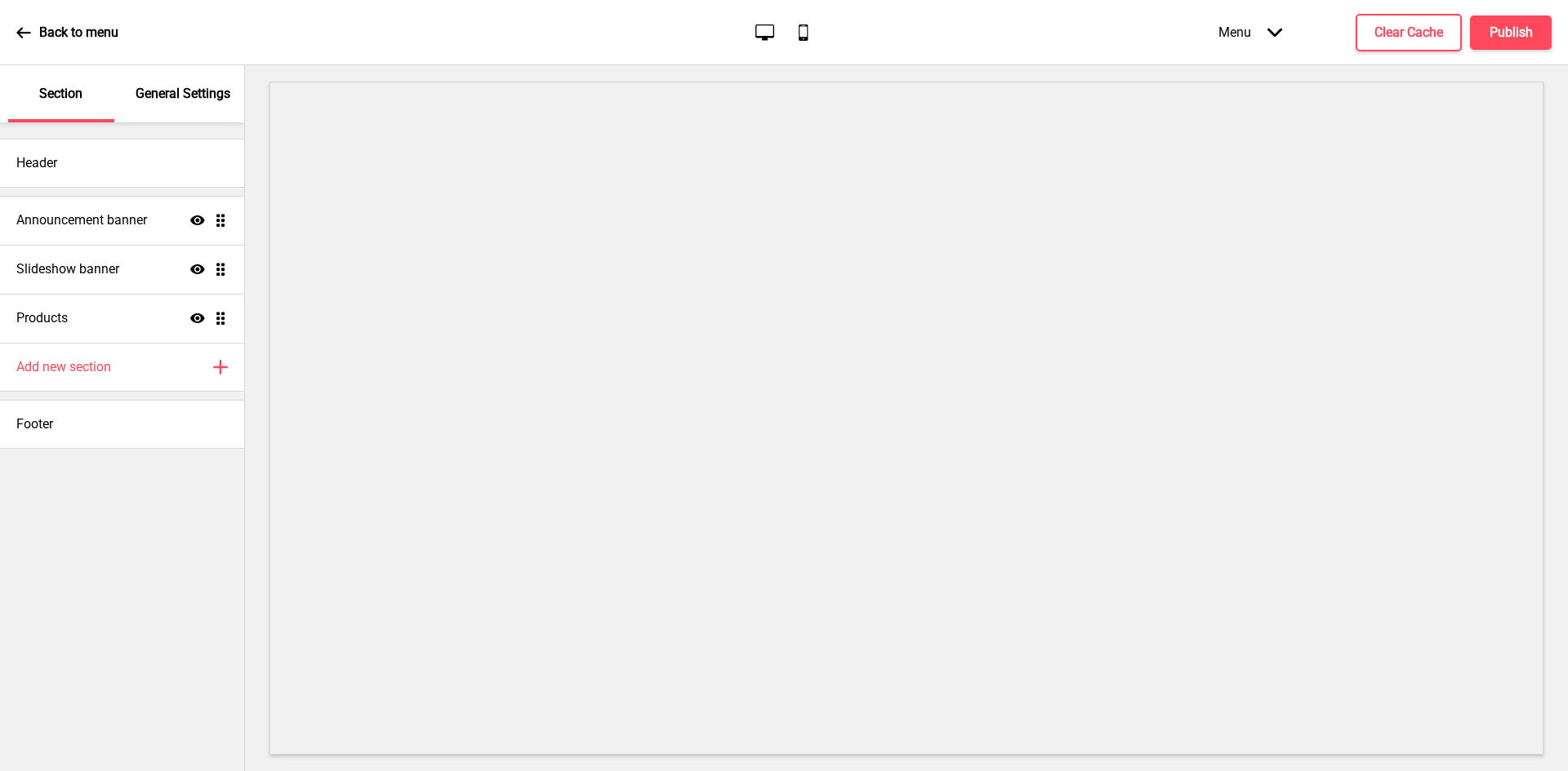
click at [37, 31] on div "Back to menu" at bounding box center [67, 33] width 102 height 44
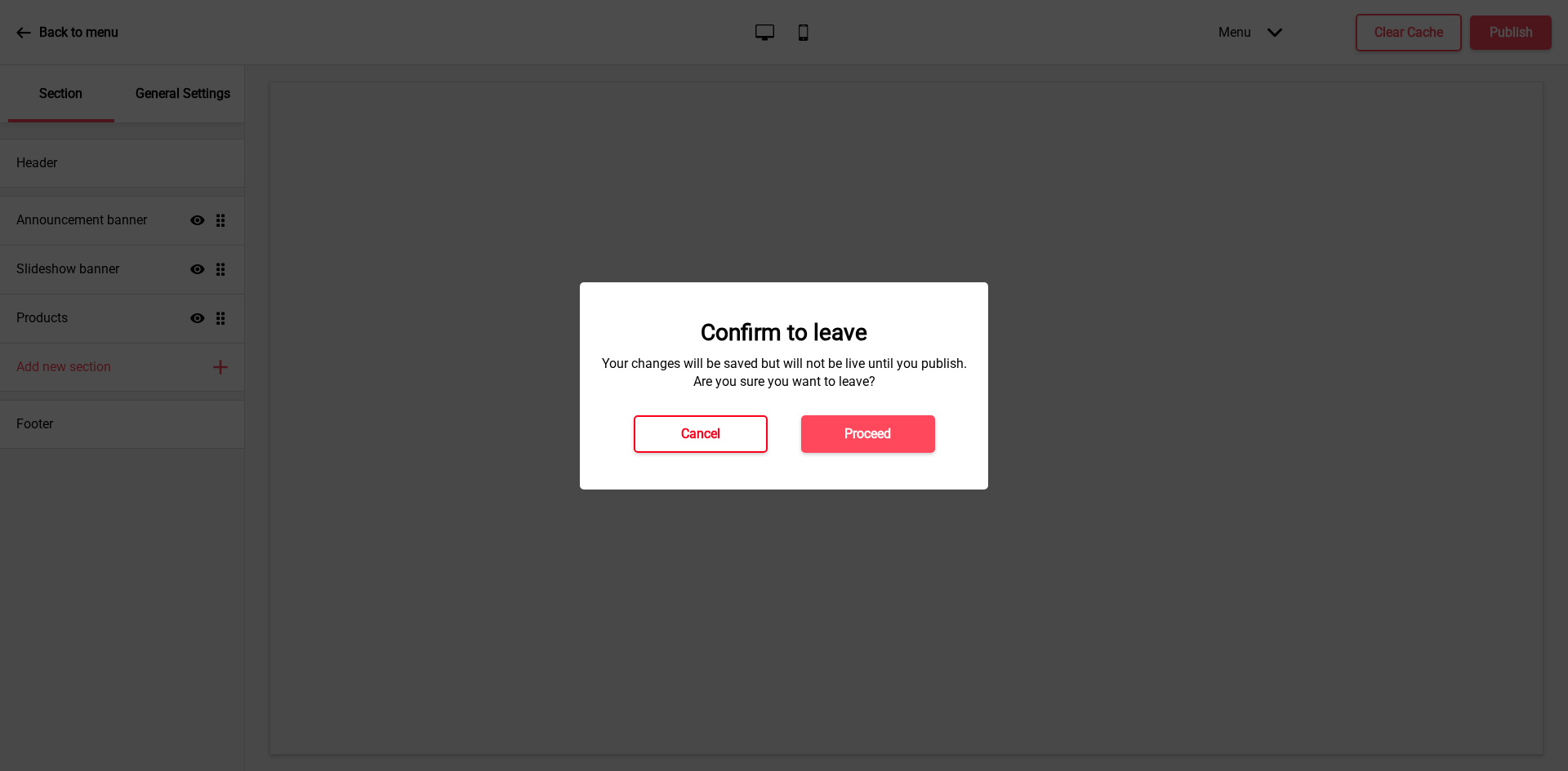
click at [718, 436] on h4 "Cancel" at bounding box center [700, 434] width 39 height 18
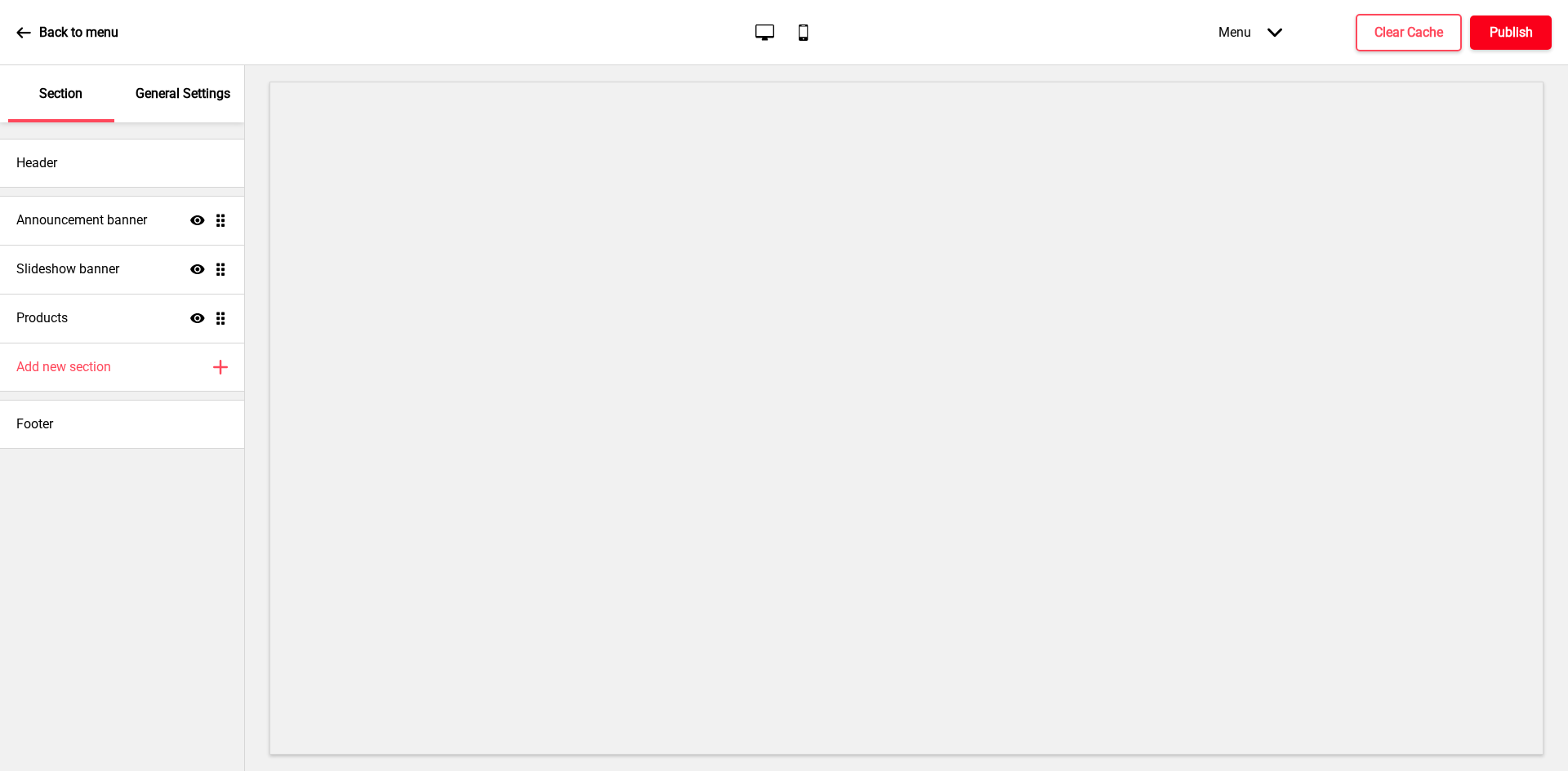
click at [1513, 24] on h4 "Publish" at bounding box center [1511, 33] width 44 height 18
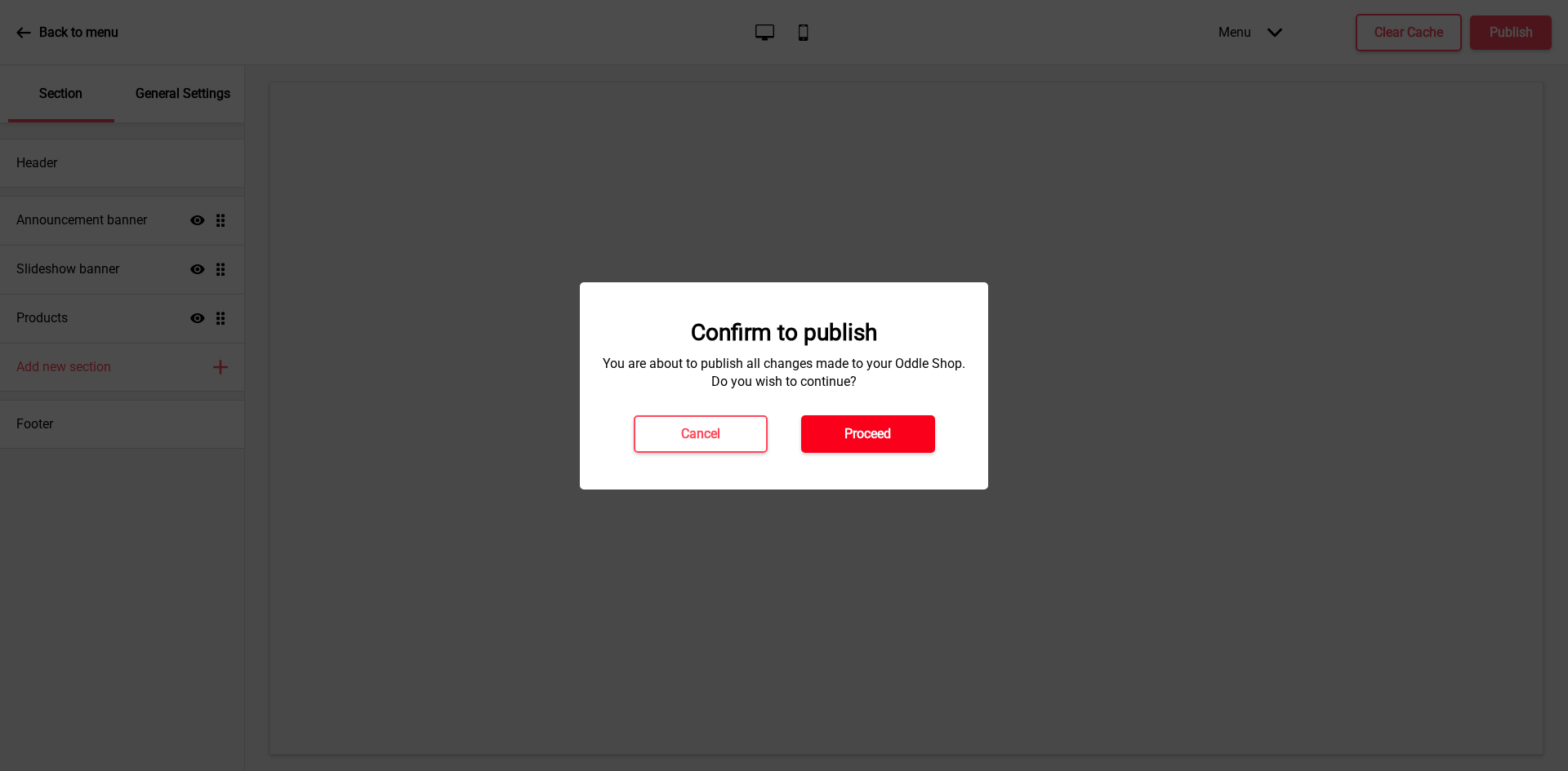
click at [890, 437] on h4 "Proceed" at bounding box center [867, 434] width 46 height 18
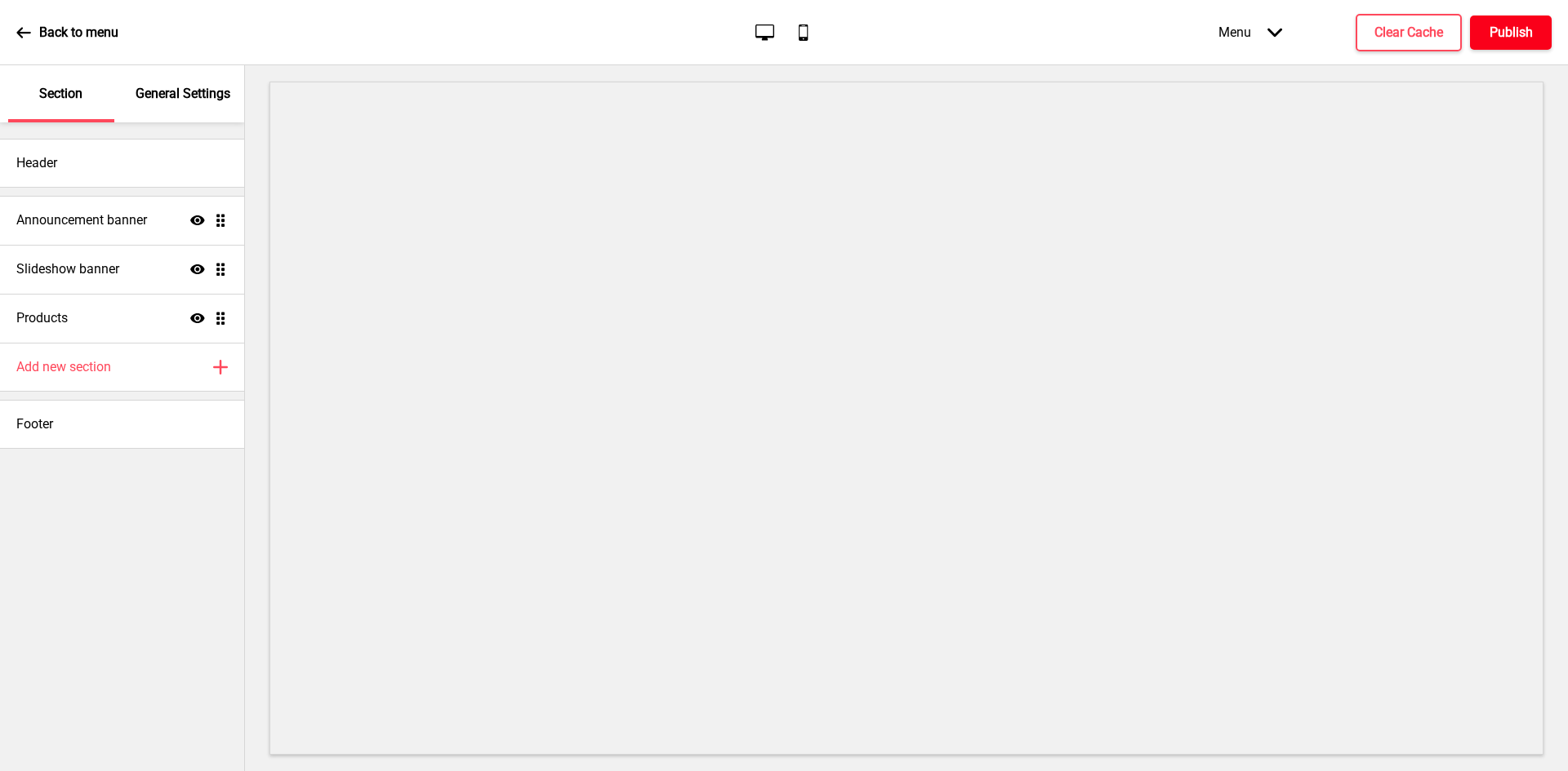
click at [1512, 36] on h4 "Publish" at bounding box center [1511, 33] width 44 height 18
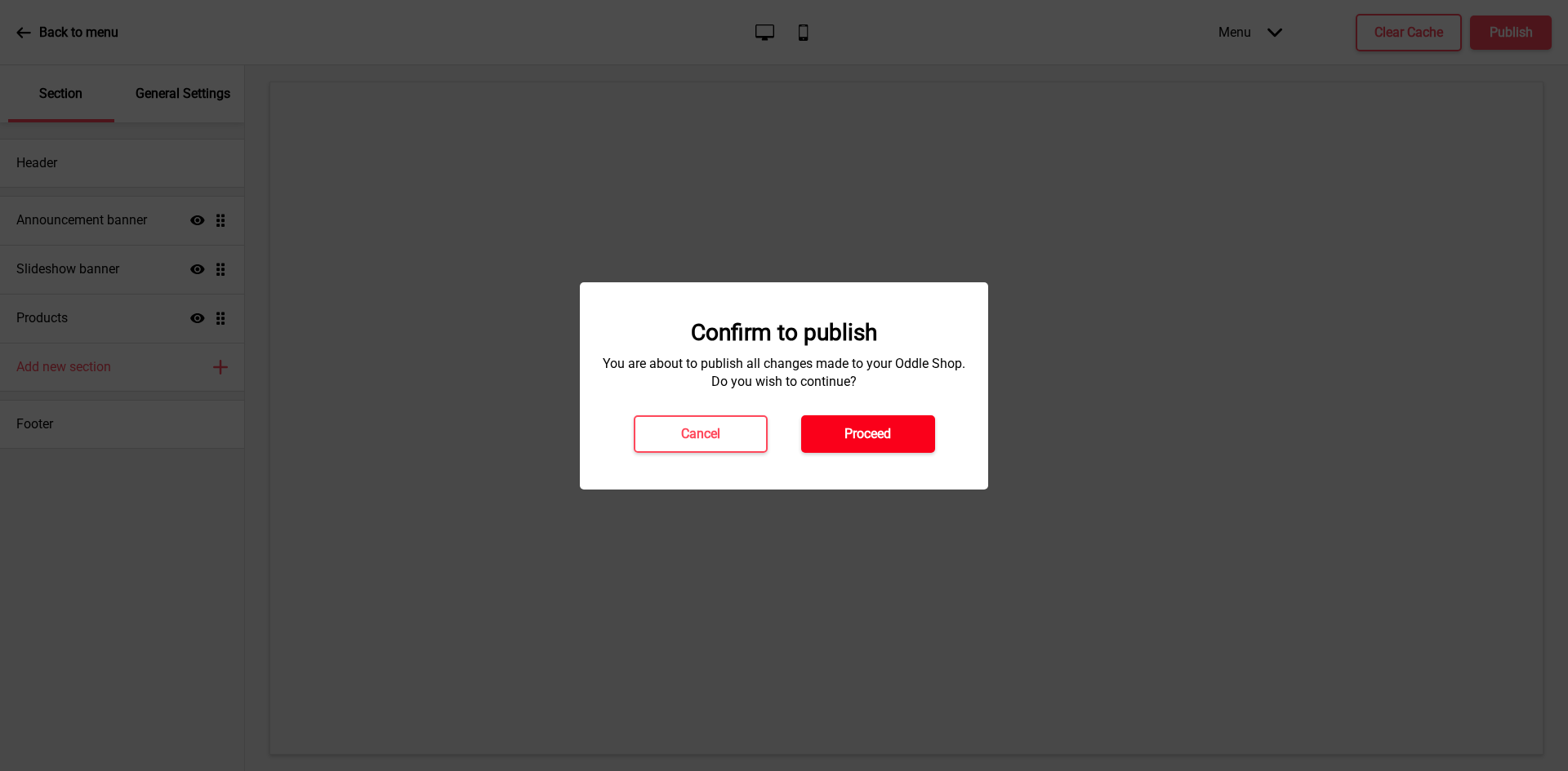
click at [885, 439] on h4 "Proceed" at bounding box center [867, 434] width 46 height 18
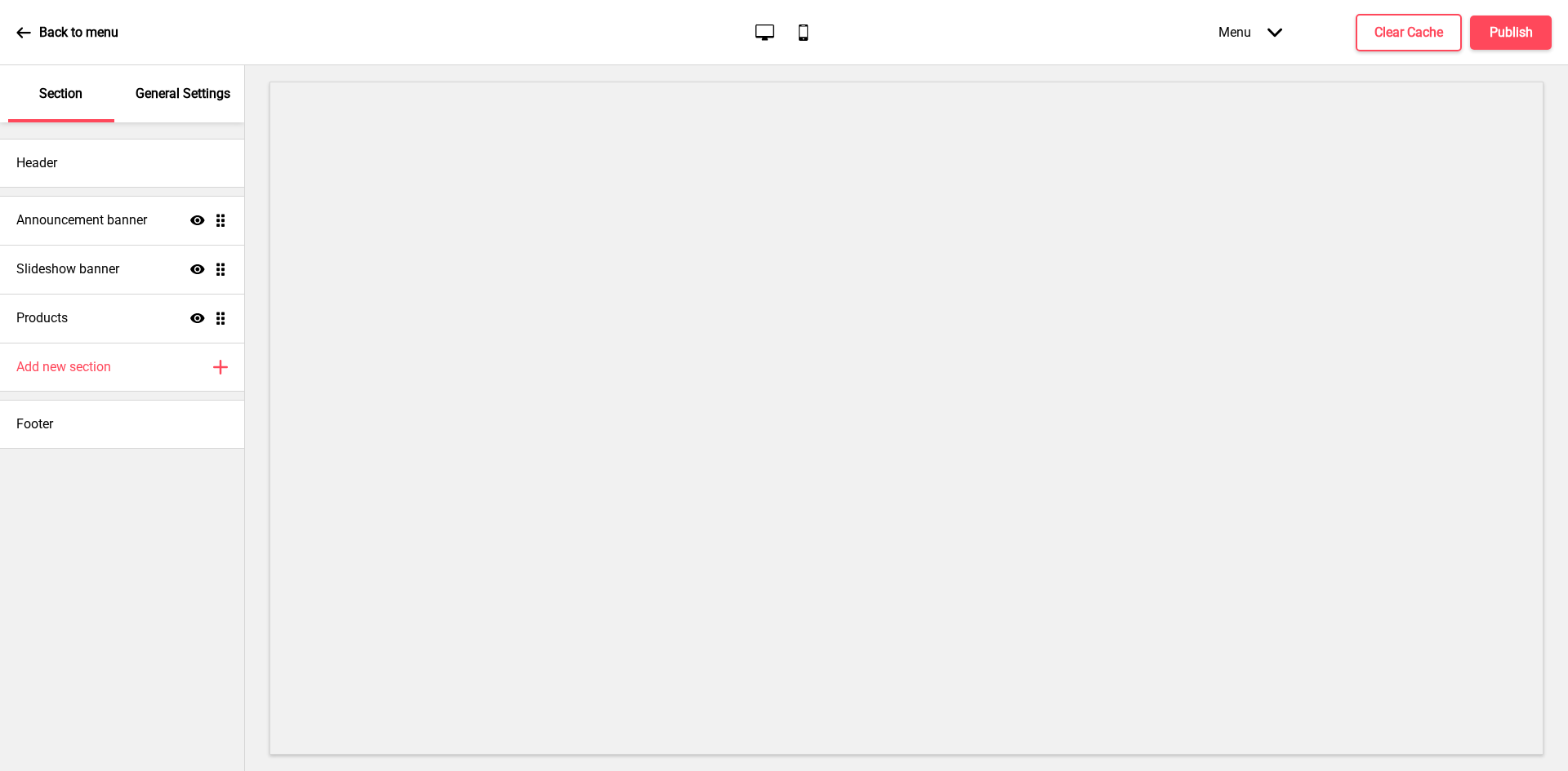
click at [89, 33] on p "Back to menu" at bounding box center [78, 33] width 79 height 18
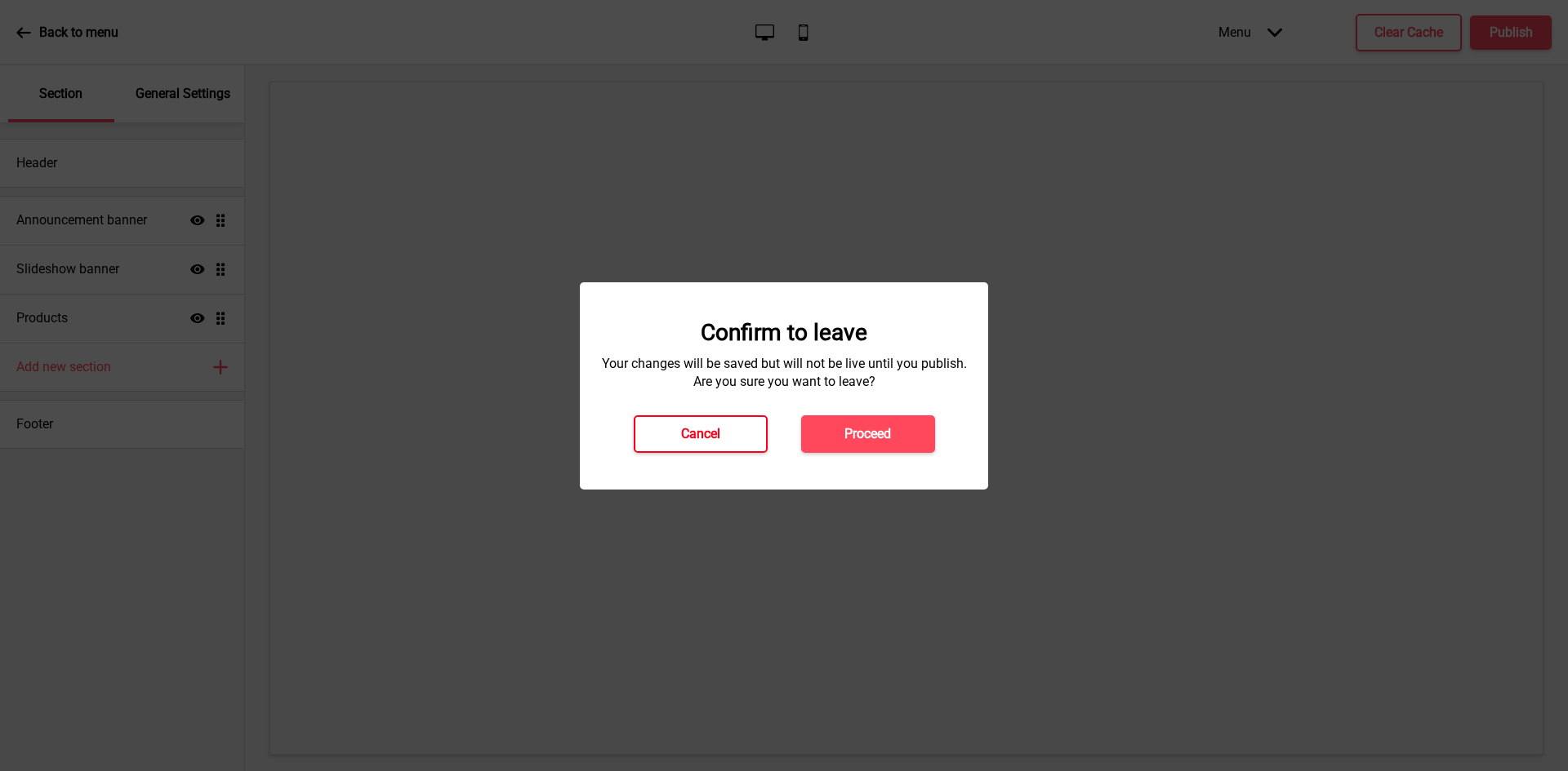
click at [718, 433] on h4 "Cancel" at bounding box center [700, 434] width 39 height 18
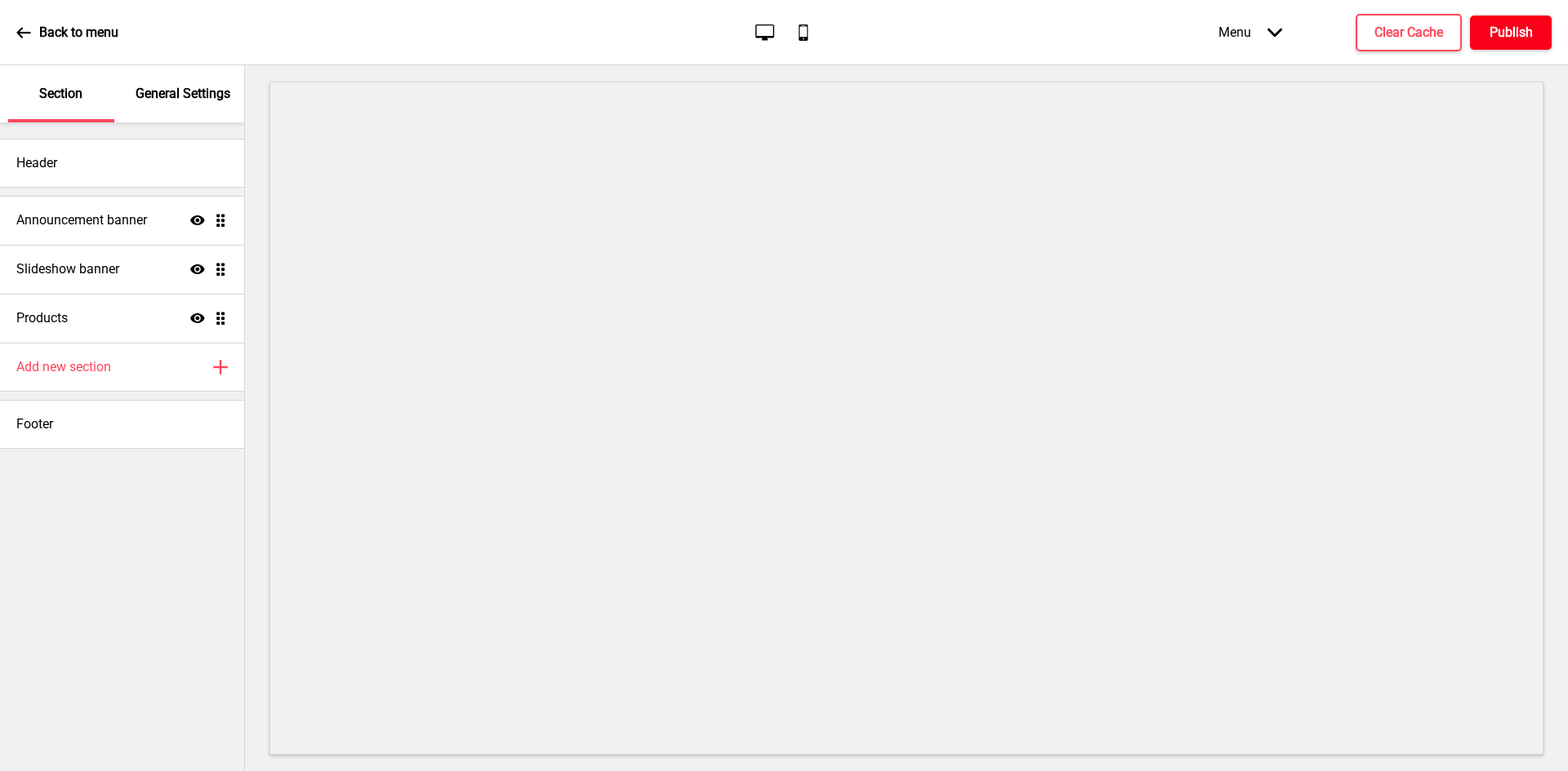
click at [1518, 29] on h4 "Publish" at bounding box center [1511, 33] width 44 height 18
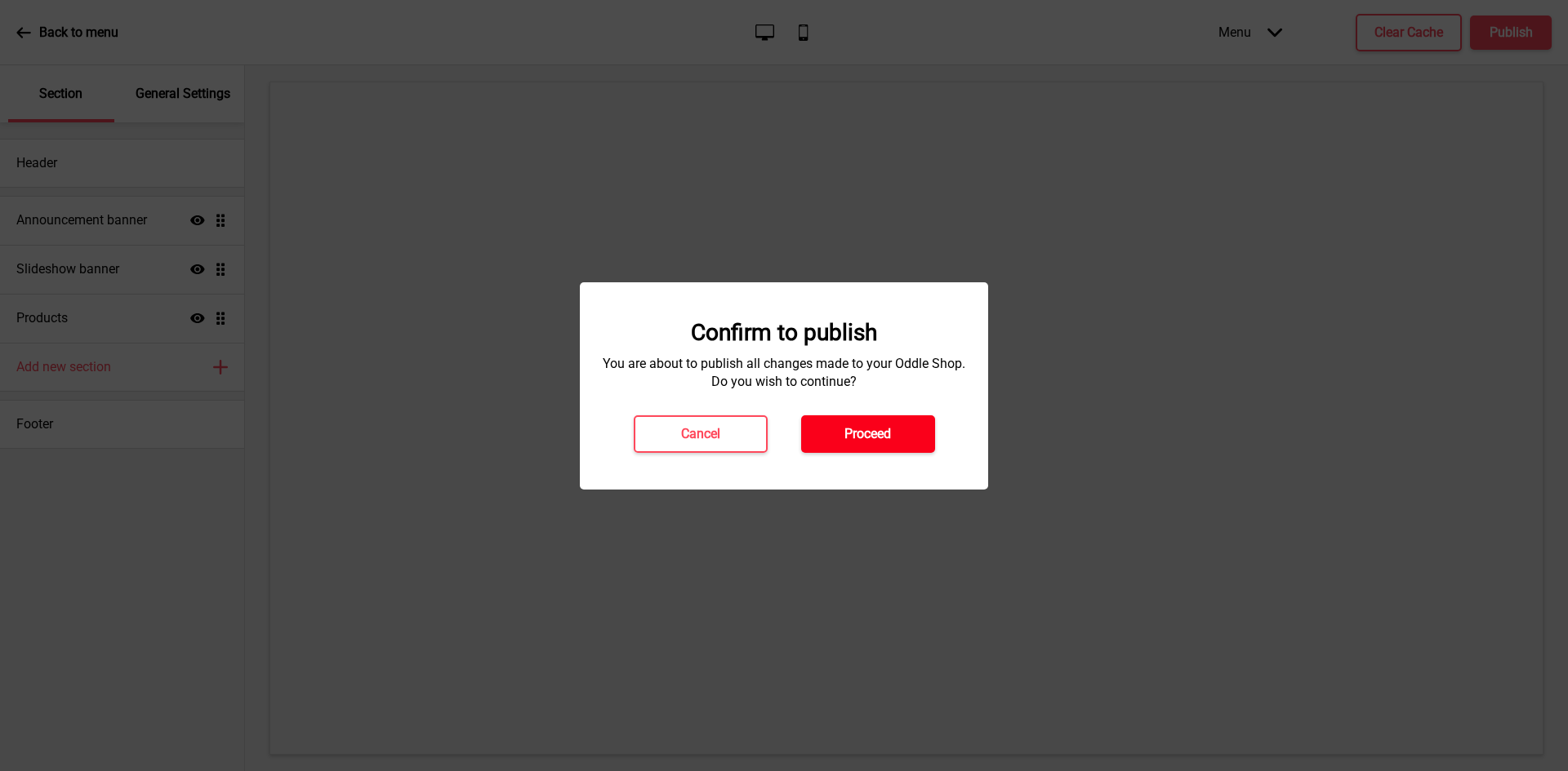
click at [857, 418] on button "Proceed" at bounding box center [868, 434] width 134 height 37
